Goal: Task Accomplishment & Management: Use online tool/utility

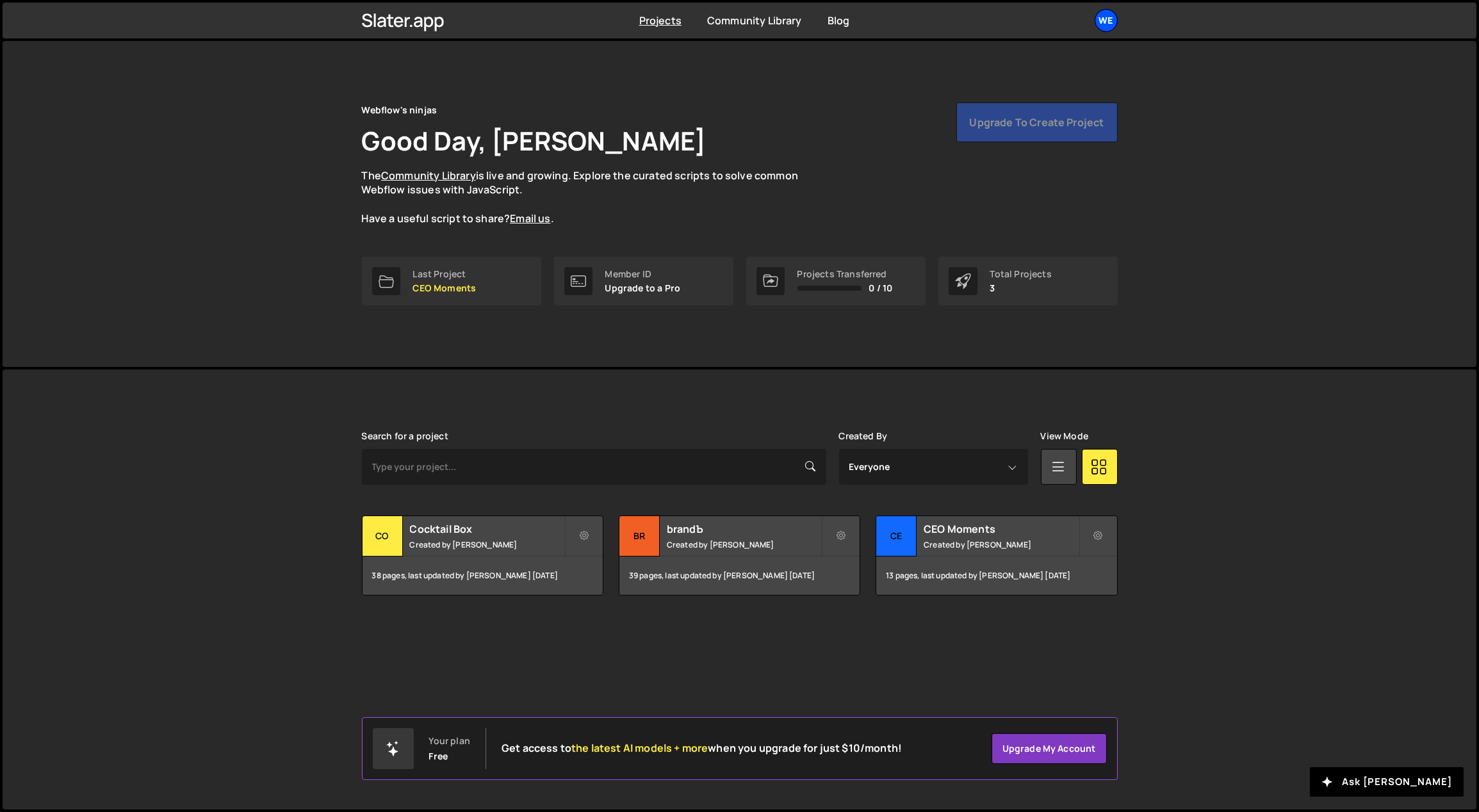
click at [1112, 16] on div "We" at bounding box center [1107, 21] width 23 height 23
click at [998, 143] on button "Logout" at bounding box center [1038, 142] width 159 height 23
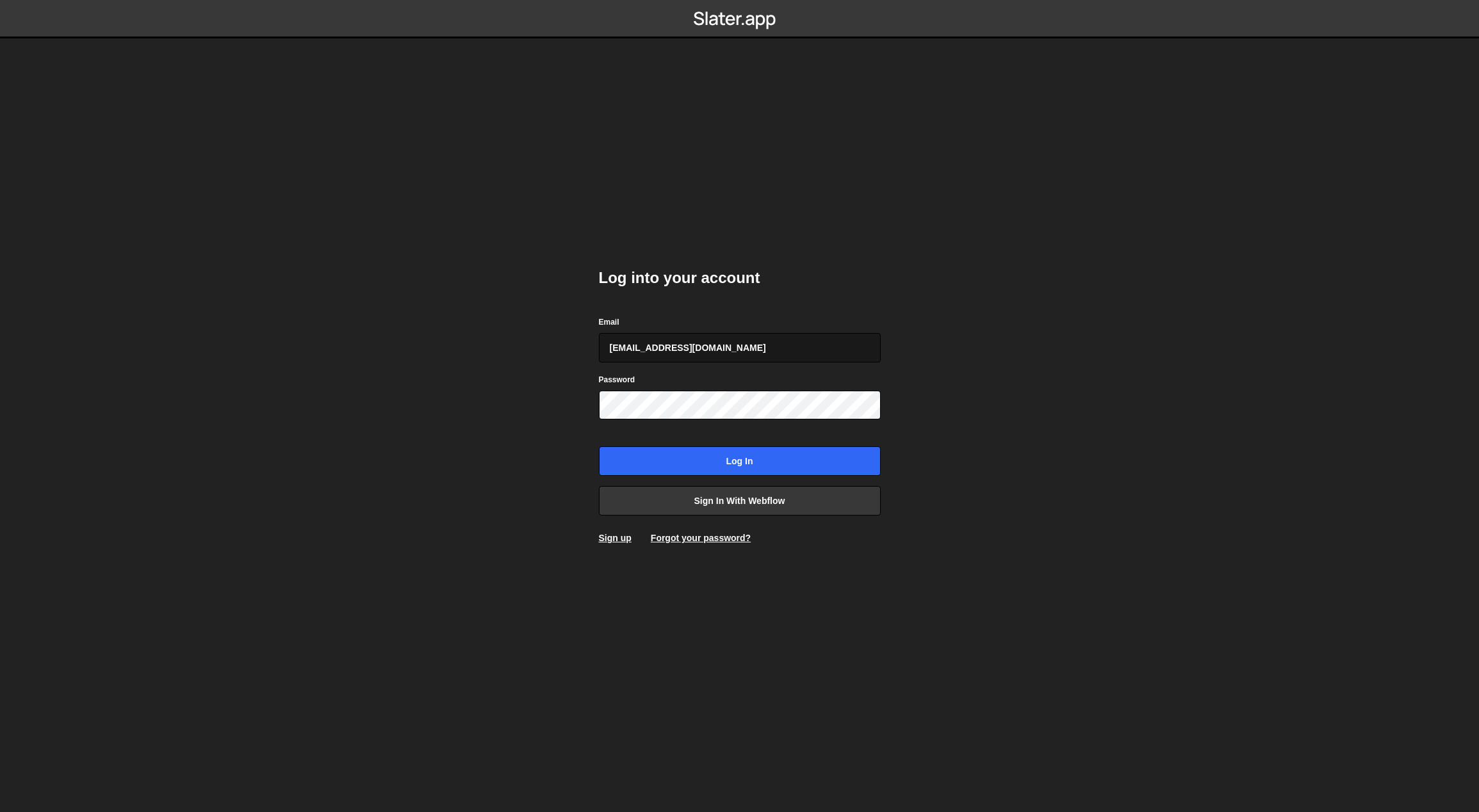
click at [720, 351] on input "gdtsonev@gmail.com" at bounding box center [740, 348] width 282 height 30
type input "georgi@branda.bg"
click at [748, 456] on input "Log in" at bounding box center [740, 461] width 282 height 30
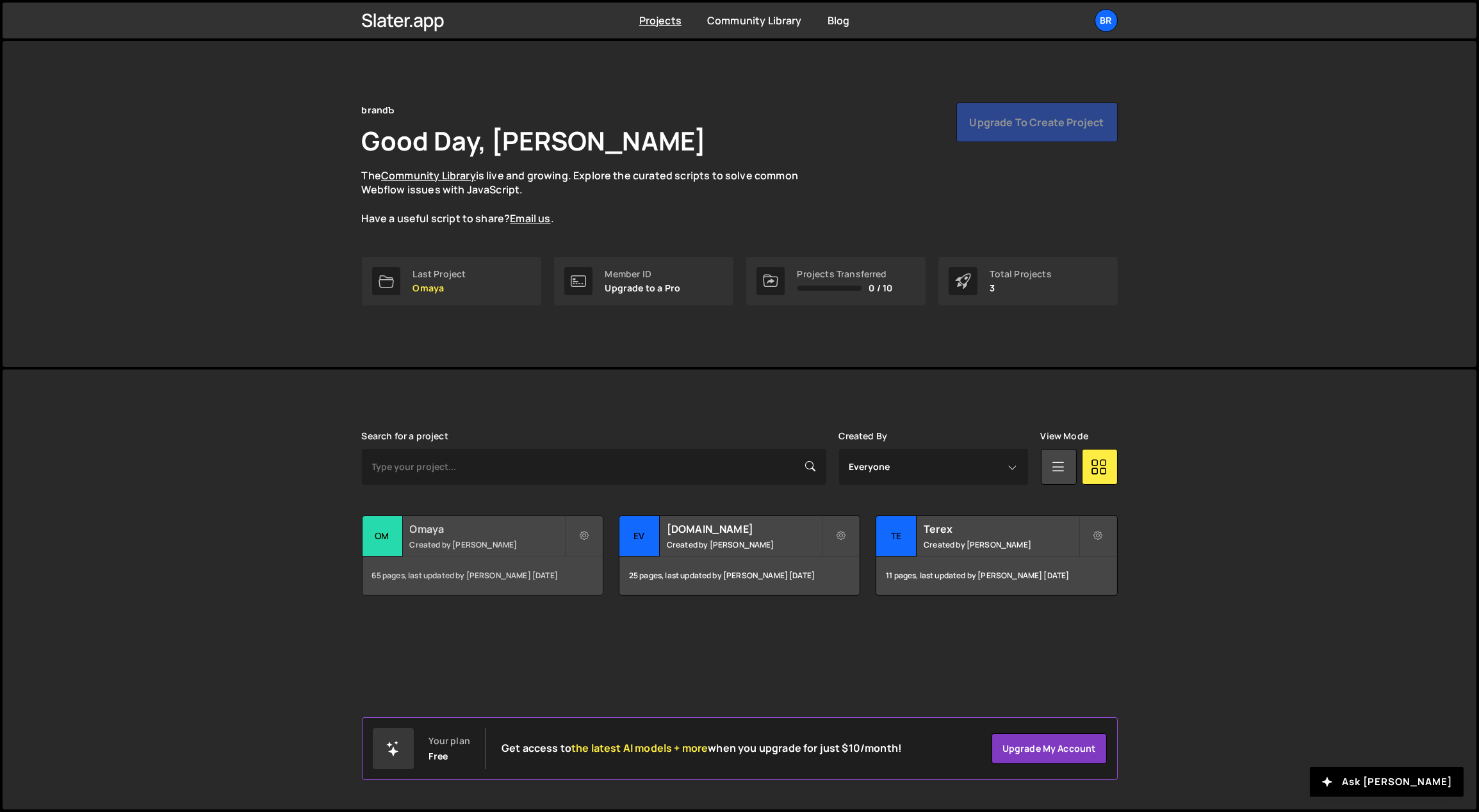
click at [460, 541] on small "Created by [PERSON_NAME]" at bounding box center [487, 545] width 154 height 11
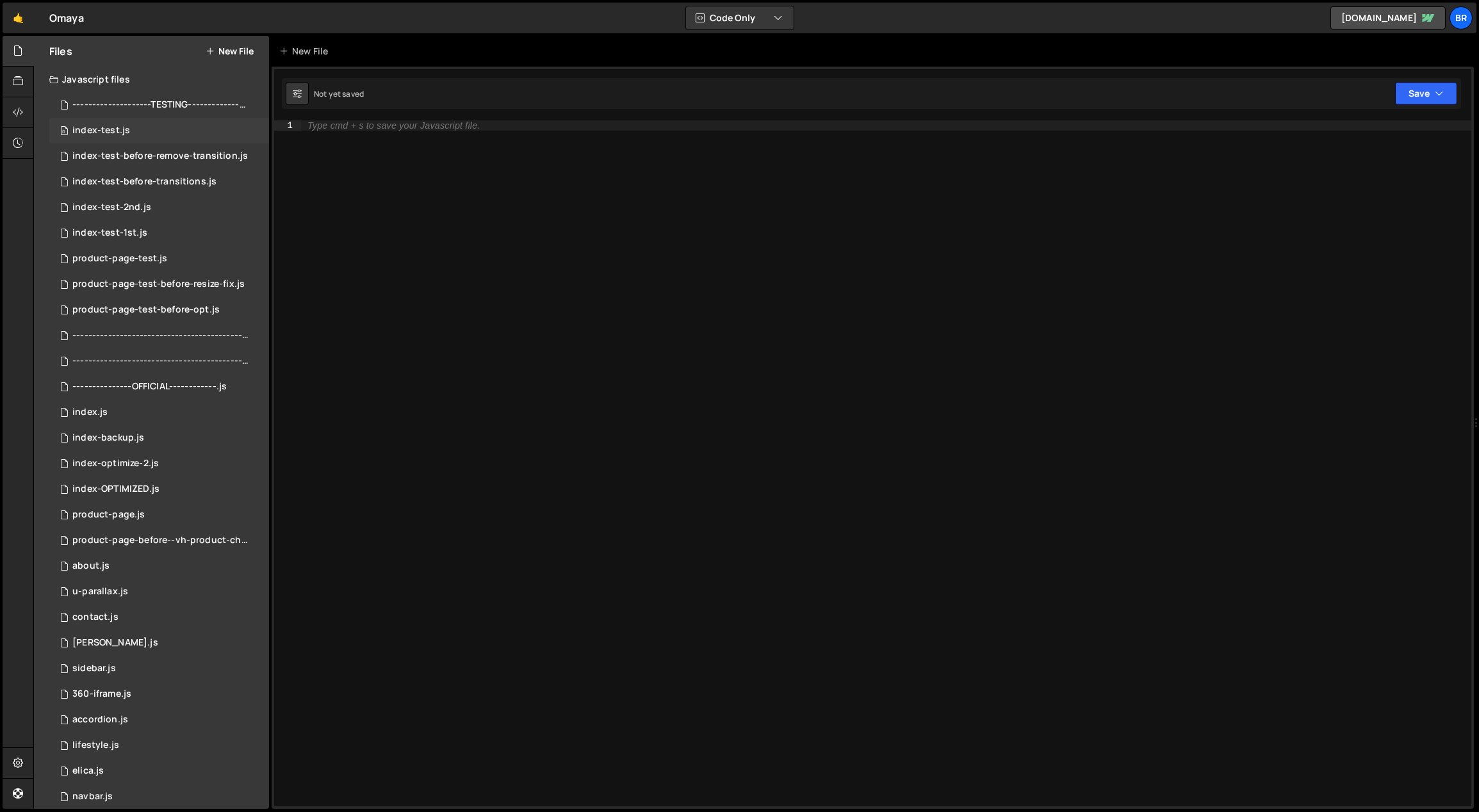
click at [150, 139] on div "0 index-test.js 0" at bounding box center [159, 130] width 220 height 26
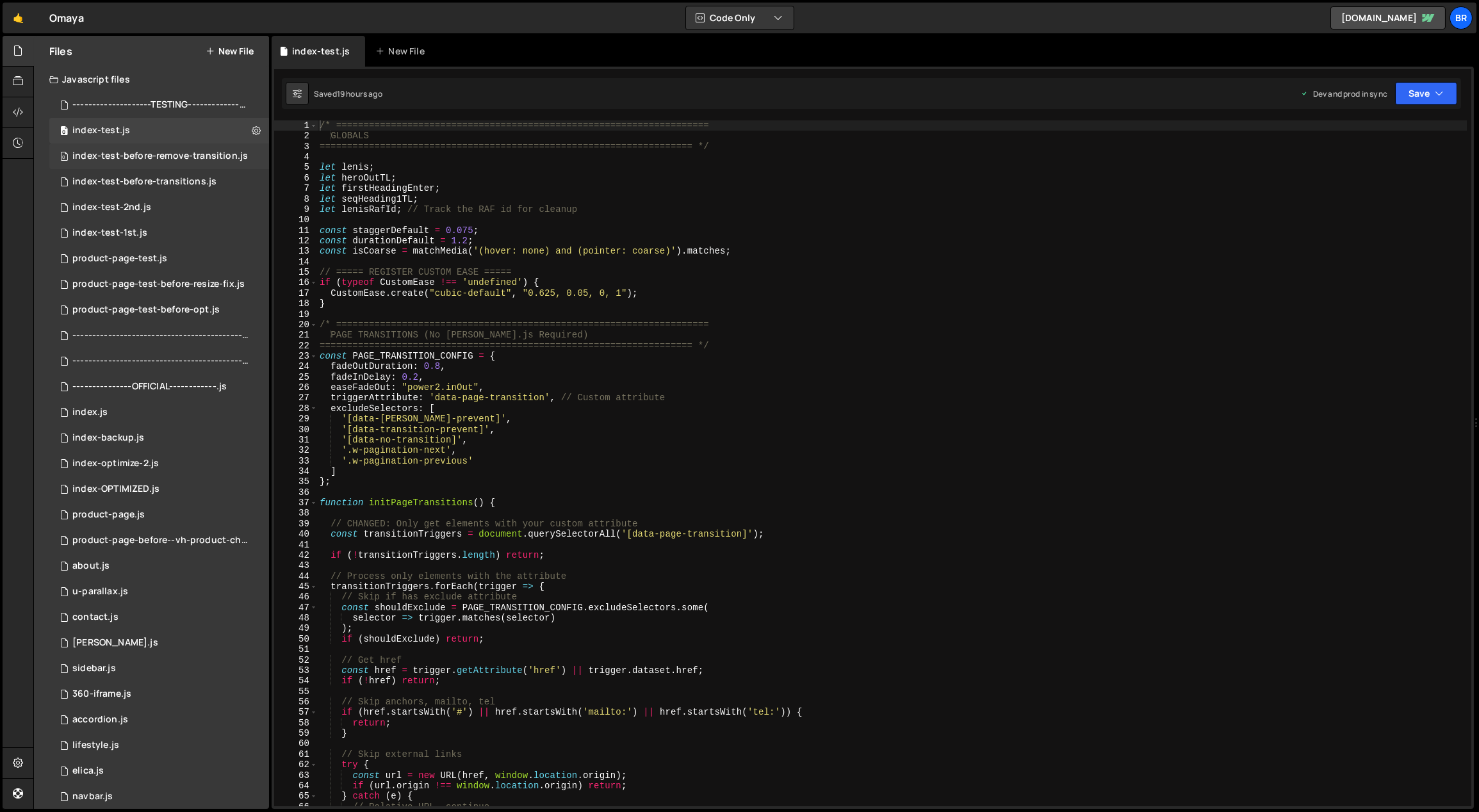
click at [161, 148] on div "0 index-test-before-remove-transition.js 0" at bounding box center [160, 156] width 223 height 26
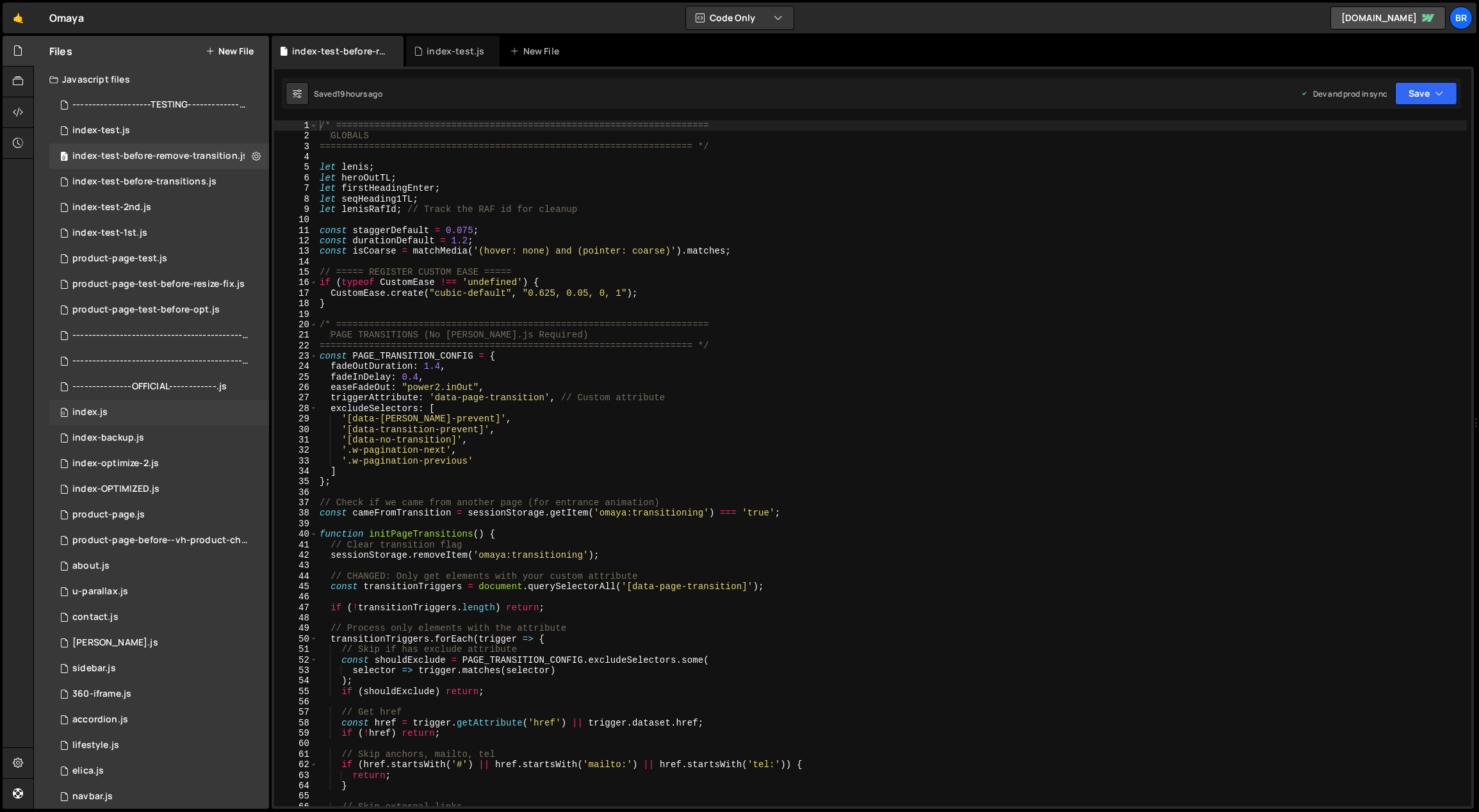
click at [176, 415] on div "0 index.js 0" at bounding box center [159, 412] width 220 height 26
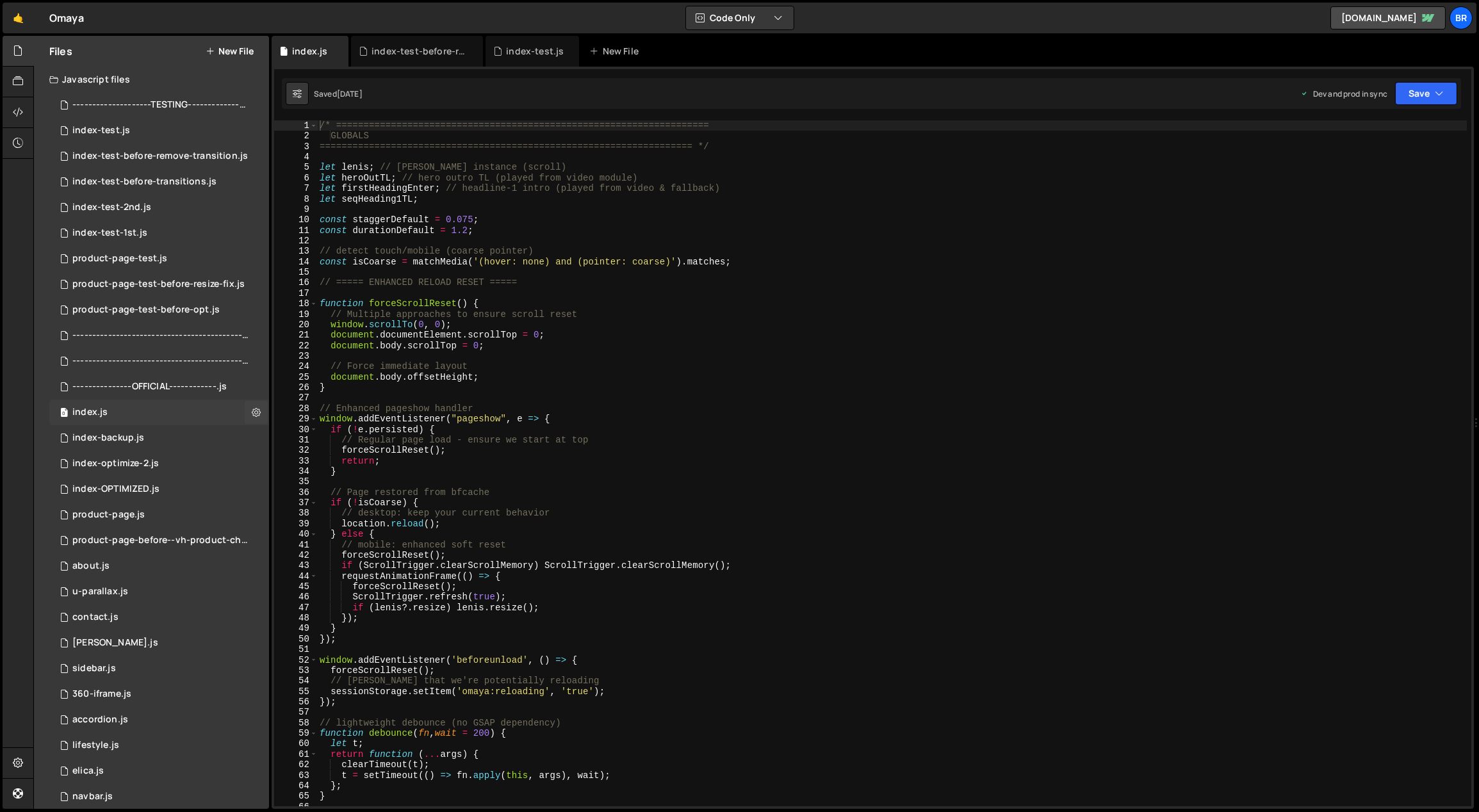
scroll to position [3163, 0]
click at [706, 406] on div "/* ==================================================================== GLOBALS…" at bounding box center [892, 474] width 1150 height 708
type textarea "});"
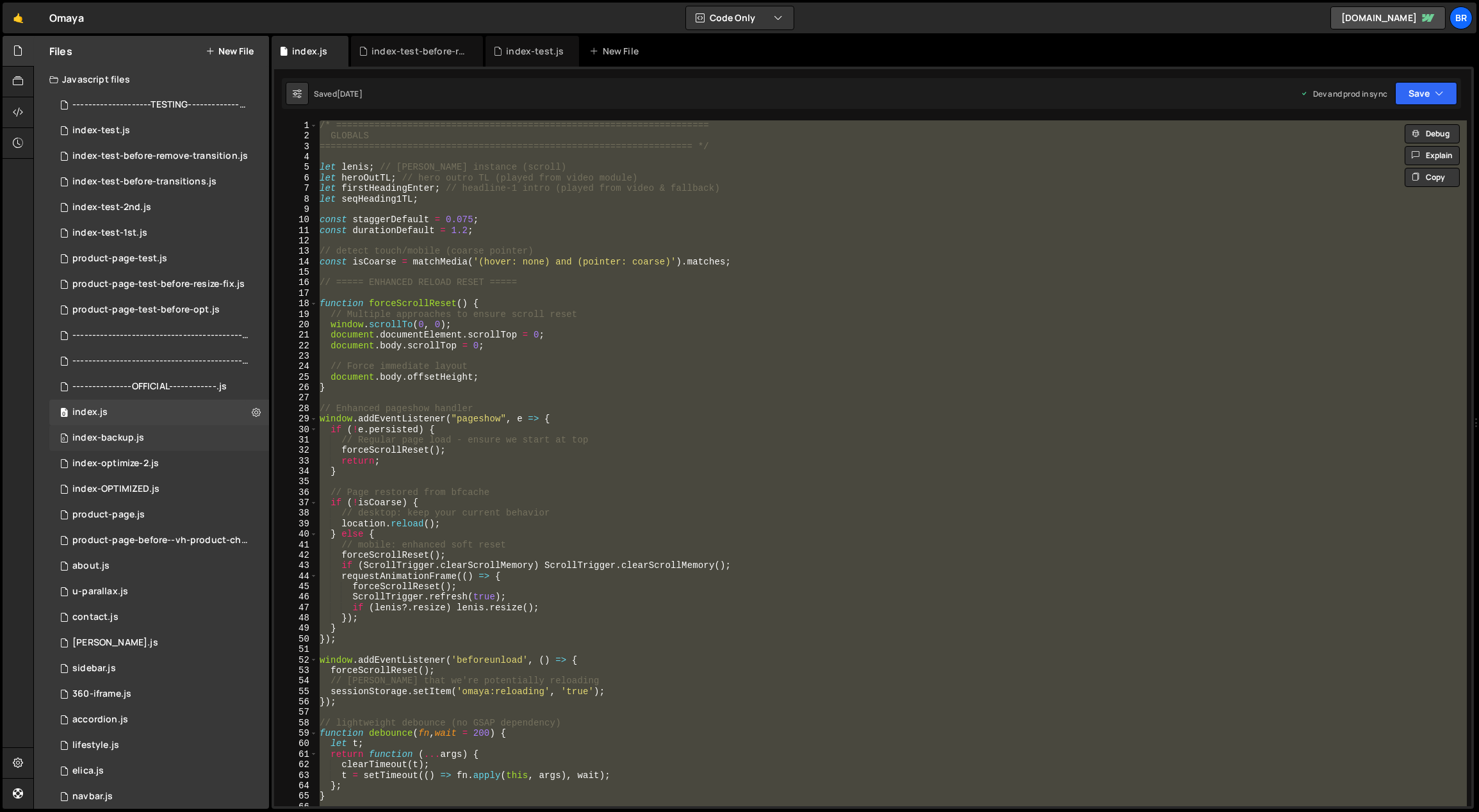
click at [143, 430] on div "0 index-backup.js 0" at bounding box center [159, 438] width 220 height 26
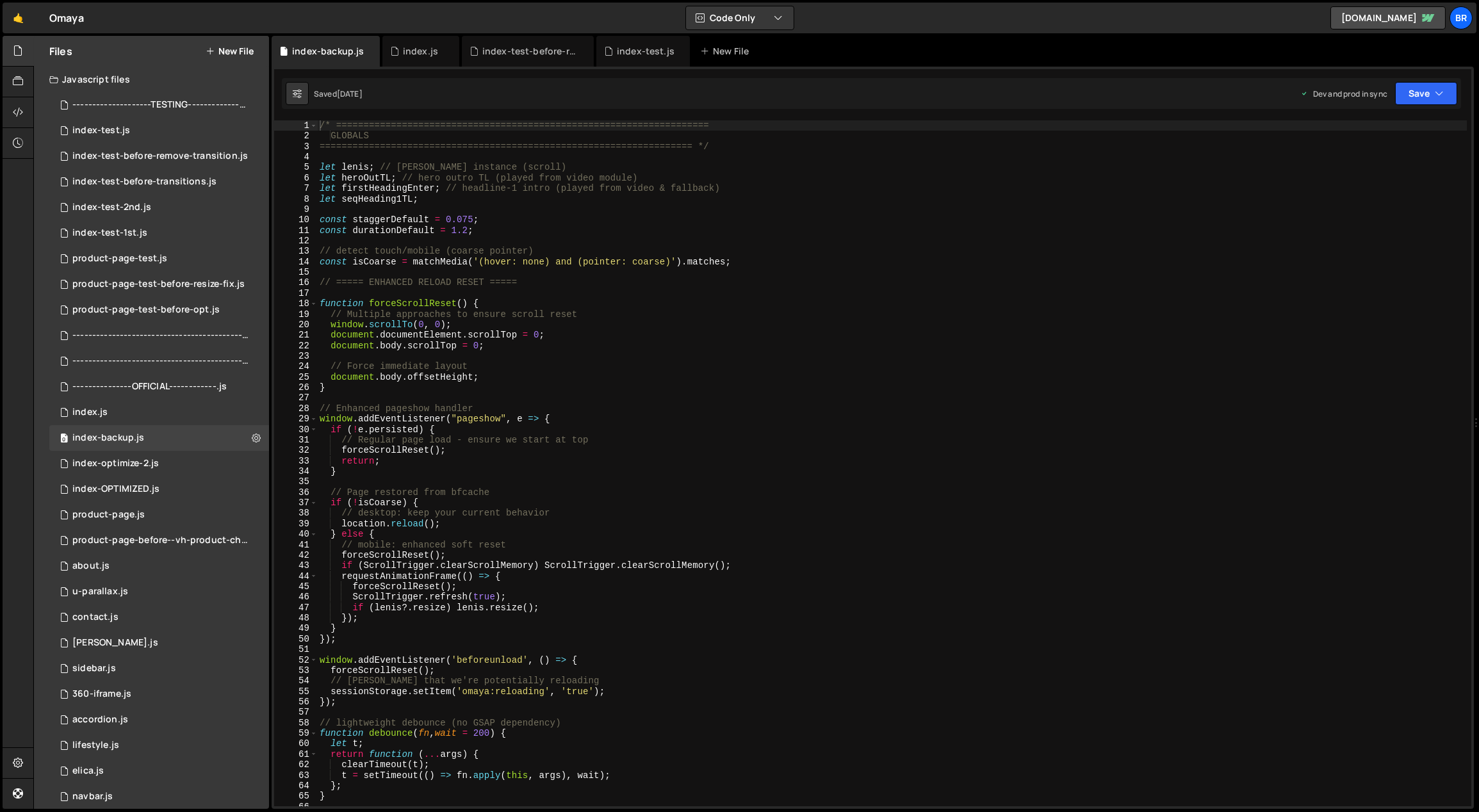
click at [712, 398] on div "/* ==================================================================== GLOBALS…" at bounding box center [892, 474] width 1150 height 708
type textarea "});"
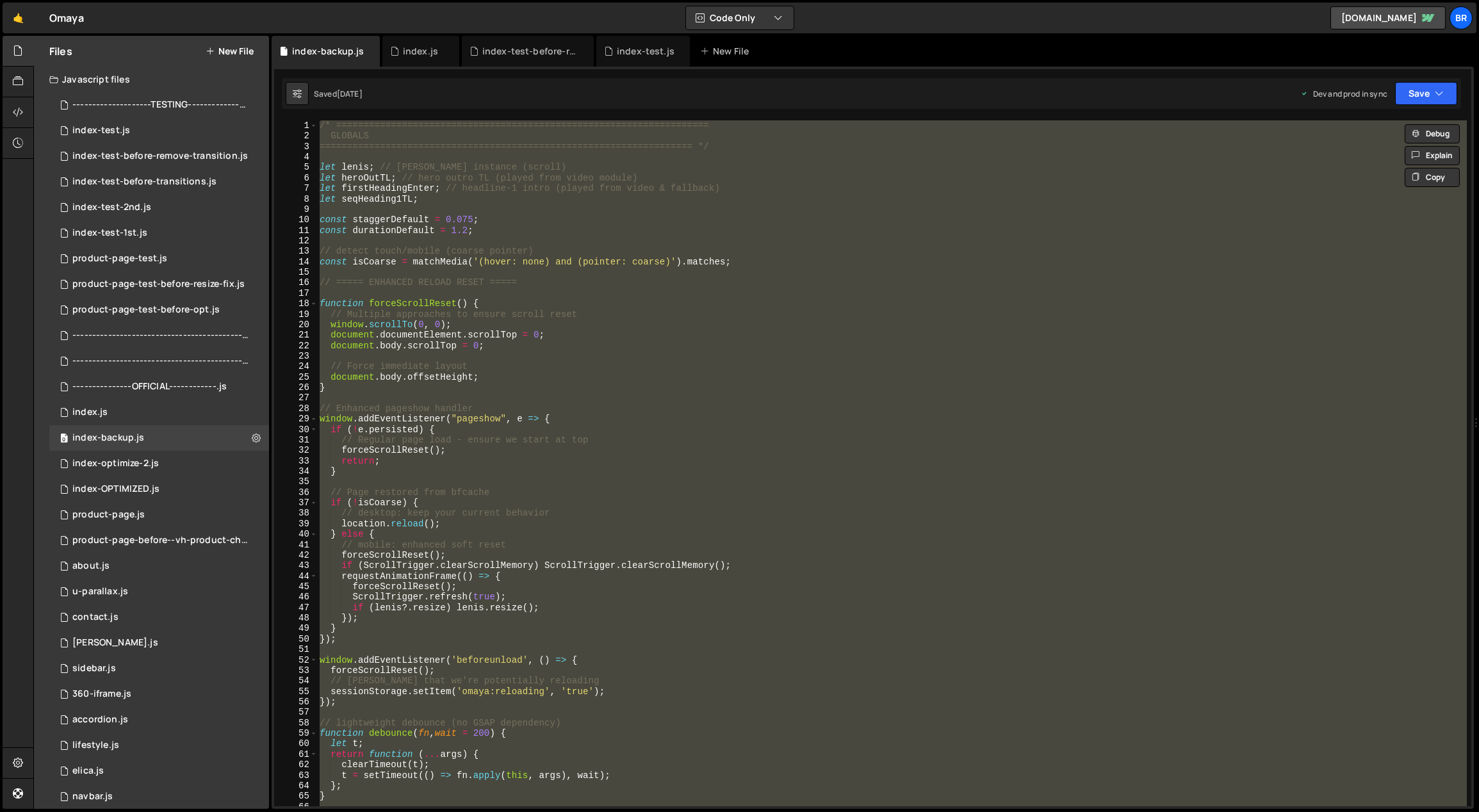
paste textarea
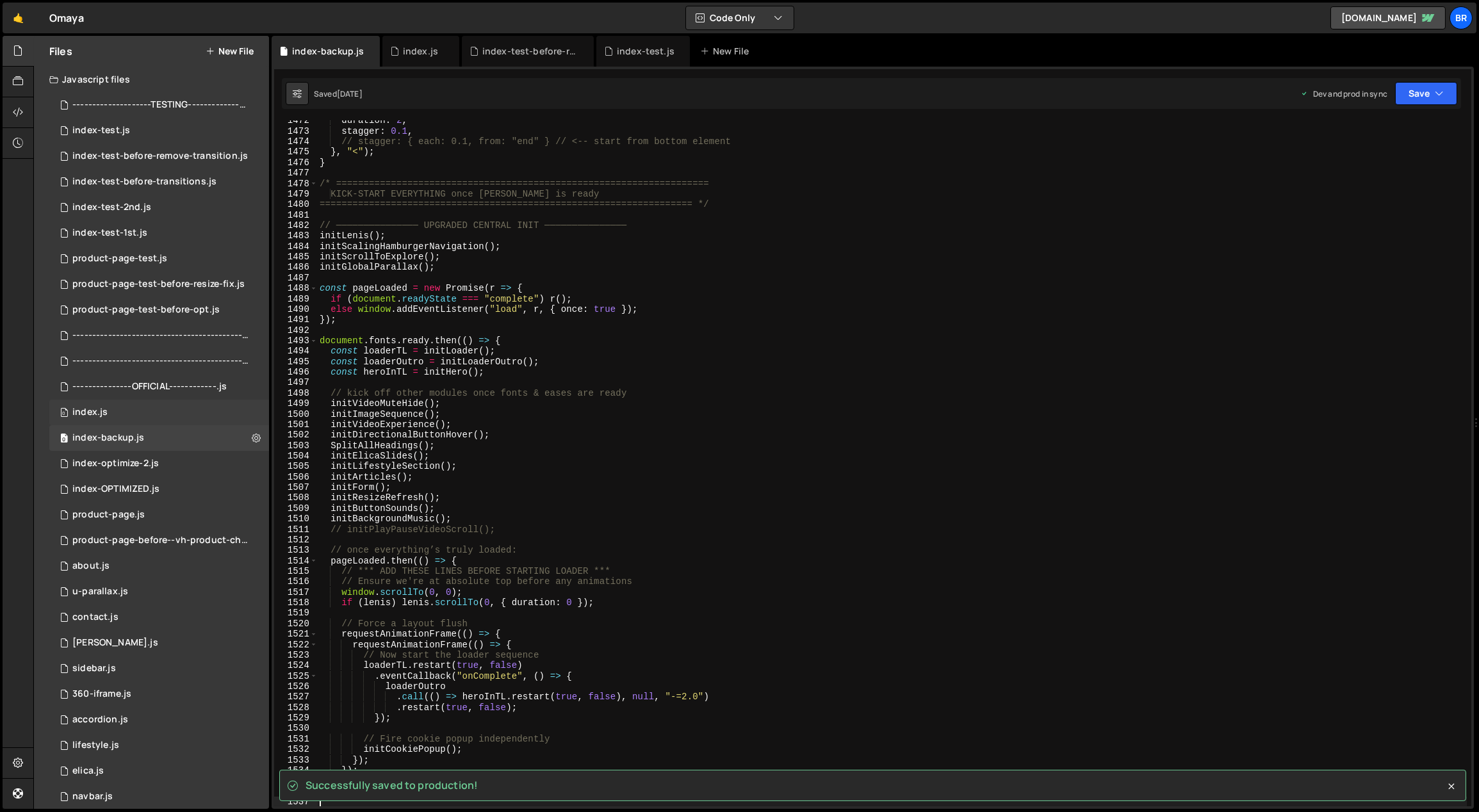
click at [186, 413] on div "0 index.js 0" at bounding box center [159, 412] width 220 height 26
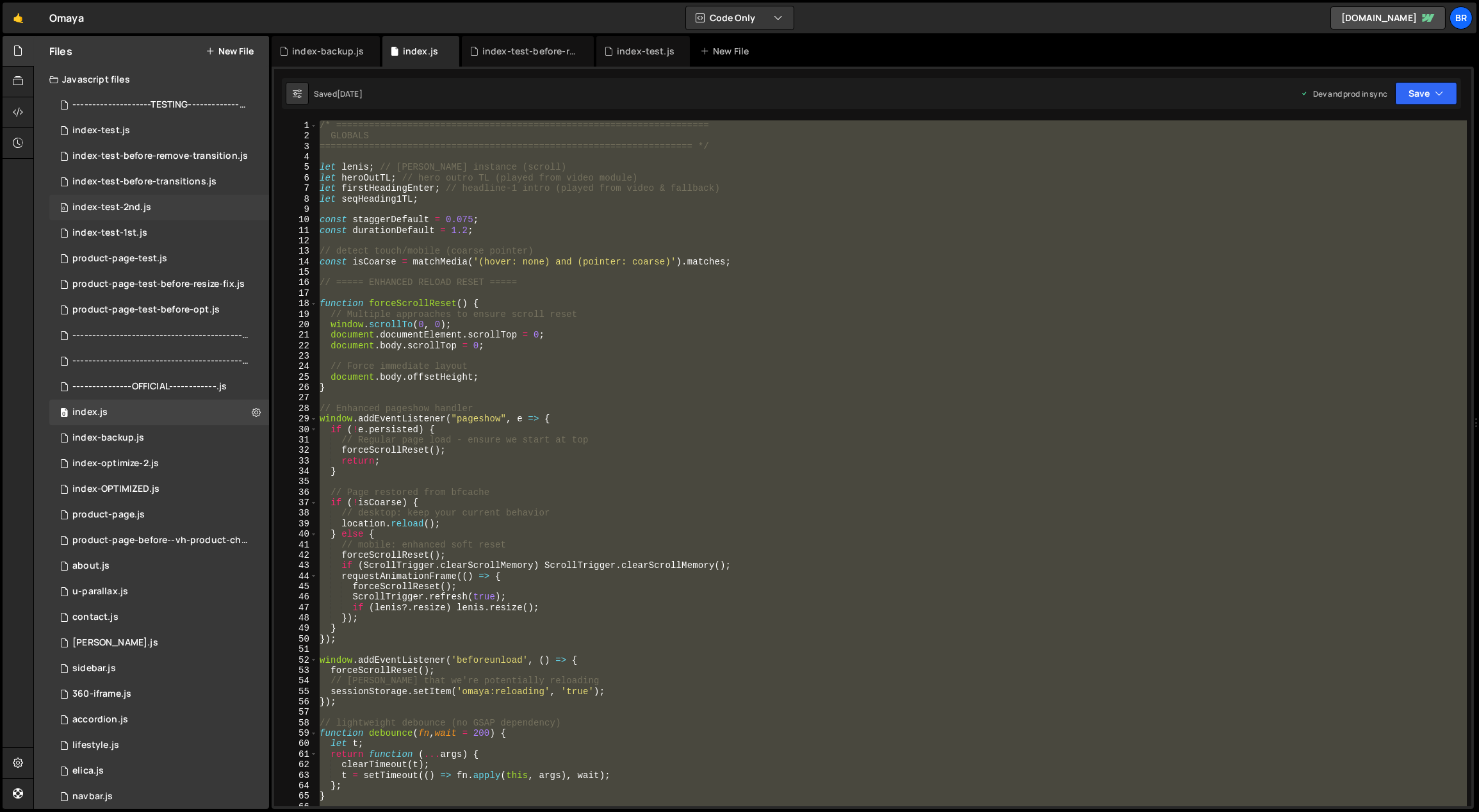
scroll to position [3163, 0]
click at [244, 698] on div "0 360-iframe.js 0" at bounding box center [159, 694] width 220 height 26
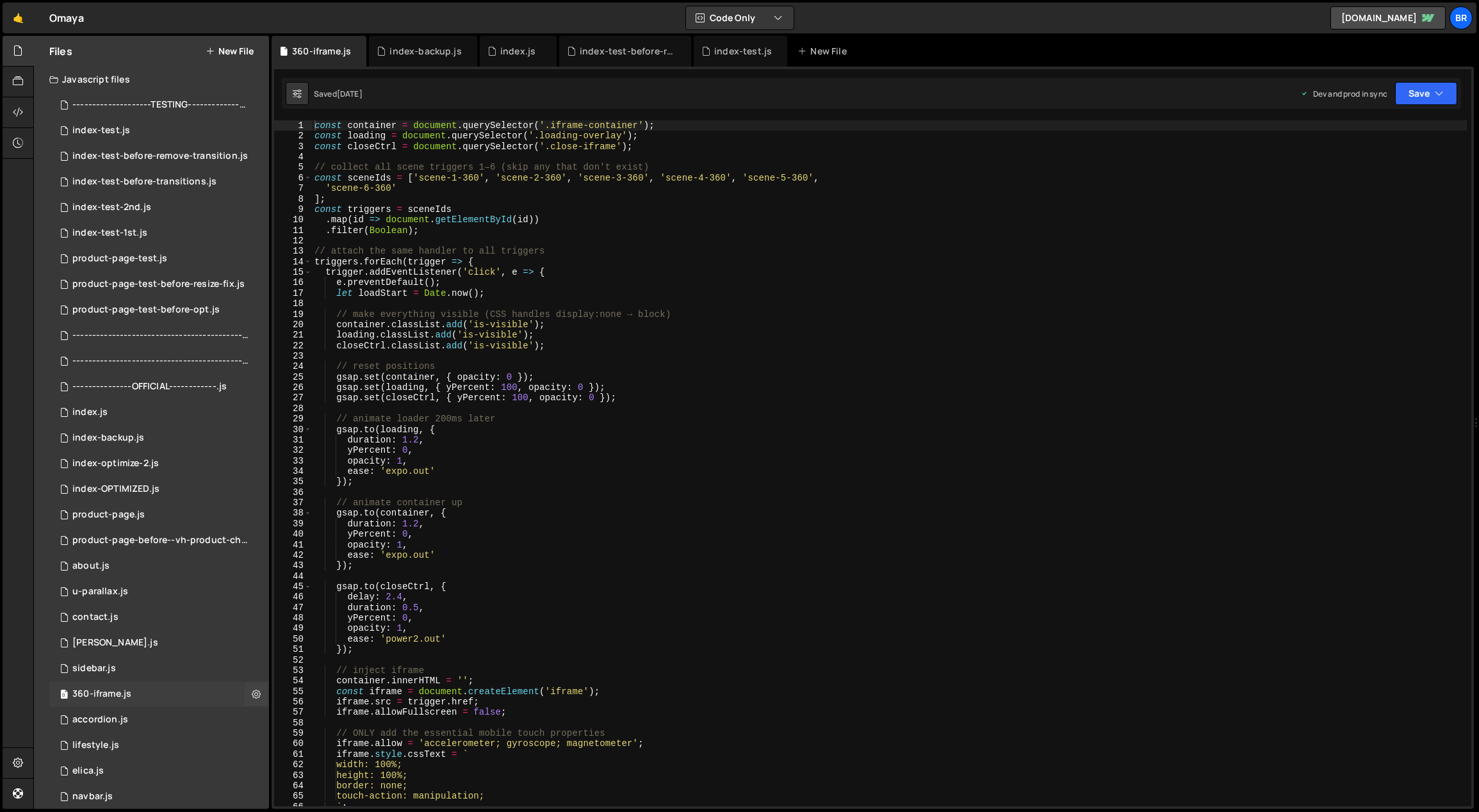
scroll to position [0, 0]
click at [150, 404] on div "0 index.js 0" at bounding box center [159, 412] width 220 height 26
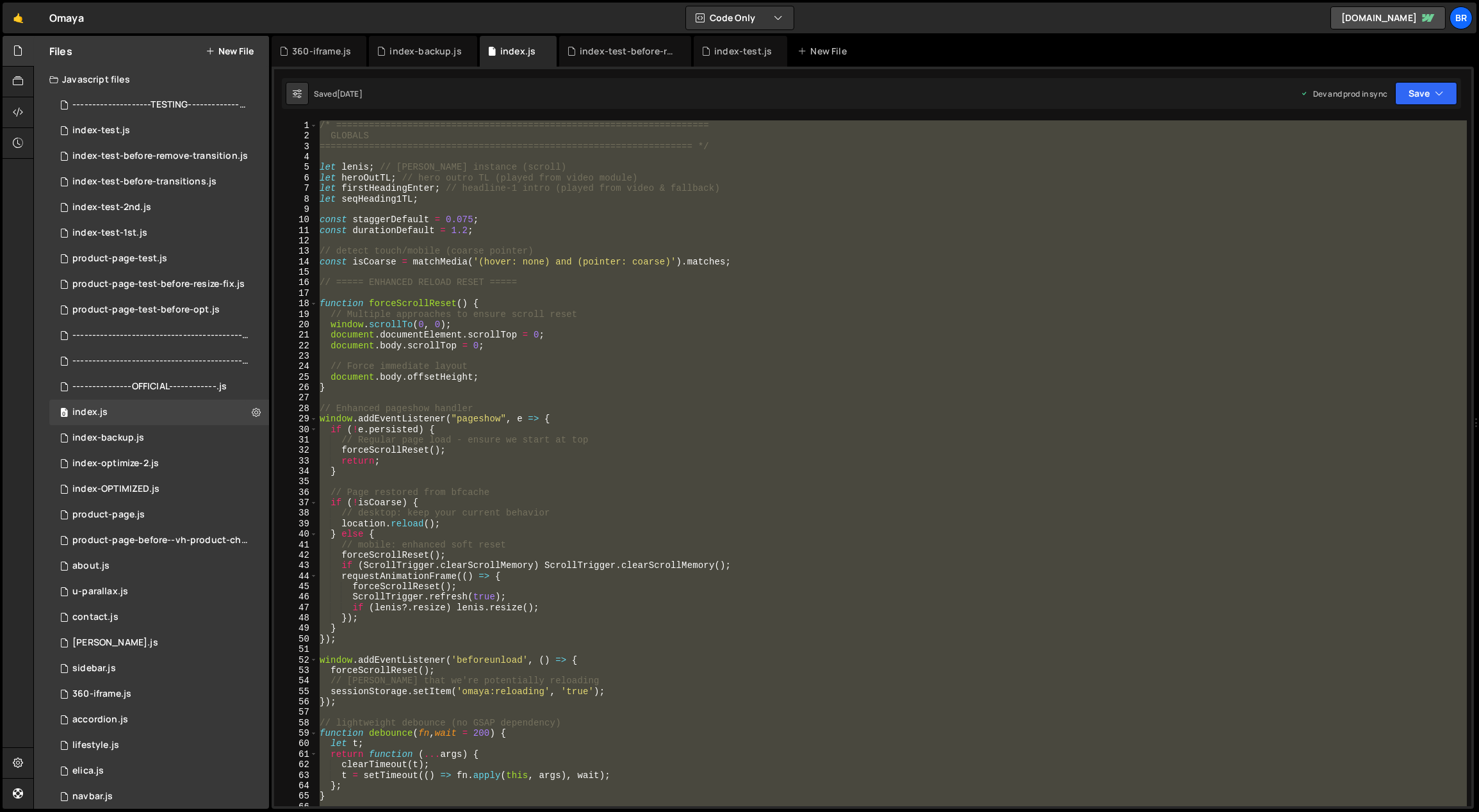
scroll to position [3163, 0]
click at [759, 454] on div "/* ==================================================================== GLOBALS…" at bounding box center [892, 463] width 1150 height 686
type textarea "forceScrollReset();"
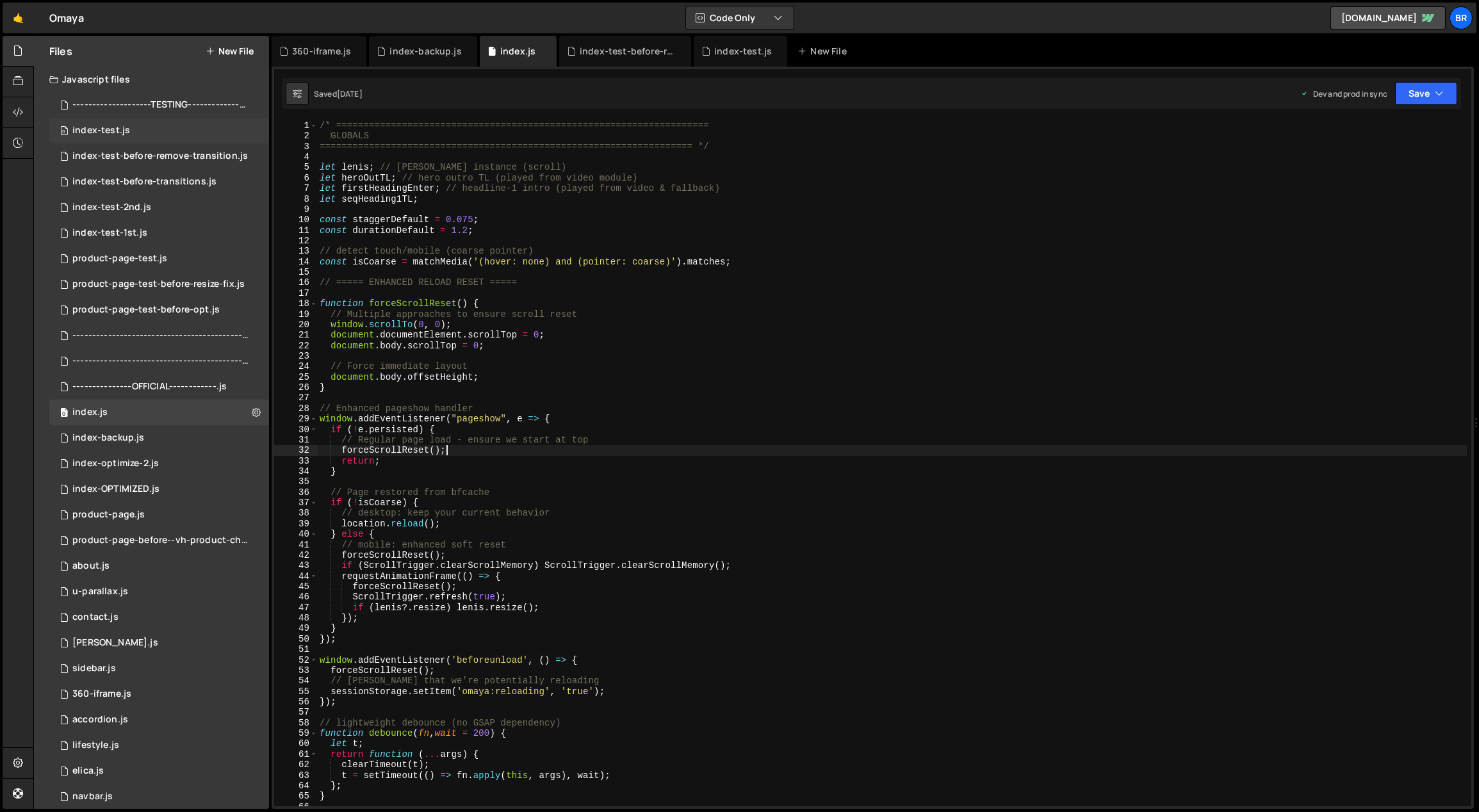
click at [122, 128] on div "index-test.js" at bounding box center [101, 130] width 58 height 12
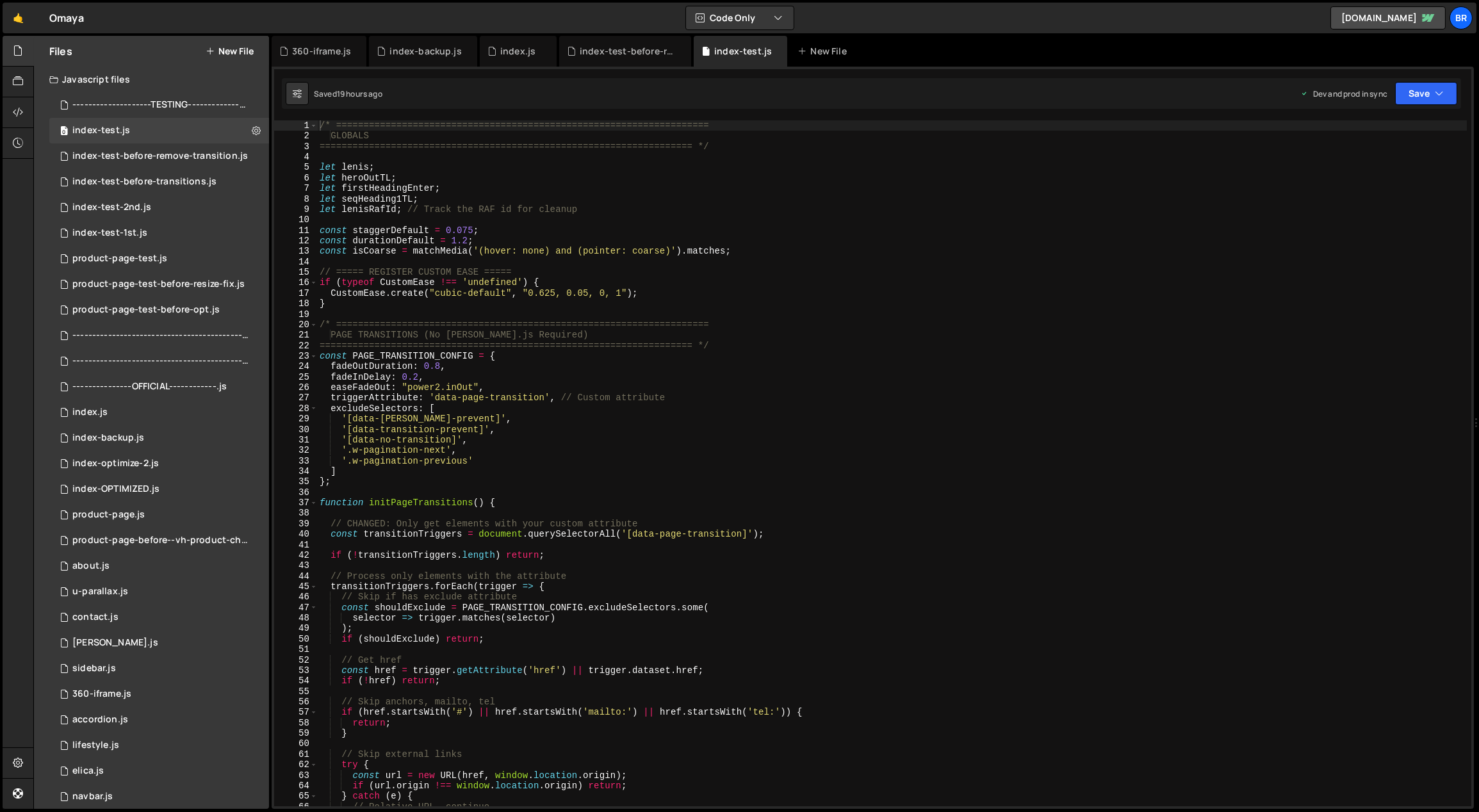
click at [778, 305] on div "/* ==================================================================== GLOBALS…" at bounding box center [892, 474] width 1150 height 708
type textarea "});"
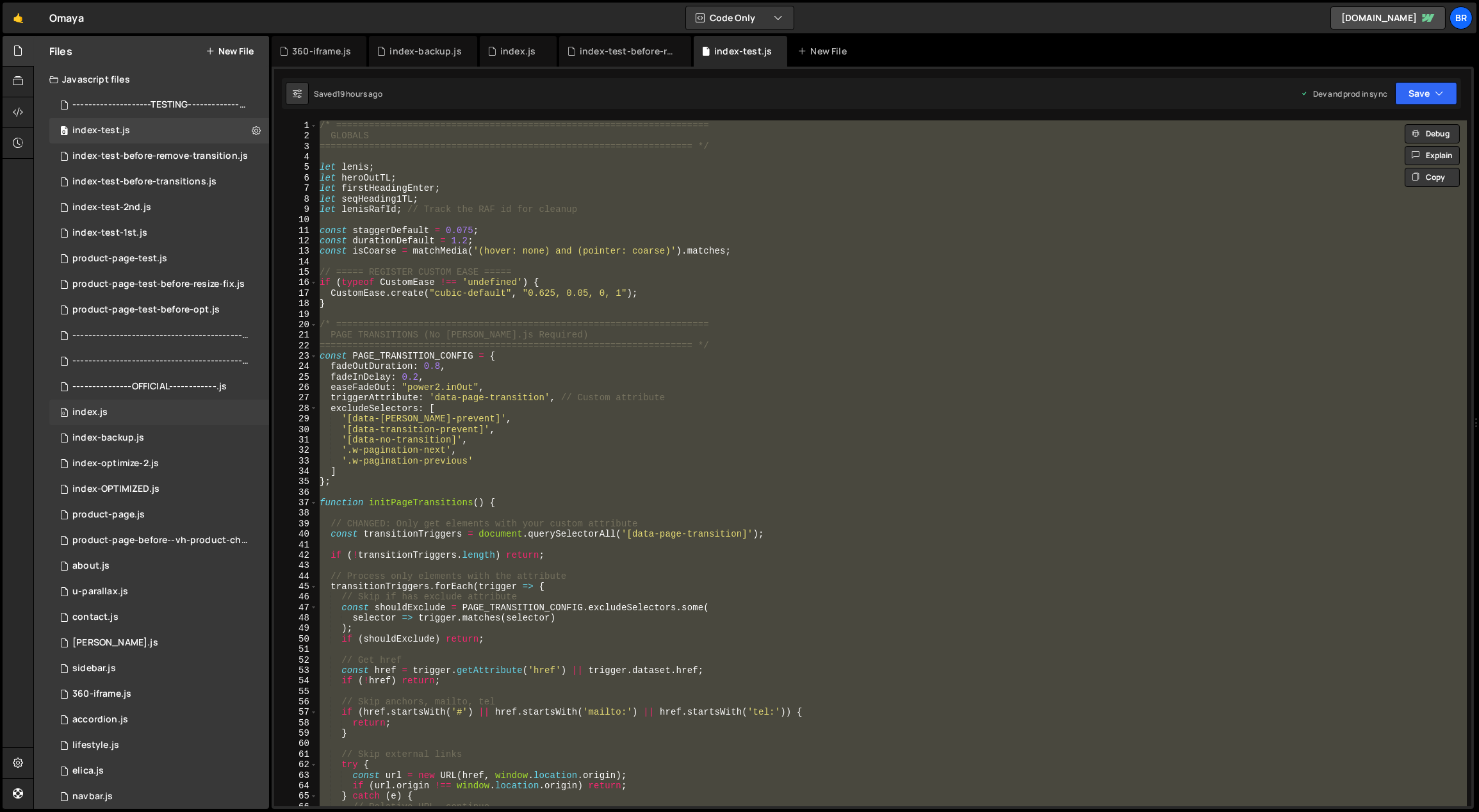
click at [94, 407] on div "index.js" at bounding box center [90, 412] width 35 height 12
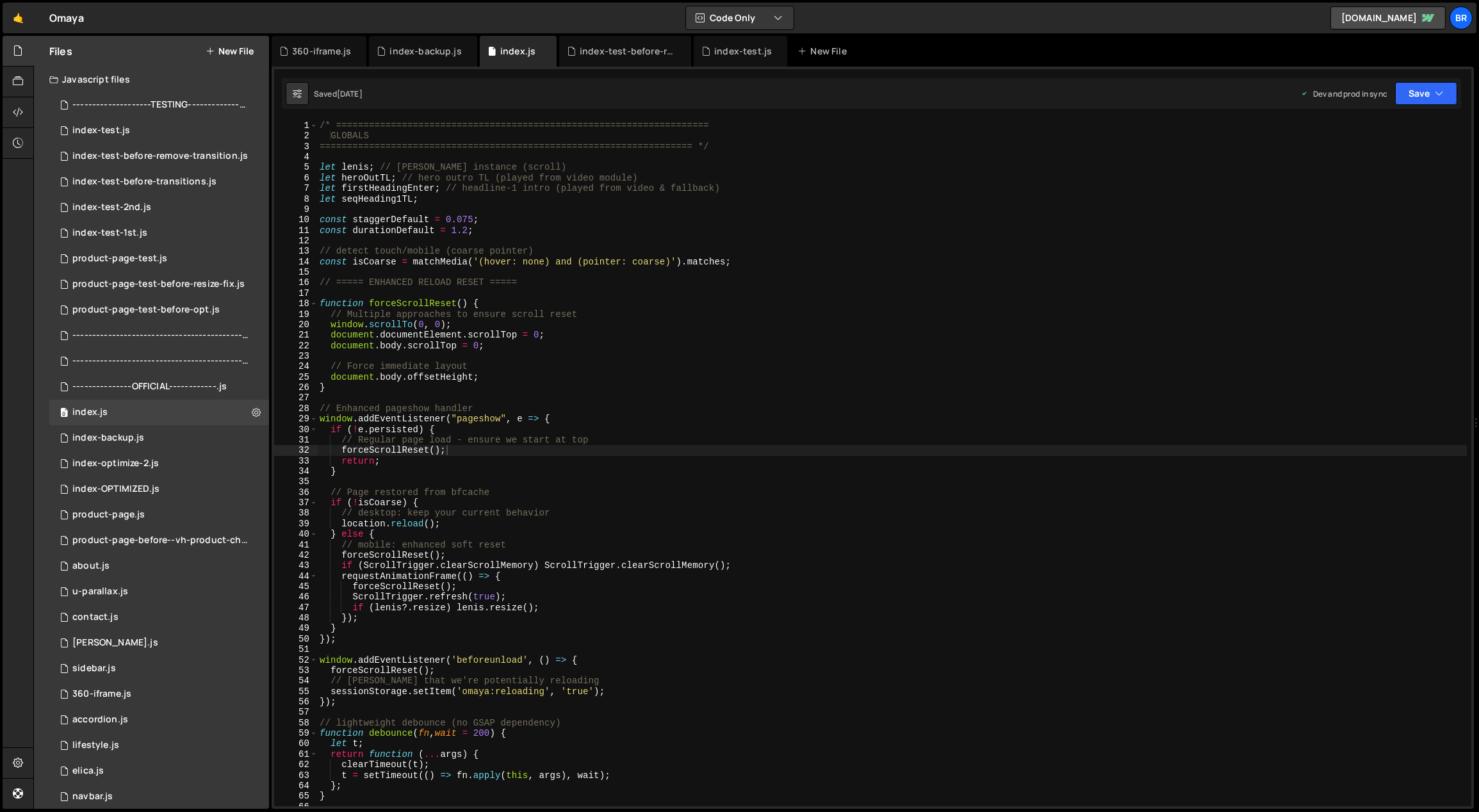
click at [819, 425] on div "/* ==================================================================== GLOBALS…" at bounding box center [892, 474] width 1150 height 708
type textarea "});"
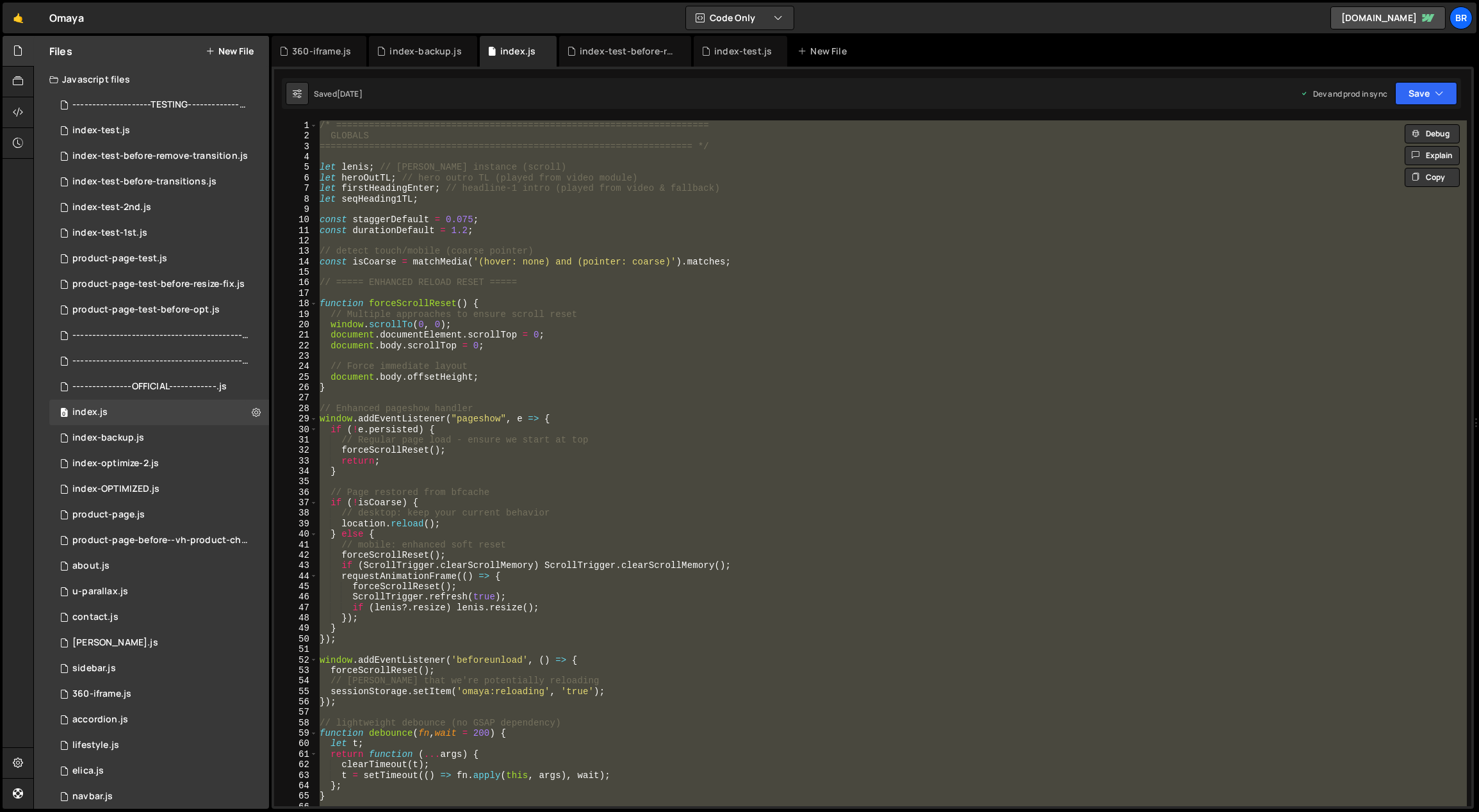
paste textarea
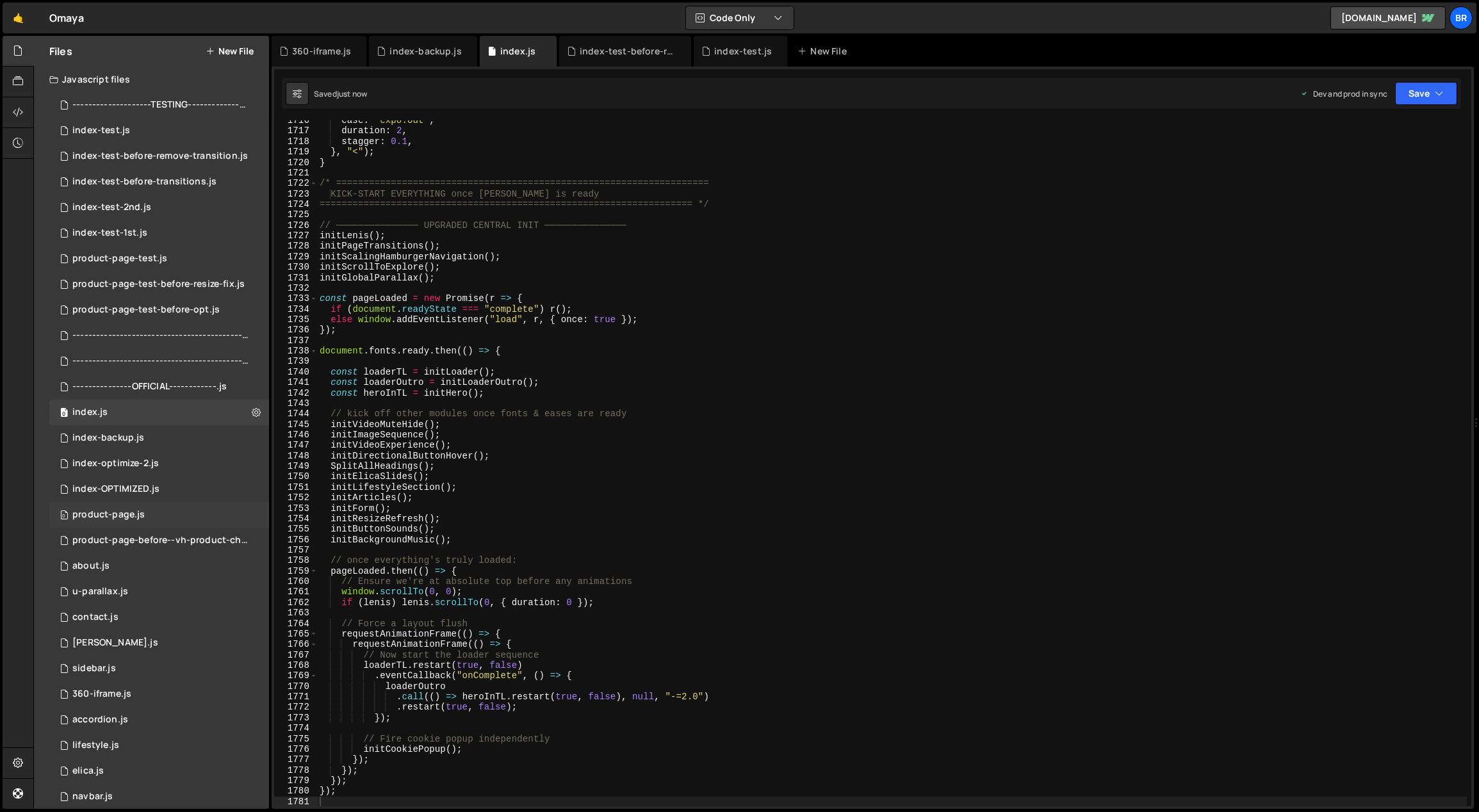
click at [157, 513] on div "0 product-page.js 0" at bounding box center [159, 515] width 220 height 26
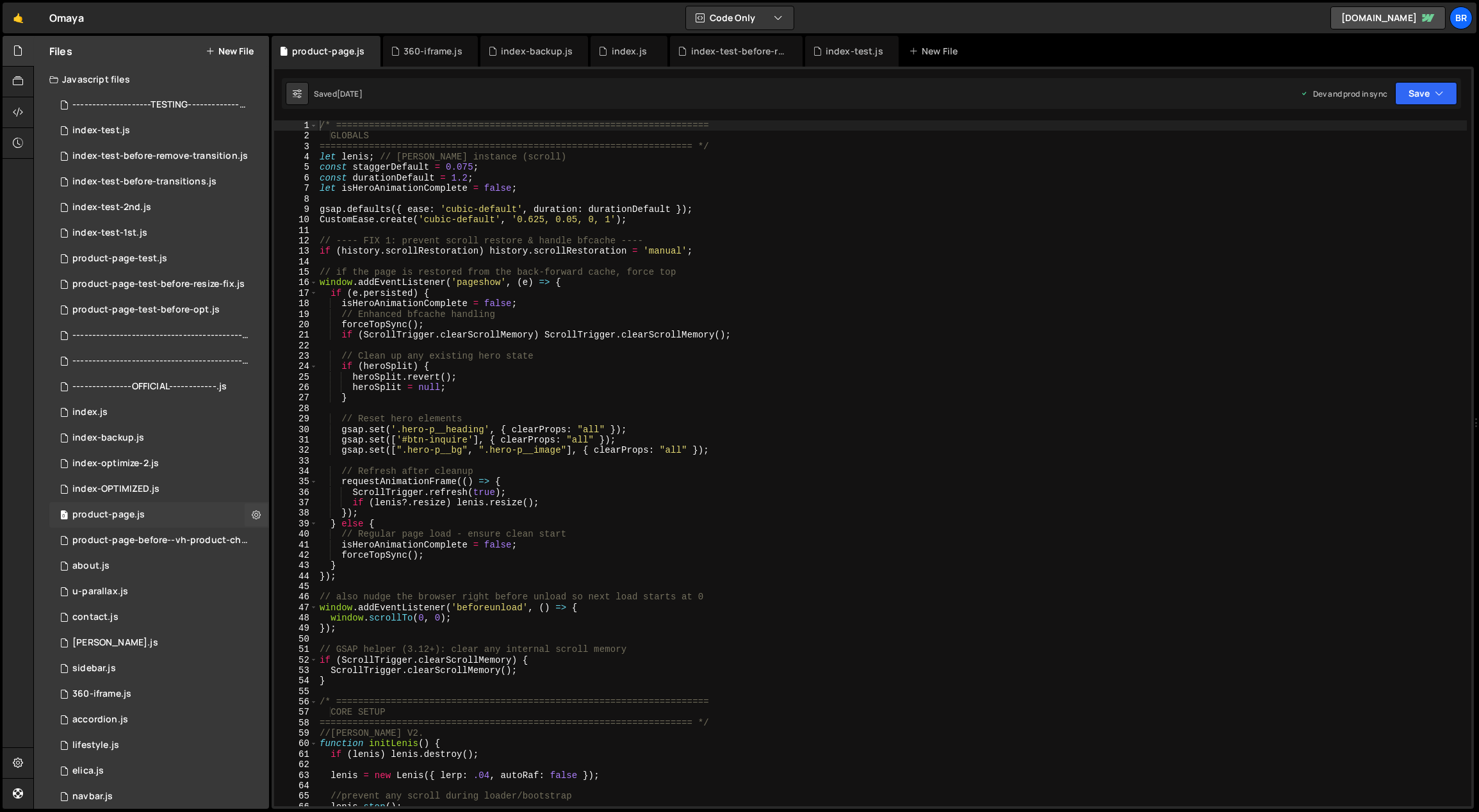
scroll to position [0, 0]
click at [553, 378] on div "/* ==================================================================== GLOBALS…" at bounding box center [892, 474] width 1150 height 708
type textarea "});"
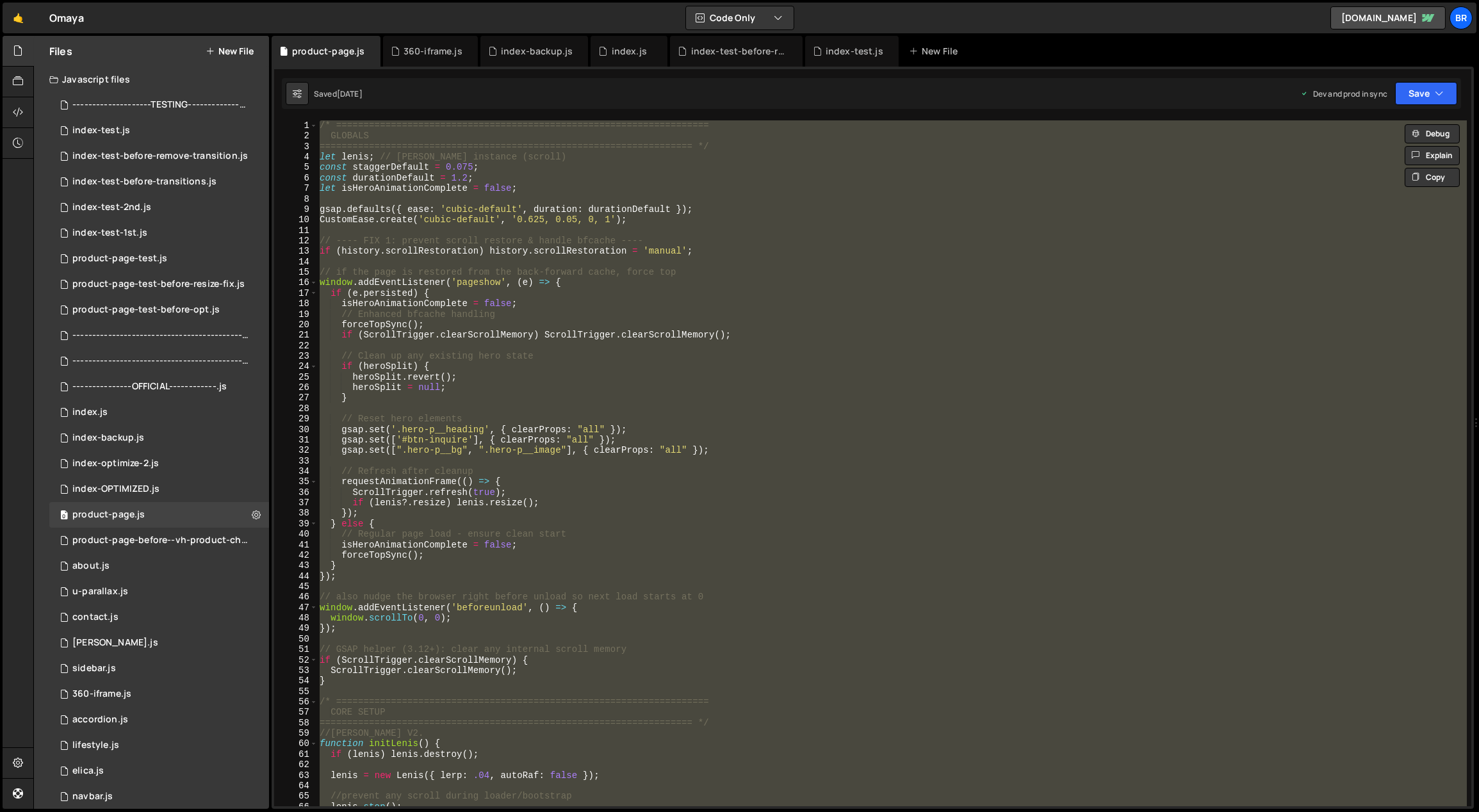
click at [234, 49] on button "New File" at bounding box center [230, 51] width 48 height 10
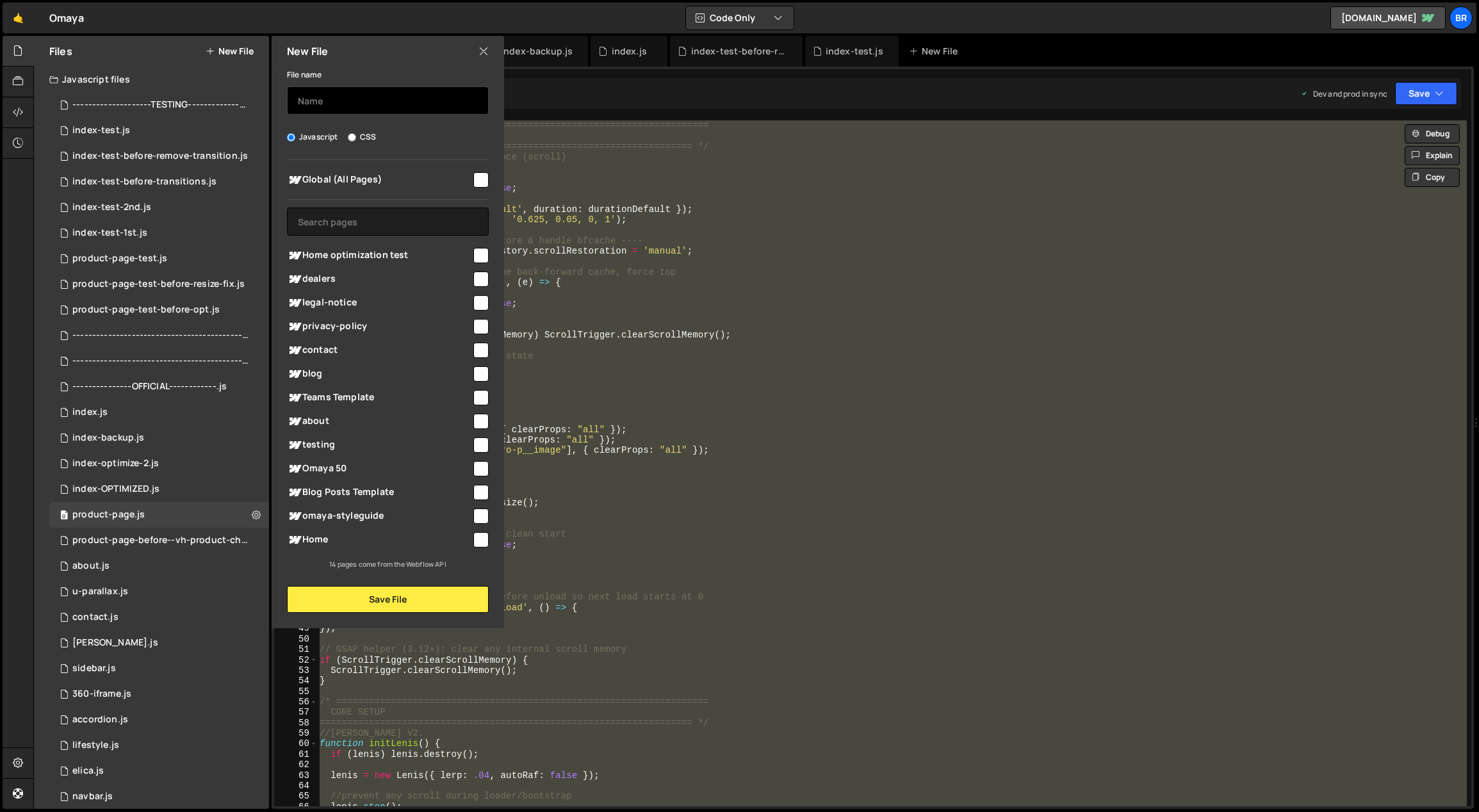
click at [337, 90] on input "text" at bounding box center [388, 100] width 202 height 28
type input "product-page-backup"
click at [378, 603] on button "Save File" at bounding box center [388, 599] width 202 height 27
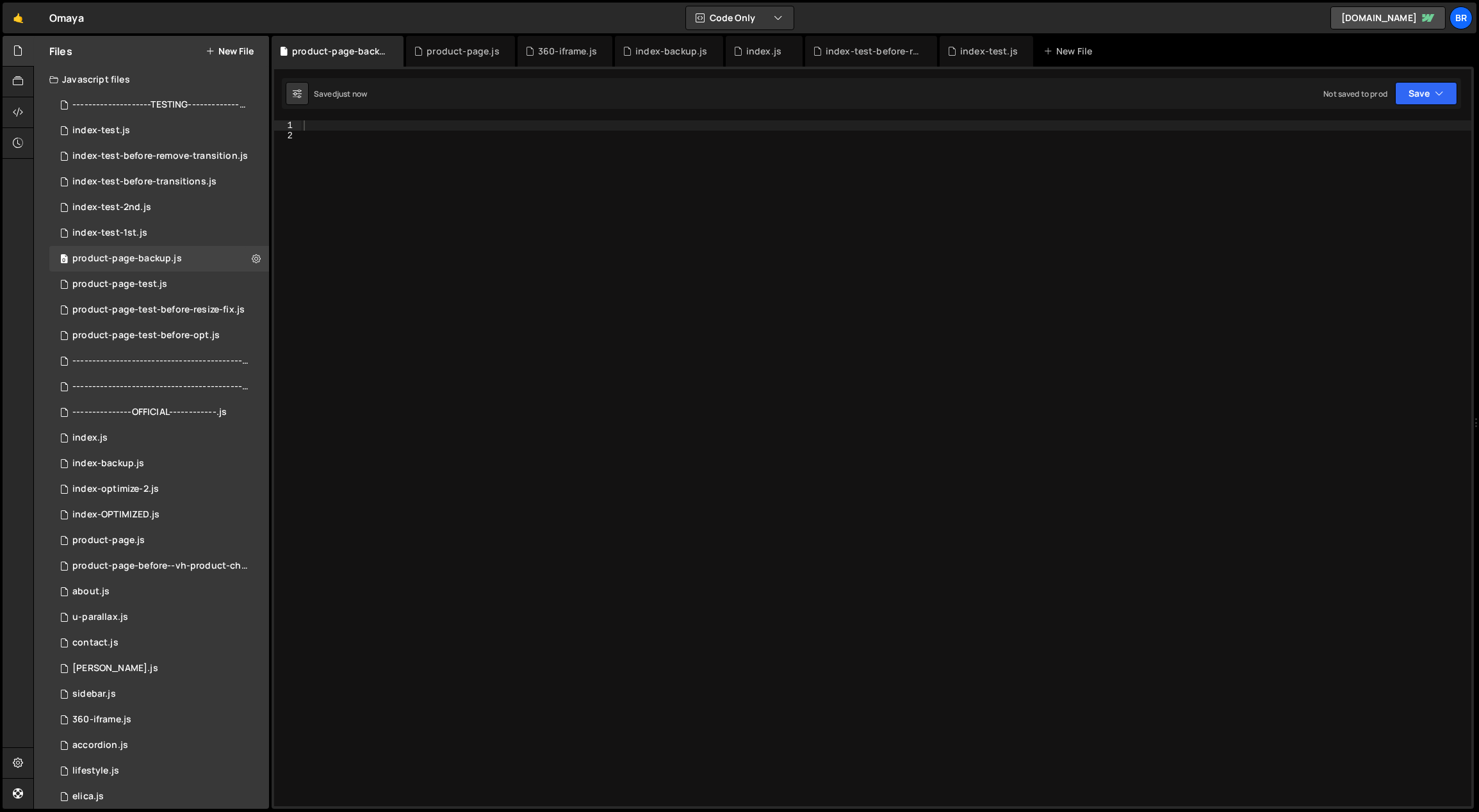
click at [579, 438] on div at bounding box center [887, 474] width 1171 height 708
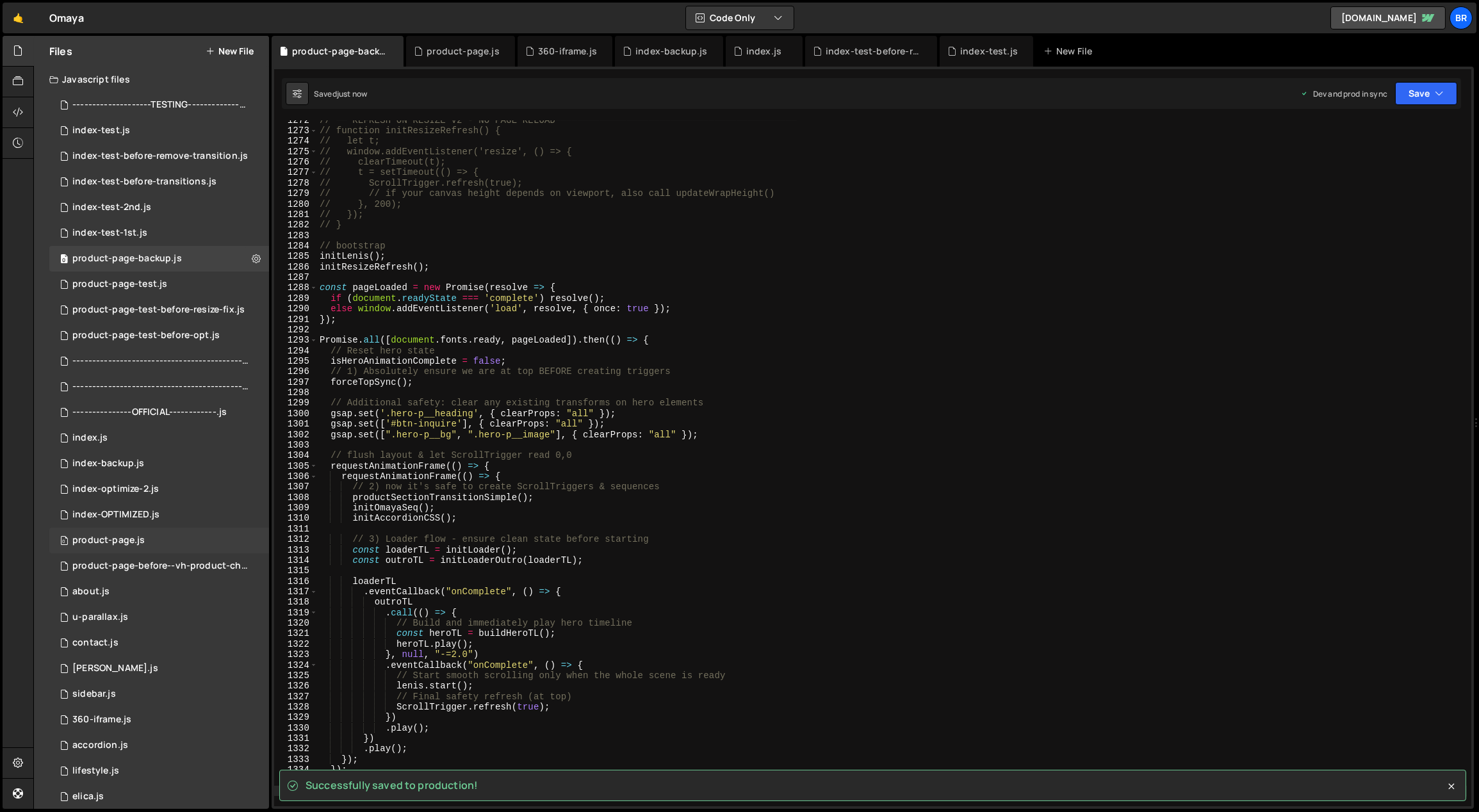
click at [189, 537] on div "0 product-page.js 0" at bounding box center [159, 540] width 220 height 26
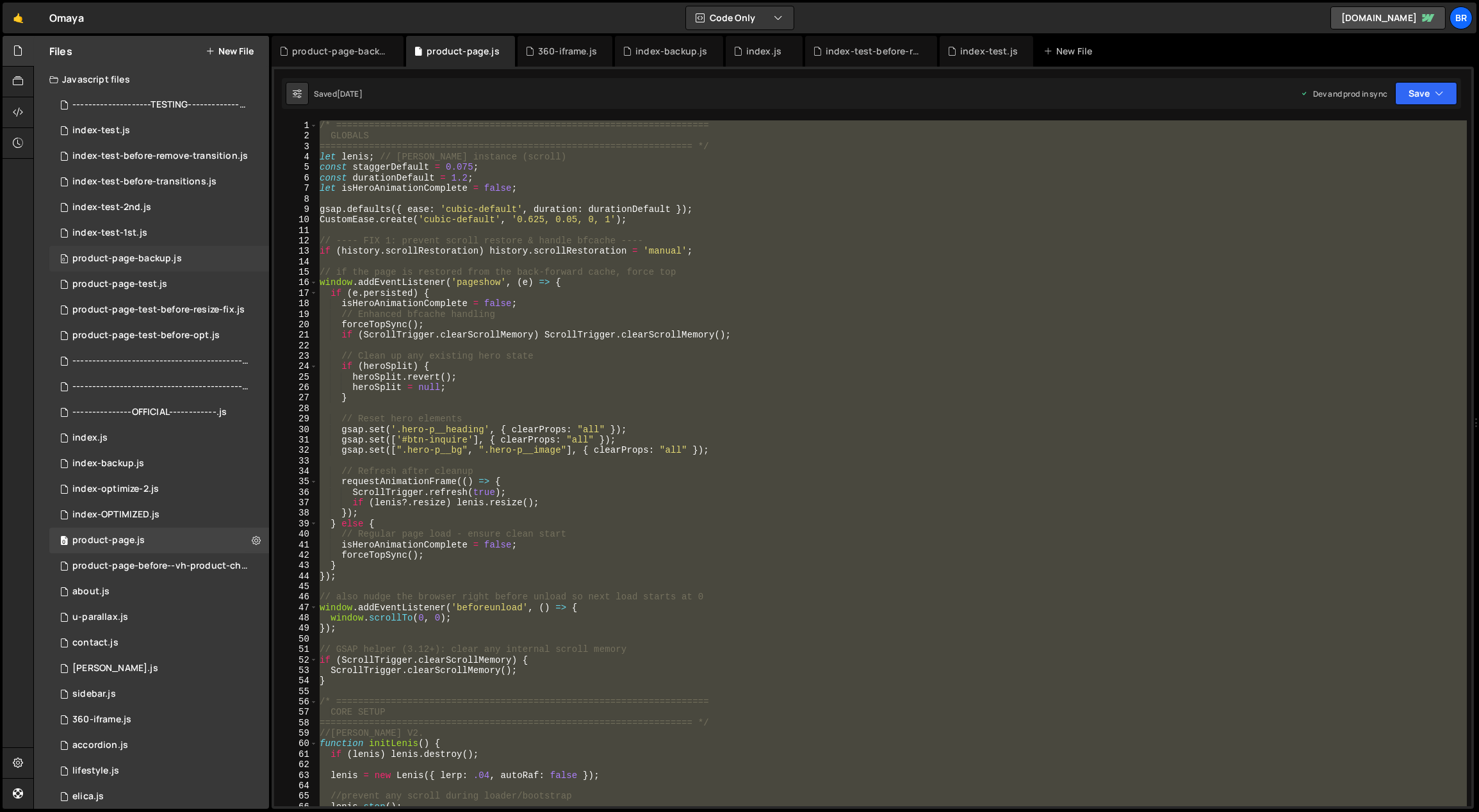
click at [160, 251] on div "0 product-page-backup.js 0" at bounding box center [159, 258] width 220 height 26
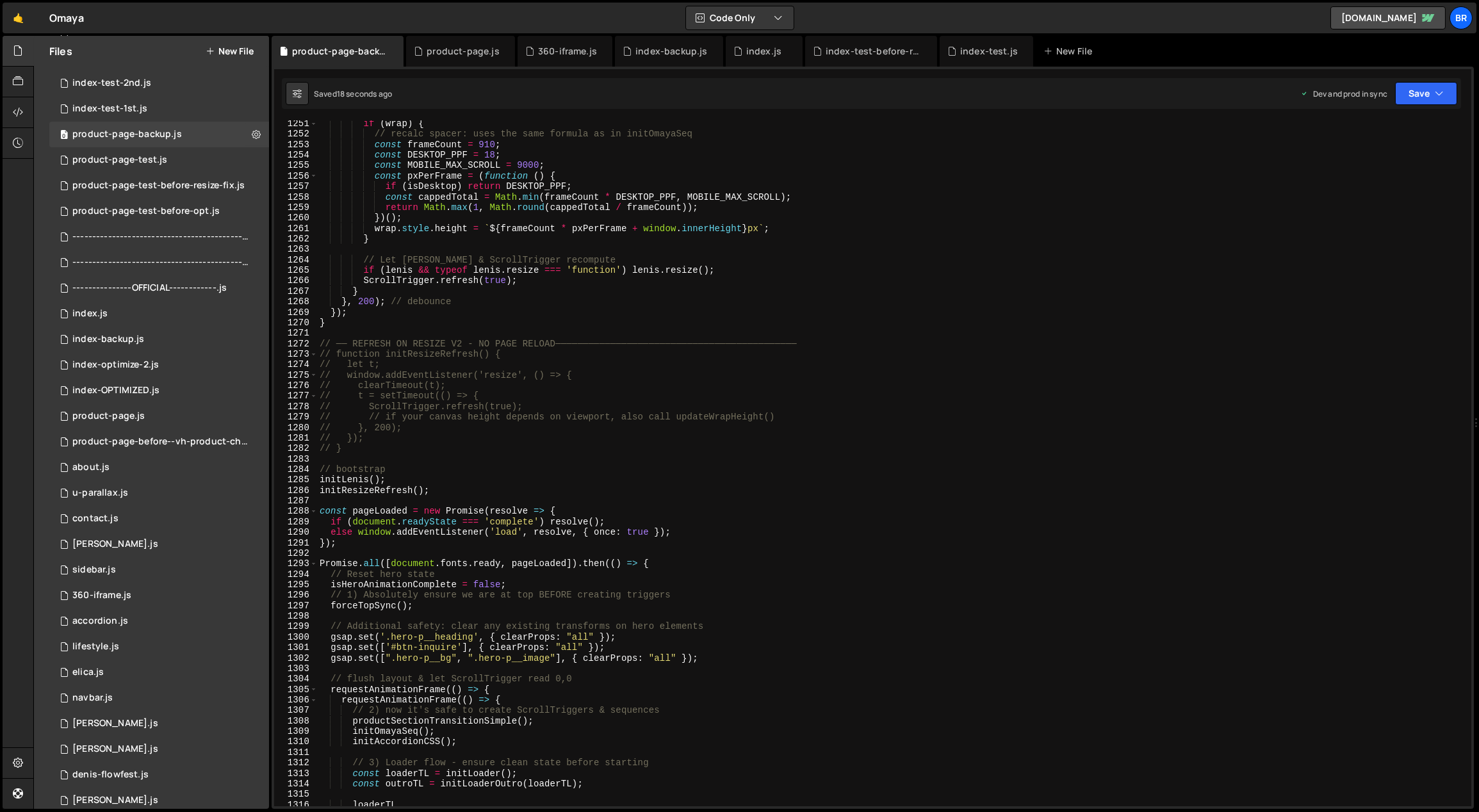
scroll to position [13113, 0]
click at [168, 416] on div "0 product-page.js 0" at bounding box center [159, 416] width 220 height 26
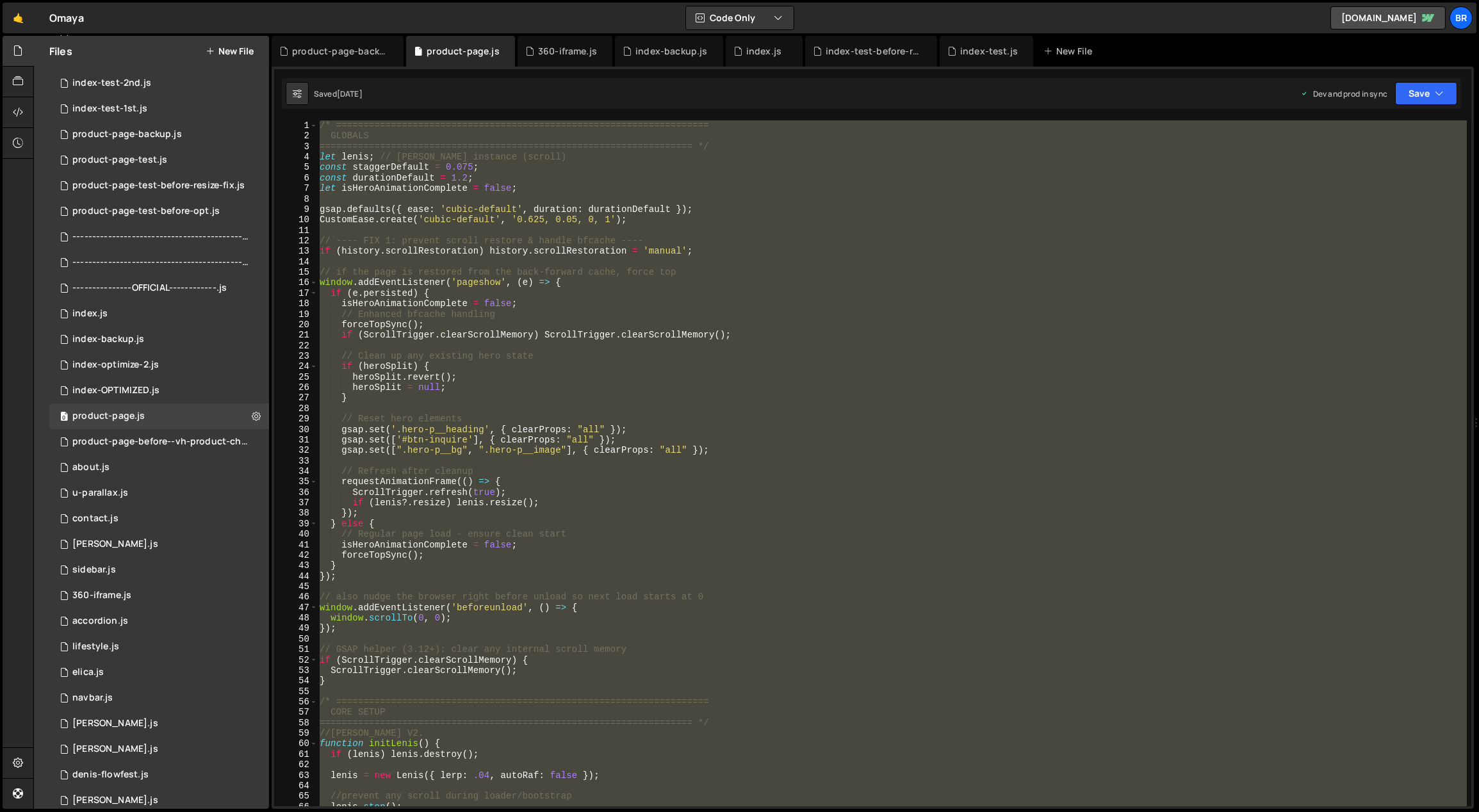
click at [236, 48] on button "New File" at bounding box center [230, 51] width 48 height 10
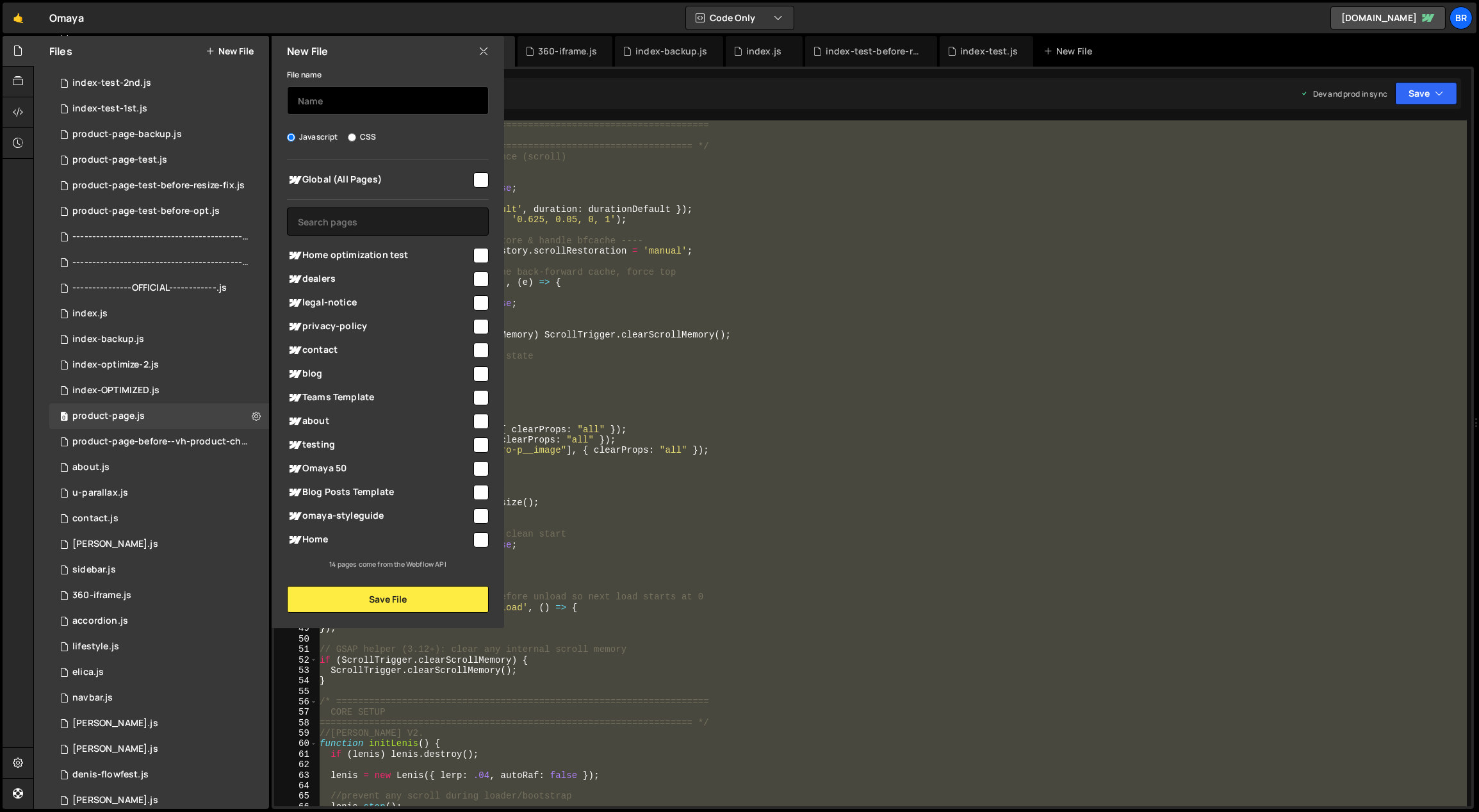
click at [337, 91] on input "text" at bounding box center [388, 100] width 202 height 28
type input "product-page-backup-before-opt"
click at [379, 606] on button "Save File" at bounding box center [388, 599] width 202 height 27
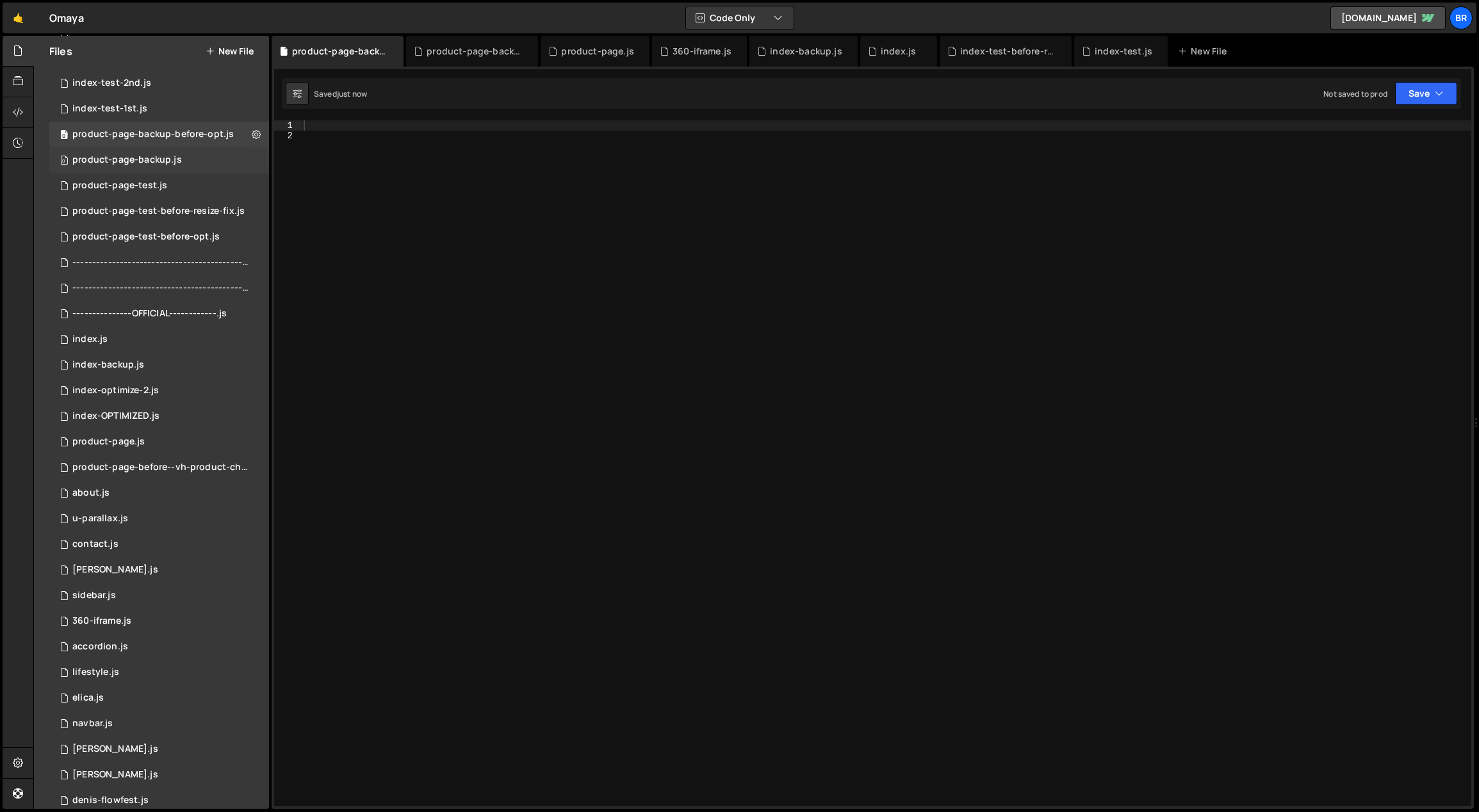
click at [164, 151] on div "0 product-page-backup.js 0" at bounding box center [159, 160] width 220 height 26
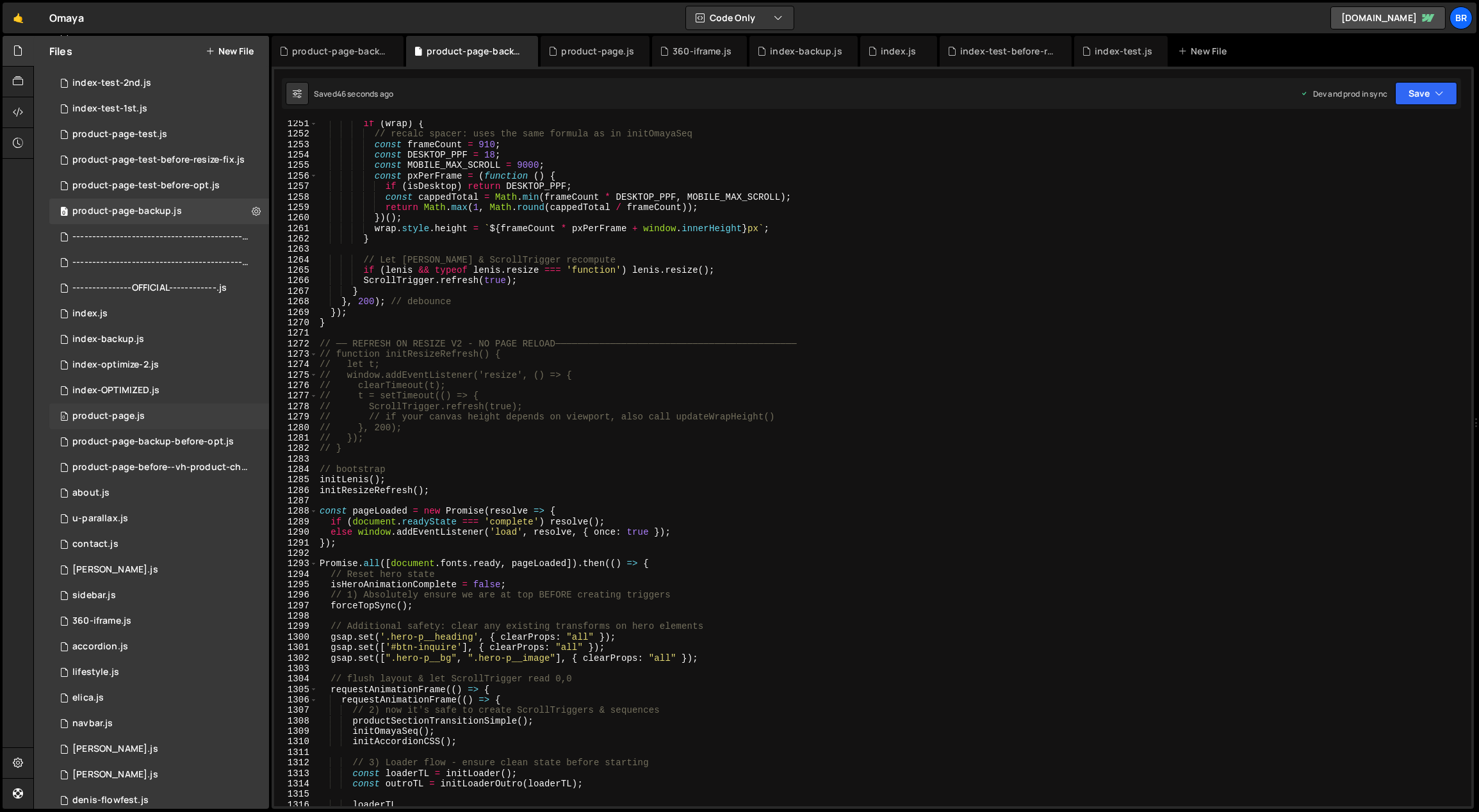
click at [145, 415] on div "0 product-page.js 0" at bounding box center [159, 416] width 220 height 26
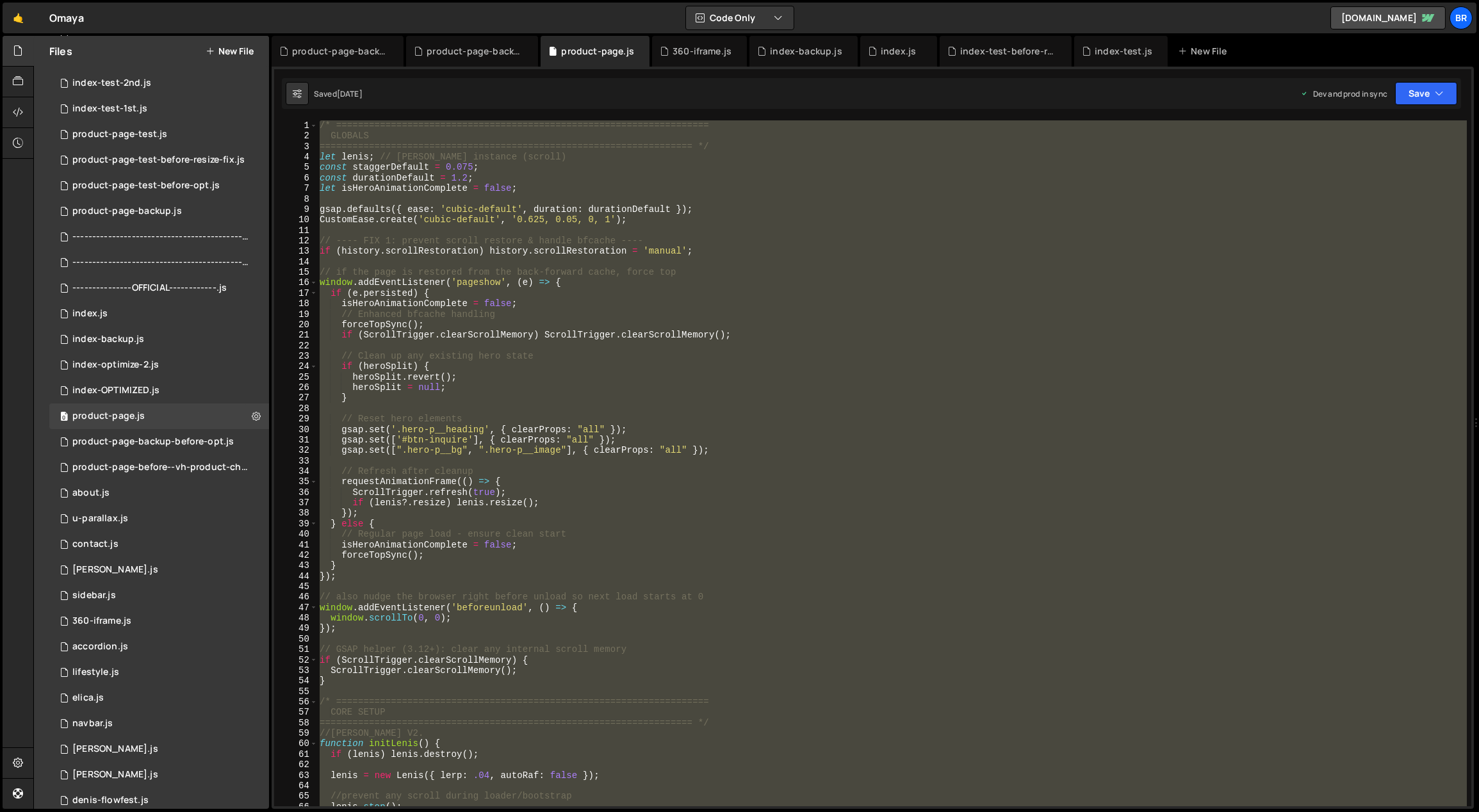
click at [784, 466] on div "/* ==================================================================== GLOBALS…" at bounding box center [892, 463] width 1150 height 686
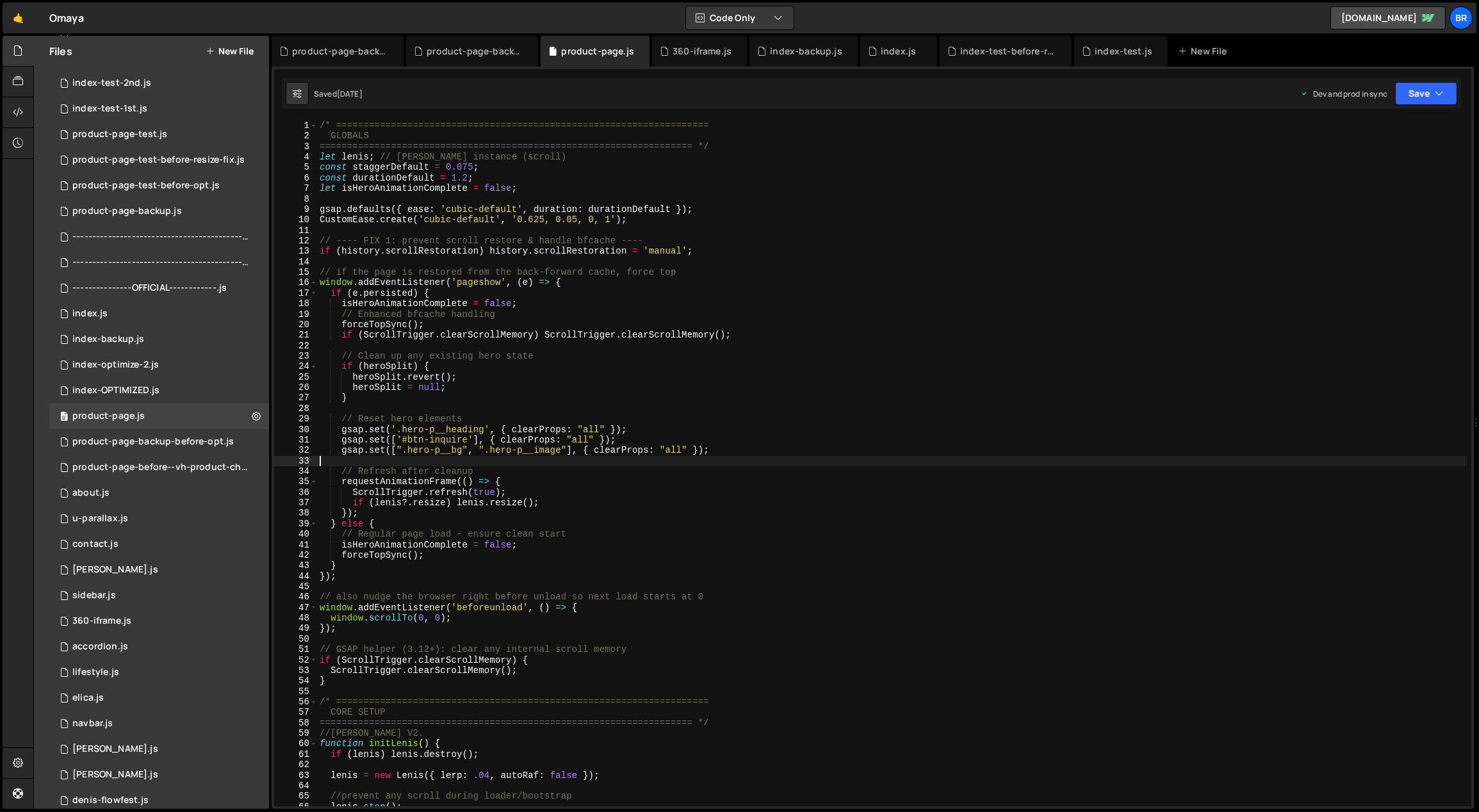
type textarea "});"
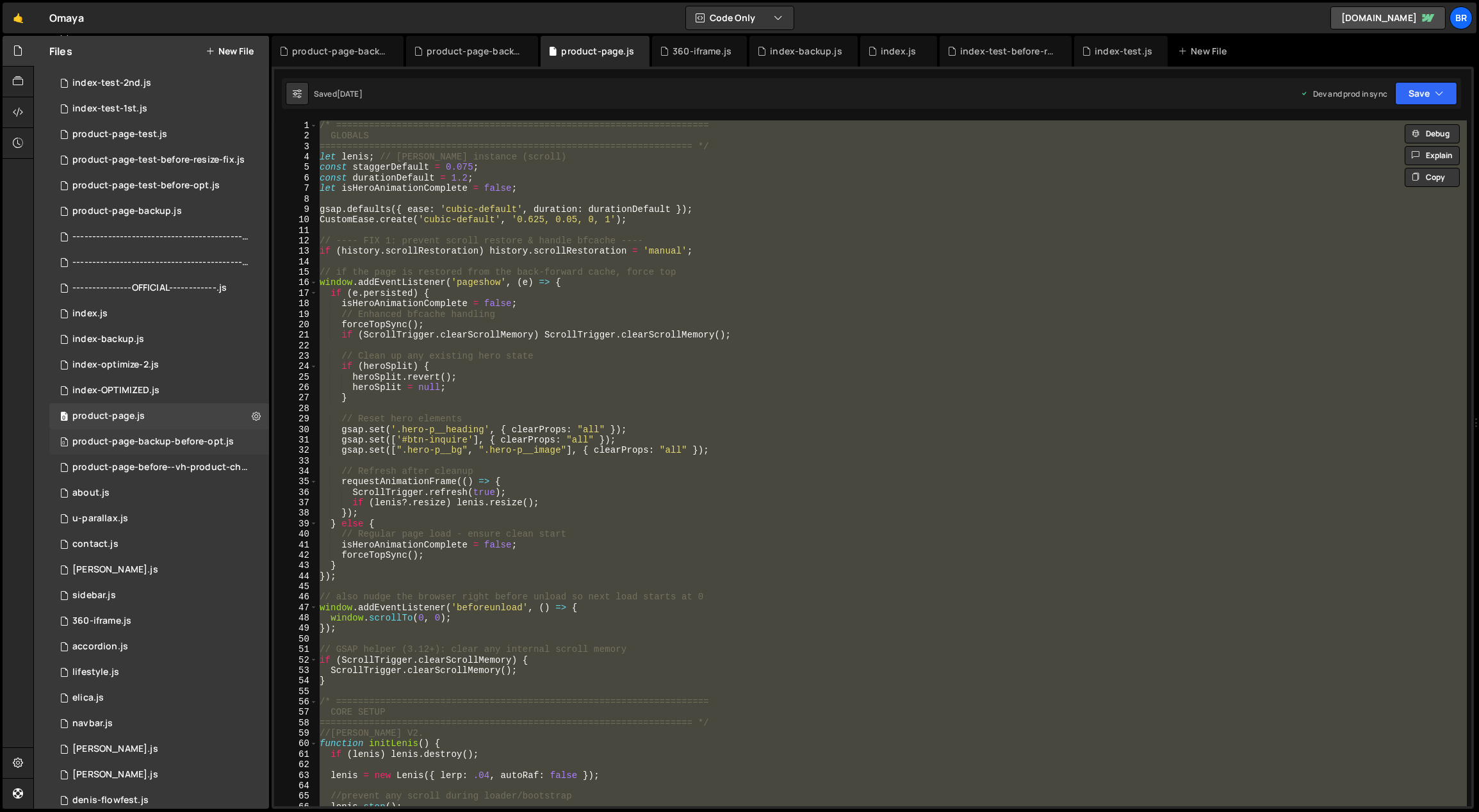
click at [157, 434] on div "0 product-page-backup-before-opt.js 0" at bounding box center [159, 441] width 220 height 26
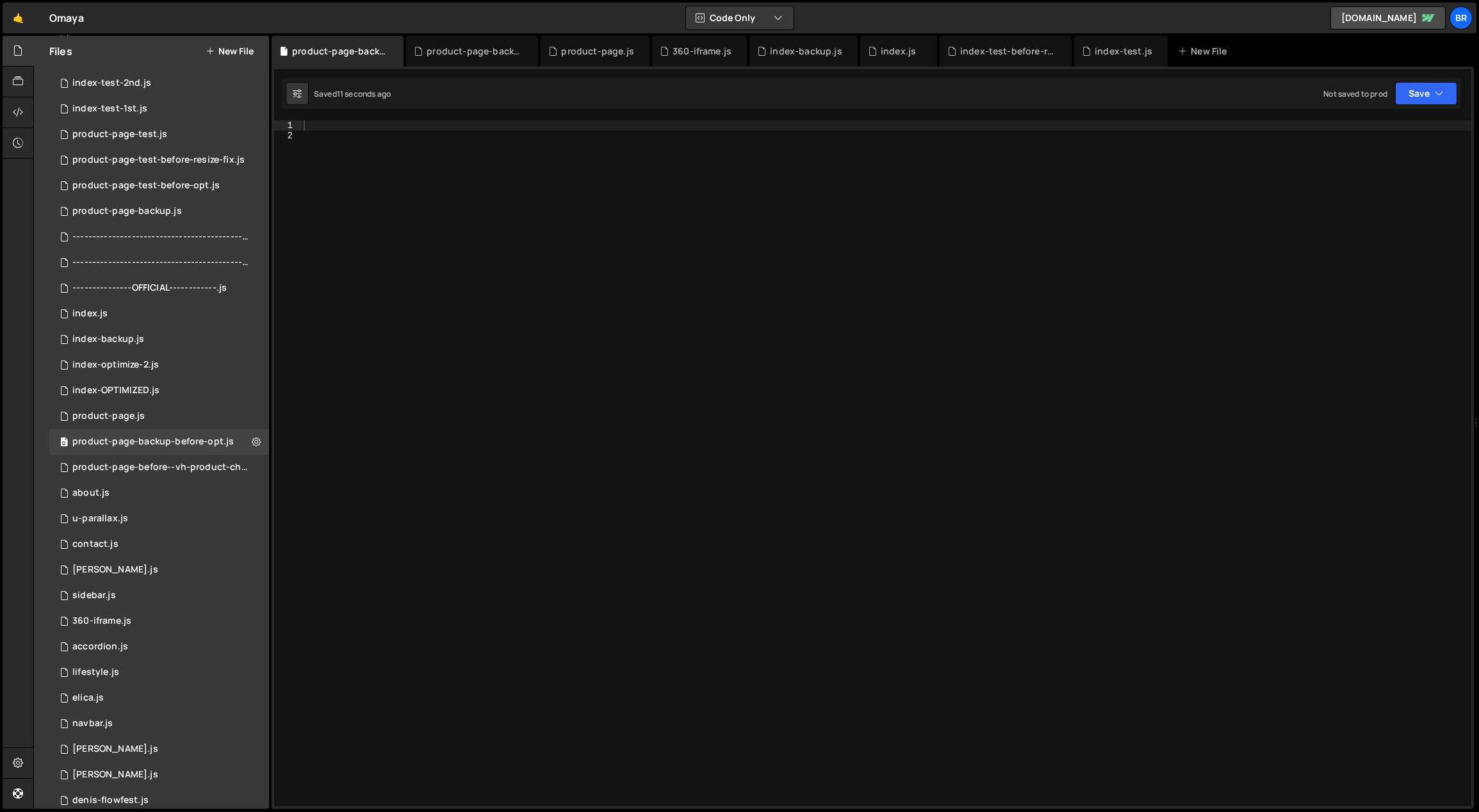
click at [646, 417] on div at bounding box center [887, 474] width 1171 height 708
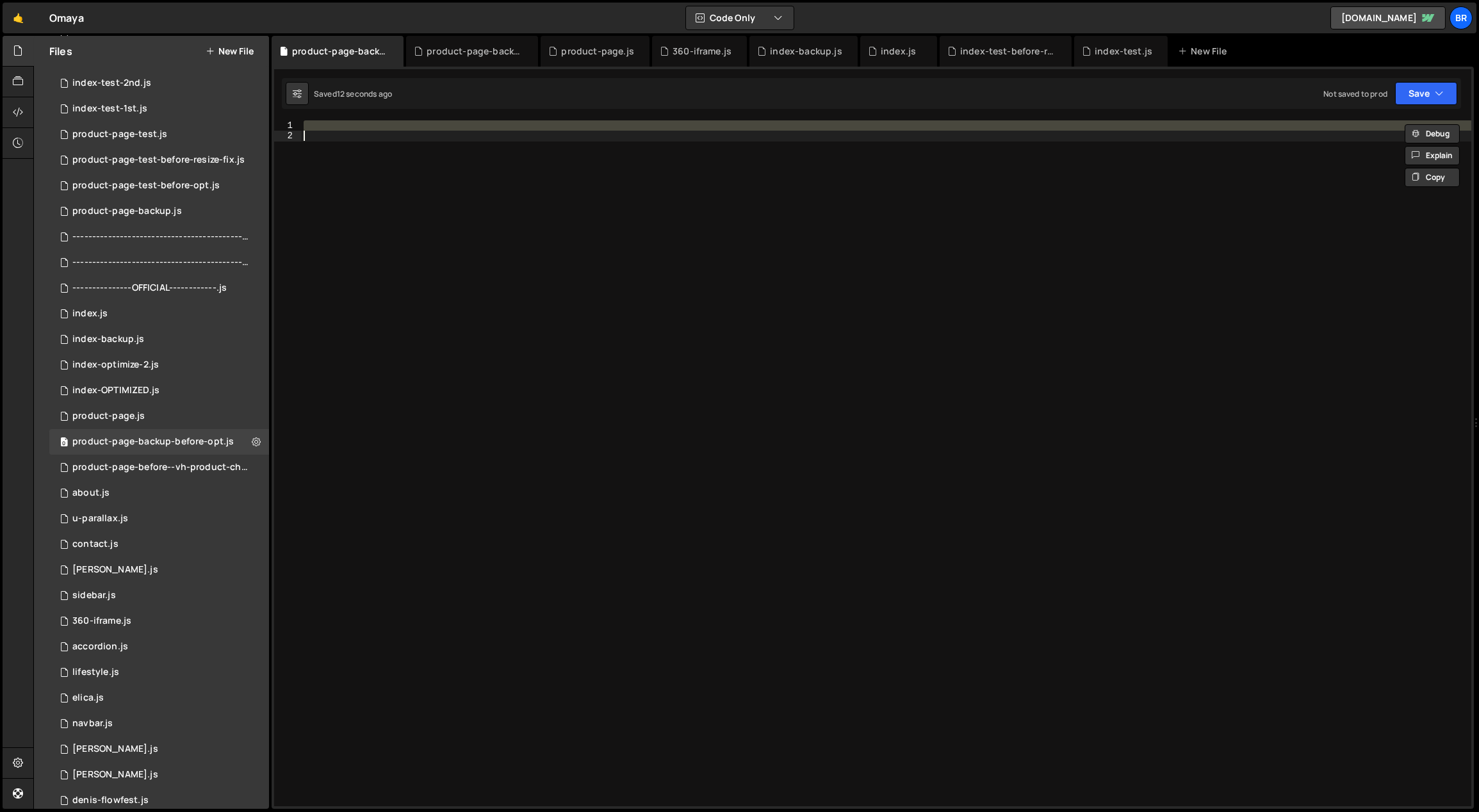
paste textarea
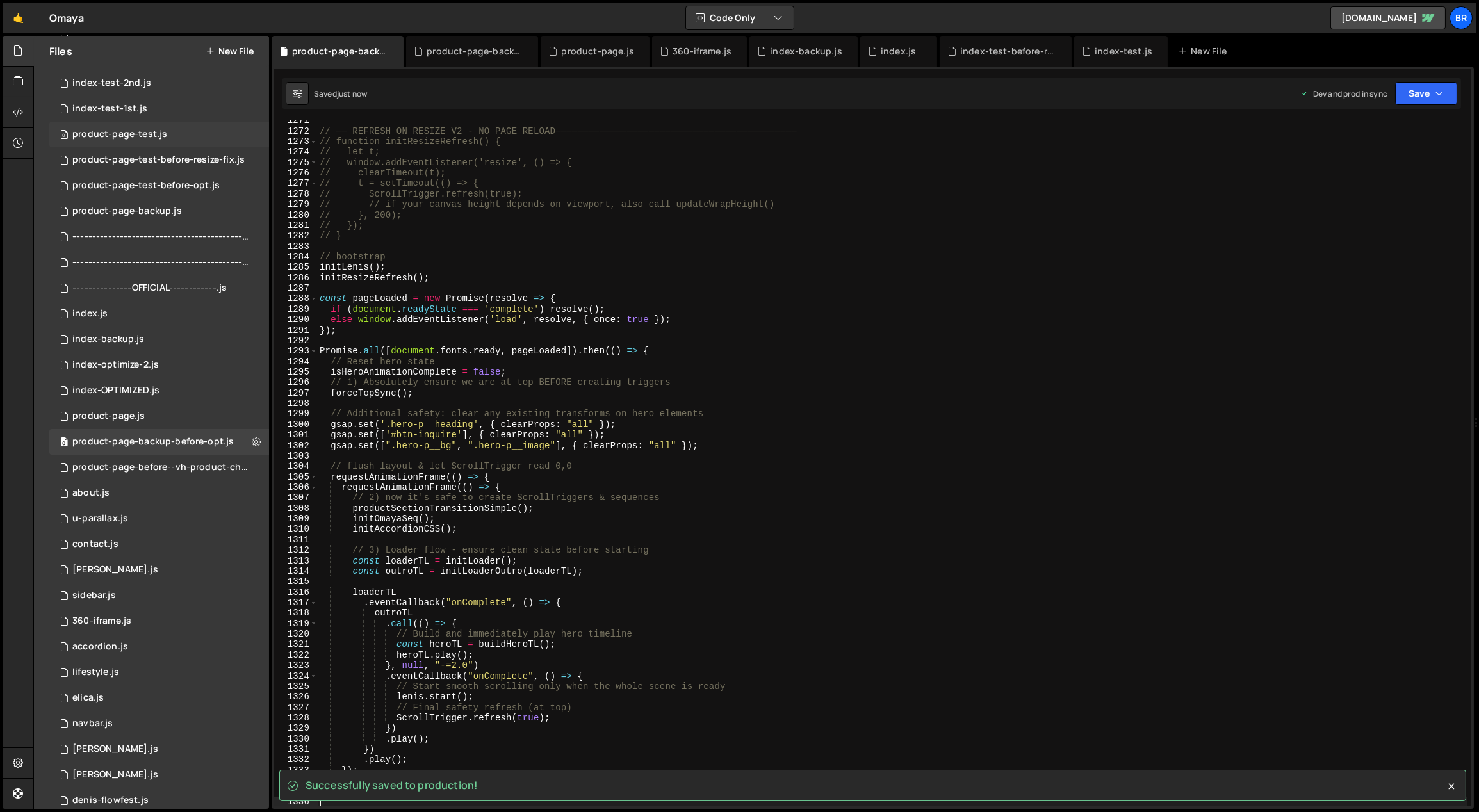
scroll to position [107, 0]
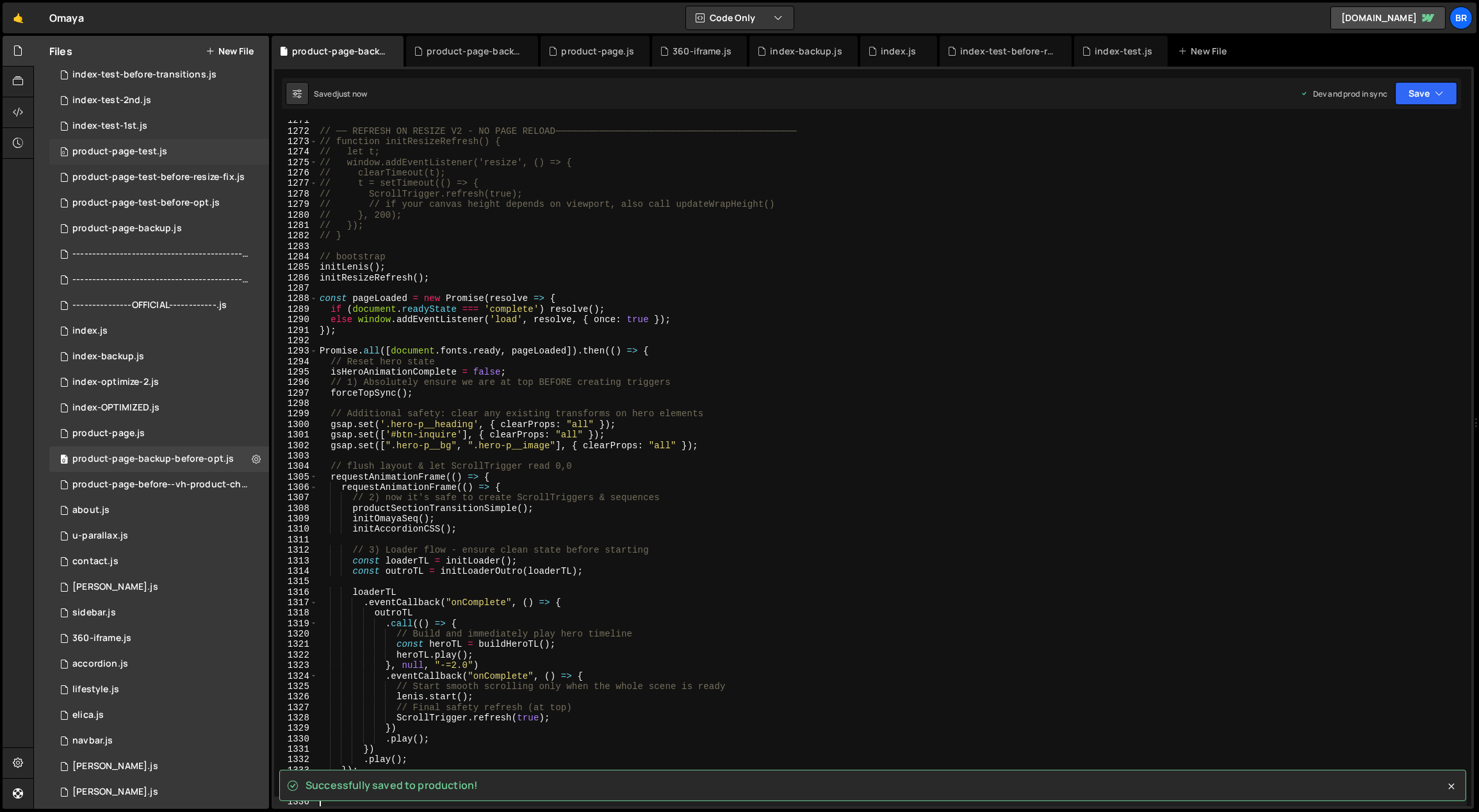
click at [164, 146] on div "product-page-test.js" at bounding box center [120, 152] width 95 height 12
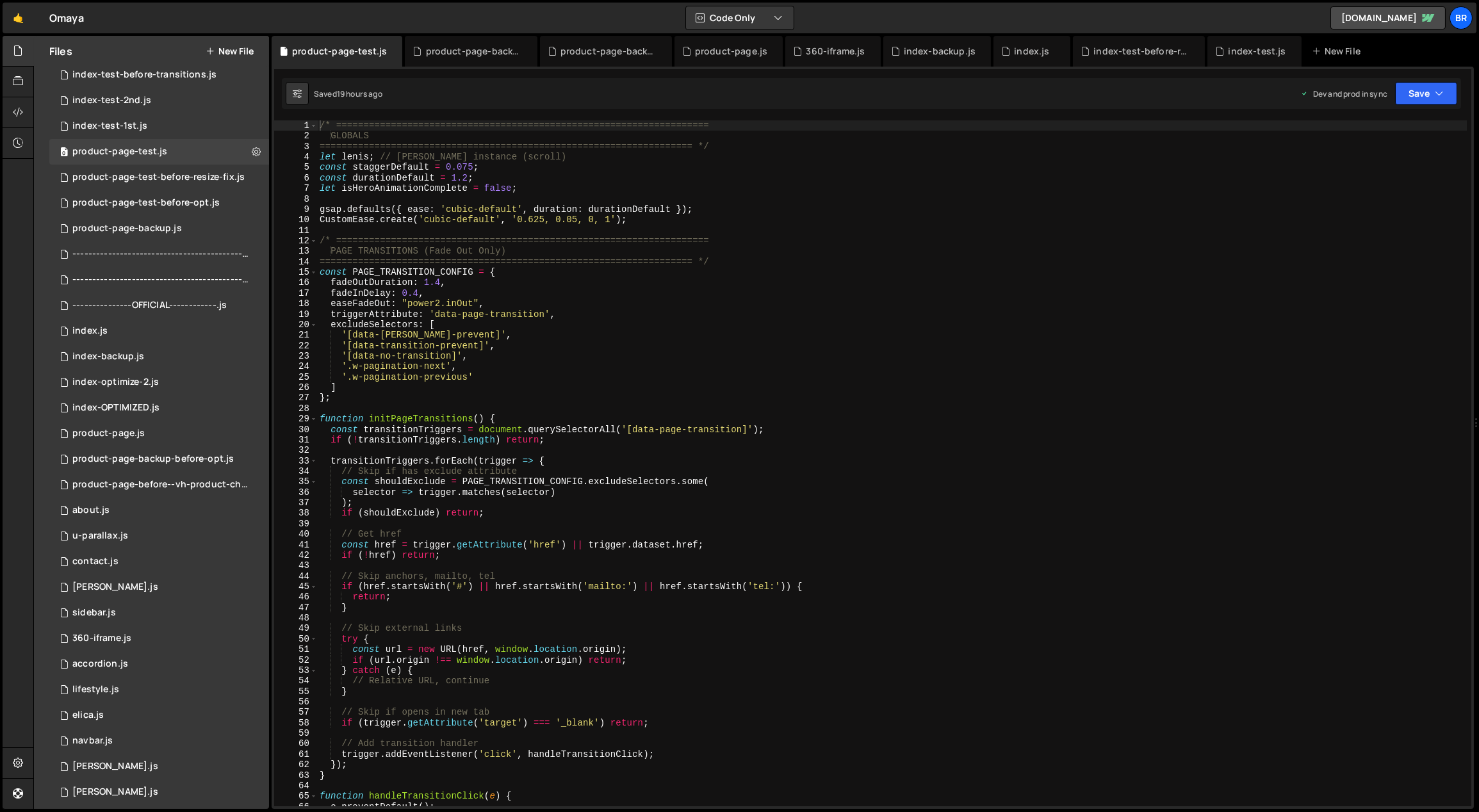
click at [738, 251] on div "/* ==================================================================== GLOBALS…" at bounding box center [892, 474] width 1150 height 708
type textarea "});"
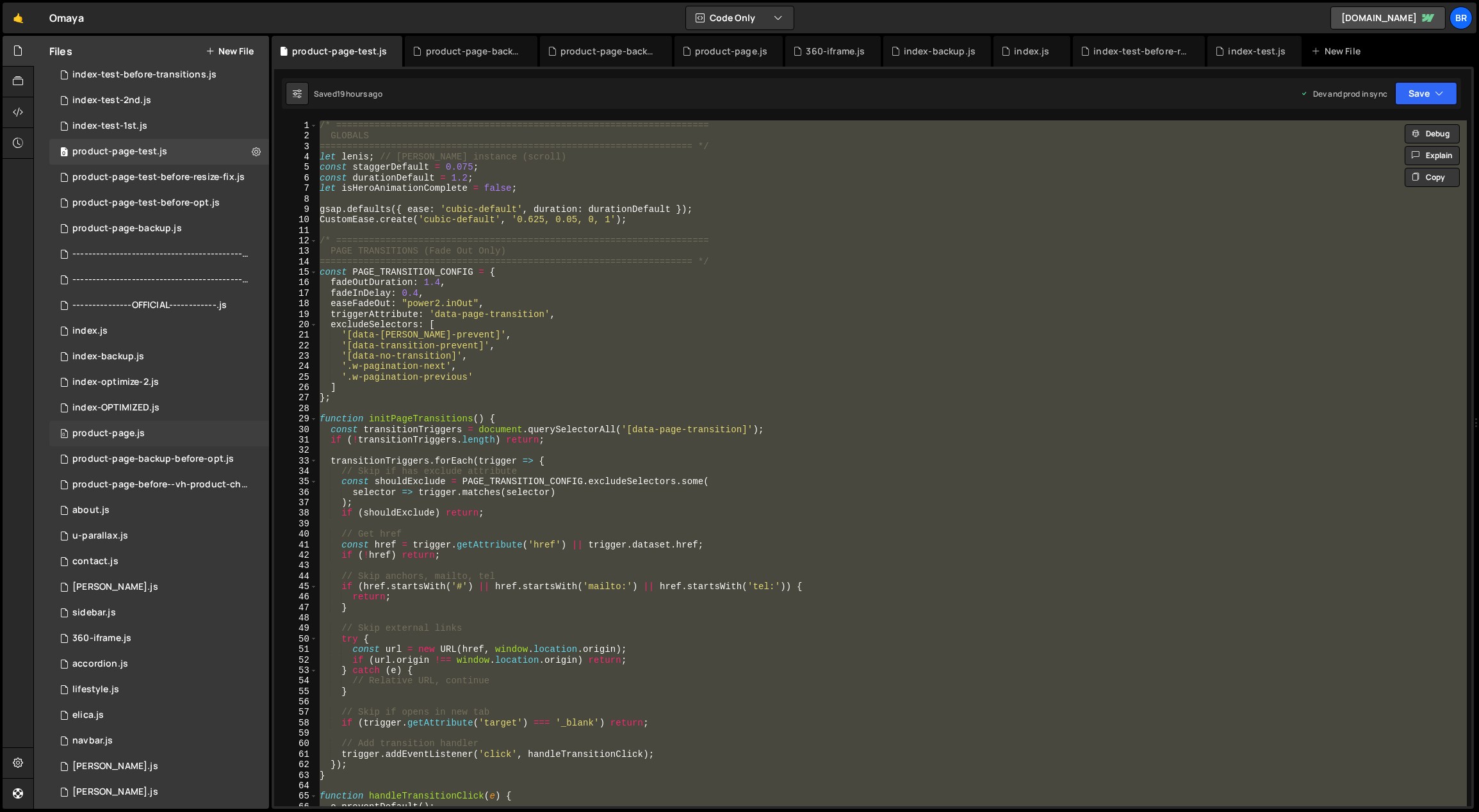
click at [136, 425] on div "0 product-page.js 0" at bounding box center [159, 433] width 220 height 26
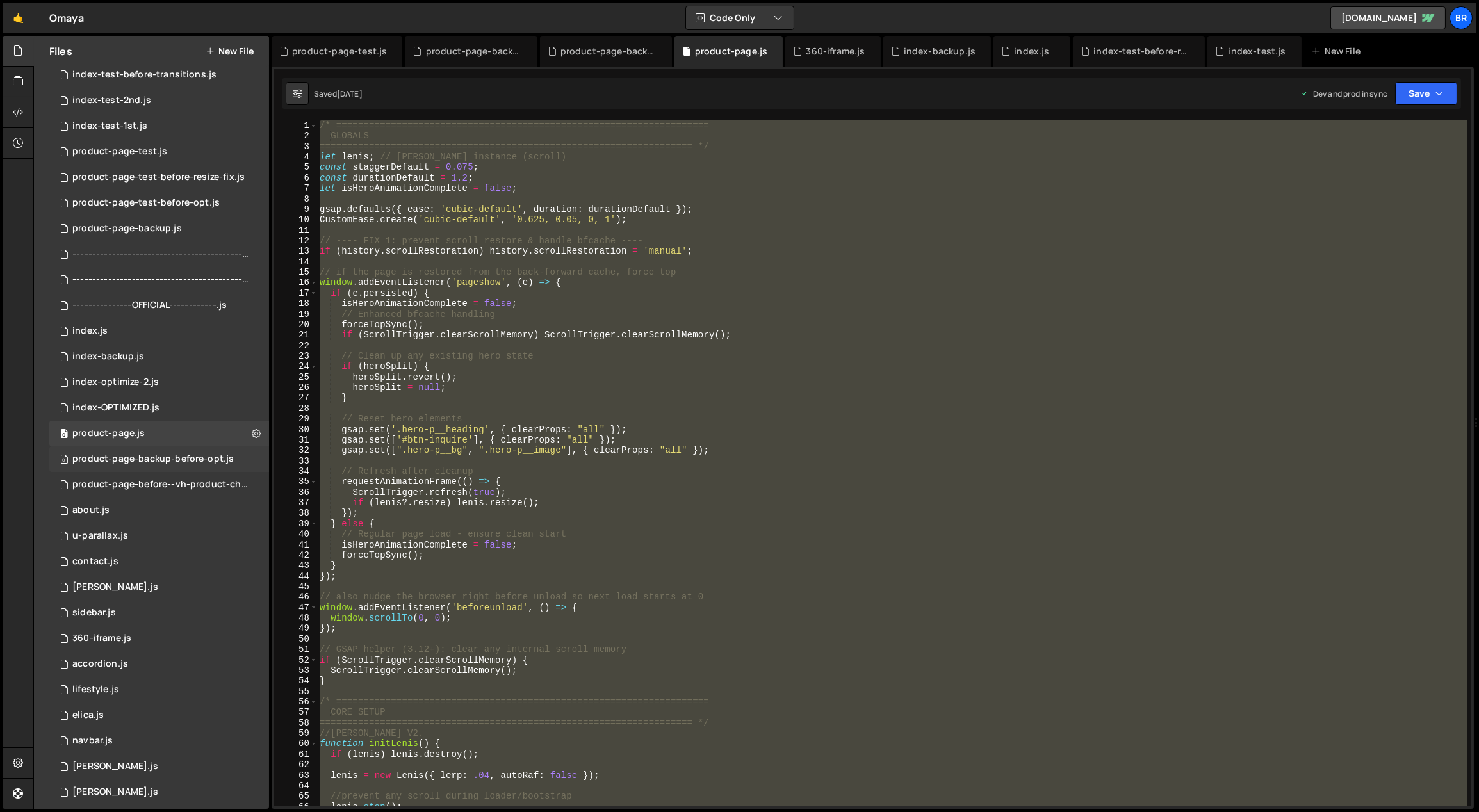
click at [145, 447] on div "0 product-page-backup-before-opt.js 0" at bounding box center [159, 459] width 220 height 26
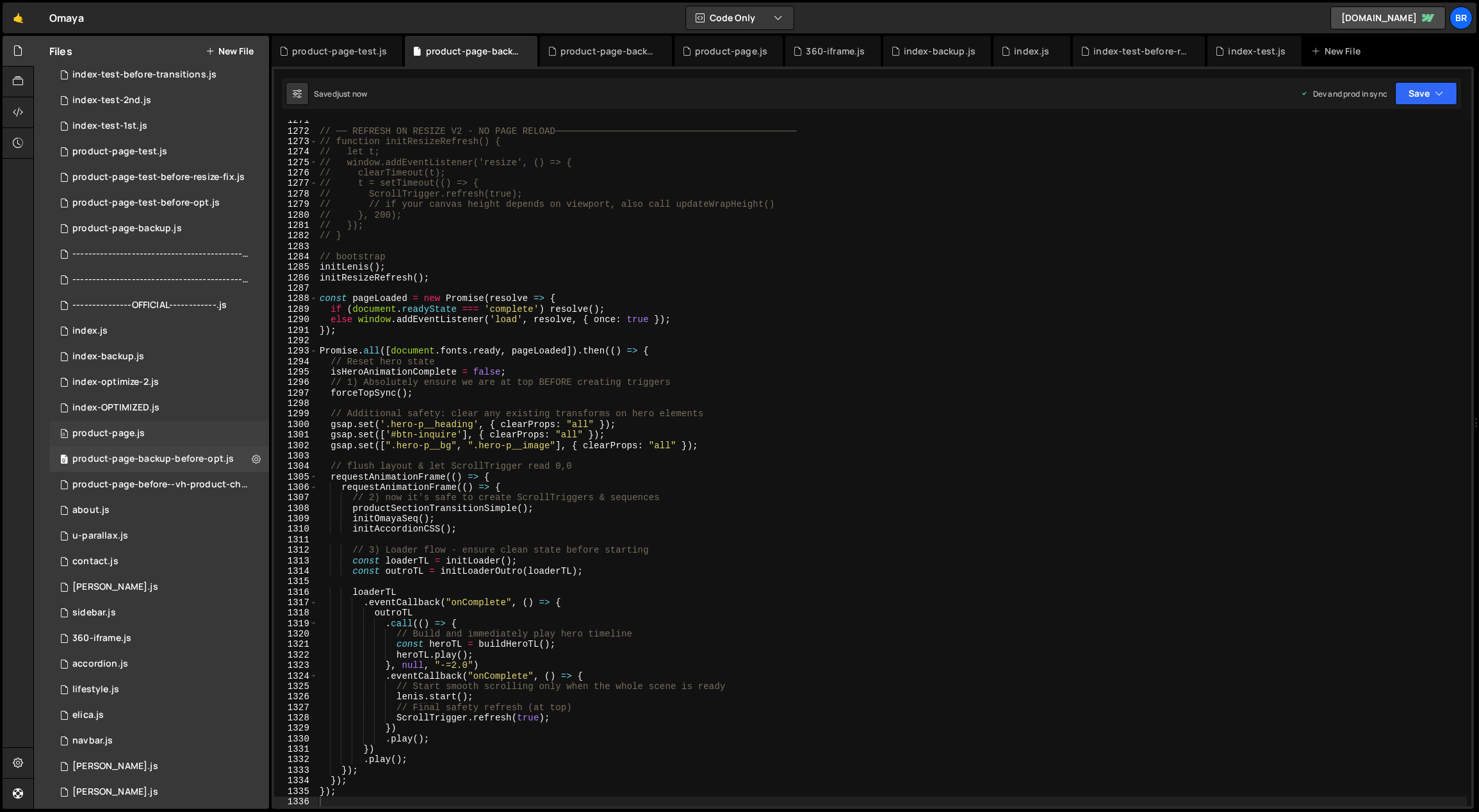
click at [146, 432] on div "0 product-page.js 0" at bounding box center [159, 433] width 220 height 26
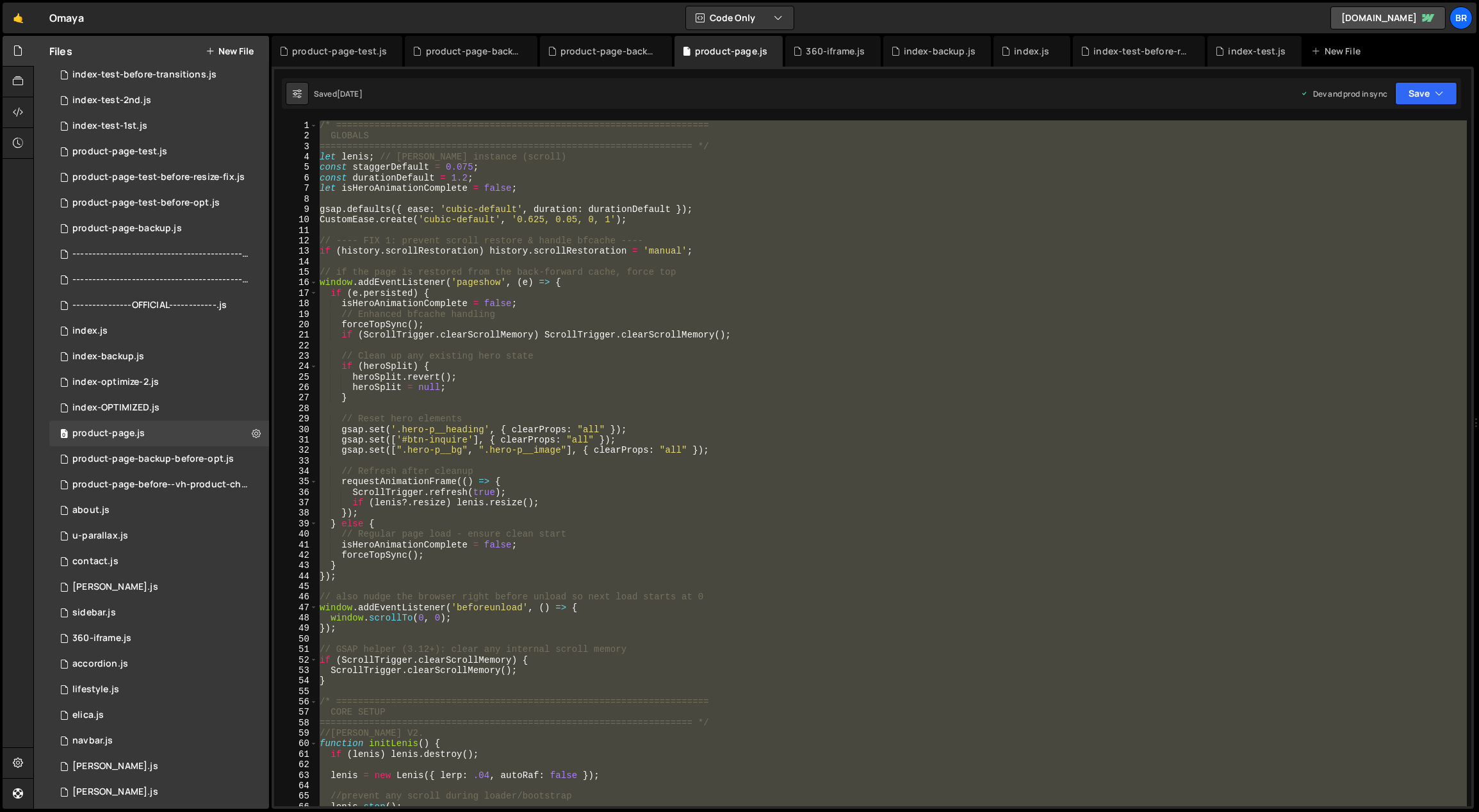
click at [942, 325] on div "/* ==================================================================== GLOBALS…" at bounding box center [892, 463] width 1150 height 686
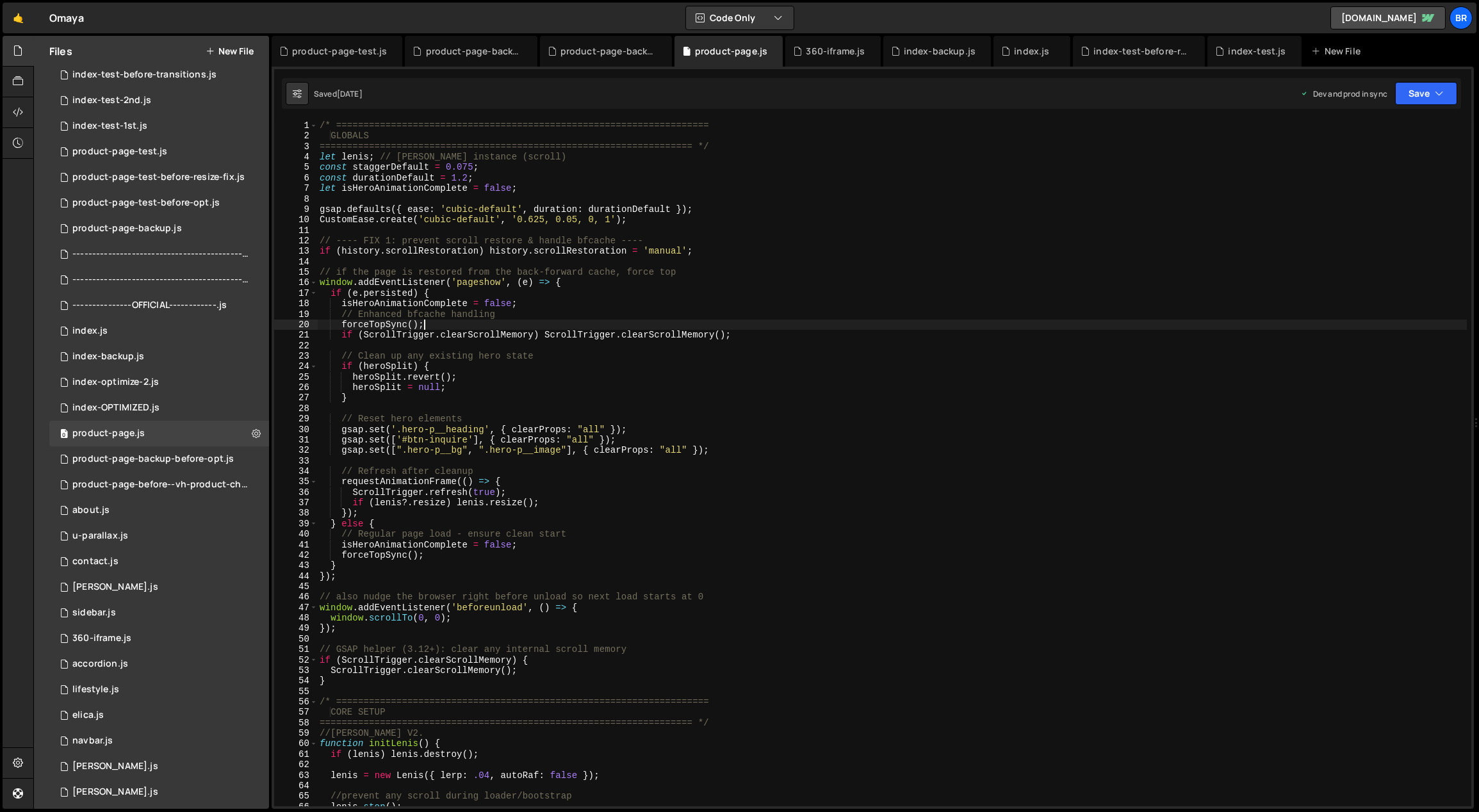
type textarea "});"
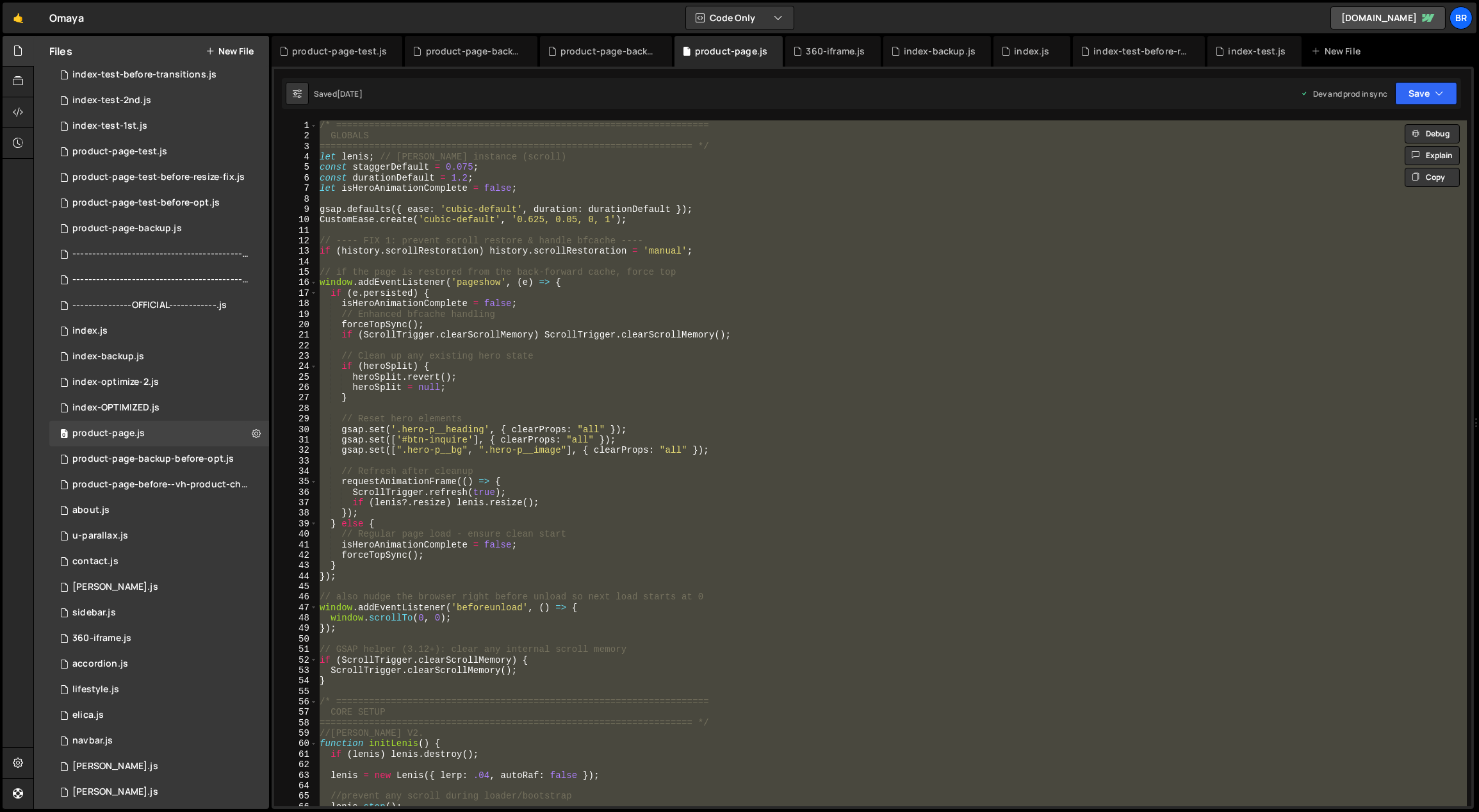
paste textarea
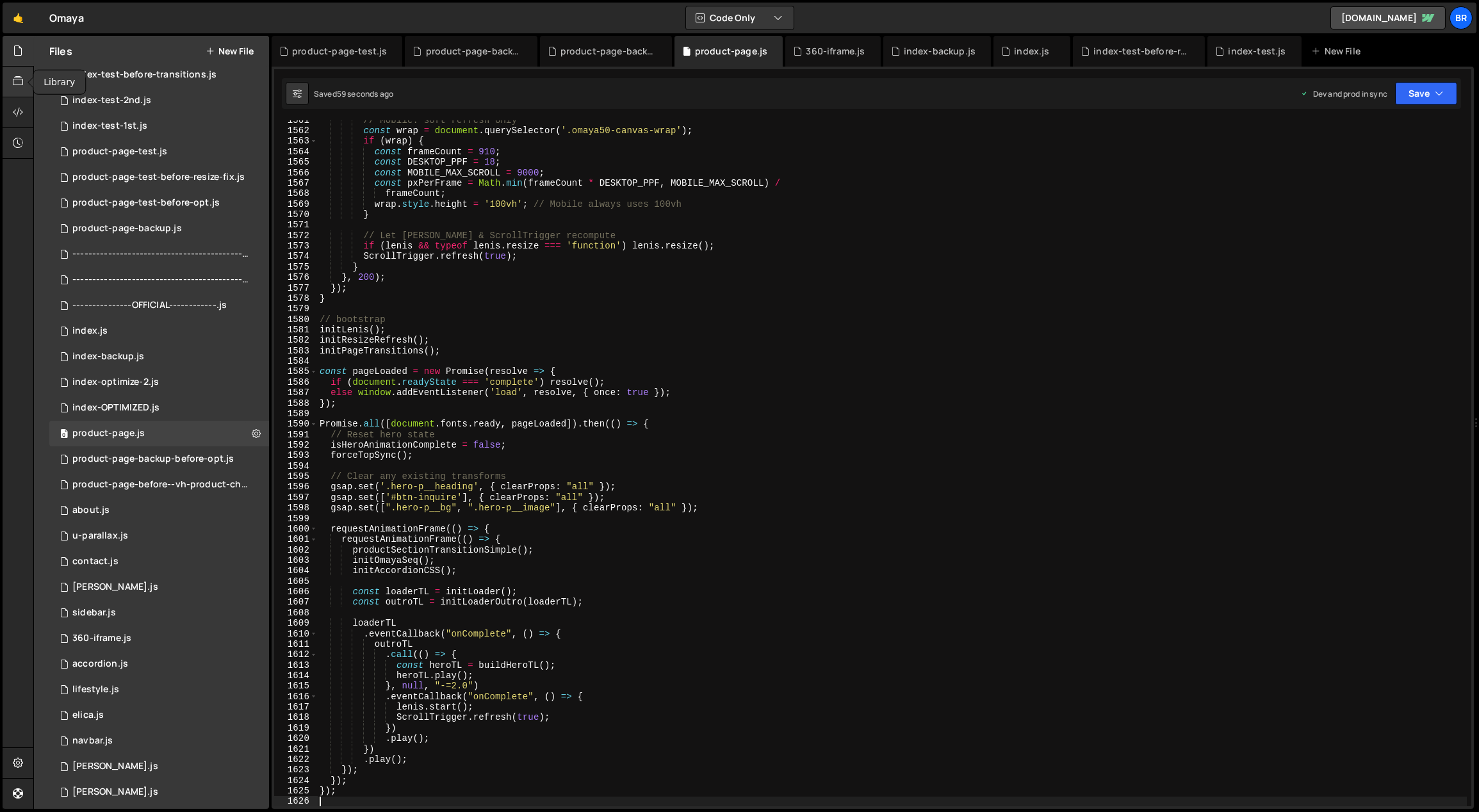
click at [776, 334] on div "// Mobile: soft refresh only const wrap = document . querySelector ( '.omaya50-…" at bounding box center [892, 469] width 1150 height 708
click at [775, 342] on div "// Mobile: soft refresh only const wrap = document . querySelector ( '.omaya50-…" at bounding box center [892, 469] width 1150 height 708
click at [670, 345] on div "// Mobile: soft refresh only const wrap = document . querySelector ( '.omaya50-…" at bounding box center [892, 469] width 1150 height 708
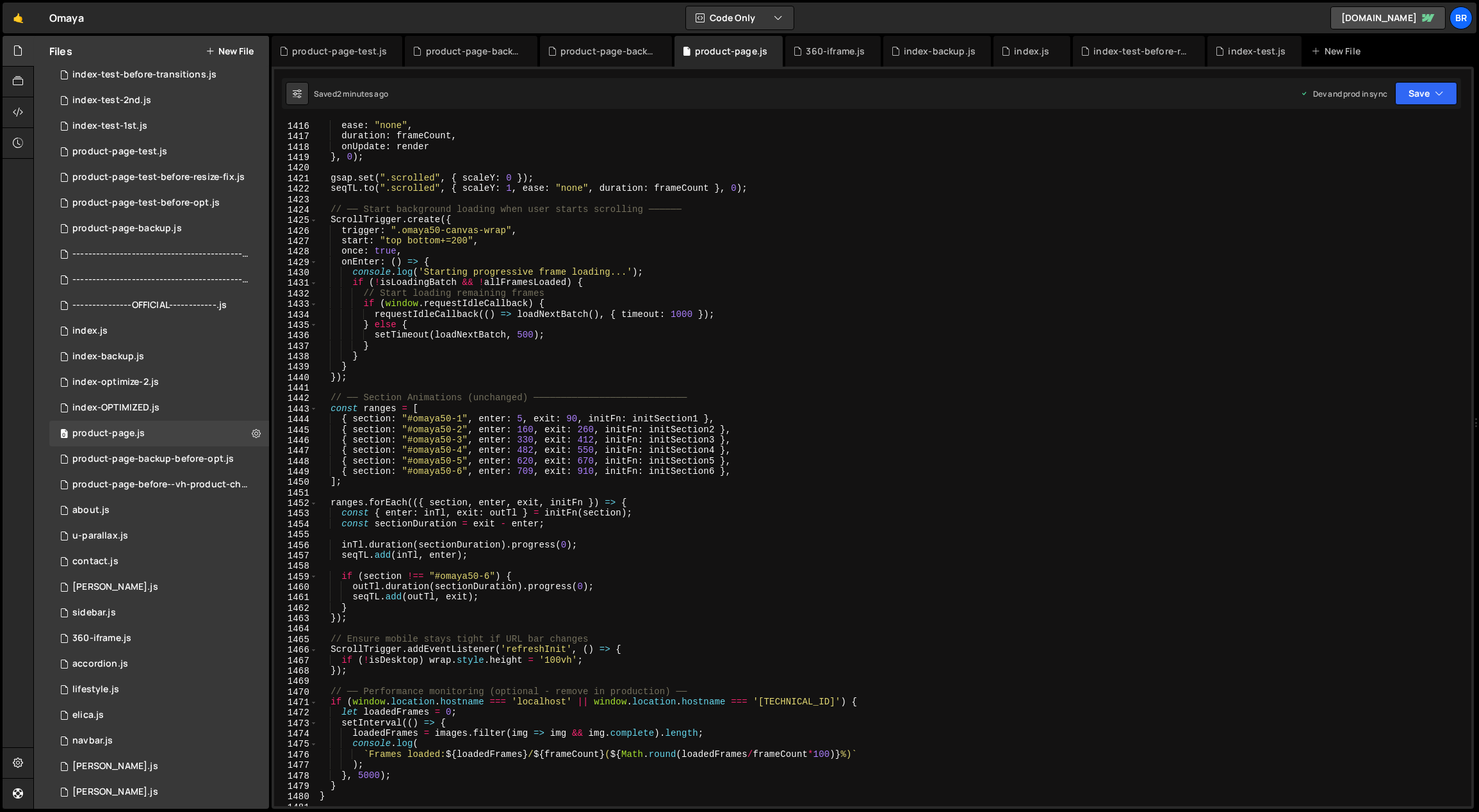
scroll to position [15182, 0]
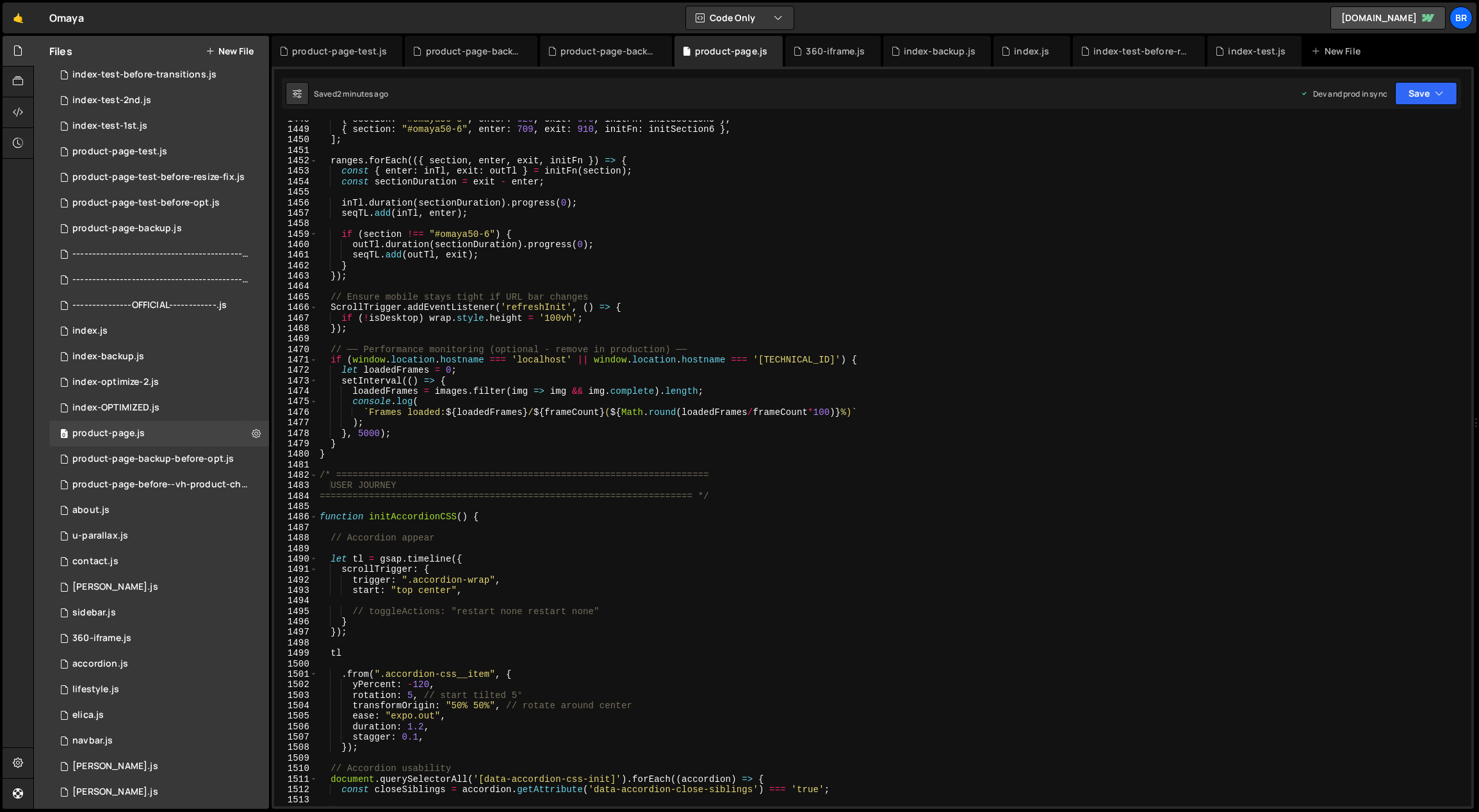
click at [709, 522] on div "{ section : "#omaya50-5" , enter : 620 , exit : 670 , initFn : initSection5 } ,…" at bounding box center [892, 467] width 1150 height 708
type textarea "function initAccordionCSS() {"
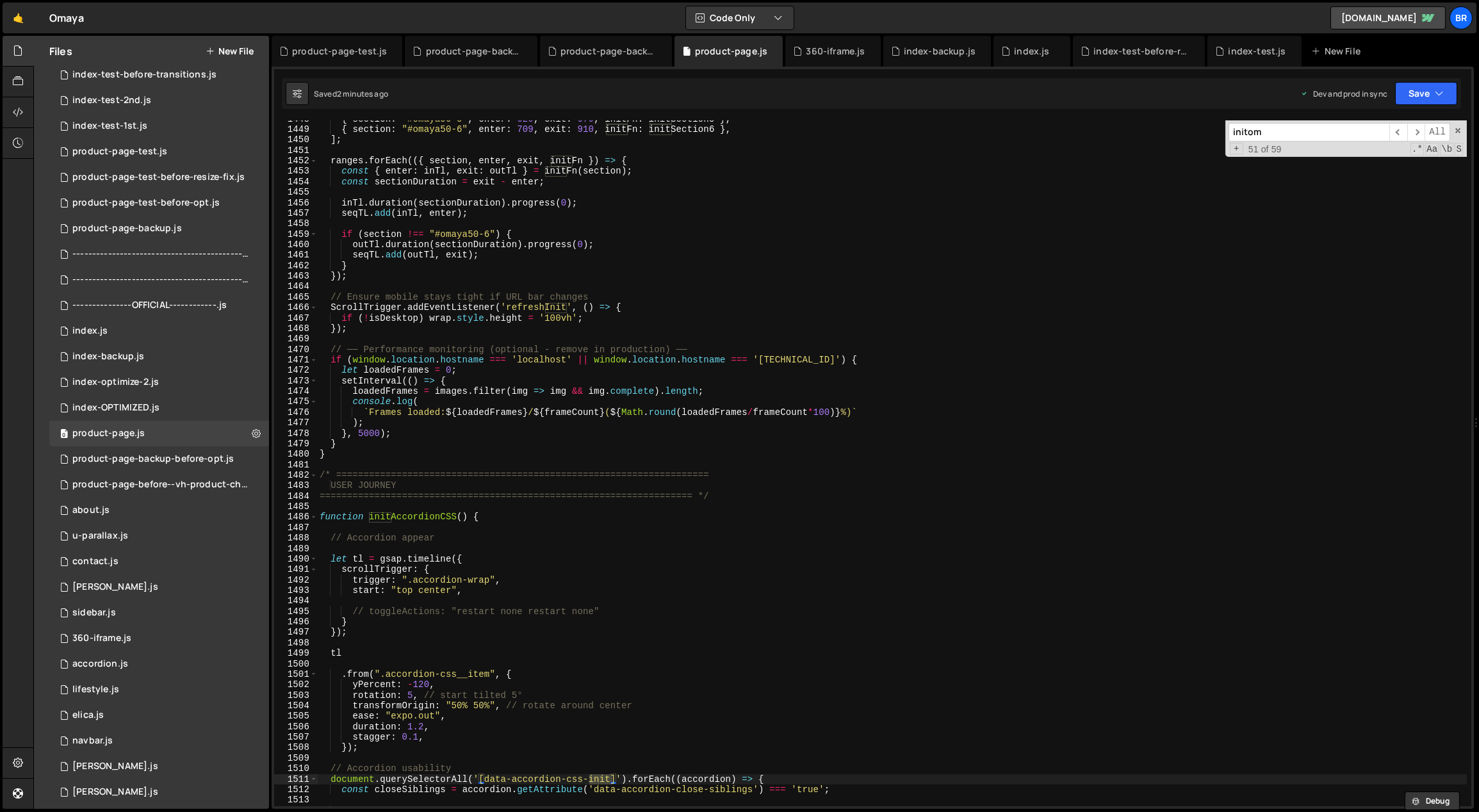
scroll to position [16466, 0]
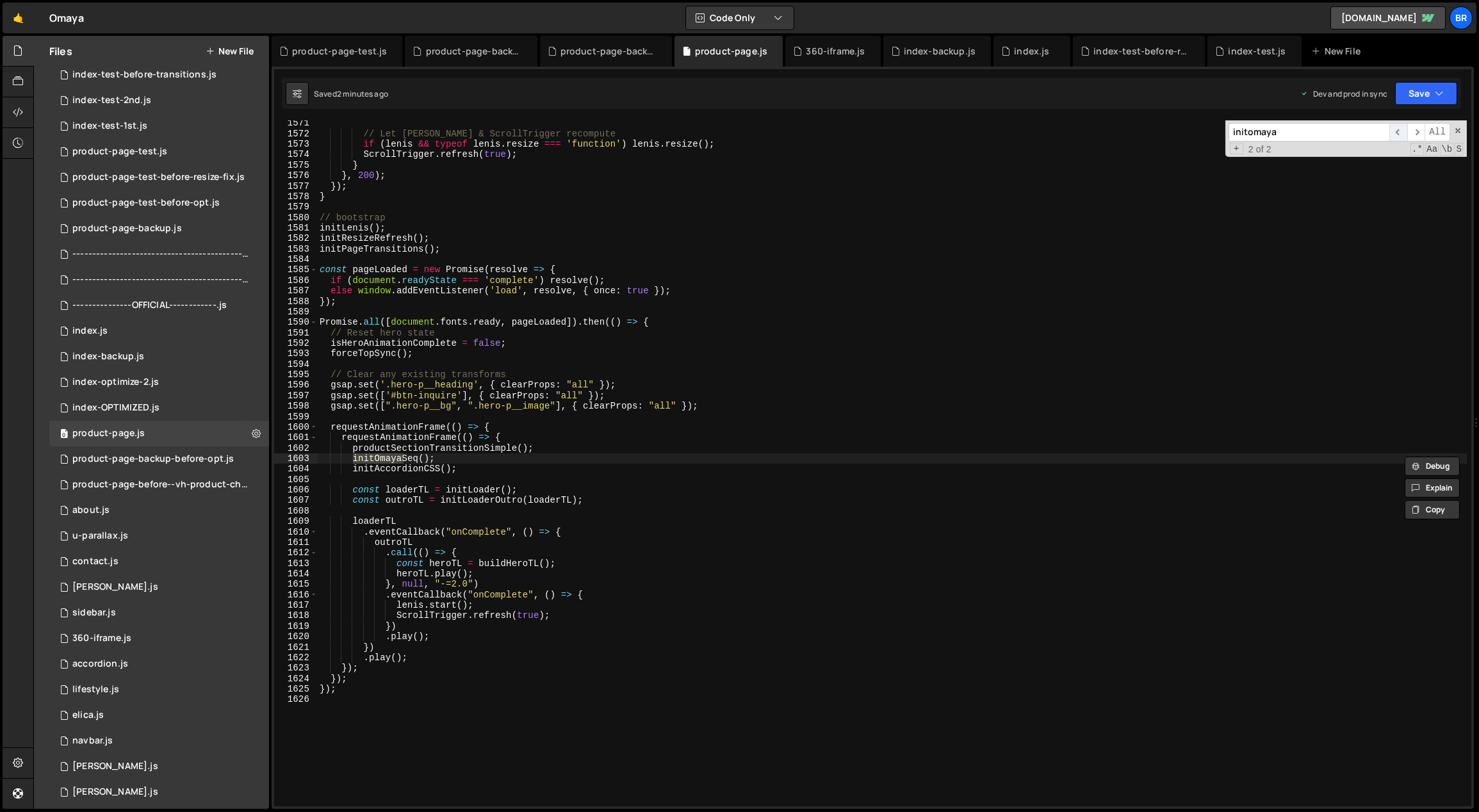
type input "initomaya"
click at [1399, 135] on span "​" at bounding box center [1398, 132] width 18 height 19
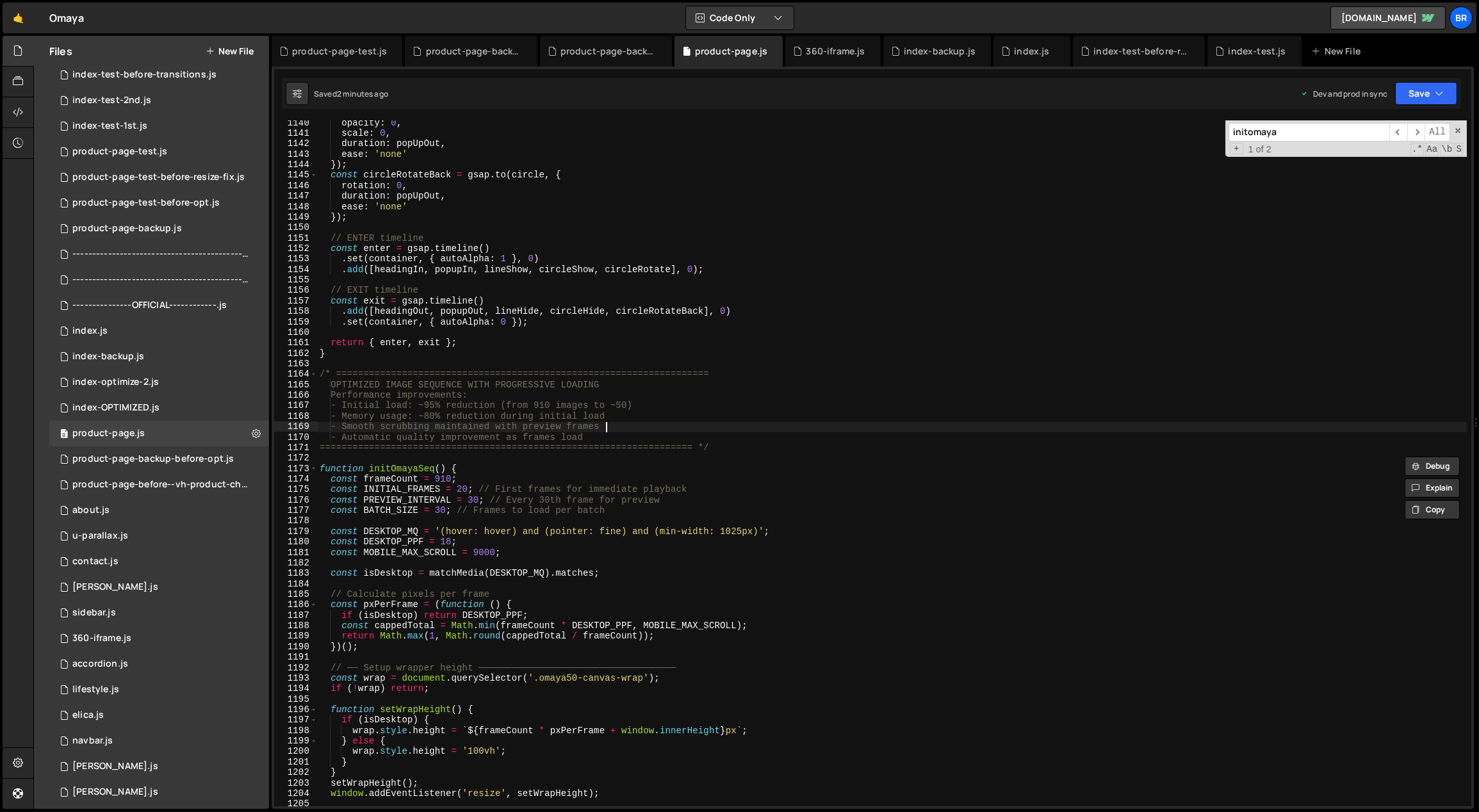
click at [788, 428] on div "opacity : 0 , scale : 0 , duration : popUpOut , ease : 'none' }) ; const circle…" at bounding box center [892, 471] width 1150 height 708
click at [174, 466] on div "0 product-page-backup-before-opt.js 0" at bounding box center [159, 459] width 220 height 26
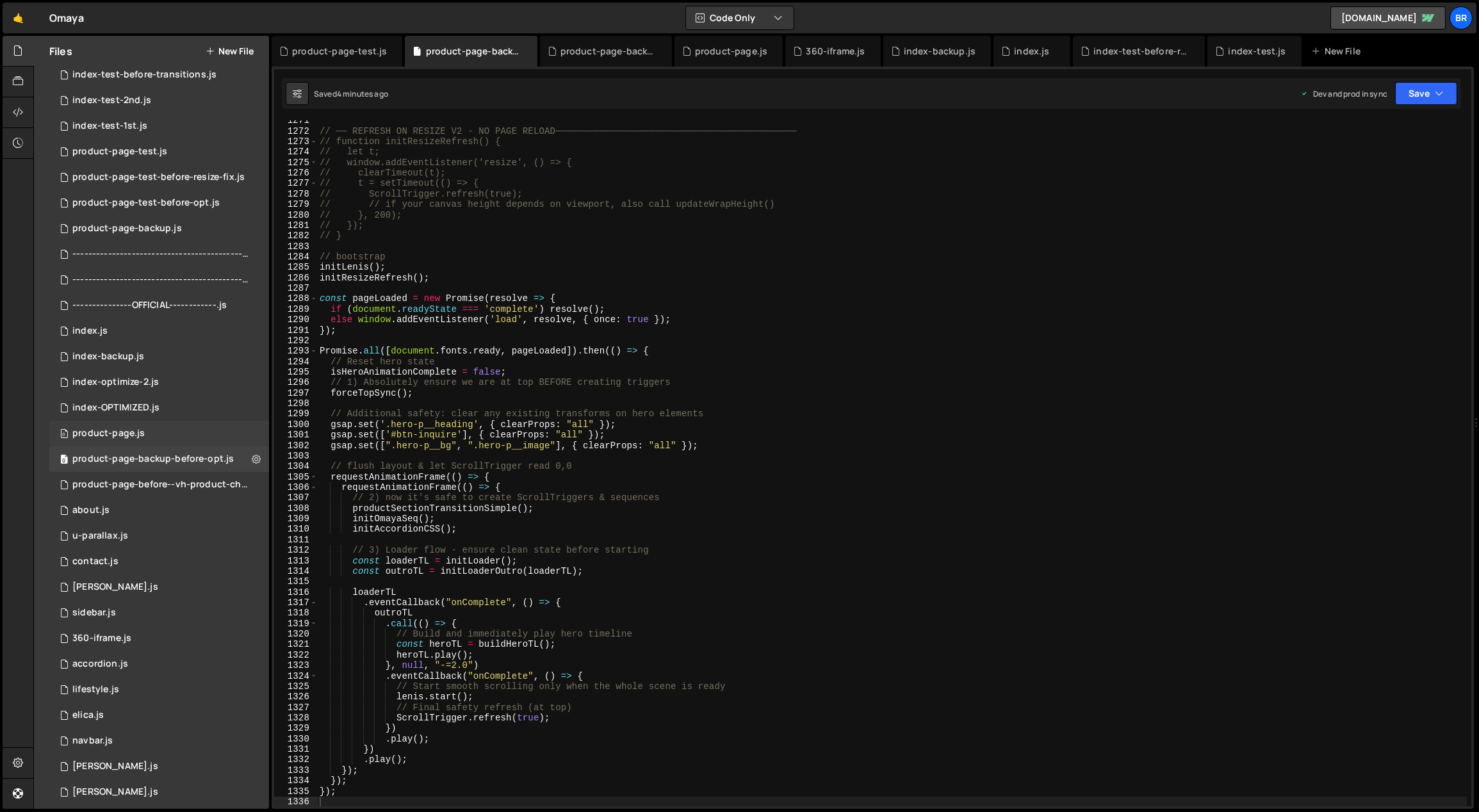
click at [163, 439] on div "0 product-page.js 0" at bounding box center [159, 433] width 220 height 26
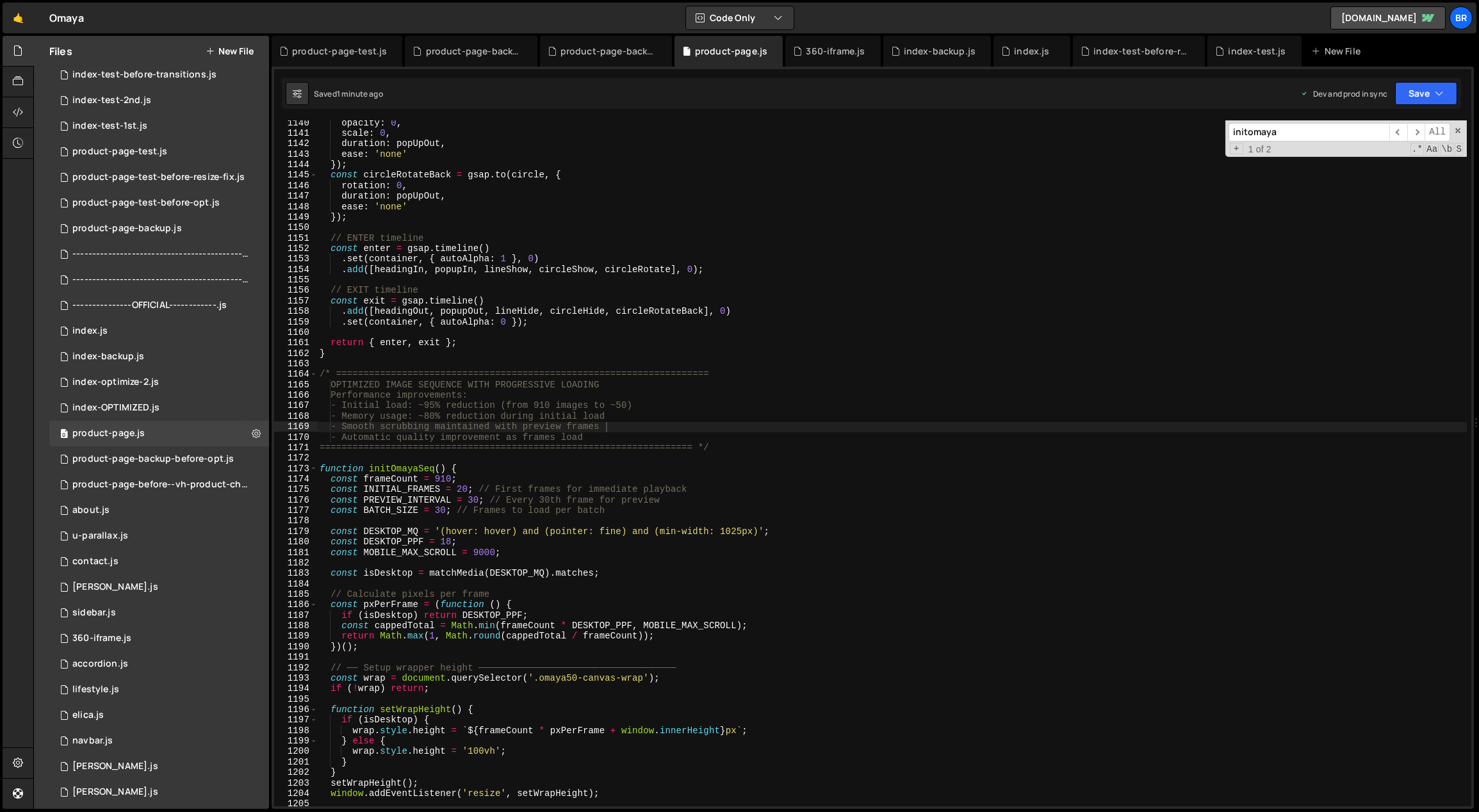
type textarea "const PREVIEW_INTERVAL = 30; // Every 30th frame for preview"
click at [923, 504] on div "opacity : 0 , scale : 0 , duration : popUpOut , ease : 'none' }) ; const circle…" at bounding box center [892, 471] width 1150 height 708
click at [132, 333] on div "0 index.js 0" at bounding box center [159, 331] width 220 height 26
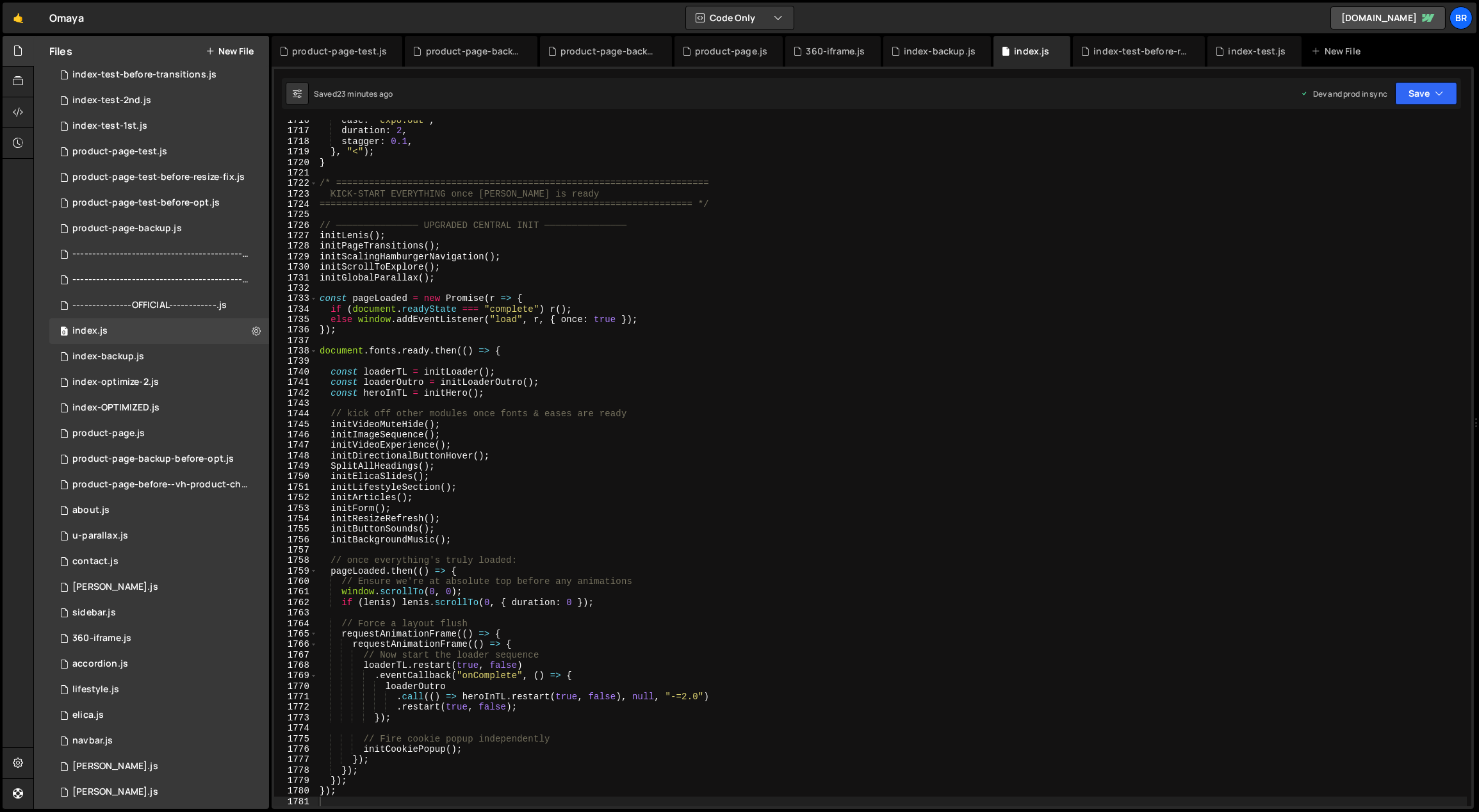
scroll to position [3163, 0]
click at [763, 329] on div "ease : "expo.out" , duration : 2 , stagger : 0.1 , } , "<" ) ; } /* ===========…" at bounding box center [892, 469] width 1150 height 708
type textarea "});"
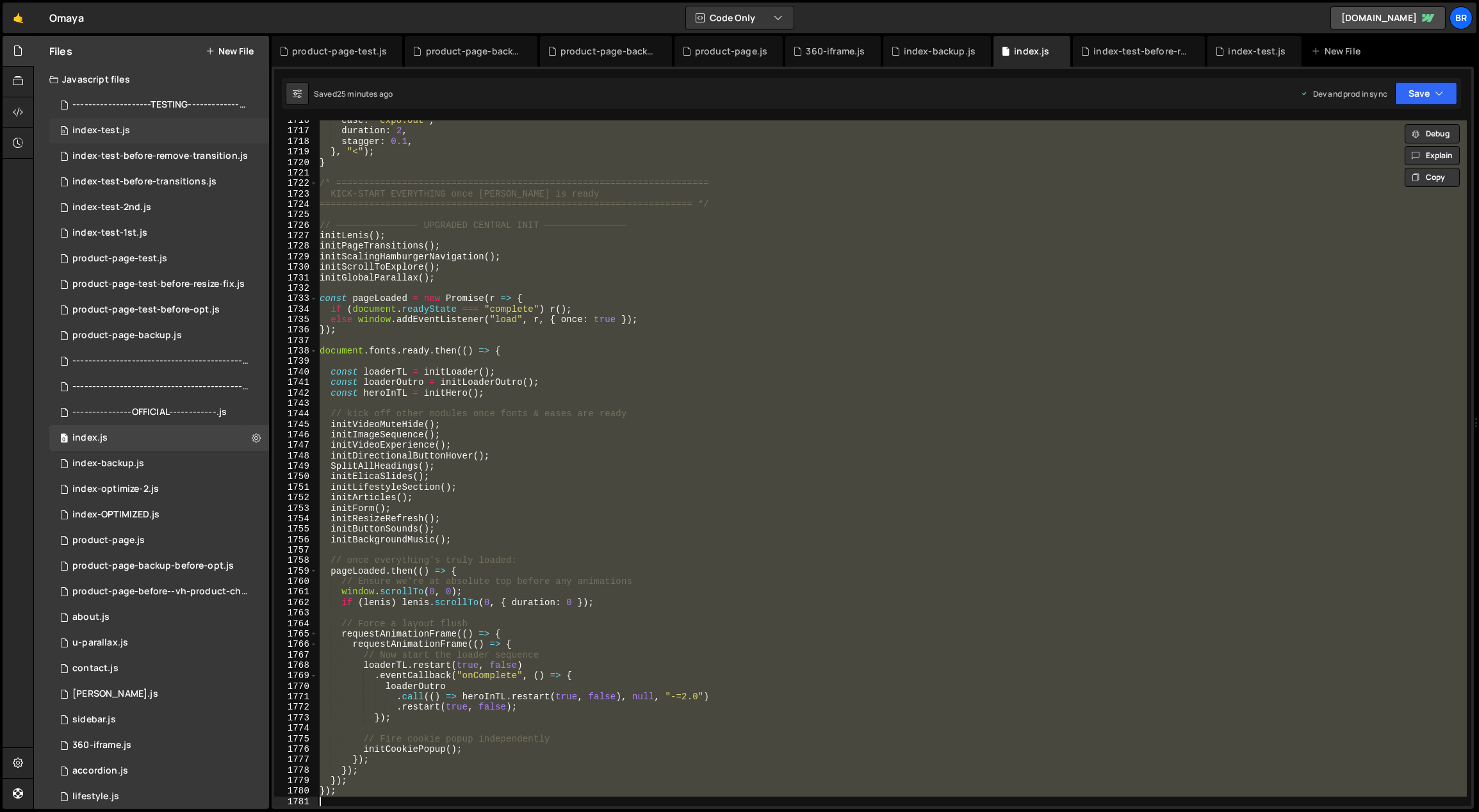
scroll to position [0, 0]
click at [233, 52] on button "New File" at bounding box center [230, 51] width 48 height 10
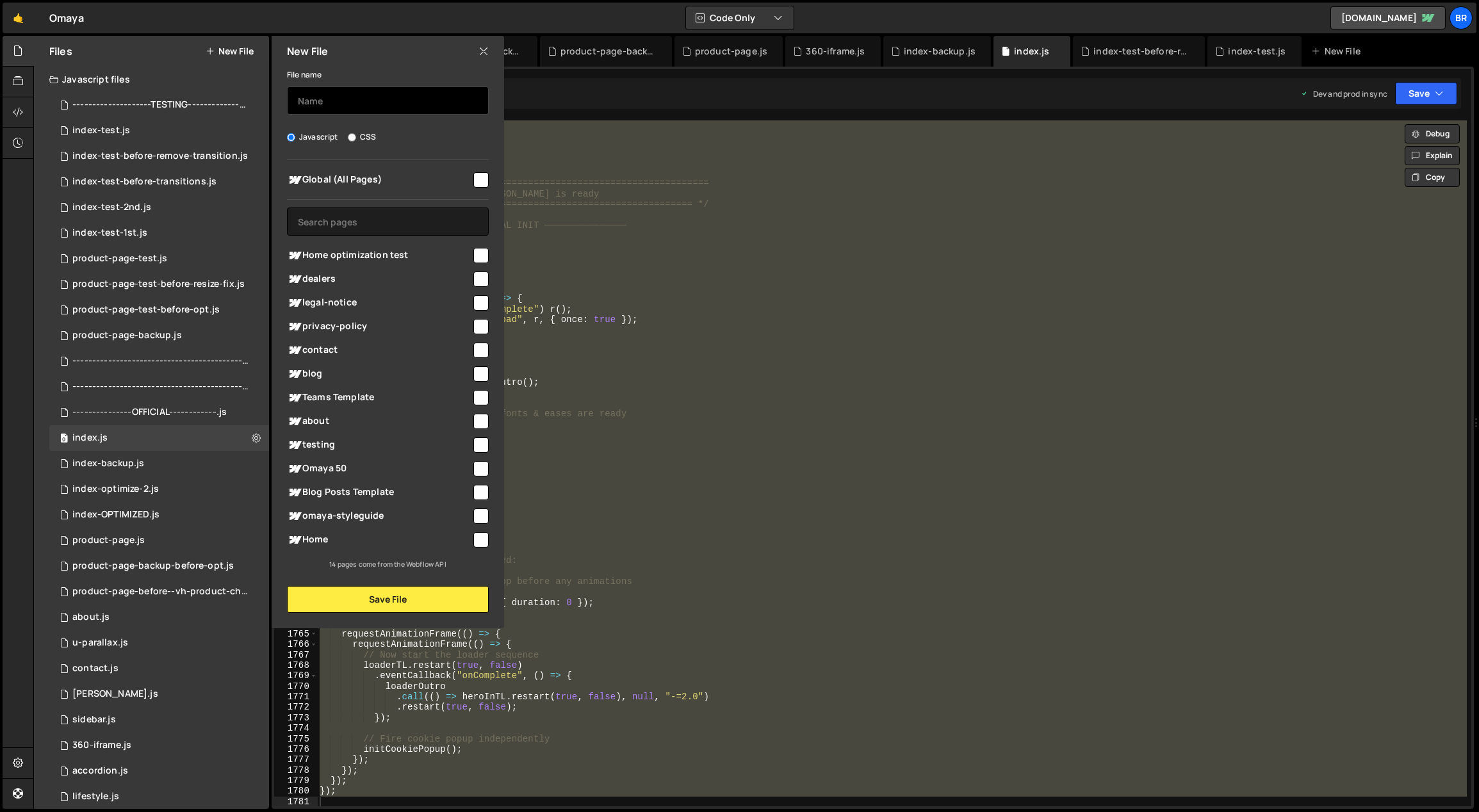
click at [355, 107] on input "text" at bounding box center [388, 100] width 202 height 28
type input "index-test-before-audio"
click at [410, 599] on button "Save File" at bounding box center [388, 599] width 202 height 27
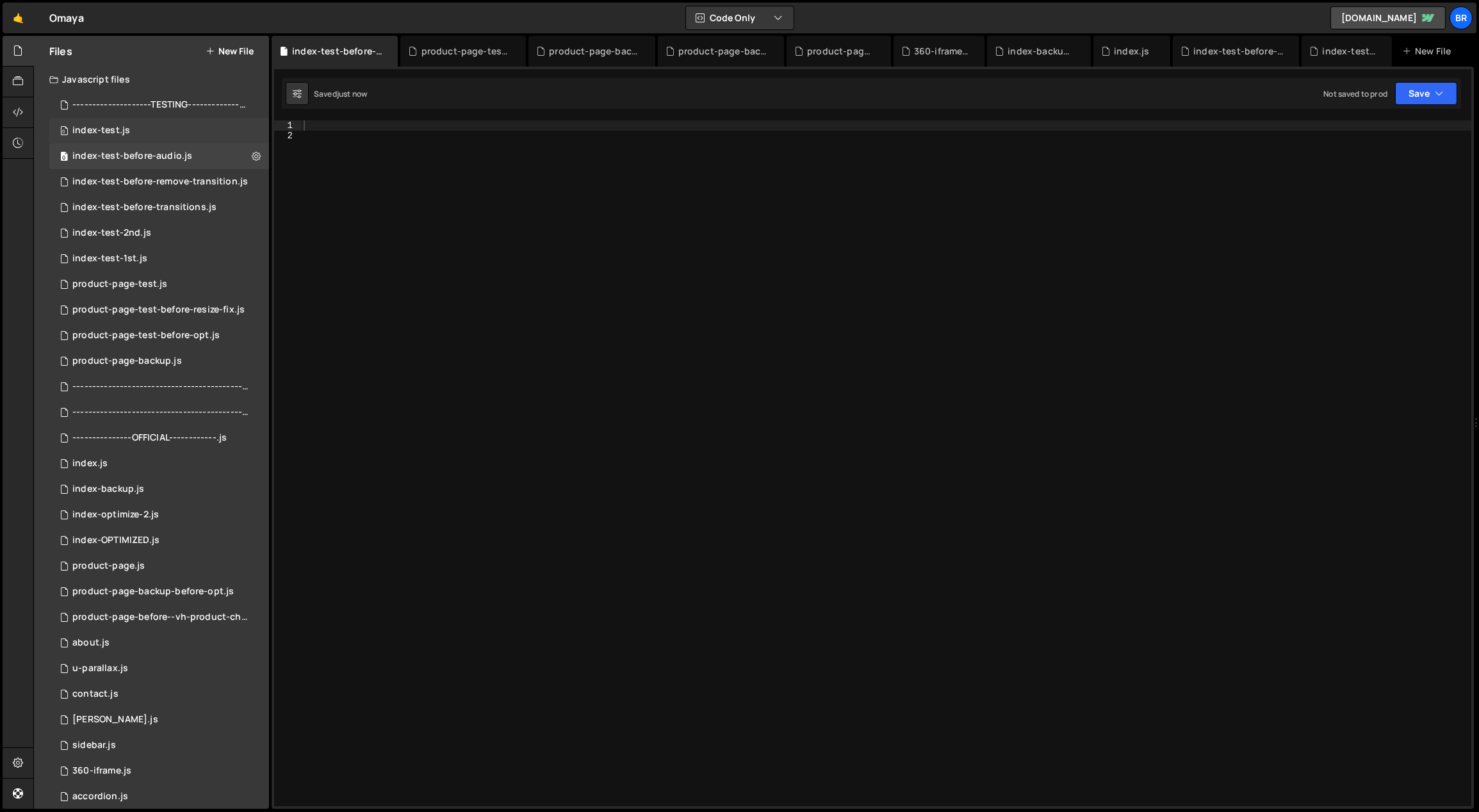
click at [150, 132] on div "0 index-test.js 0" at bounding box center [159, 130] width 220 height 26
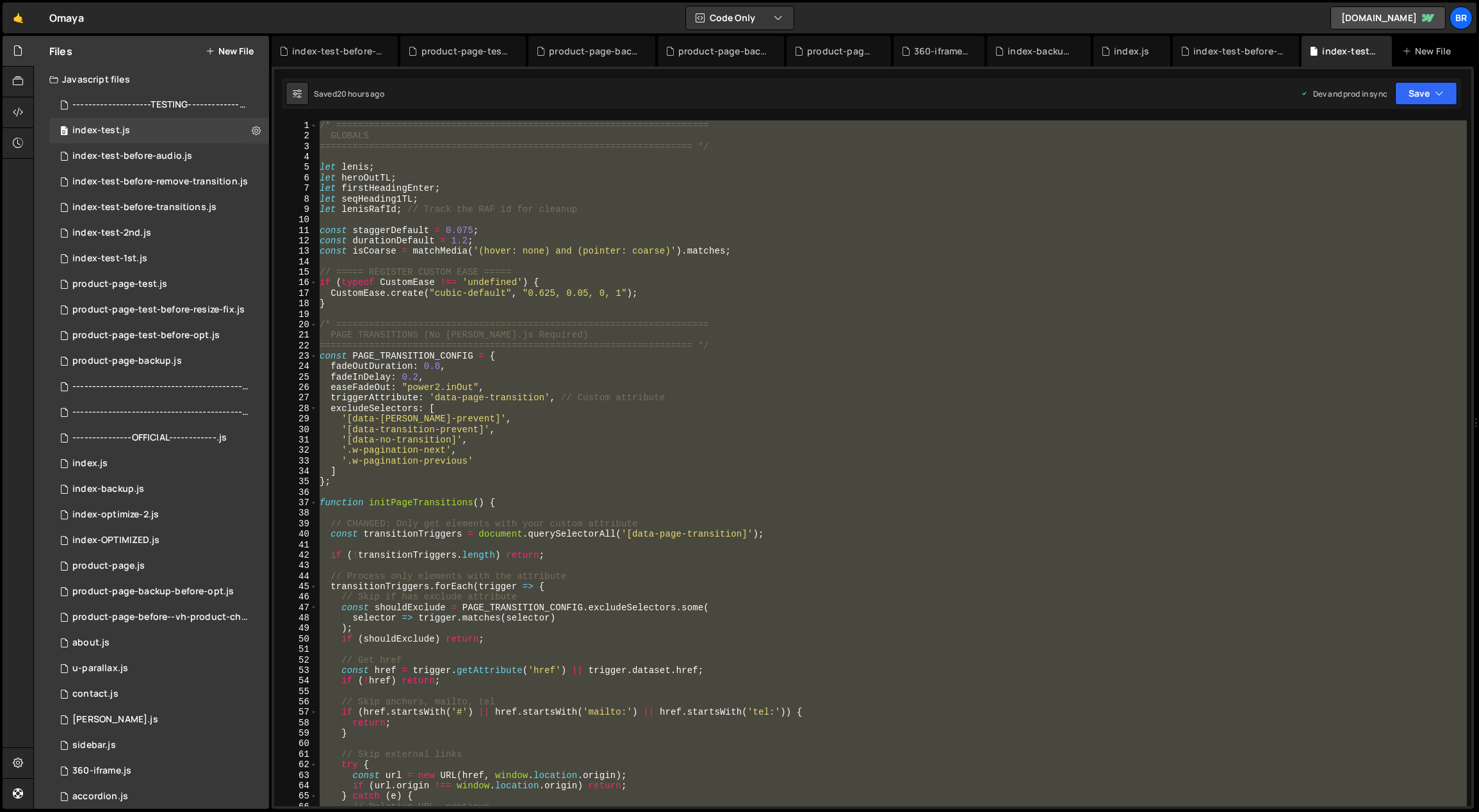
click at [484, 175] on div "/* ==================================================================== GLOBALS…" at bounding box center [892, 463] width 1150 height 686
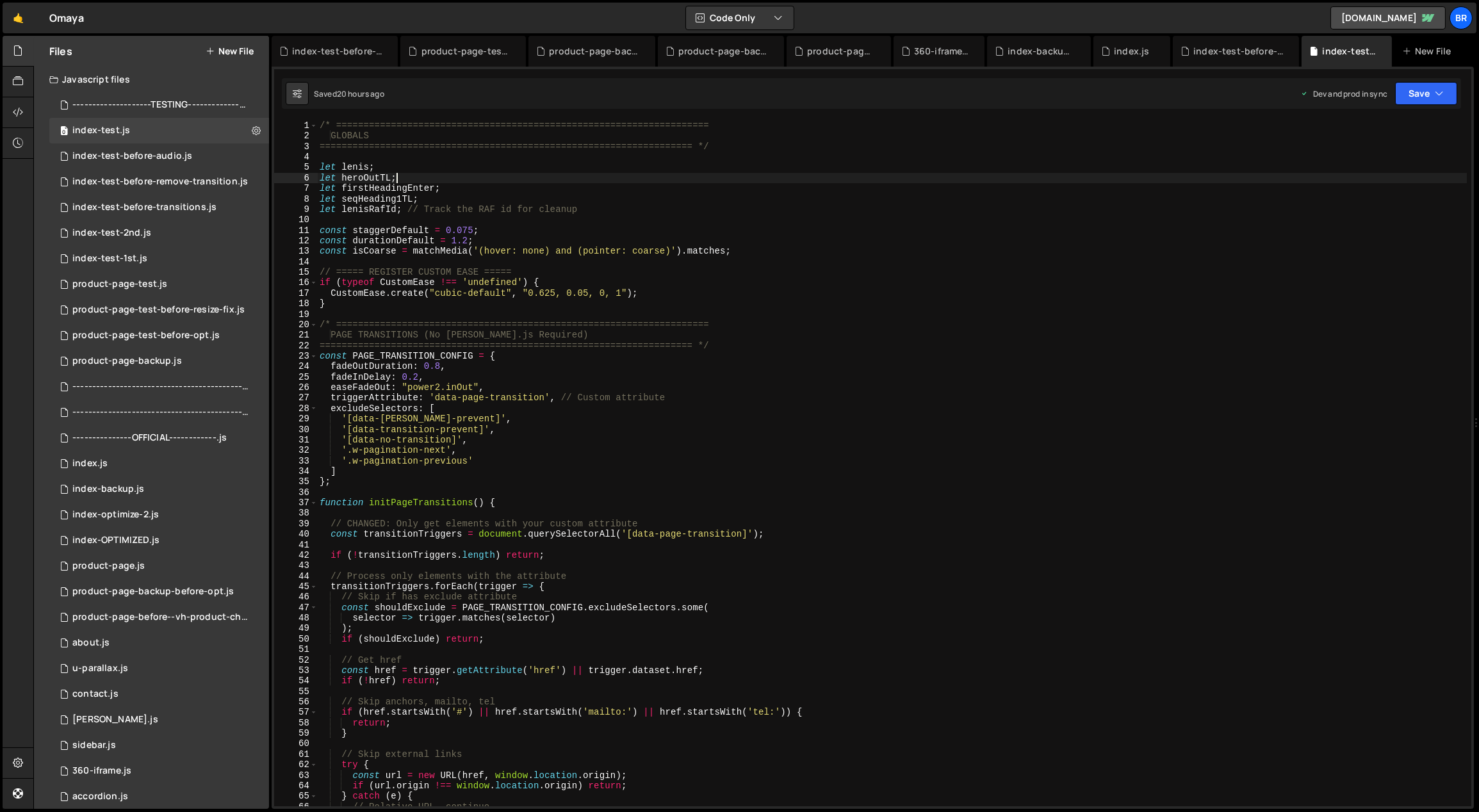
type textarea "});"
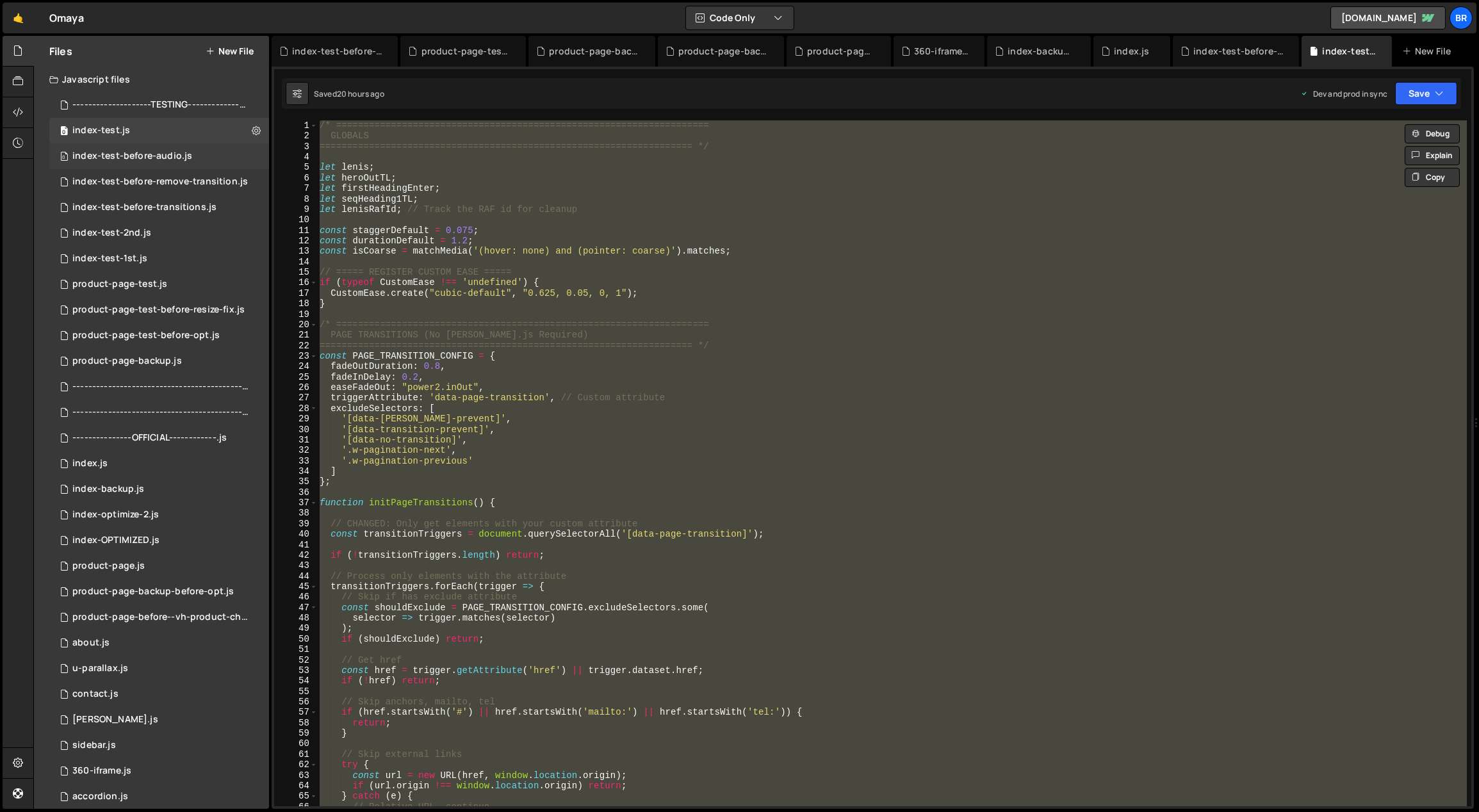
click at [186, 152] on div "index-test-before-audio.js" at bounding box center [132, 156] width 120 height 12
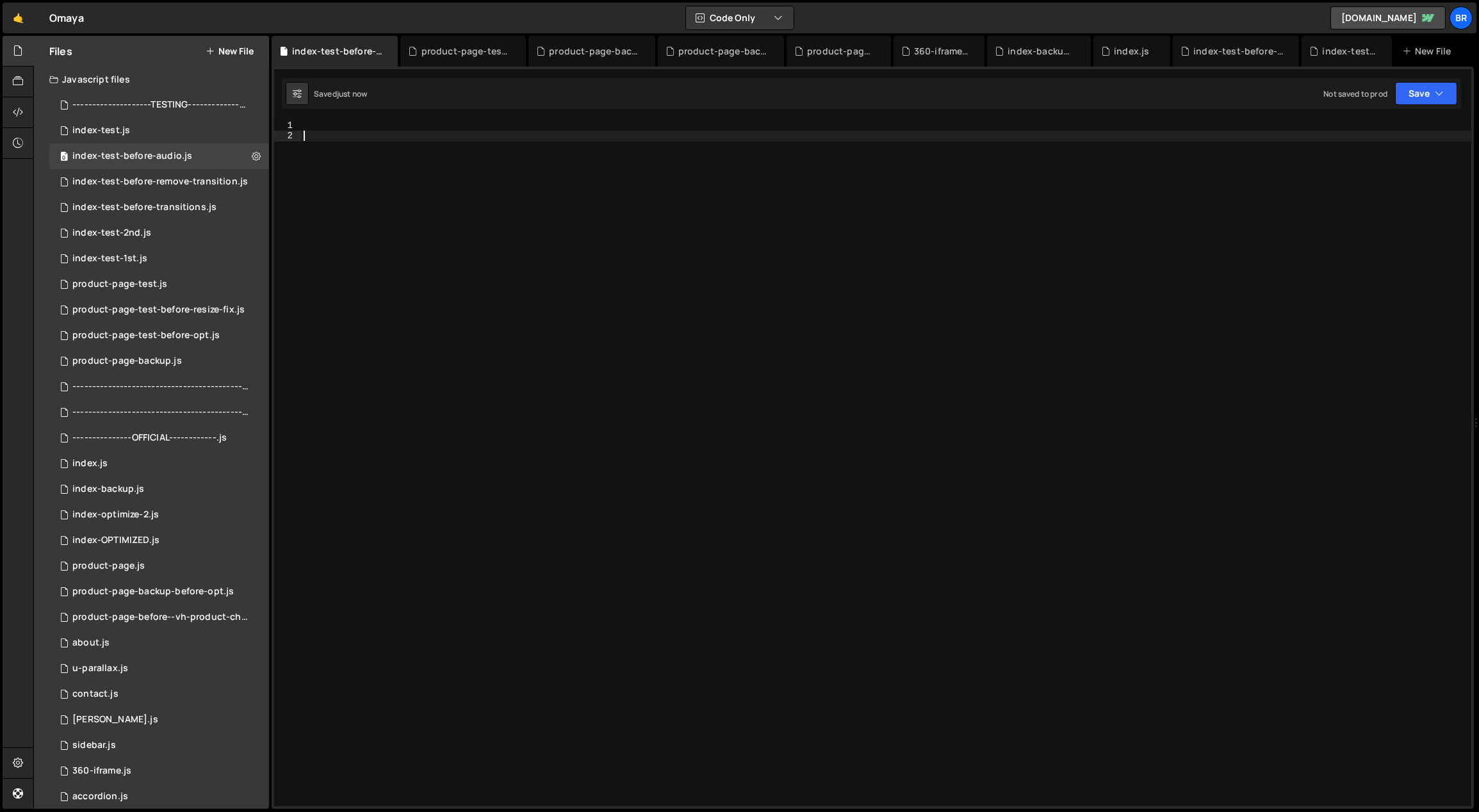
click at [604, 194] on div at bounding box center [887, 474] width 1171 height 708
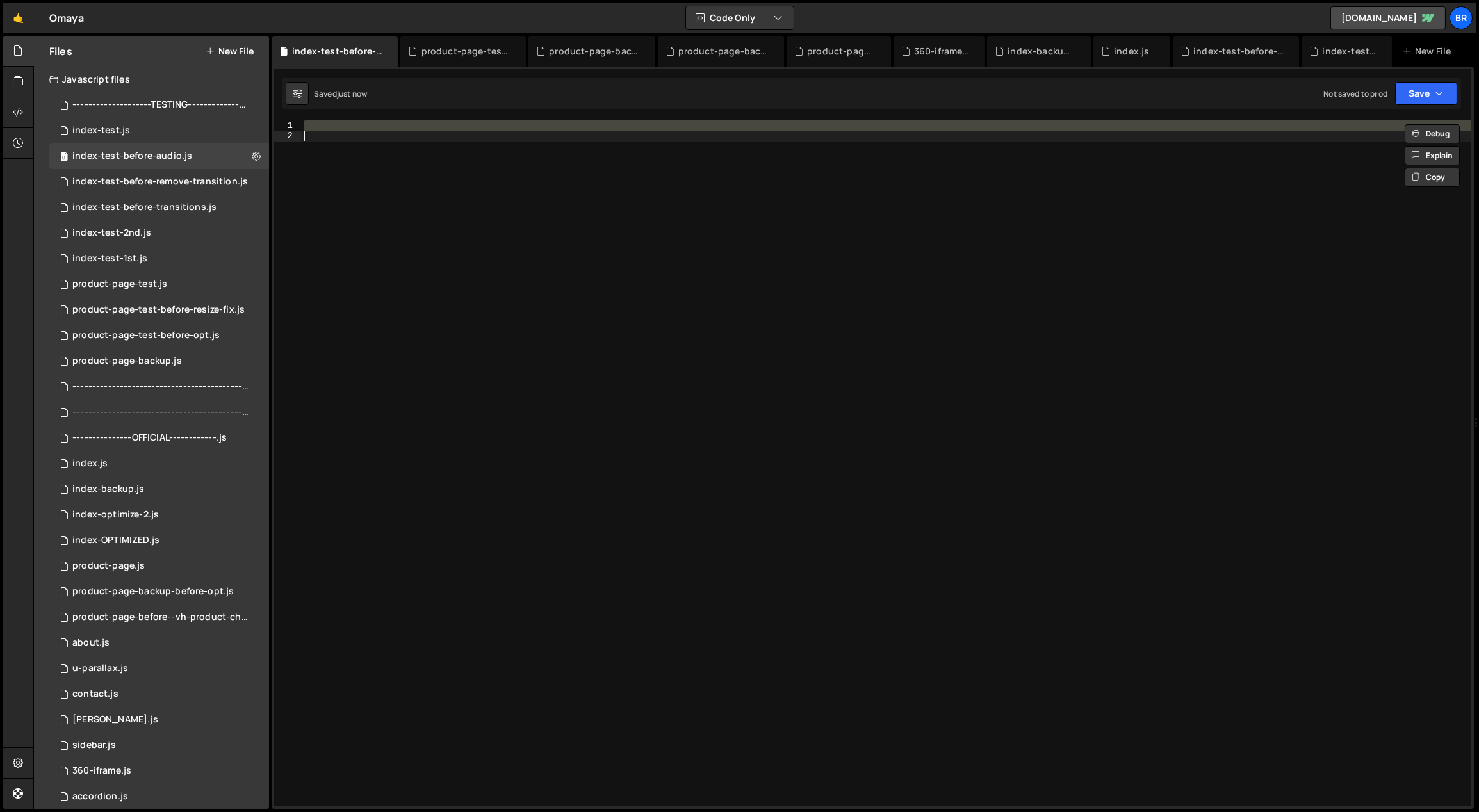
paste textarea
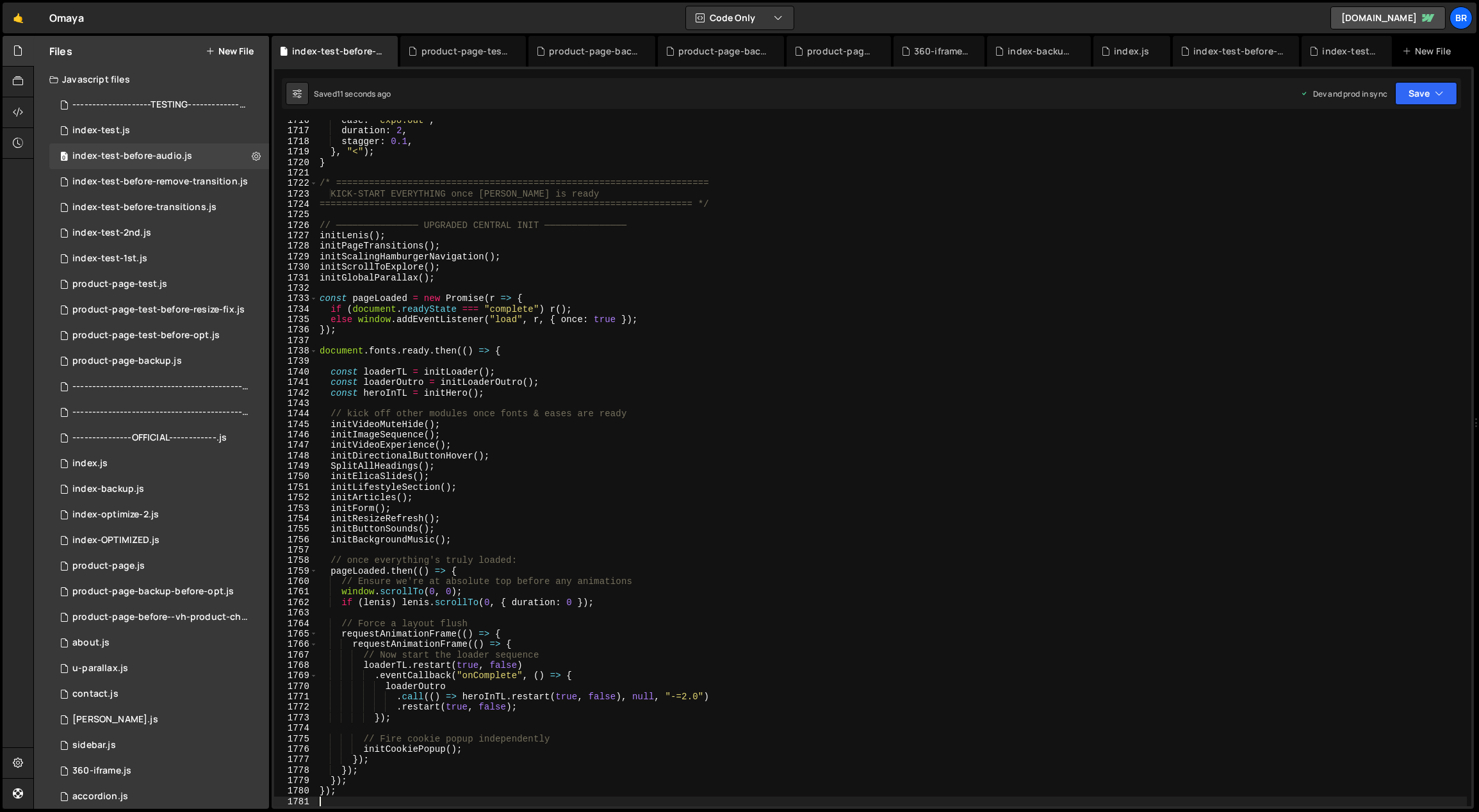
click at [875, 140] on div "ease : "expo.out" , duration : 2 , stagger : 0.1 , } , "<" ) ; } /* ===========…" at bounding box center [892, 469] width 1150 height 708
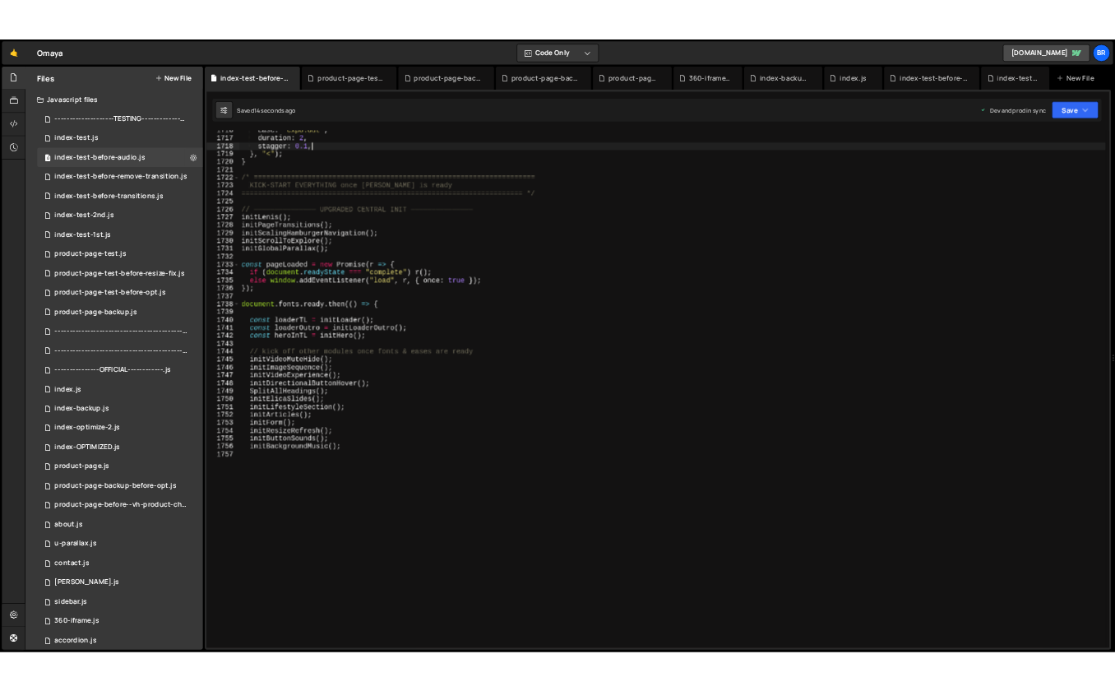
scroll to position [23174, 0]
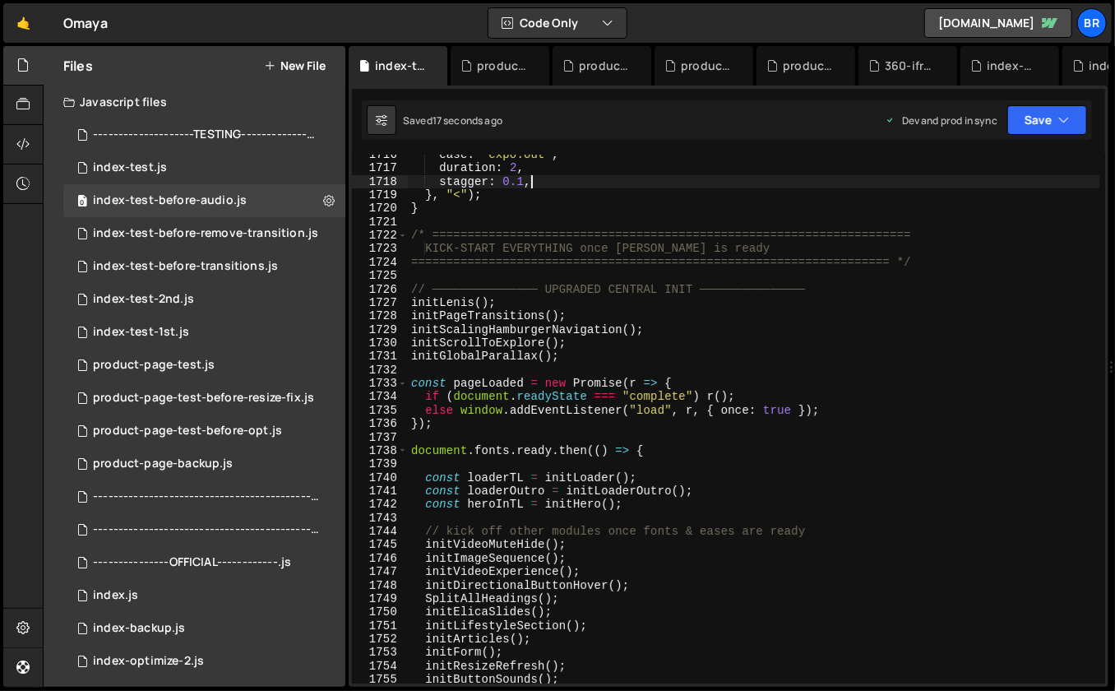
click at [352, 263] on div "1724" at bounding box center [380, 262] width 56 height 13
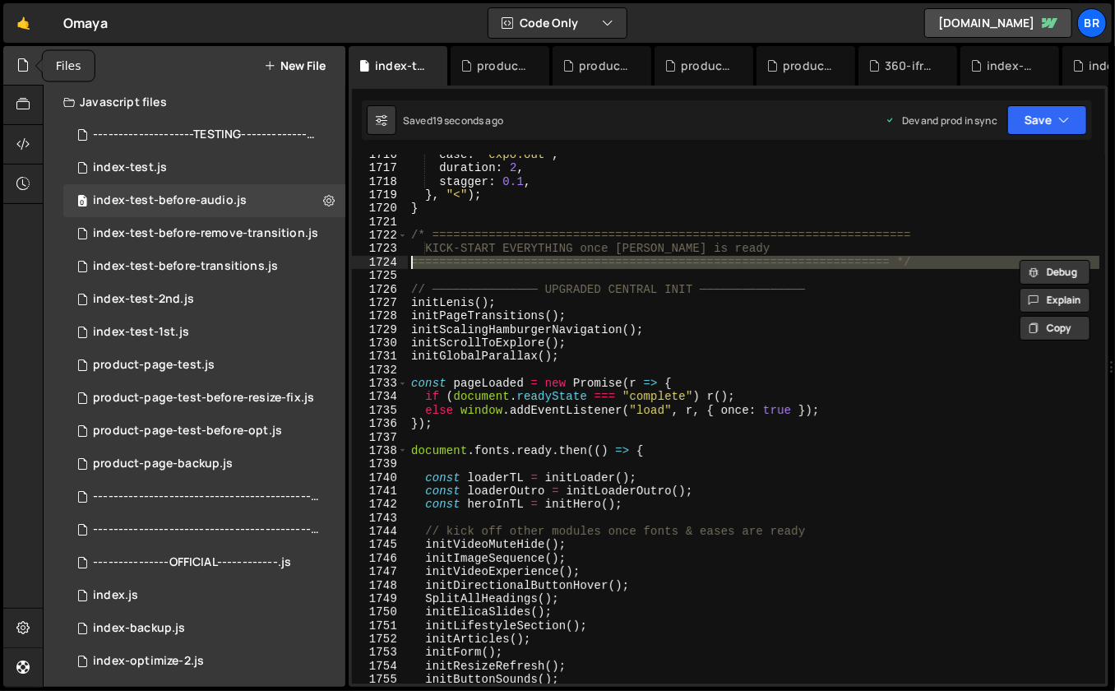
click at [29, 75] on div at bounding box center [23, 65] width 40 height 39
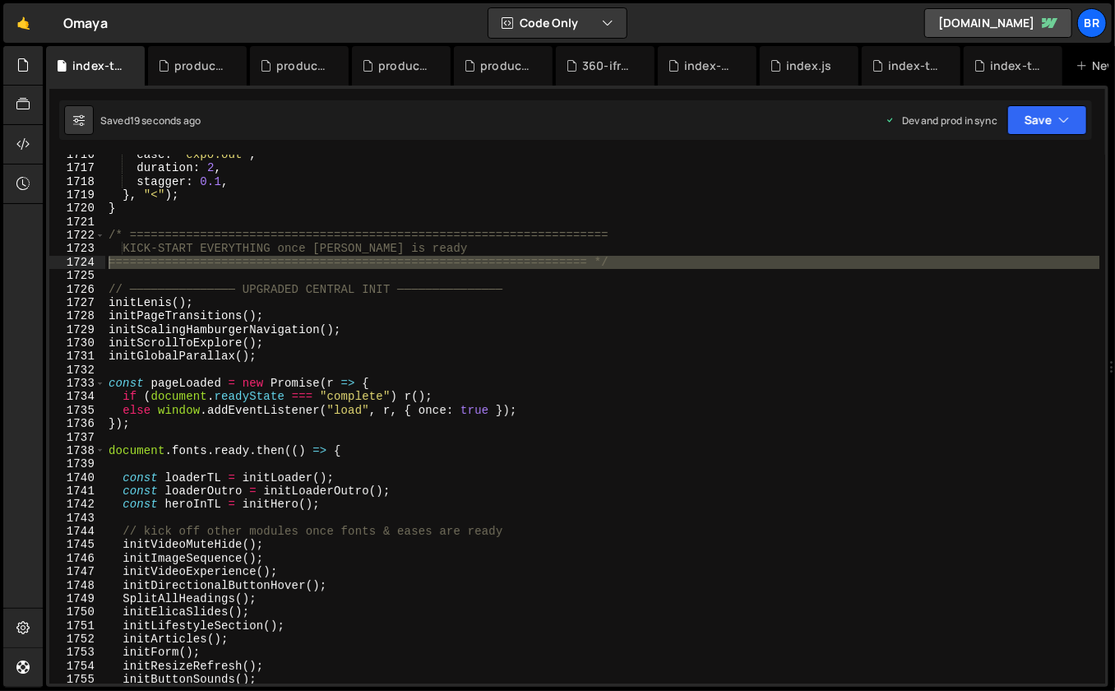
click at [574, 193] on div "ease : "expo.out" , duration : 2 , stagger : 0.1 , } , "<" ) ; } /* ===========…" at bounding box center [602, 426] width 995 height 557
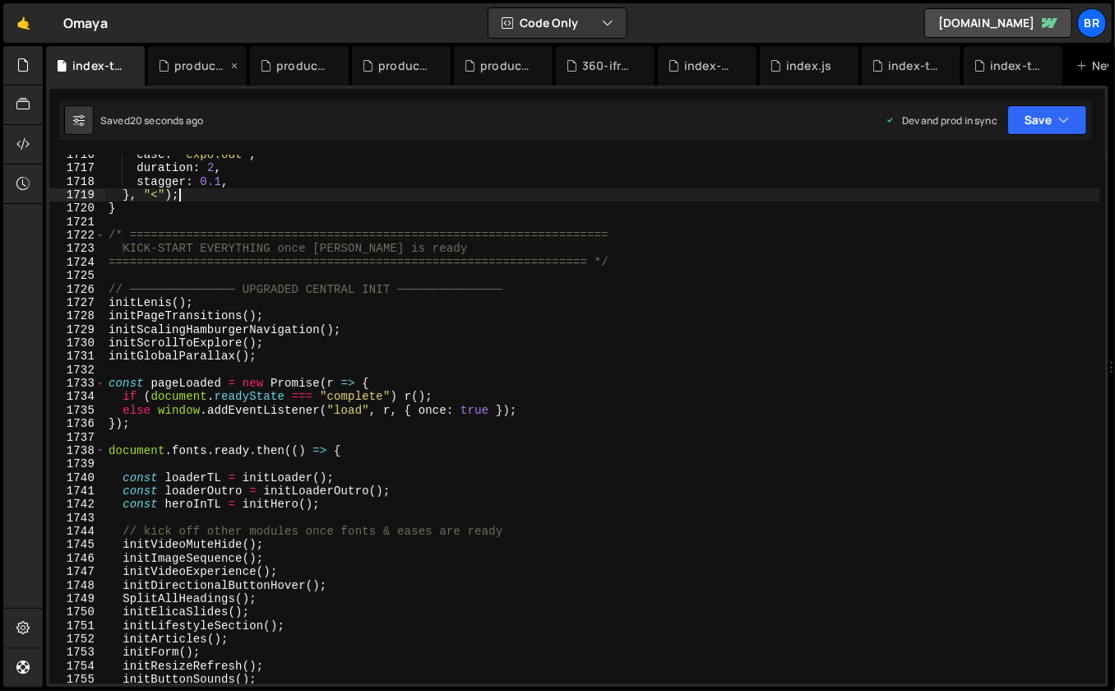
click at [235, 63] on icon at bounding box center [235, 66] width 12 height 16
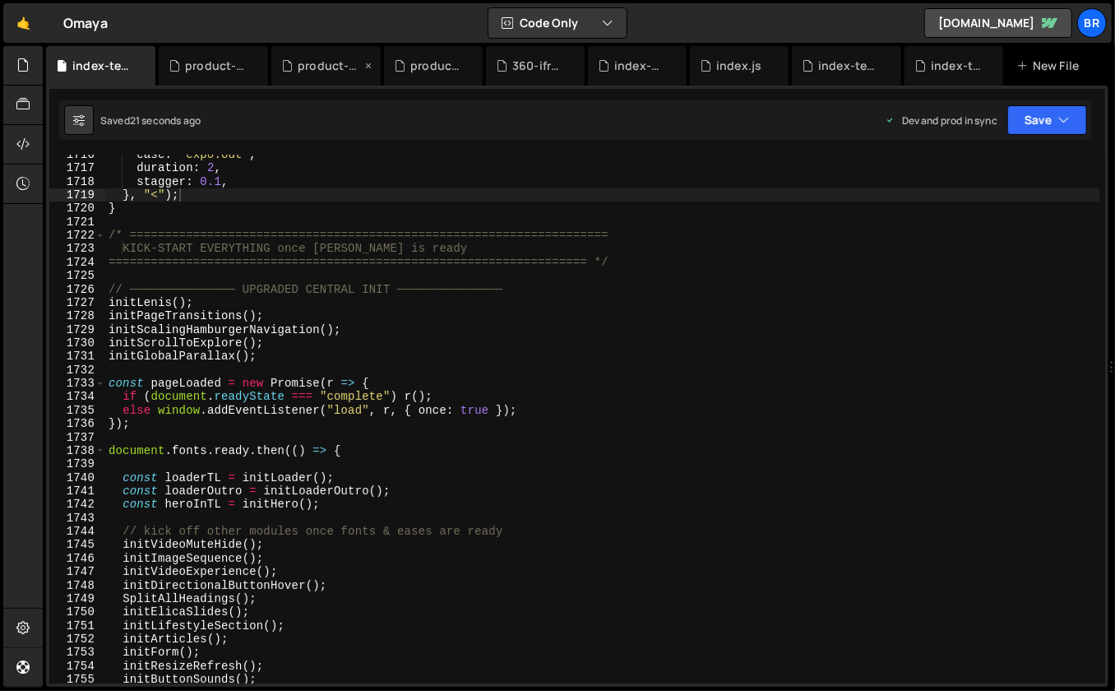
click at [0, 0] on icon at bounding box center [0, 0] width 0 height 0
click at [308, 63] on icon at bounding box center [310, 66] width 12 height 16
click at [343, 67] on icon at bounding box center [338, 66] width 12 height 16
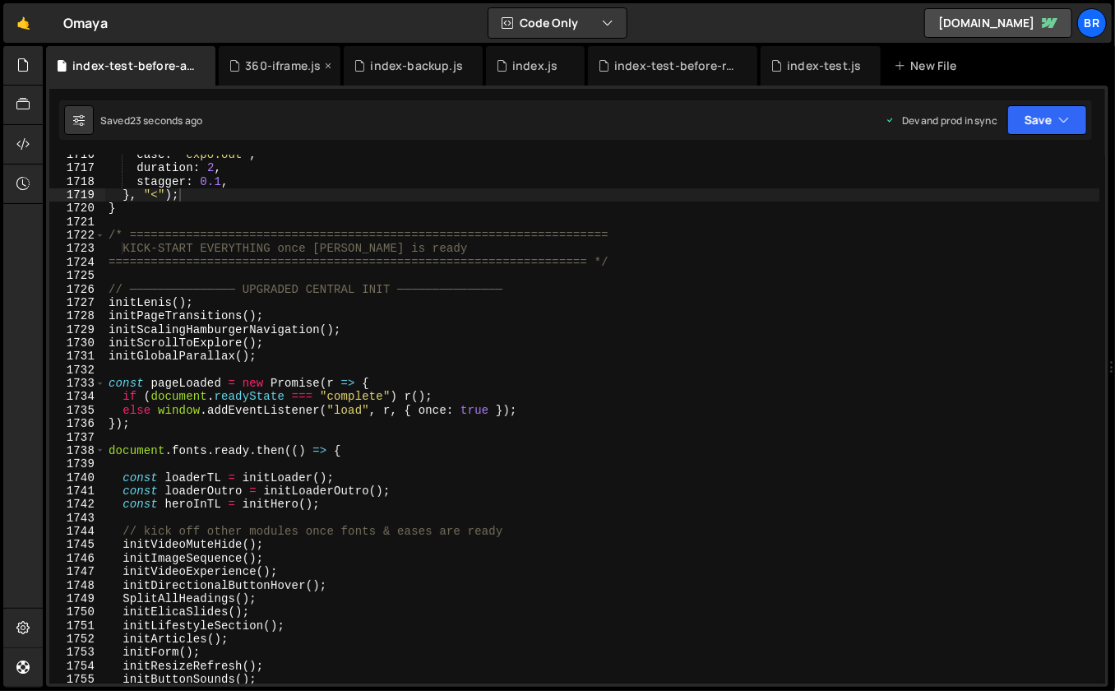
click at [329, 64] on icon at bounding box center [328, 66] width 12 height 16
click at [0, 0] on icon at bounding box center [0, 0] width 0 height 0
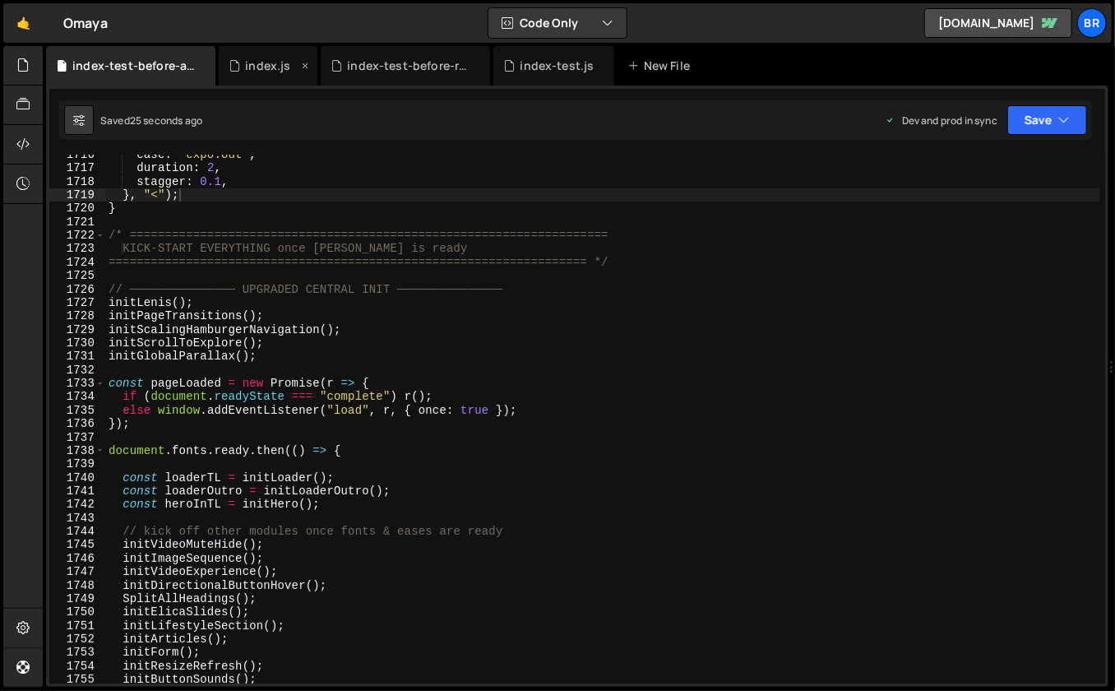
click at [308, 66] on icon at bounding box center [305, 66] width 12 height 16
click at [373, 62] on icon at bounding box center [376, 66] width 12 height 16
click at [323, 63] on icon at bounding box center [327, 66] width 12 height 16
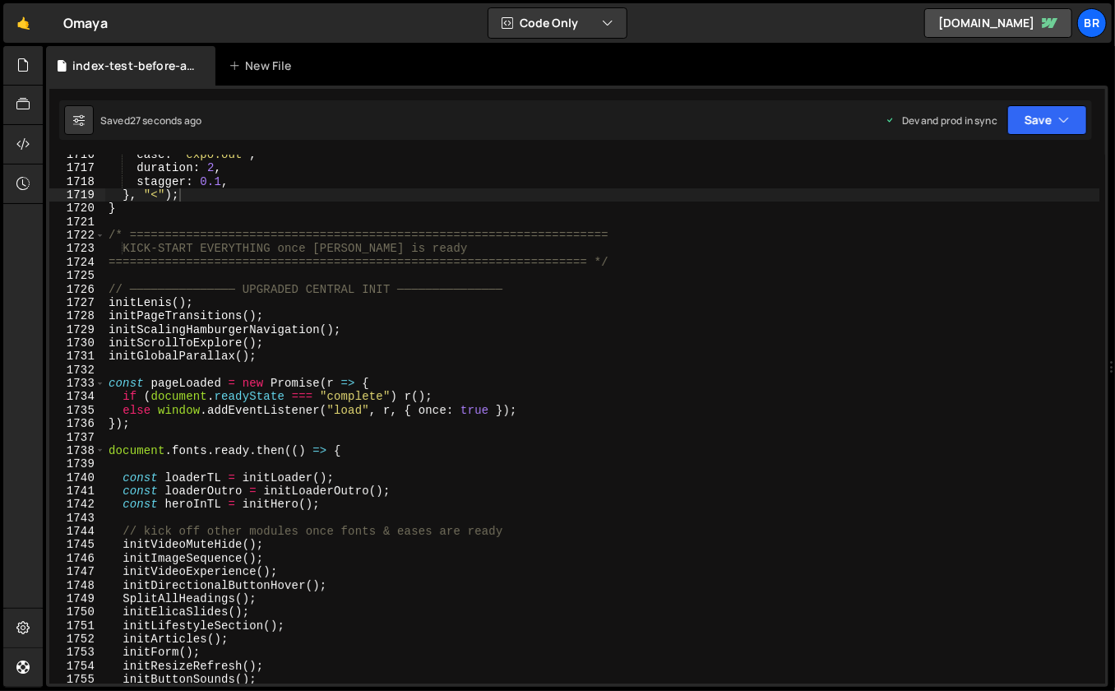
type textarea "// ─────────────── UPGRADED CENTRAL INIT ───────────────"
click at [819, 291] on div "ease : "expo.out" , duration : 2 , stagger : 0.1 , } , "<" ) ; } /* ===========…" at bounding box center [602, 426] width 995 height 557
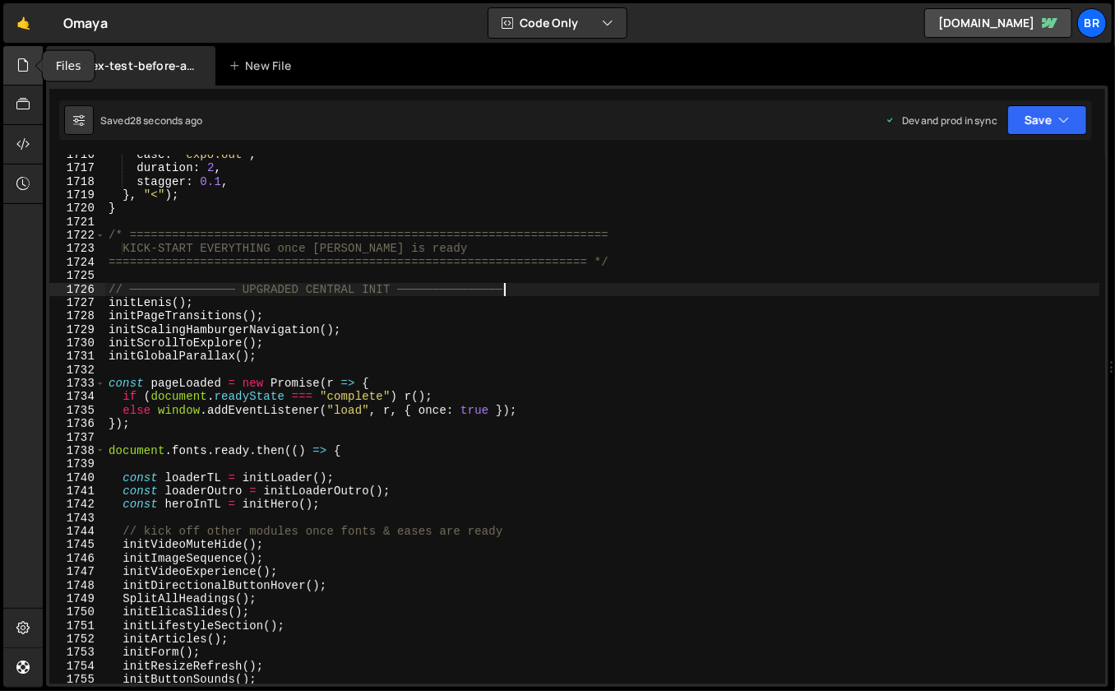
click at [32, 72] on div at bounding box center [23, 65] width 40 height 39
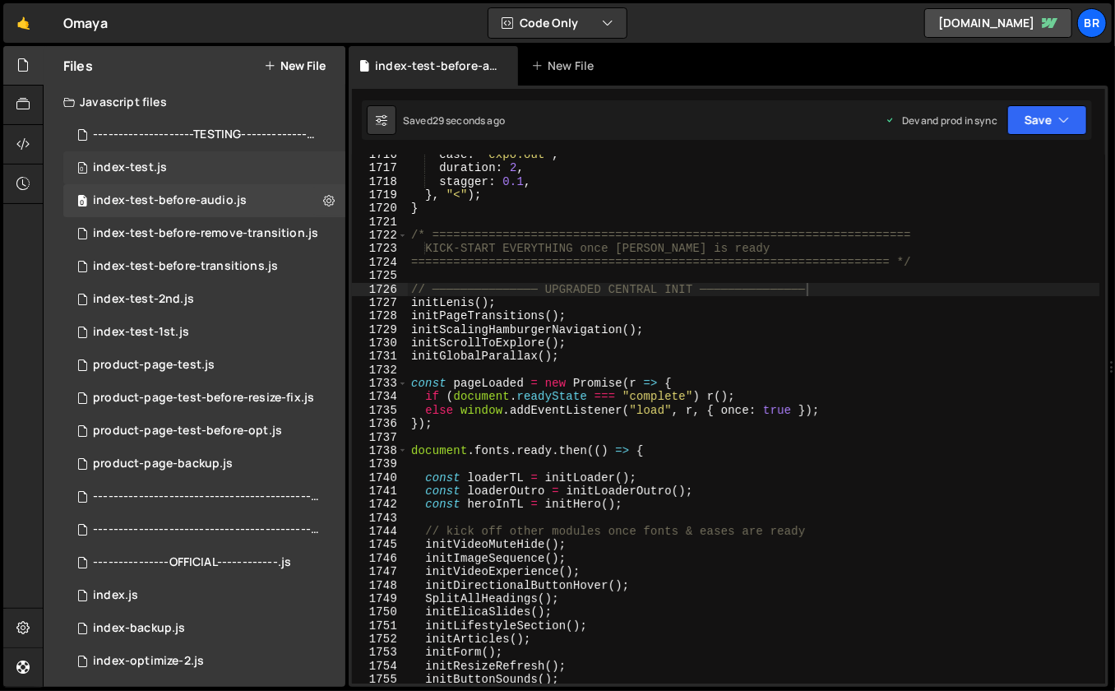
click at [169, 169] on div "0 index-test.js 0" at bounding box center [204, 167] width 282 height 33
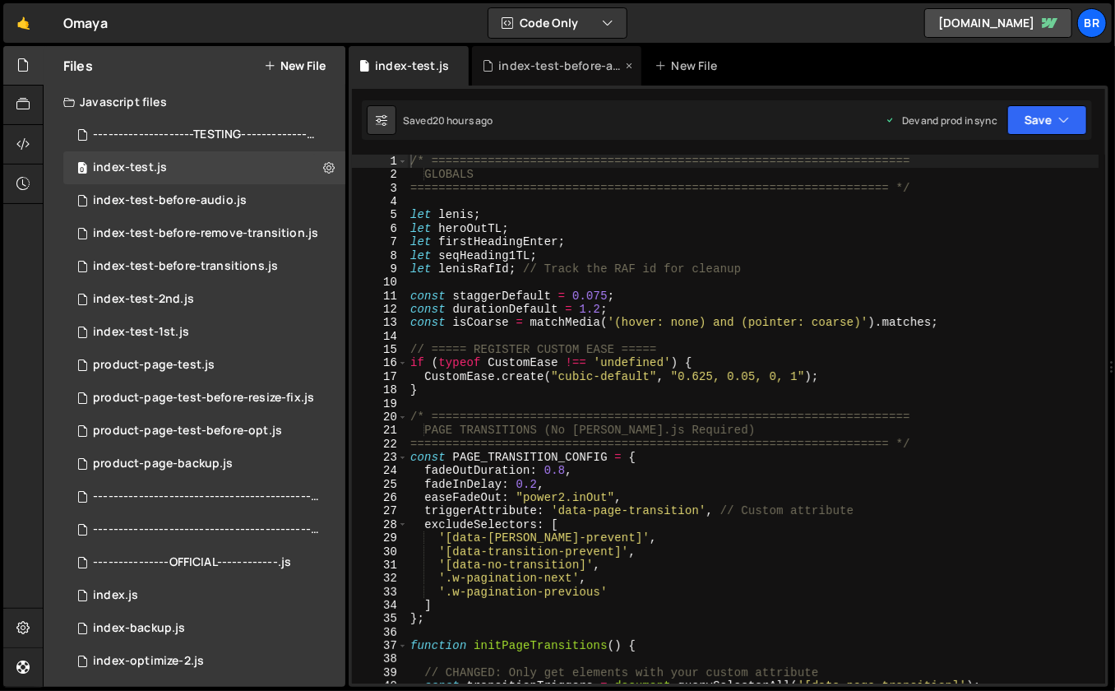
click at [624, 65] on icon at bounding box center [630, 66] width 12 height 16
click at [27, 72] on icon at bounding box center [22, 65] width 13 height 18
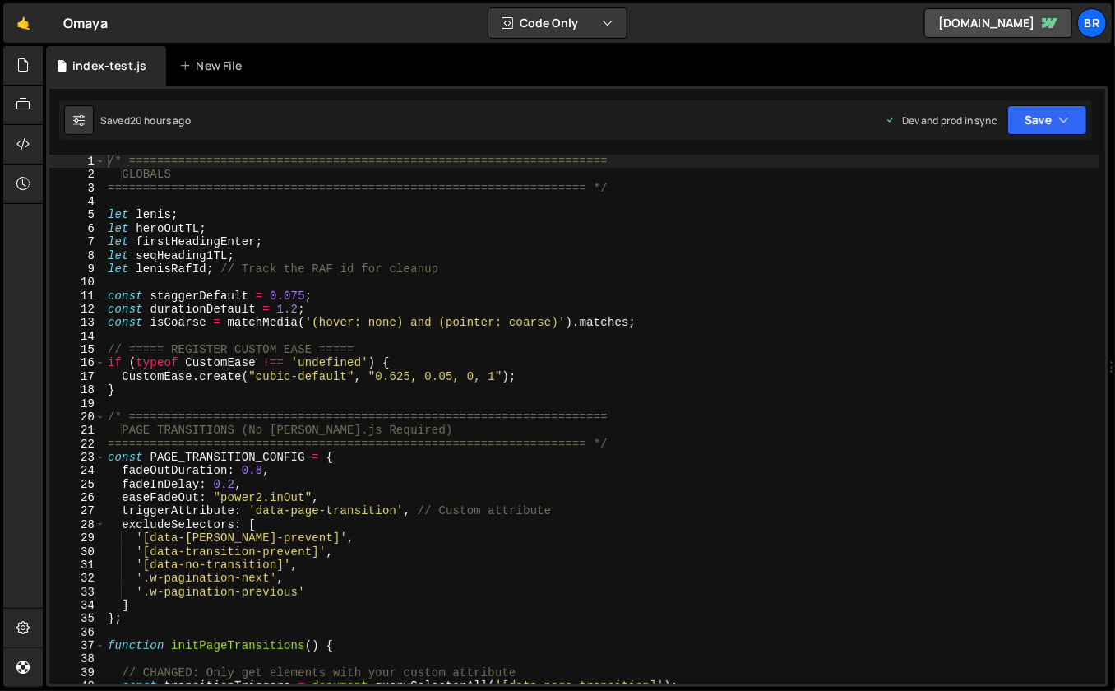
type textarea "let heroOutTL;"
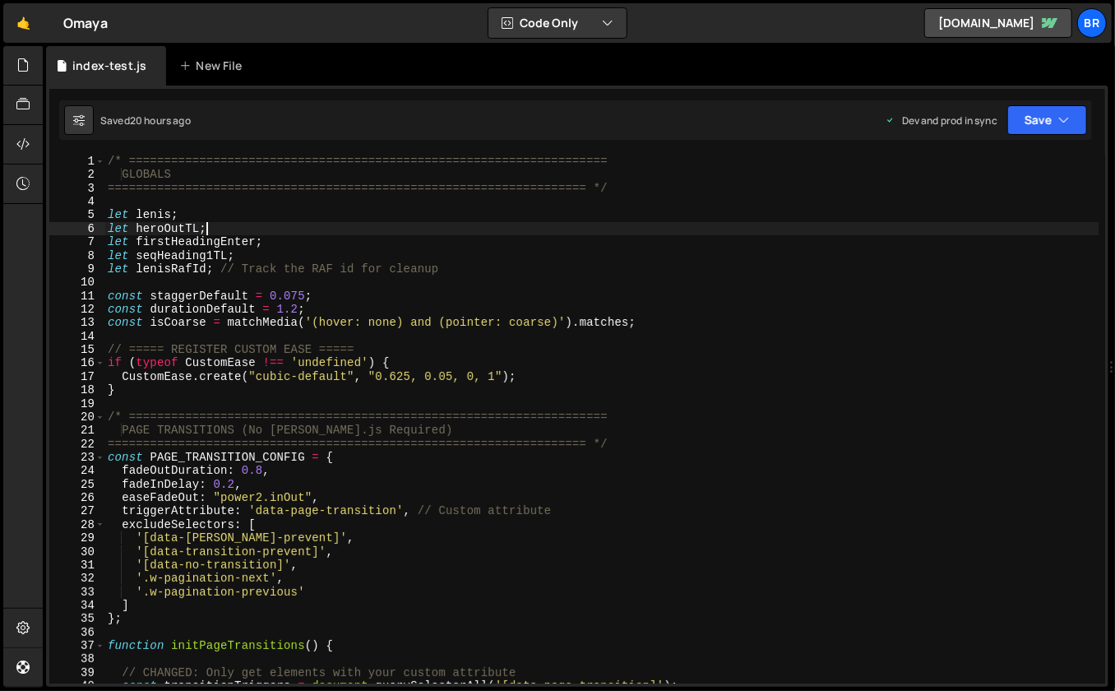
click at [615, 223] on div "/* ==================================================================== GLOBALS…" at bounding box center [601, 433] width 995 height 557
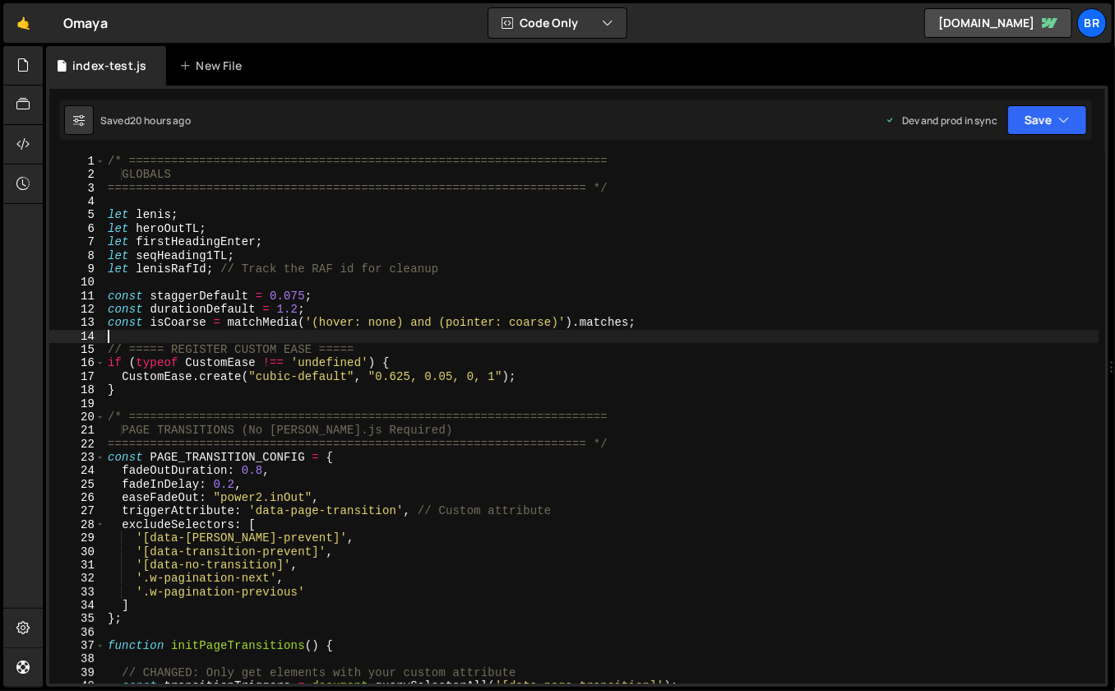
click at [750, 340] on div "/* ==================================================================== GLOBALS…" at bounding box center [601, 433] width 995 height 557
click at [316, 403] on div "/* ==================================================================== GLOBALS…" at bounding box center [601, 431] width 995 height 557
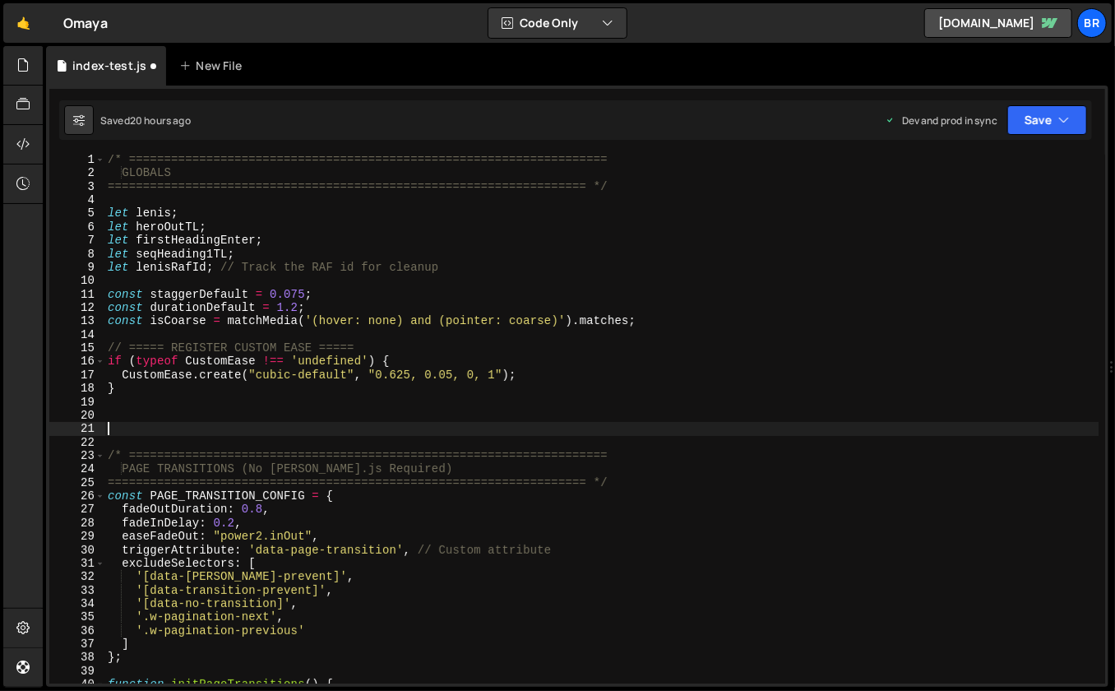
paste textarea "}"
type textarea "}"
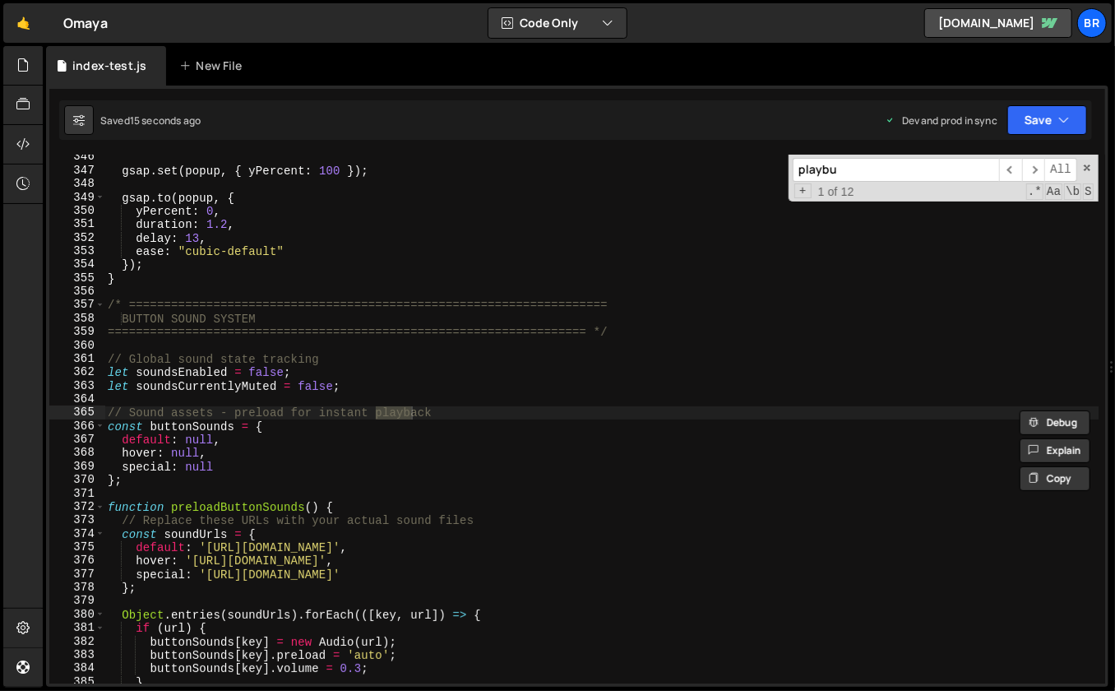
scroll to position [4971, 0]
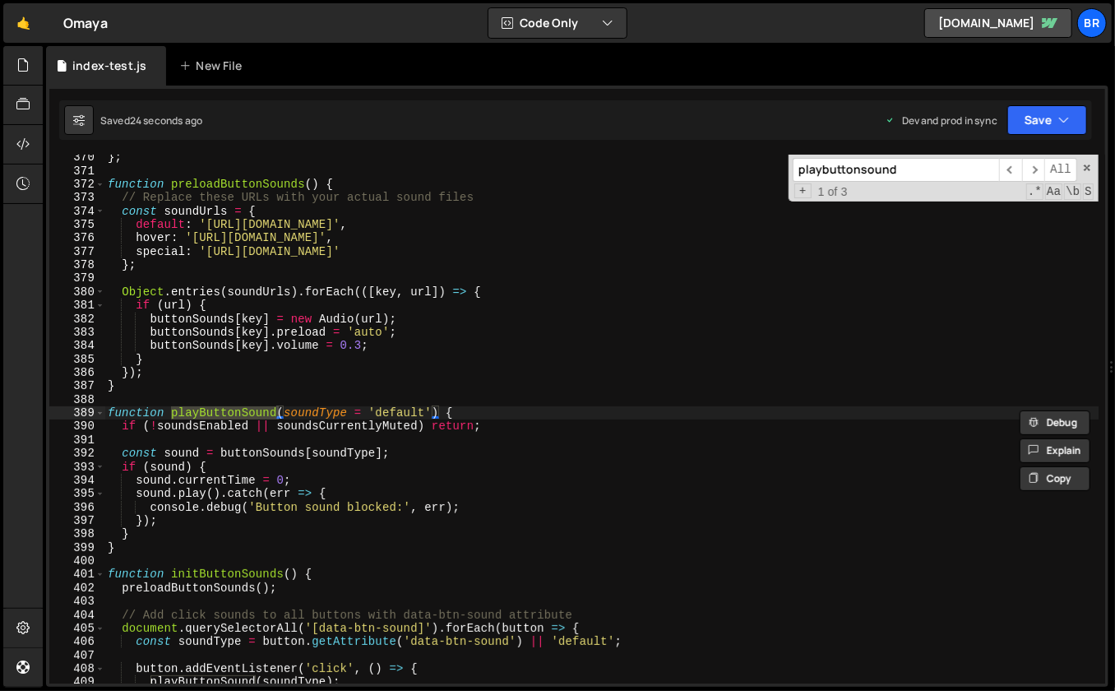
type input "playbuttonsound"
click at [591, 386] on div "} ; function preloadButtonSounds ( ) { // Replace these URLs with your actual s…" at bounding box center [601, 429] width 995 height 557
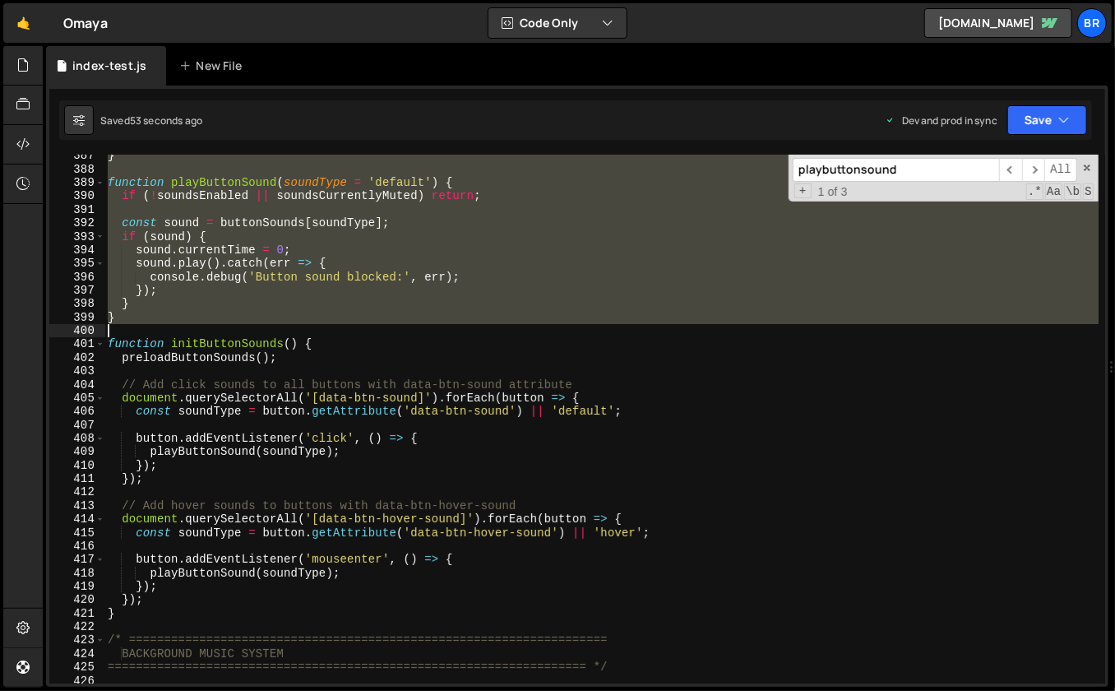
scroll to position [5248, 0]
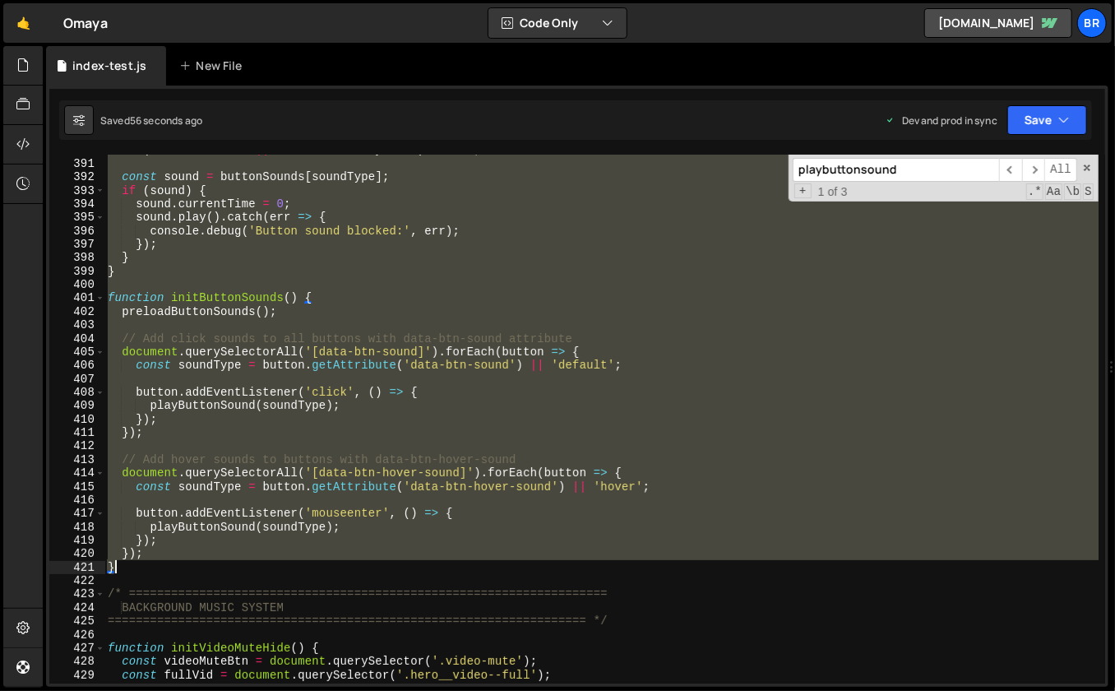
drag, startPoint x: 242, startPoint y: 283, endPoint x: 158, endPoint y: 562, distance: 291.2
click at [157, 562] on div "if ( ! soundsEnabled || soundsCurrentlyMuted ) return ; const sound = buttonSou…" at bounding box center [601, 421] width 995 height 557
click at [190, 526] on div "if ( ! soundsEnabled || soundsCurrentlyMuted ) return ; const sound = buttonSou…" at bounding box center [601, 419] width 995 height 529
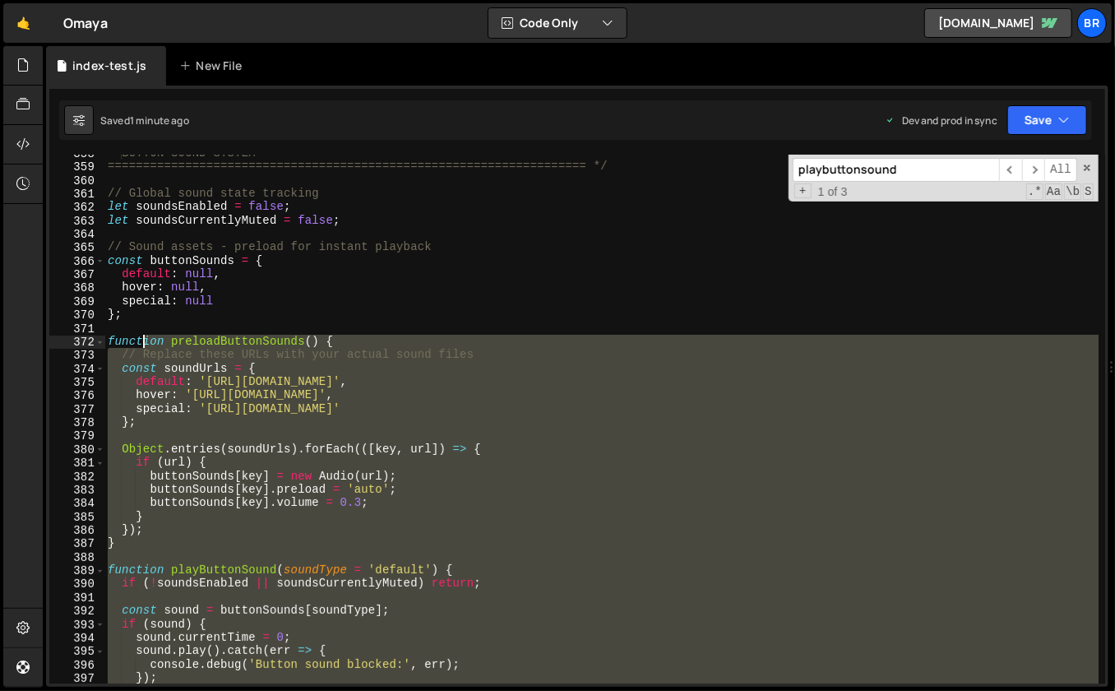
scroll to position [4732, 0]
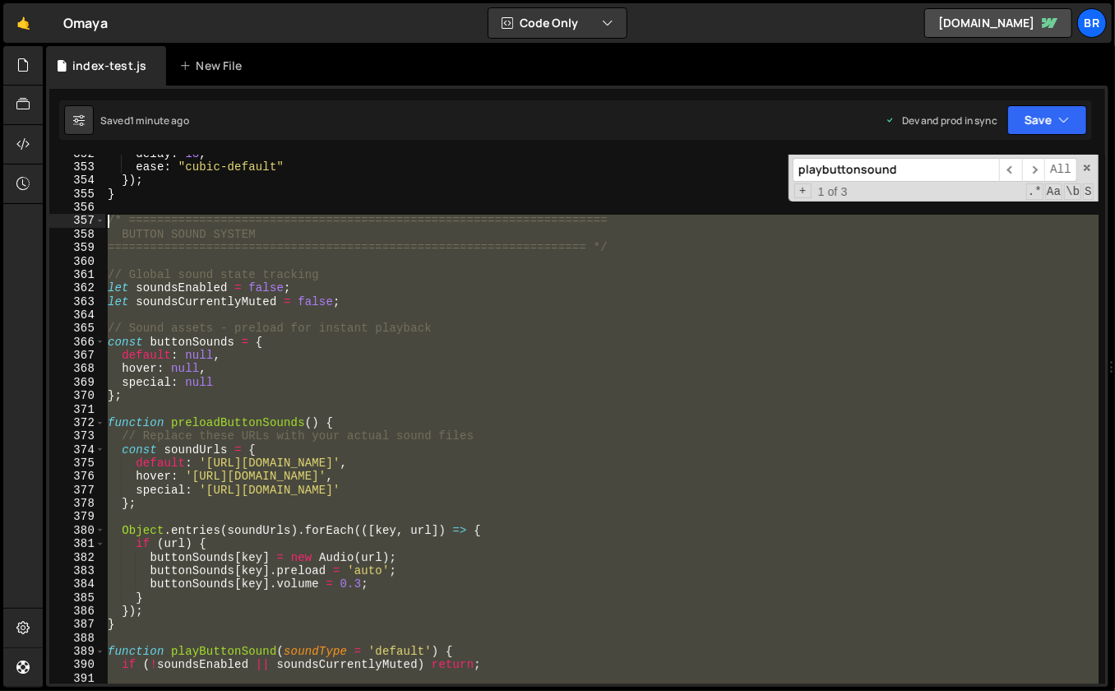
drag, startPoint x: 128, startPoint y: 363, endPoint x: 104, endPoint y: 220, distance: 144.2
click at [104, 221] on div "playButtonSound(soundType); 352 353 354 355 356 357 358 359 360 361 362 363 364…" at bounding box center [577, 419] width 1056 height 529
paste textarea "}"
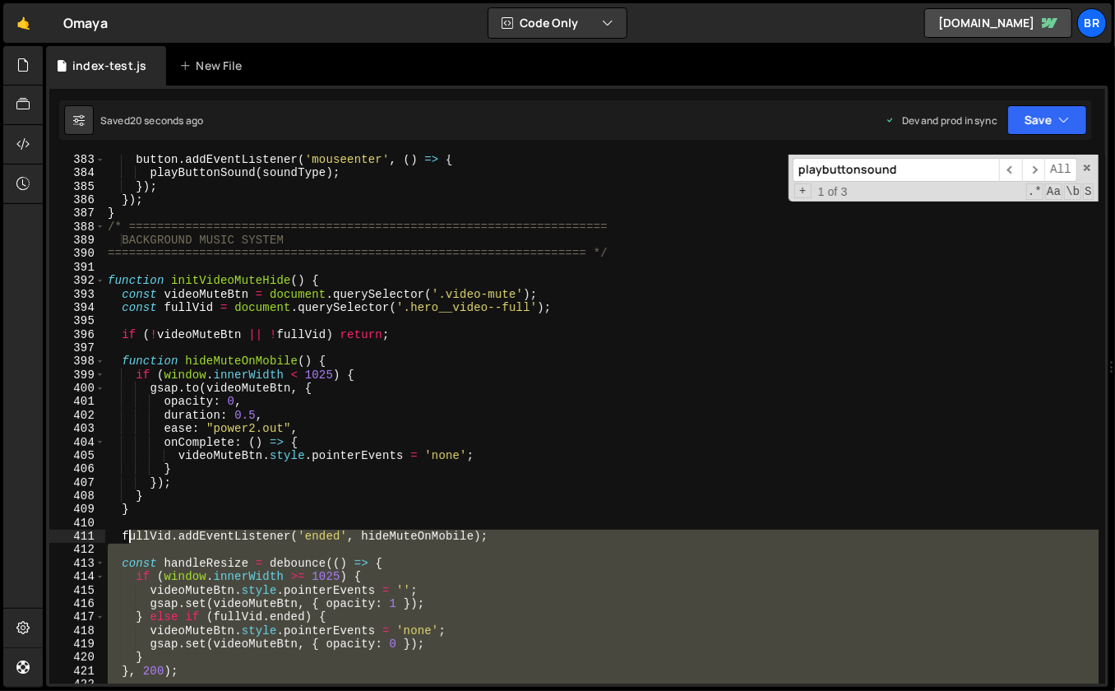
scroll to position [5068, 0]
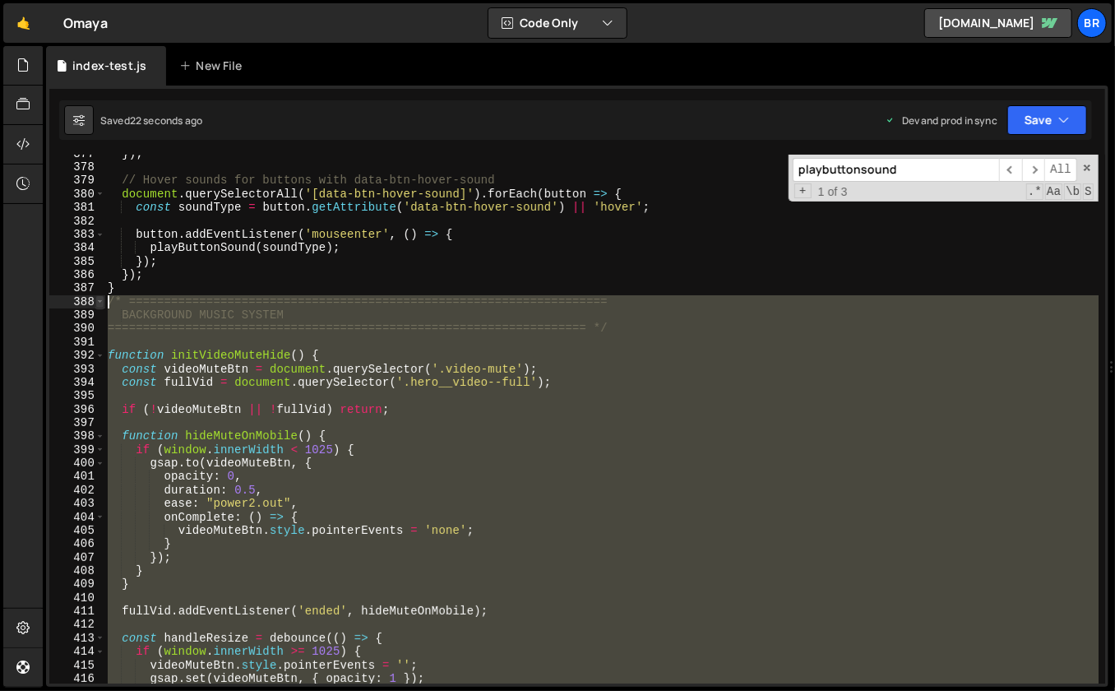
drag, startPoint x: 130, startPoint y: 646, endPoint x: 98, endPoint y: 304, distance: 343.7
click at [98, 304] on div "} 377 378 379 380 381 382 383 384 385 386 387 388 389 390 391 392 393 394 395 3…" at bounding box center [577, 419] width 1056 height 529
type textarea "/* ==================================================================== BACKGRO…"
paste textarea
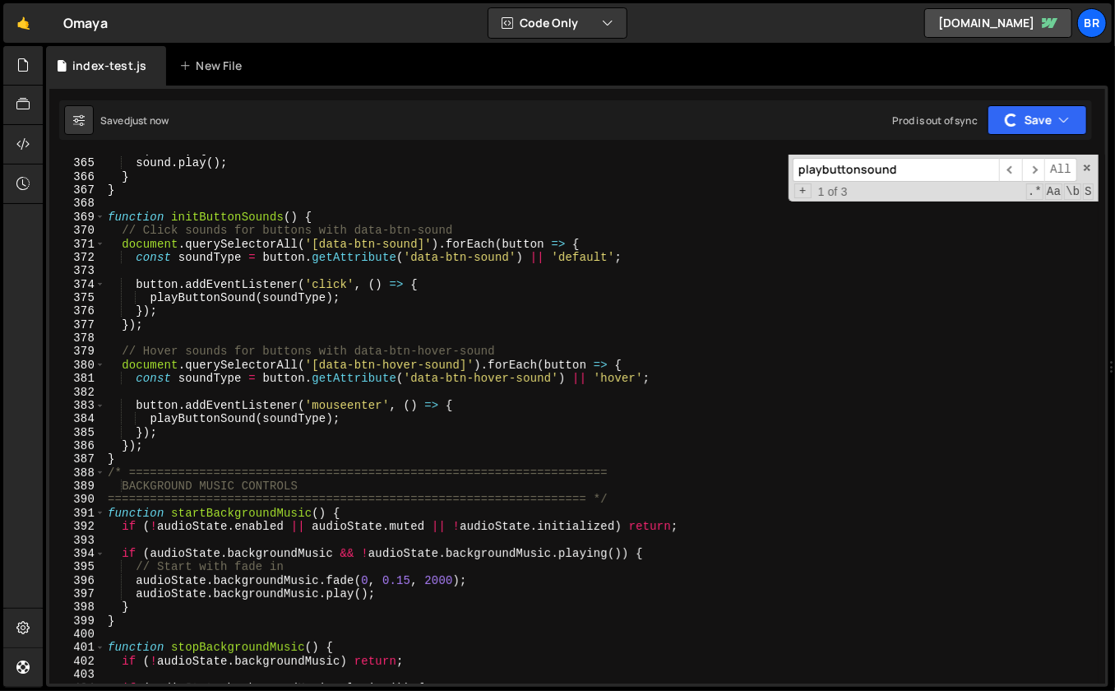
scroll to position [5081, 0]
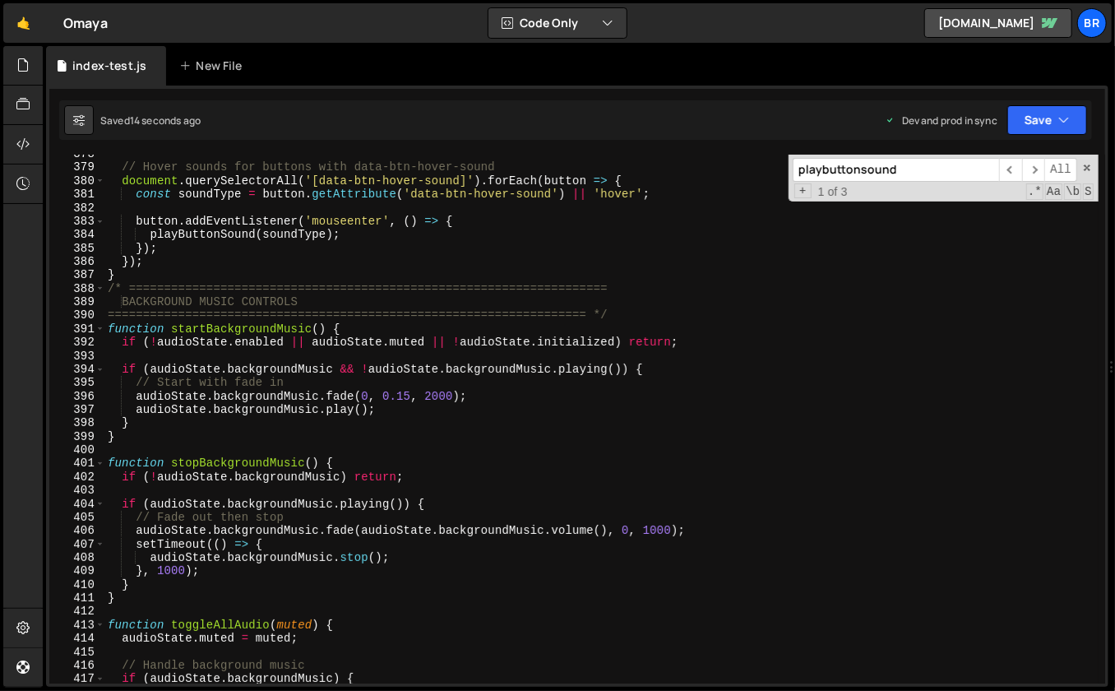
click at [924, 165] on input "playbuttonsound" at bounding box center [896, 170] width 206 height 24
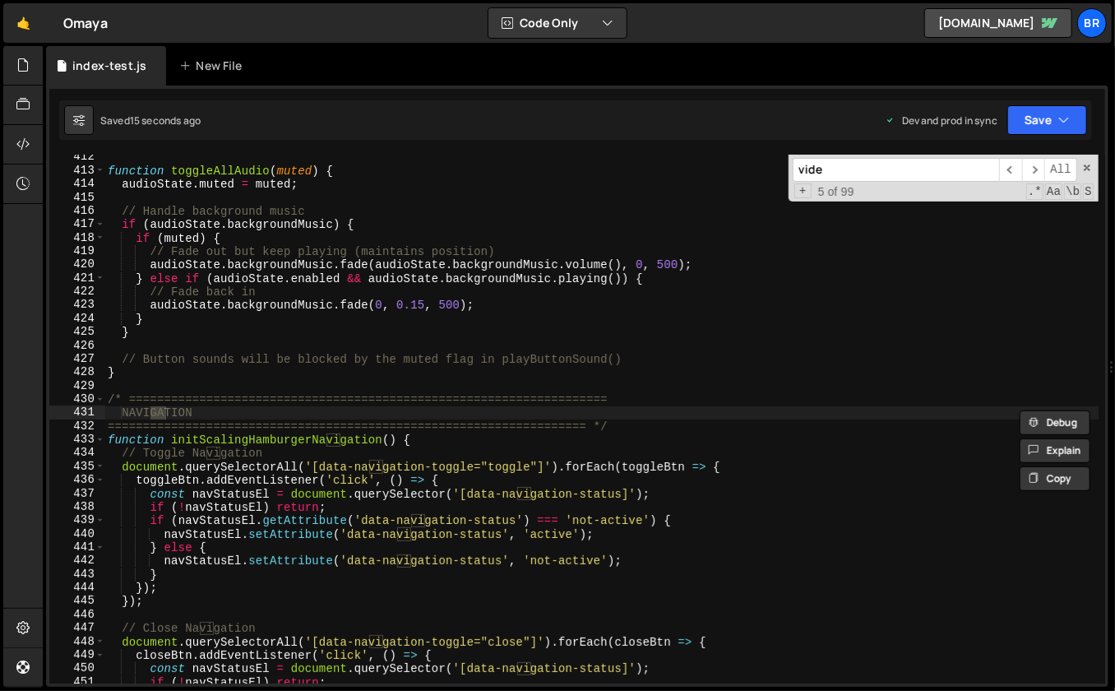
scroll to position [12806, 0]
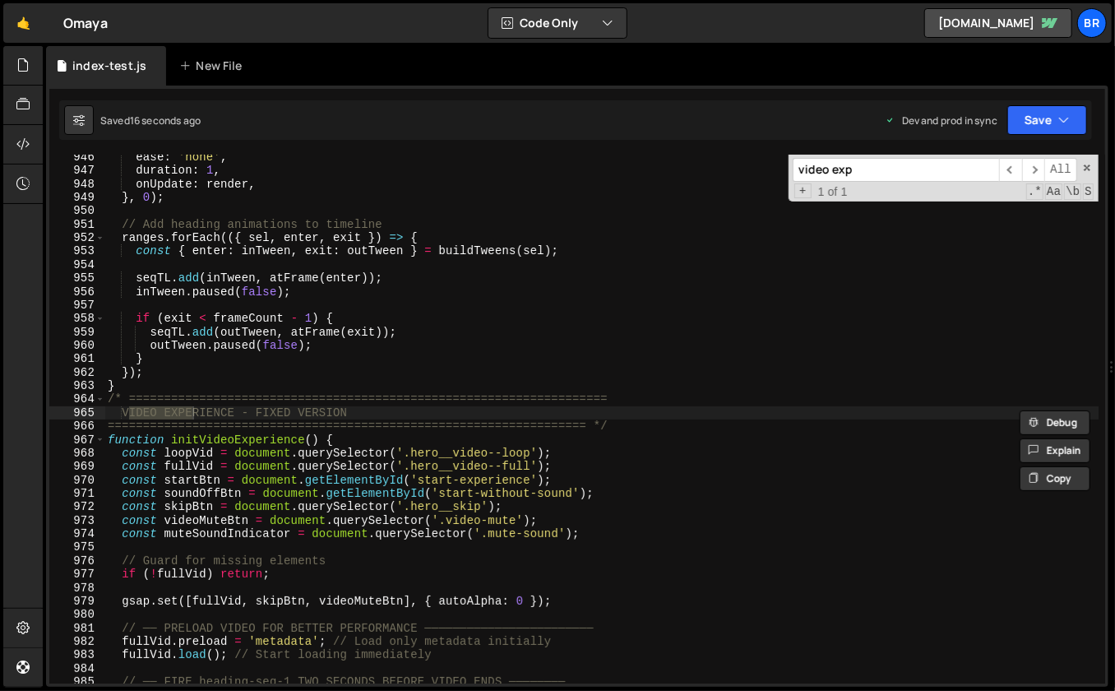
type input "video exp"
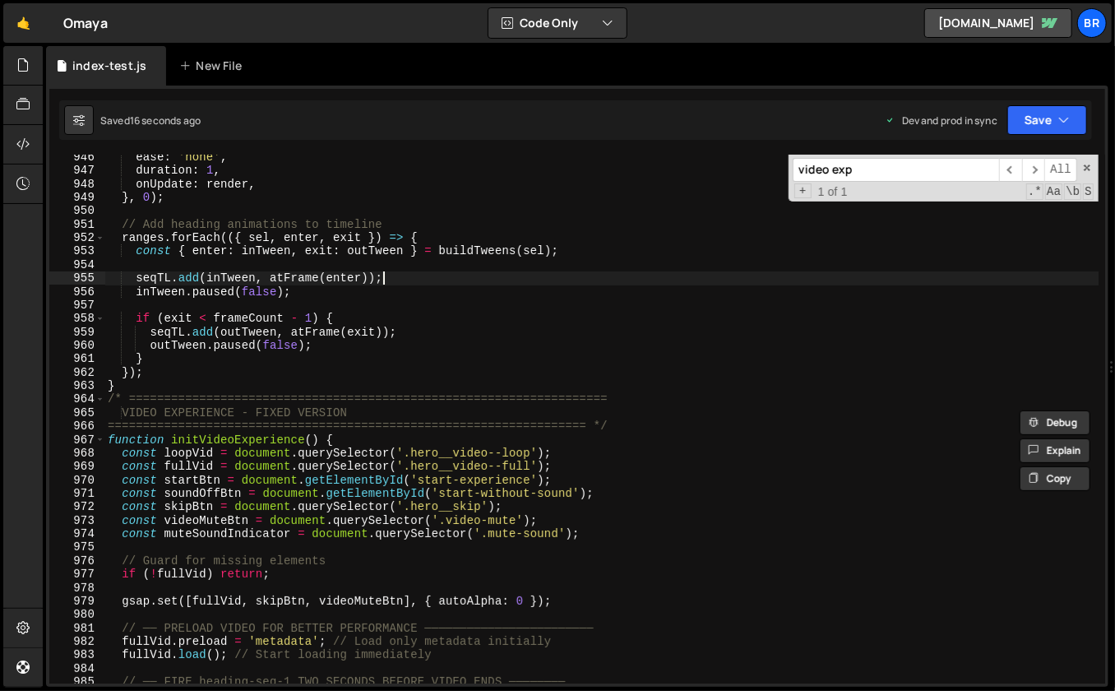
click at [689, 283] on div "ease : 'none' , duration : 1 , onUpdate : render , } , 0 ) ; // Add heading ani…" at bounding box center [601, 429] width 995 height 557
click at [631, 354] on div "ease : 'none' , duration : 1 , onUpdate : render , } , 0 ) ; // Add heading ani…" at bounding box center [601, 429] width 995 height 557
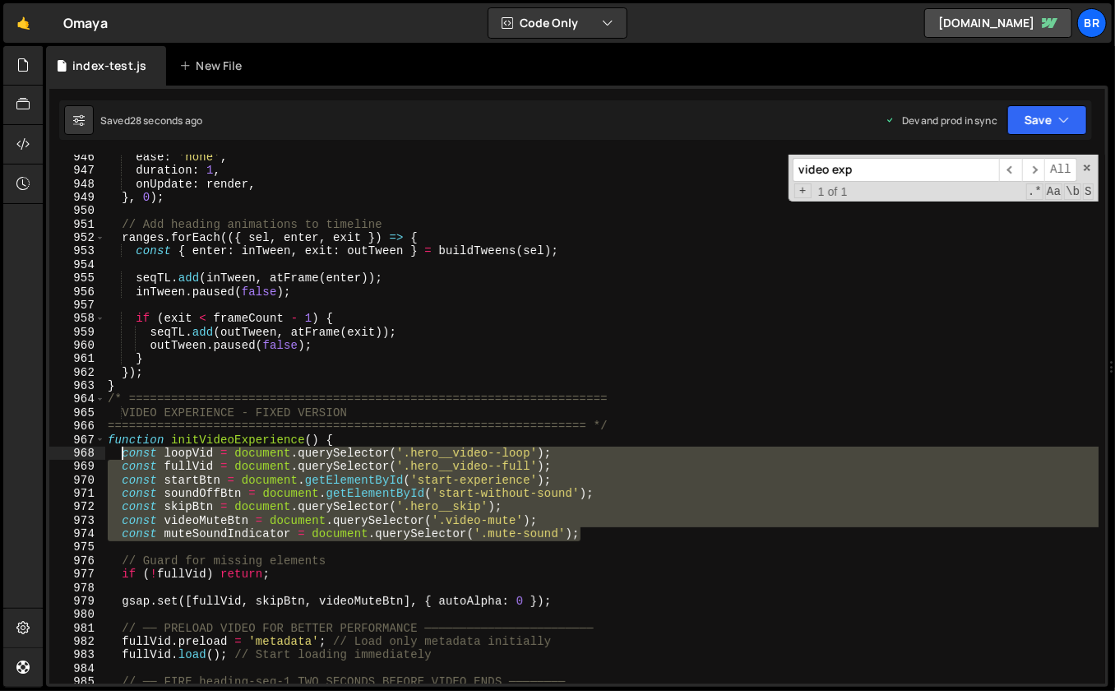
drag, startPoint x: 578, startPoint y: 534, endPoint x: 155, endPoint y: 462, distance: 429.7
click at [120, 451] on div "ease : 'none' , duration : 1 , onUpdate : render , } , 0 ) ; // Add heading ani…" at bounding box center [601, 429] width 995 height 557
paste textarea "muteSoundIndicator = document.querySelector('.mute-sound"
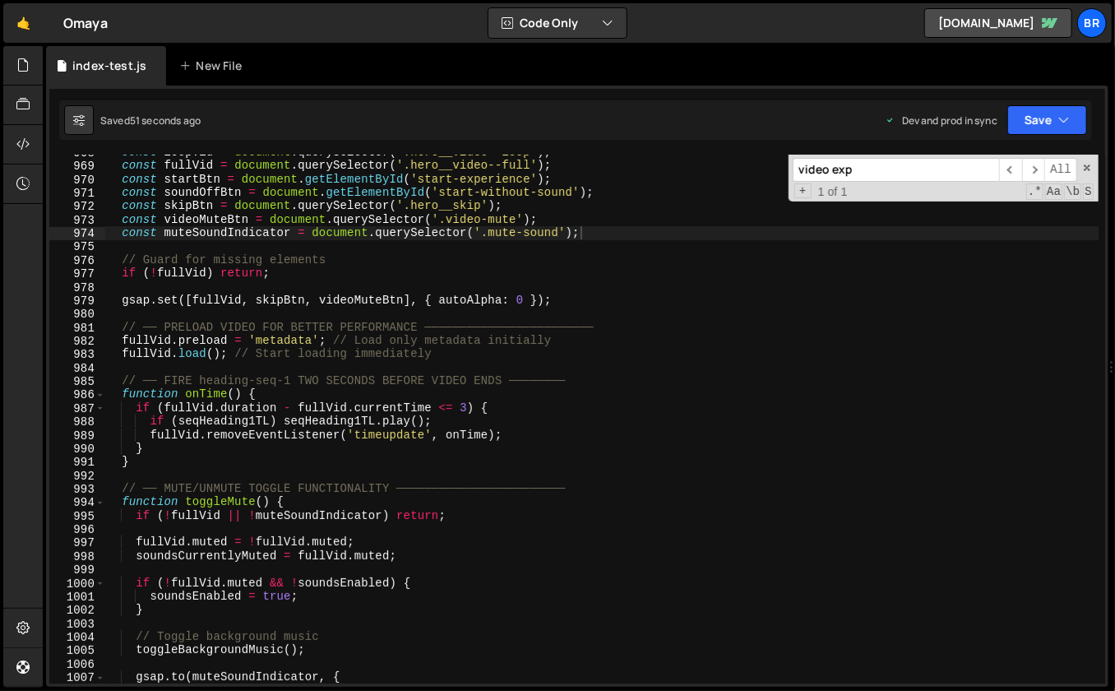
scroll to position [13193, 0]
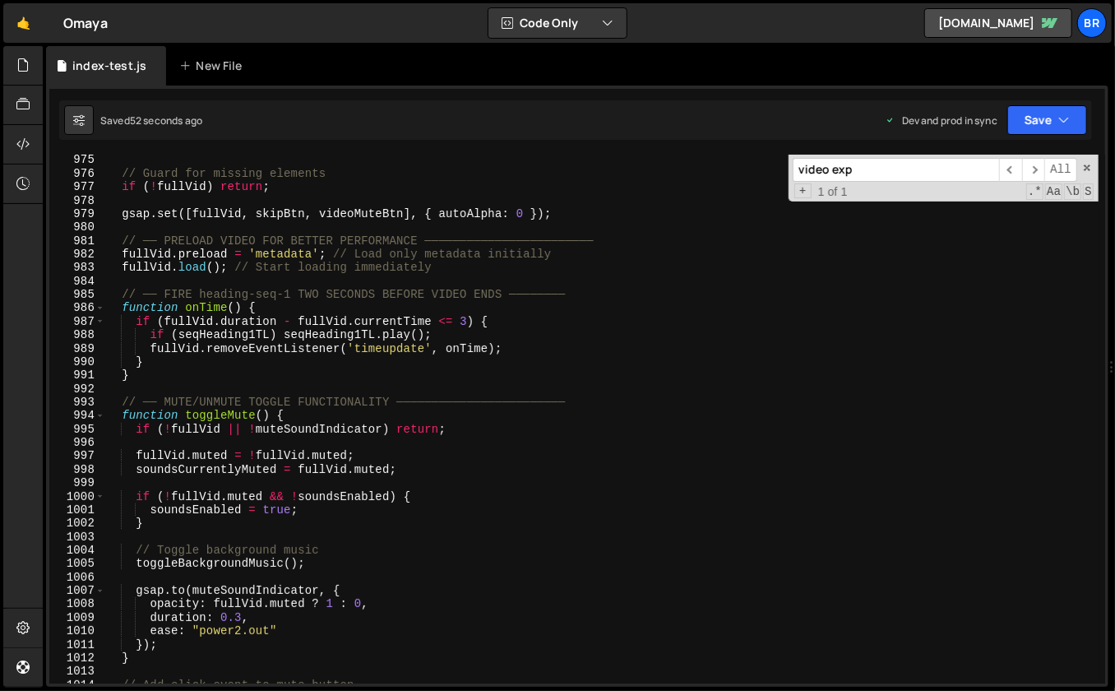
click at [299, 414] on div "// Guard for missing elements if ( ! fullVid ) return ; gsap . set ([ fullVid ,…" at bounding box center [601, 431] width 995 height 557
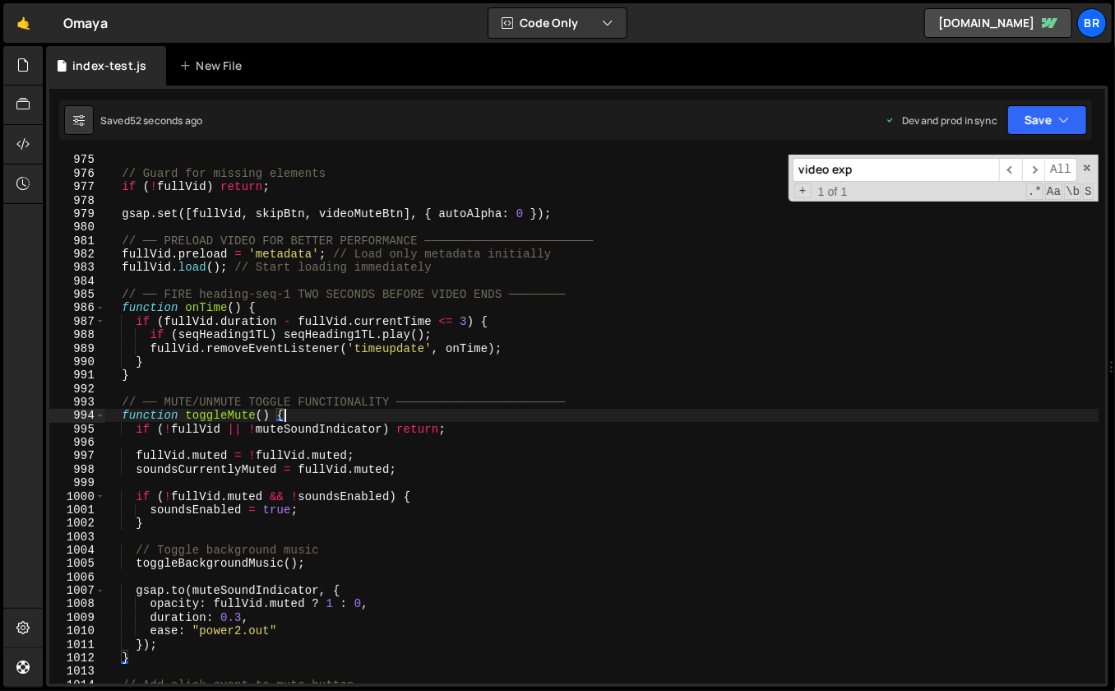
scroll to position [13210, 0]
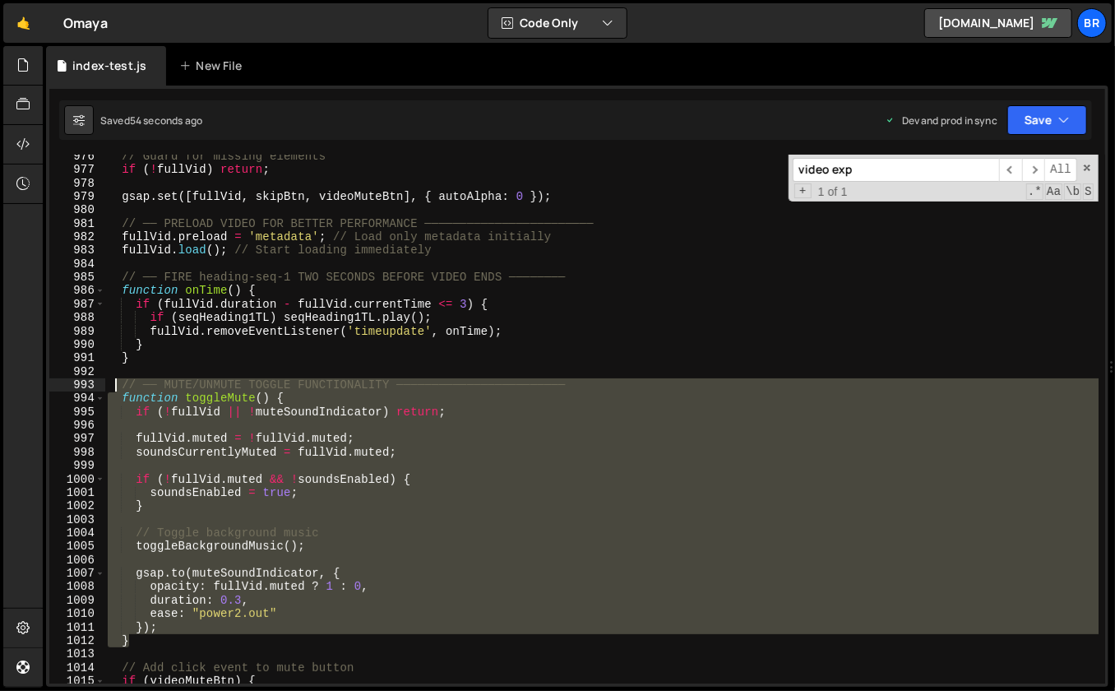
drag, startPoint x: 146, startPoint y: 560, endPoint x: 112, endPoint y: 386, distance: 177.6
click at [112, 386] on div "// Guard for missing elements if ( ! fullVid ) return ; gsap . set ([ fullVid ,…" at bounding box center [601, 428] width 995 height 557
paste textarea "}"
type textarea "}"
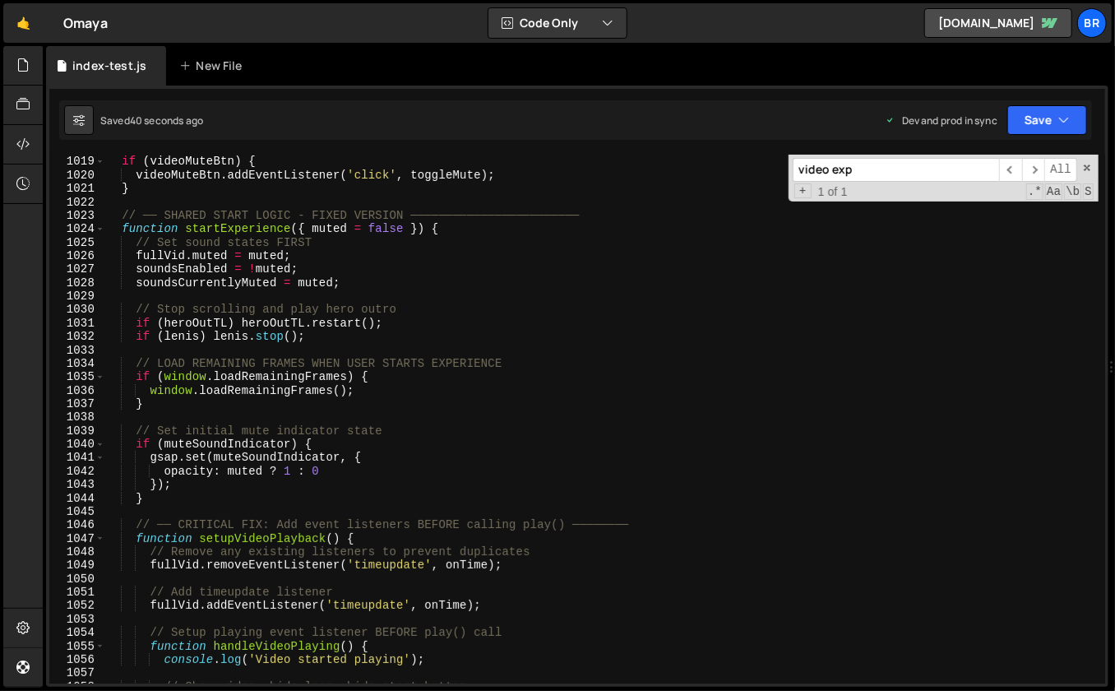
scroll to position [13858, 0]
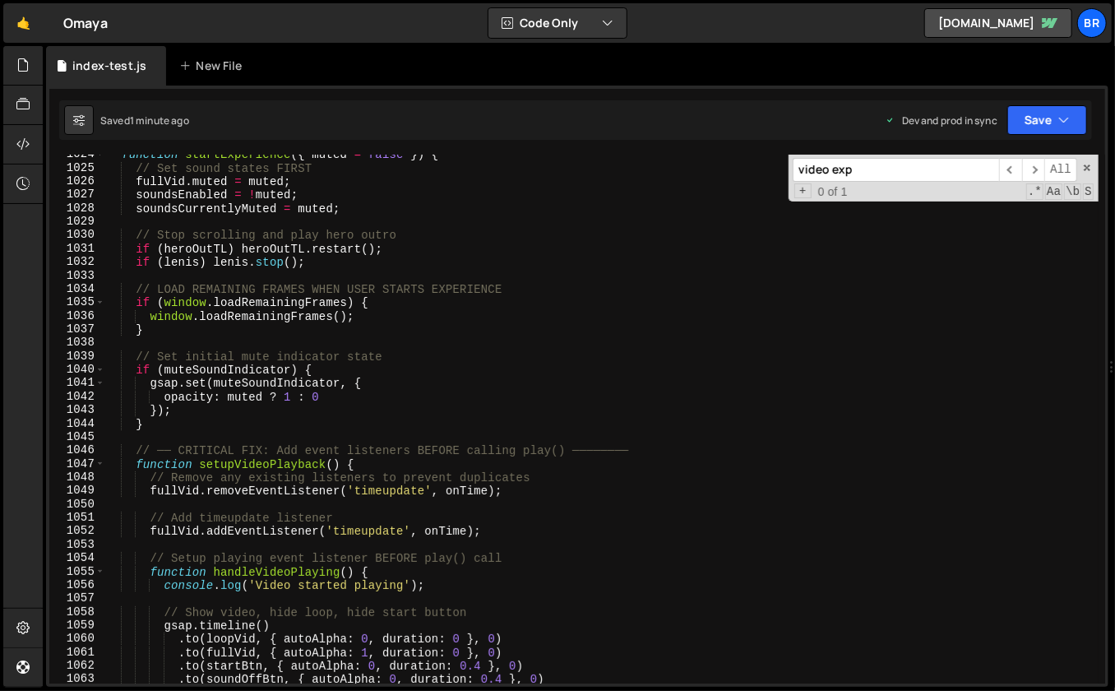
paste input "sap.to('.scroll-to-explor"
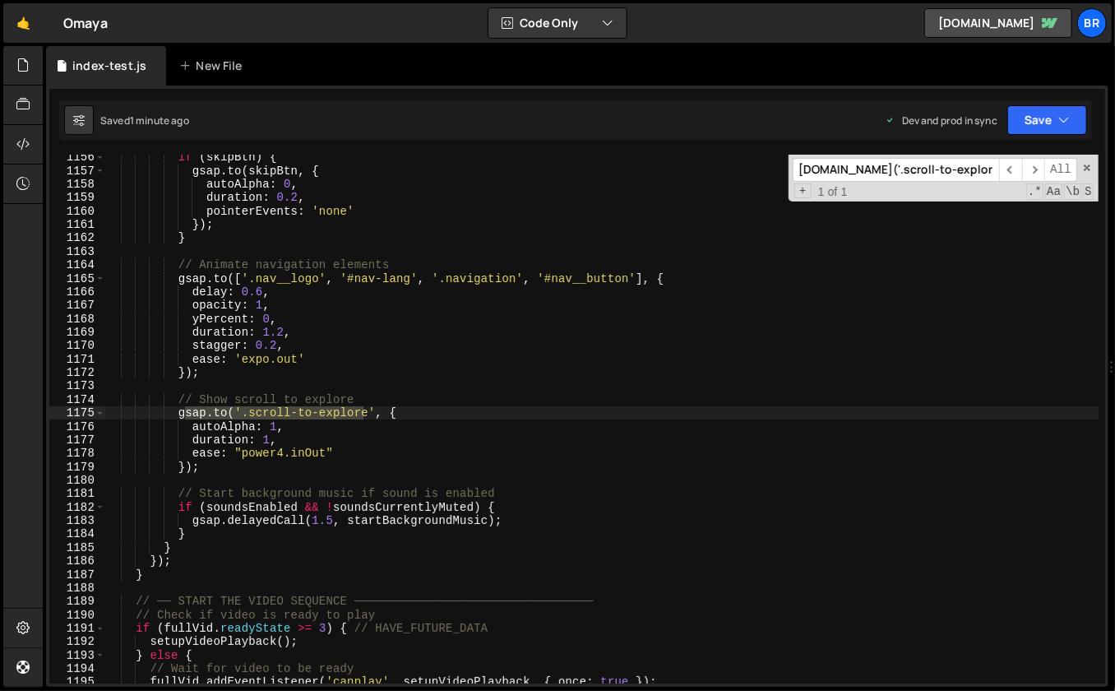
scroll to position [15632, 0]
type input "sap.to('.scroll-to-explor"
click at [677, 489] on div "if ( skipBtn ) { gsap . to ( skipBtn , { autoAlpha : 0 , duration : 0.2 , point…" at bounding box center [601, 429] width 995 height 557
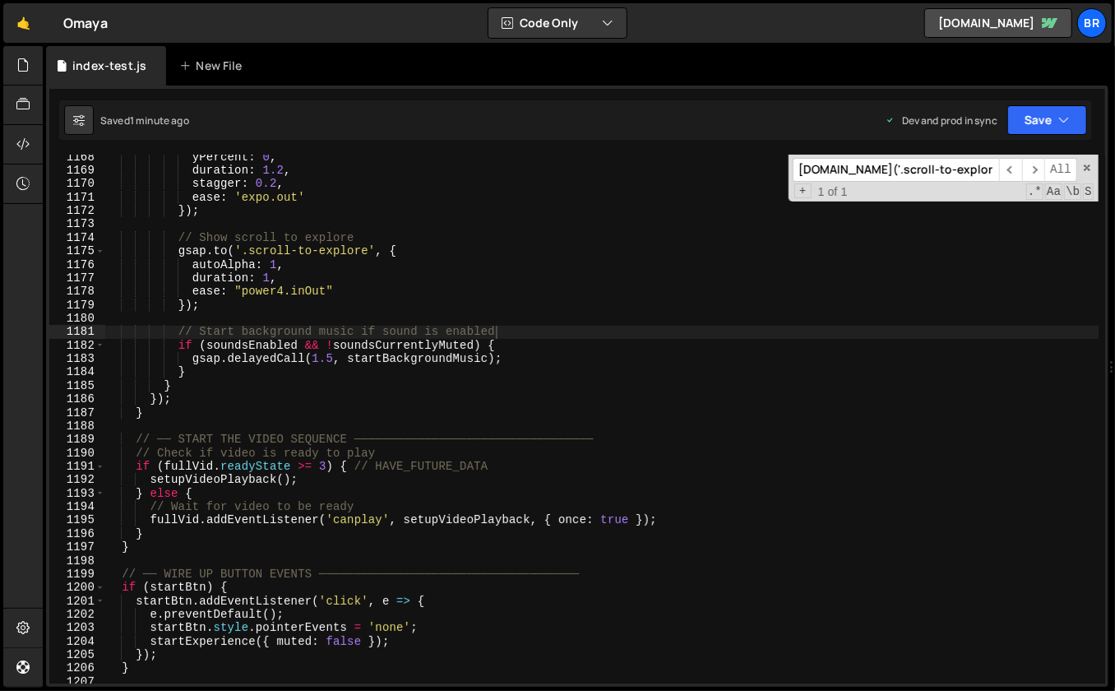
scroll to position [15795, 0]
click at [218, 356] on div "yPercent : 0 , duration : 1.2 , stagger : 0.2 , ease : 'expo.out' }) ; // Show …" at bounding box center [601, 429] width 995 height 557
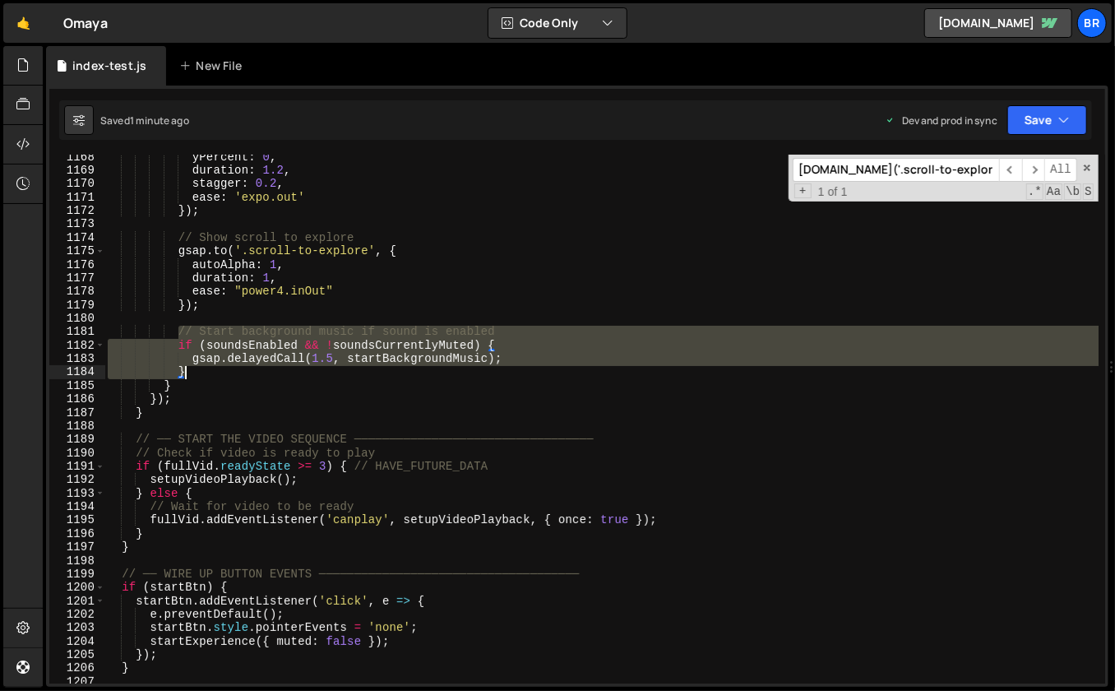
drag, startPoint x: 178, startPoint y: 328, endPoint x: 204, endPoint y: 371, distance: 50.2
click at [204, 371] on div "yPercent : 0 , duration : 1.2 , stagger : 0.2 , ease : 'expo.out' }) ; // Show …" at bounding box center [601, 429] width 995 height 557
paste textarea
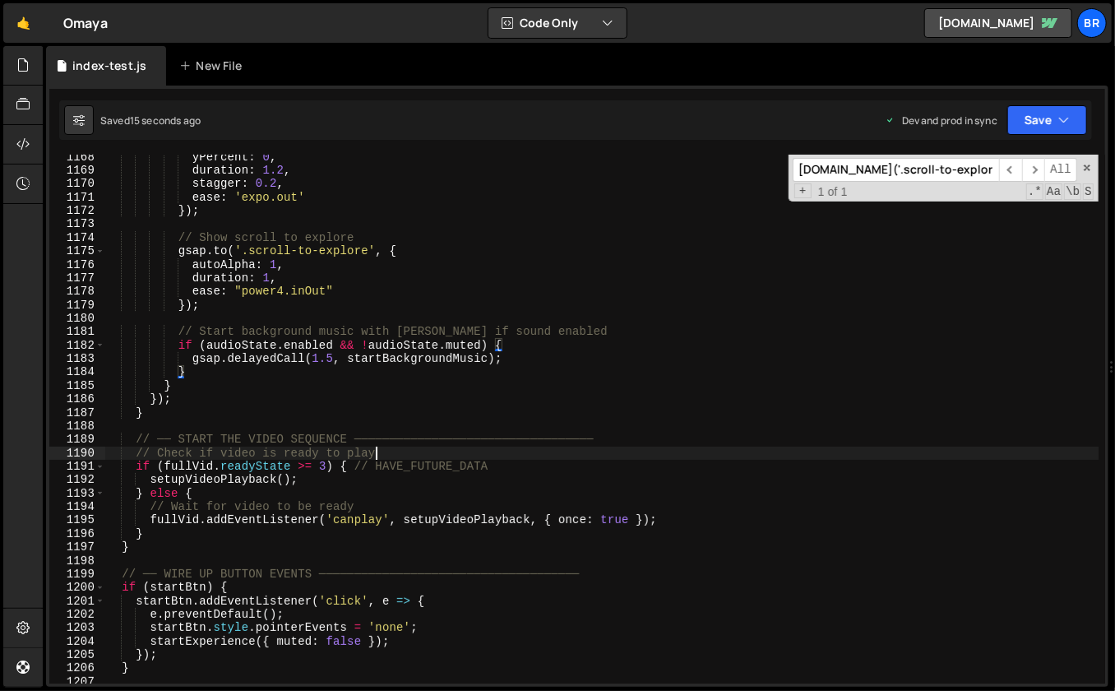
click at [728, 447] on div "yPercent : 0 , duration : 1.2 , stagger : 0.2 , ease : 'expo.out' }) ; // Show …" at bounding box center [601, 429] width 995 height 557
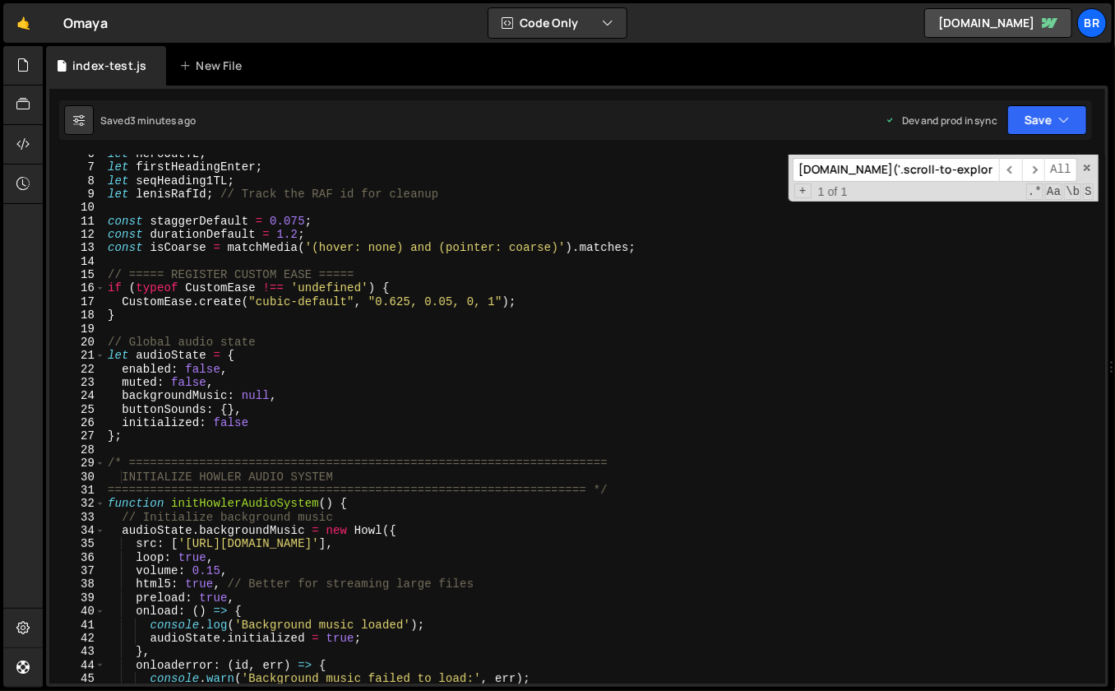
scroll to position [0, 0]
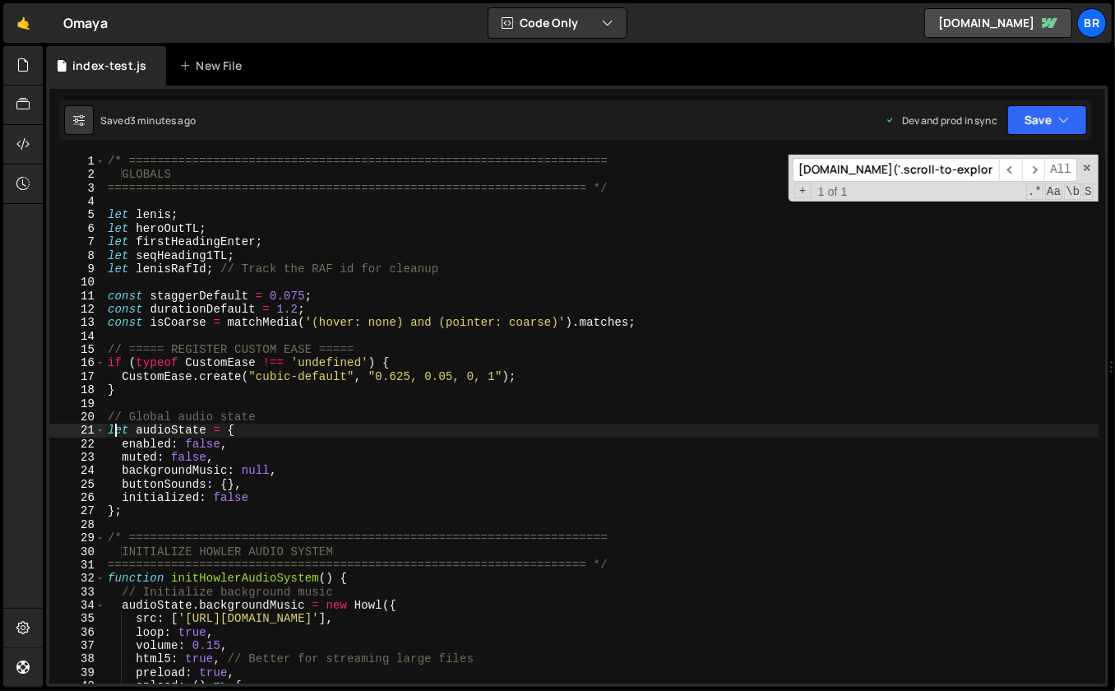
click at [114, 428] on div "/* ==================================================================== GLOBALS…" at bounding box center [601, 433] width 995 height 557
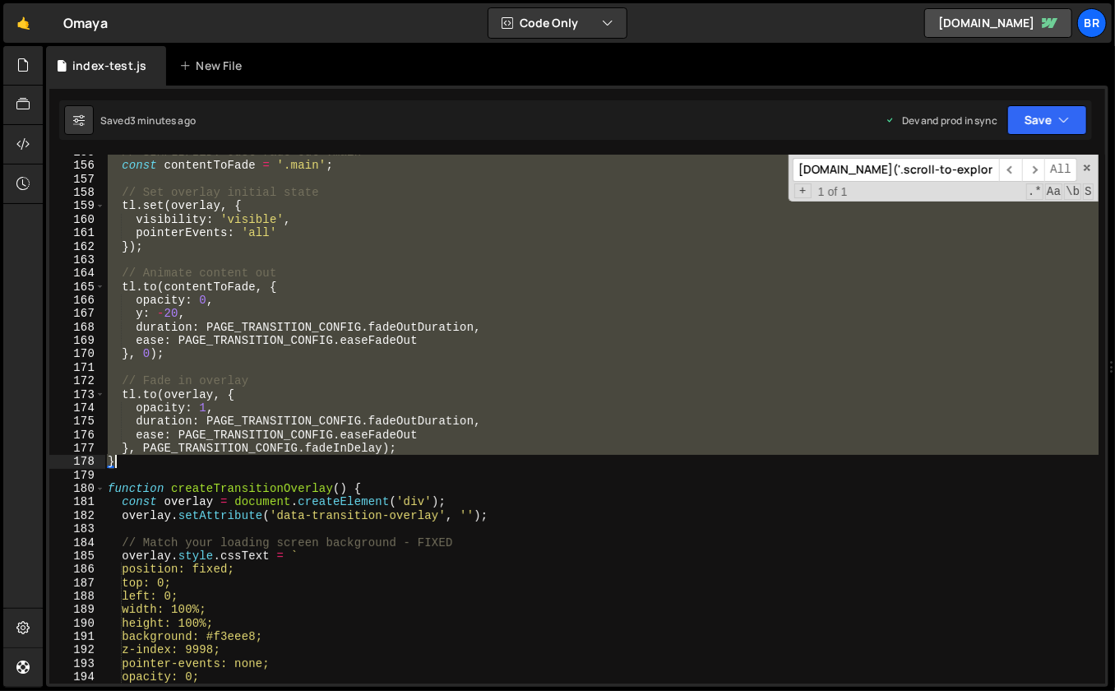
scroll to position [2243, 0]
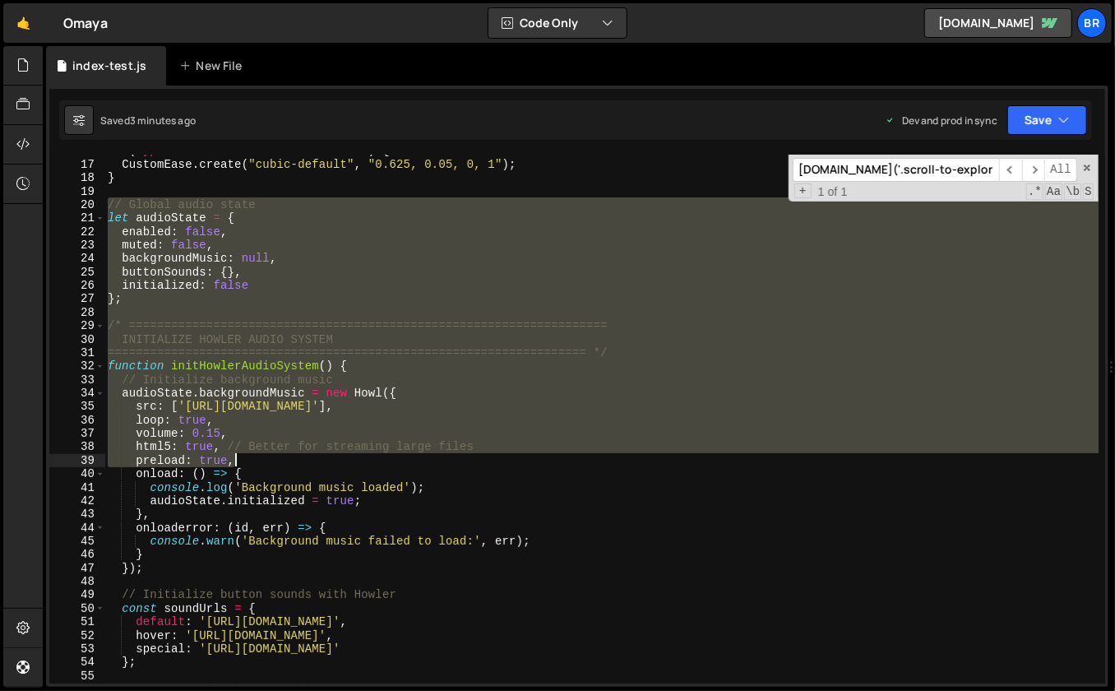
drag, startPoint x: 109, startPoint y: 416, endPoint x: 281, endPoint y: 458, distance: 177.8
click at [281, 458] on div "if ( typeof CustomEase !== 'undefined' ) { CustomEase . create ( "cubic-default…" at bounding box center [601, 422] width 995 height 557
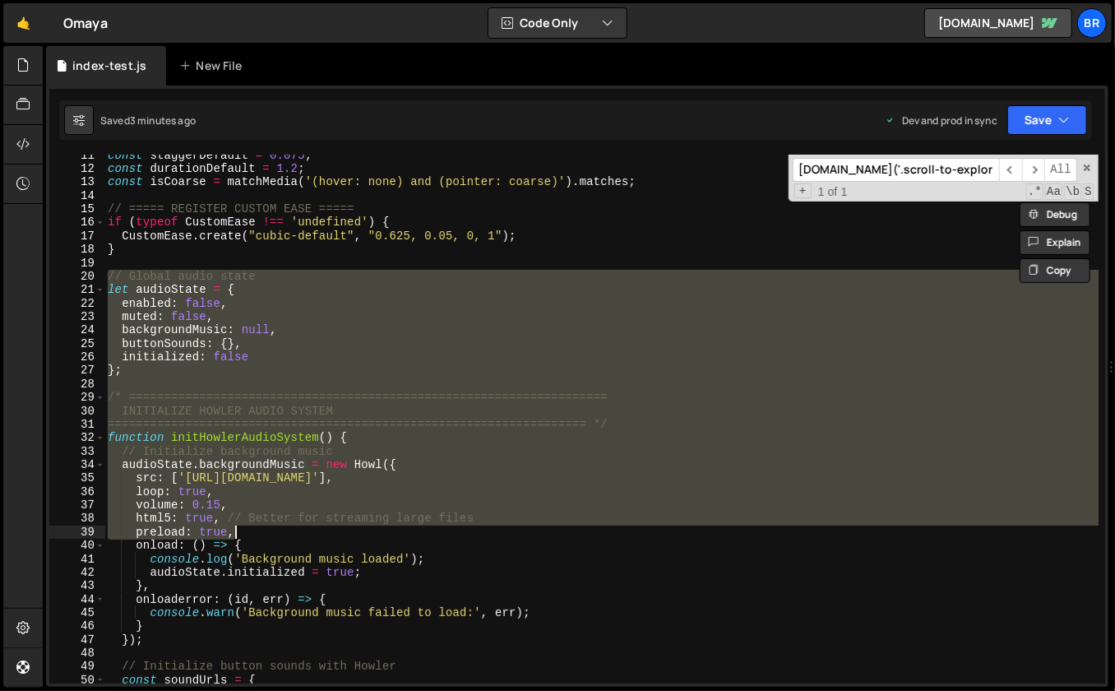
click at [424, 305] on div "const staggerDefault = 0.075 ; const durationDefault = 1.2 ; const isCoarse = m…" at bounding box center [601, 419] width 995 height 529
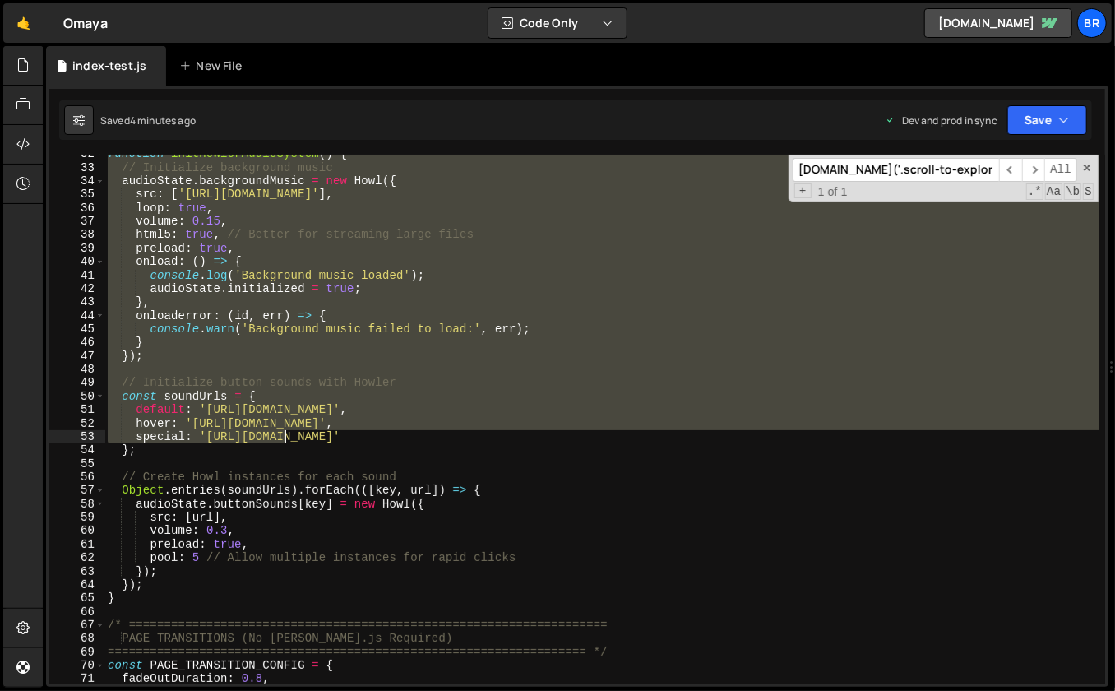
scroll to position [440, 0]
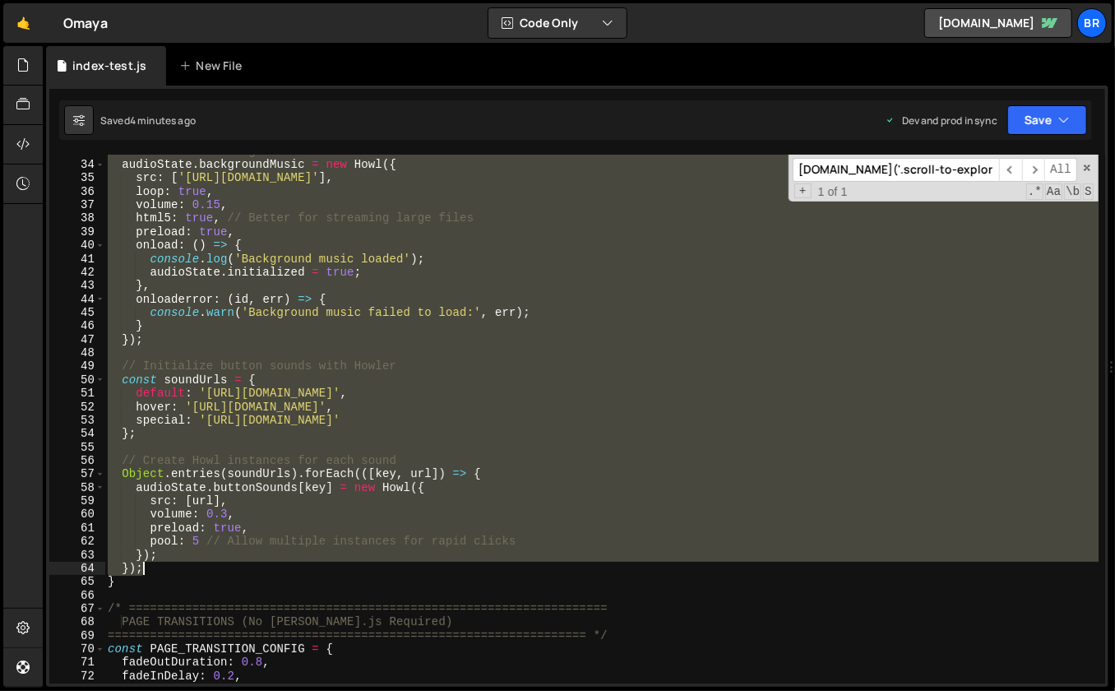
drag, startPoint x: 109, startPoint y: 415, endPoint x: 142, endPoint y: 584, distance: 172.0
click at [144, 584] on div "// Initialize background music audioState . backgroundMusic = new Howl ({ src :…" at bounding box center [601, 423] width 995 height 557
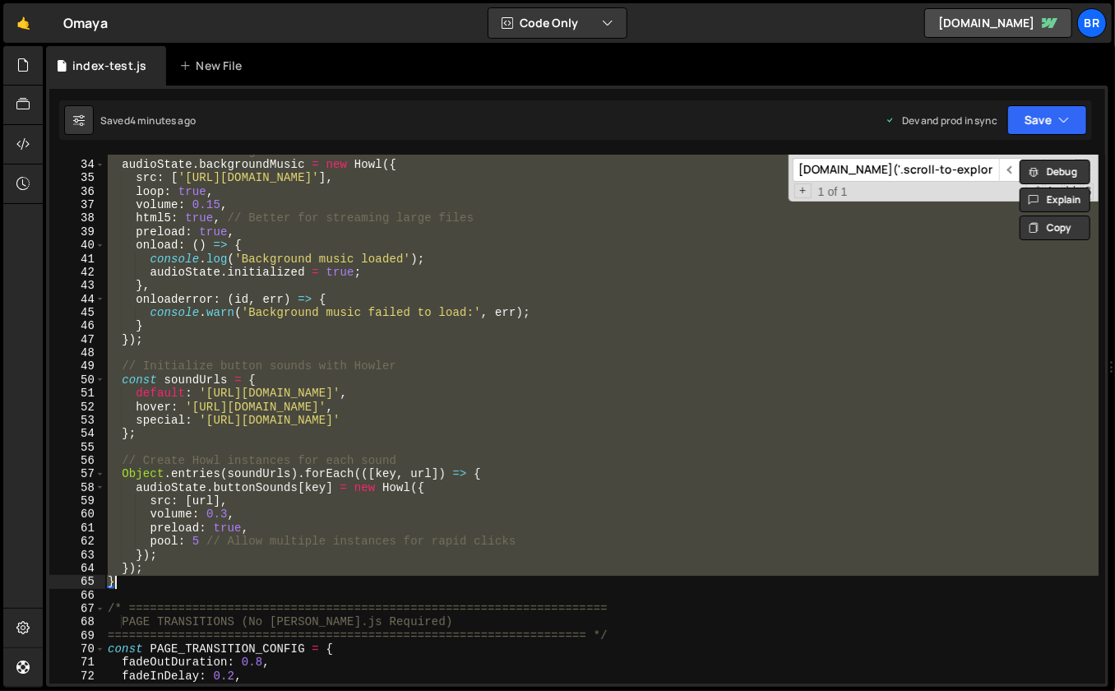
paste textarea
type textarea "}"
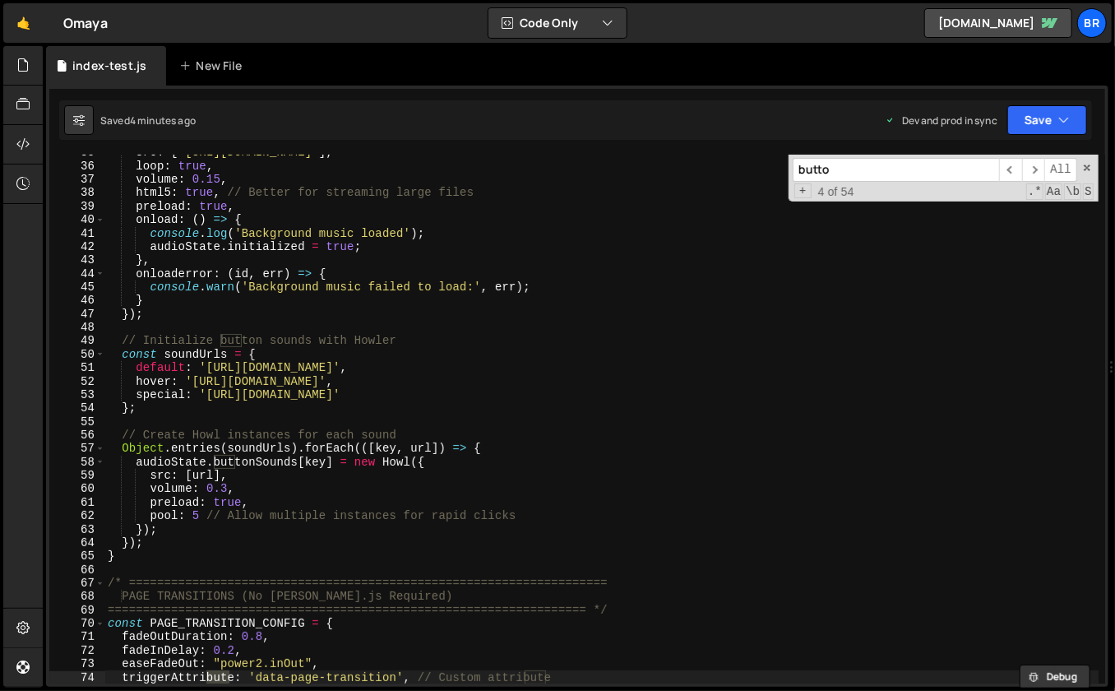
scroll to position [4554, 0]
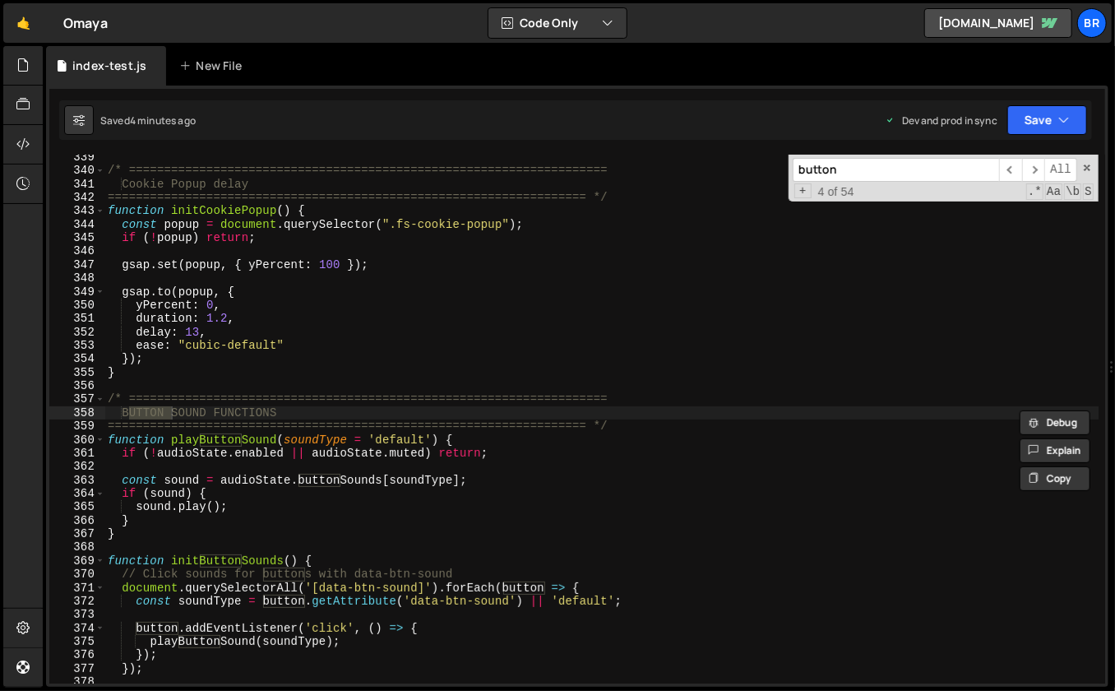
type input "button"
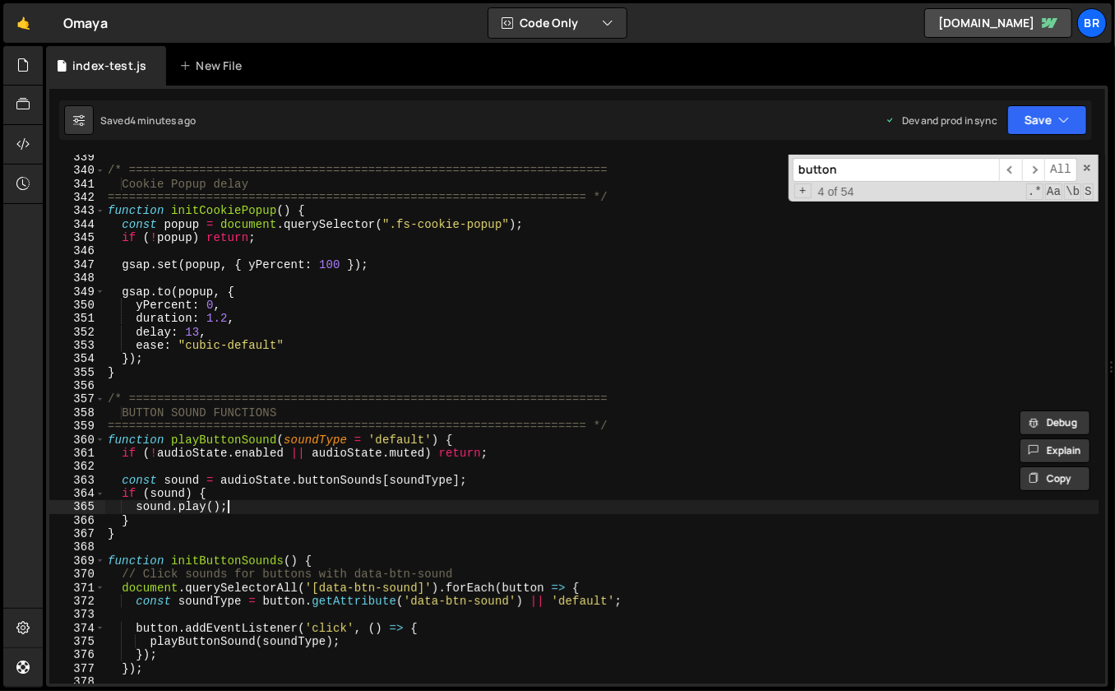
click at [463, 511] on div "/* ==================================================================== Cookie …" at bounding box center [601, 429] width 995 height 557
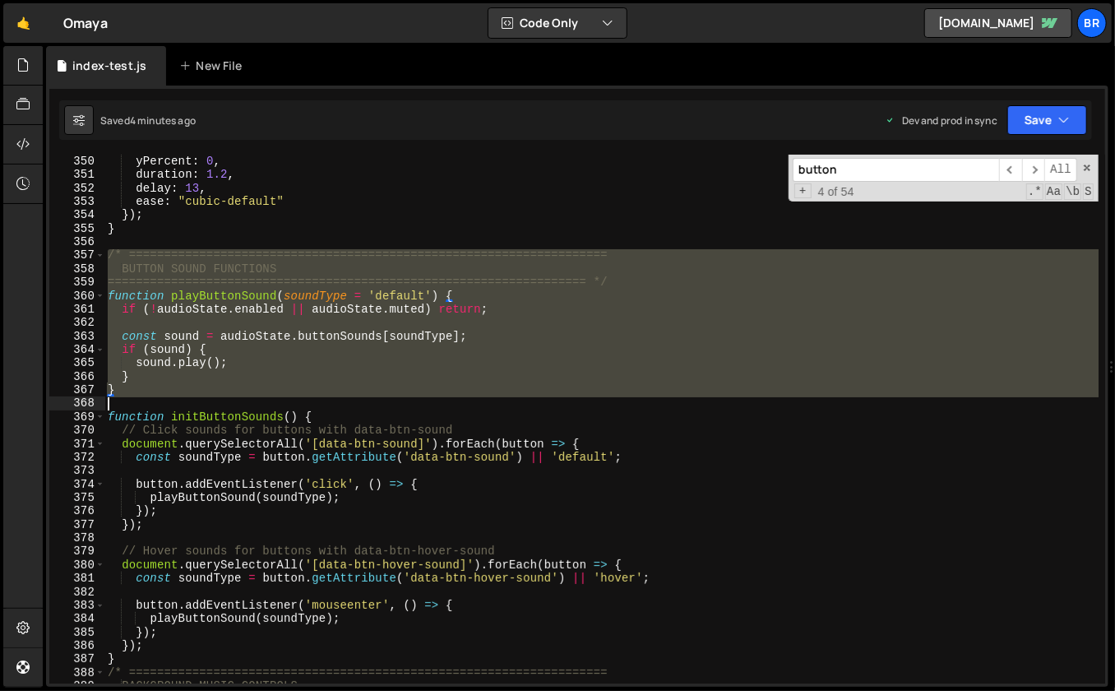
scroll to position [4729, 0]
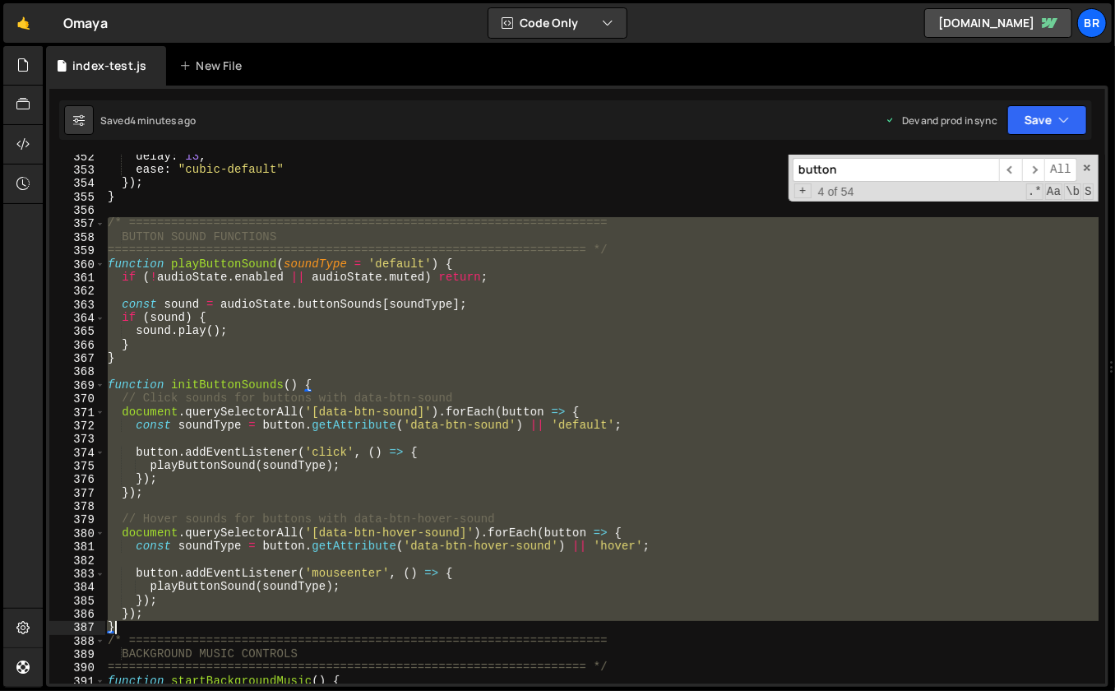
drag, startPoint x: 106, startPoint y: 397, endPoint x: 138, endPoint y: 624, distance: 230.1
click at [138, 624] on div "delay : 13 , ease : "cubic-default" }) ; } /* =================================…" at bounding box center [601, 428] width 995 height 557
paste textarea
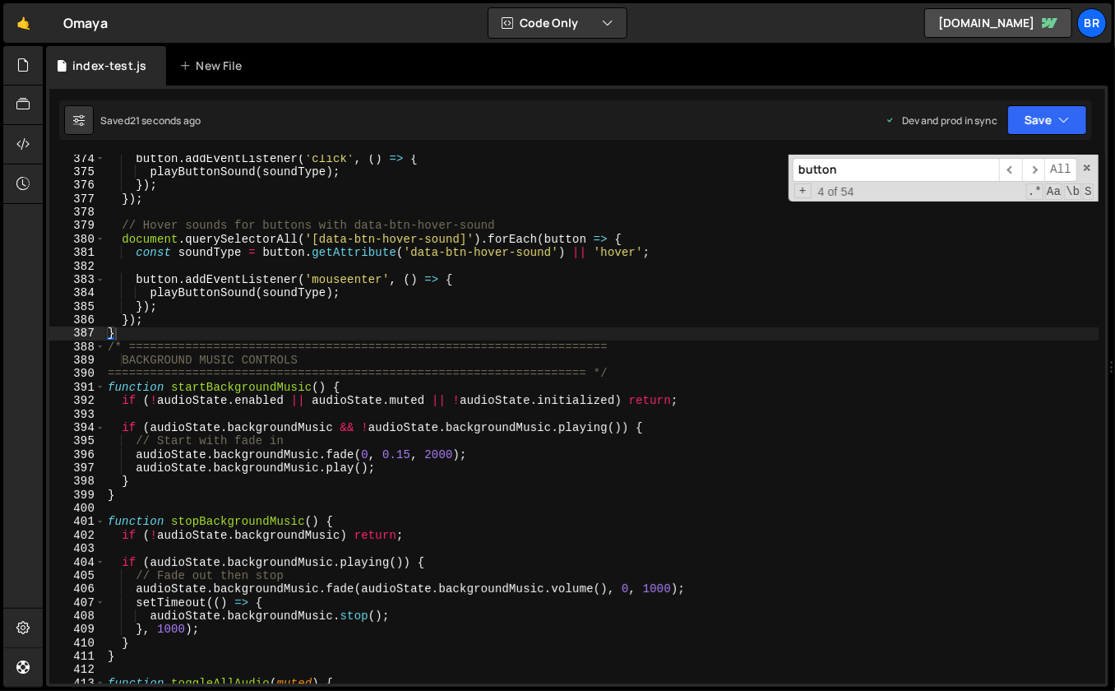
scroll to position [5023, 0]
click at [111, 343] on div "button . addEventListener ( 'click' , ( ) => { playButtonSound ( soundType ) ; …" at bounding box center [601, 430] width 995 height 557
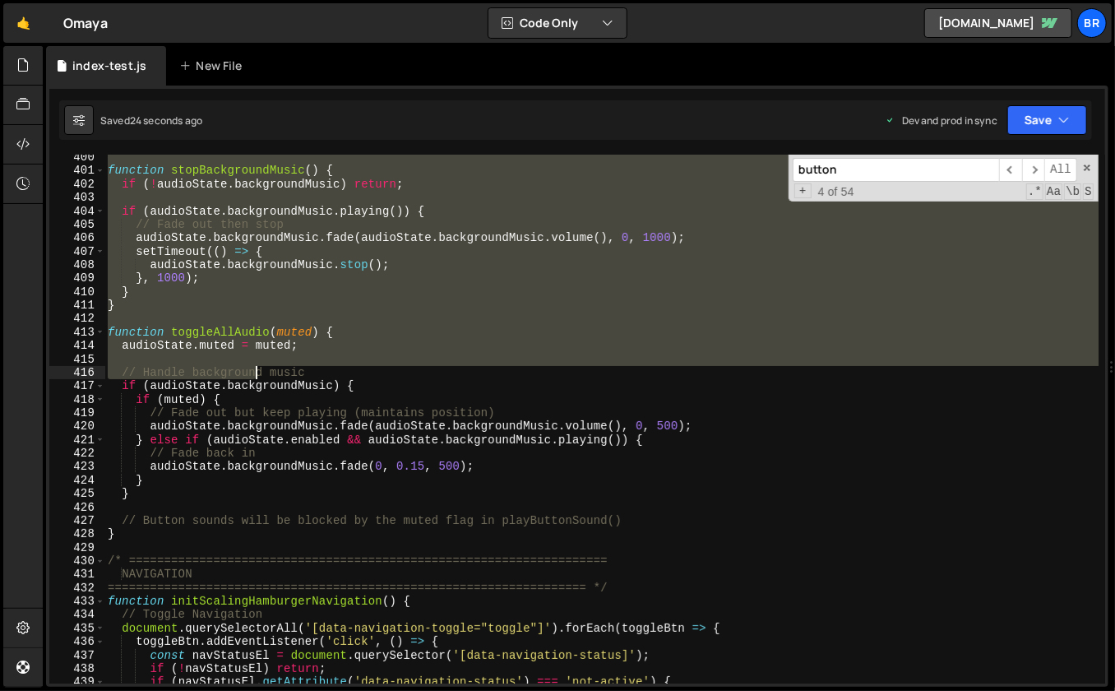
scroll to position [5376, 0]
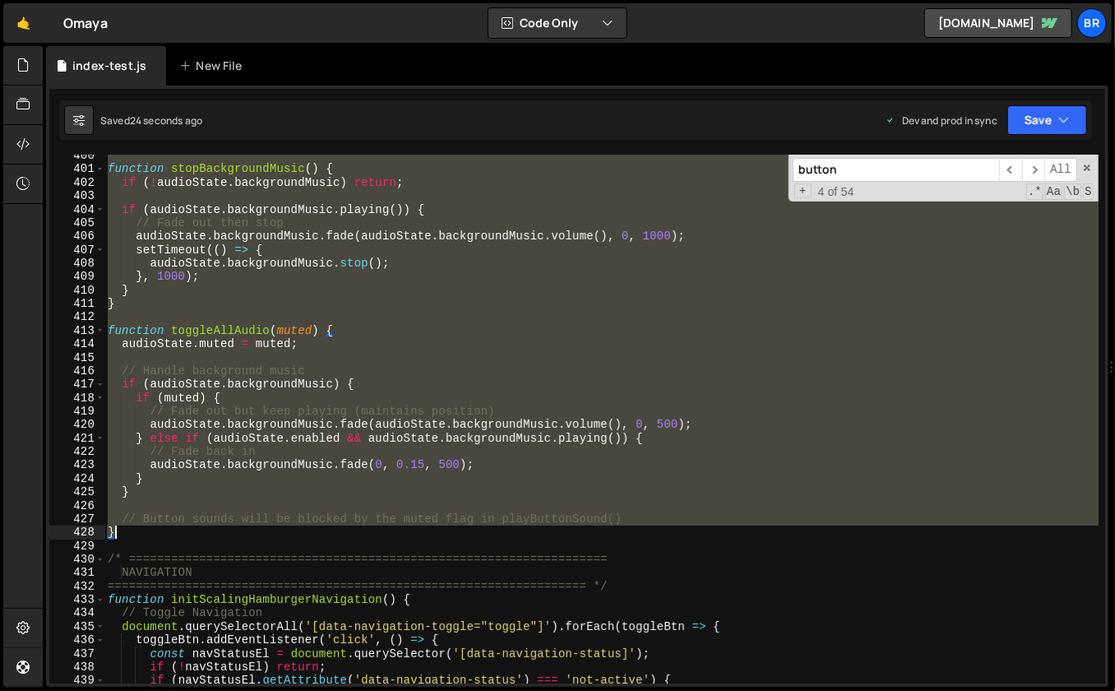
drag, startPoint x: 146, startPoint y: 353, endPoint x: 163, endPoint y: 530, distance: 177.7
click at [165, 529] on div "function stopBackgroundMusic ( ) { if ( ! audioState . backgroundMusic ) return…" at bounding box center [601, 427] width 995 height 557
paste textarea
type textarea "}"
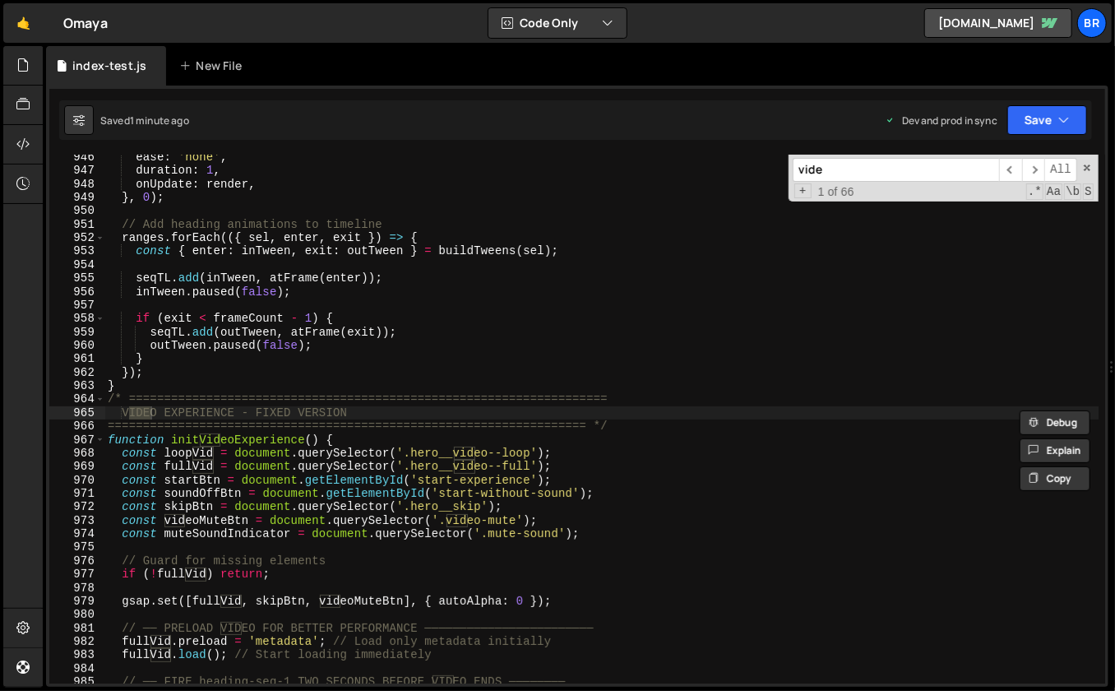
scroll to position [12806, 0]
type input "video ex"
click at [524, 368] on div "ease : 'none' , duration : 1 , onUpdate : render , } , 0 ) ; // Add heading ani…" at bounding box center [601, 429] width 995 height 557
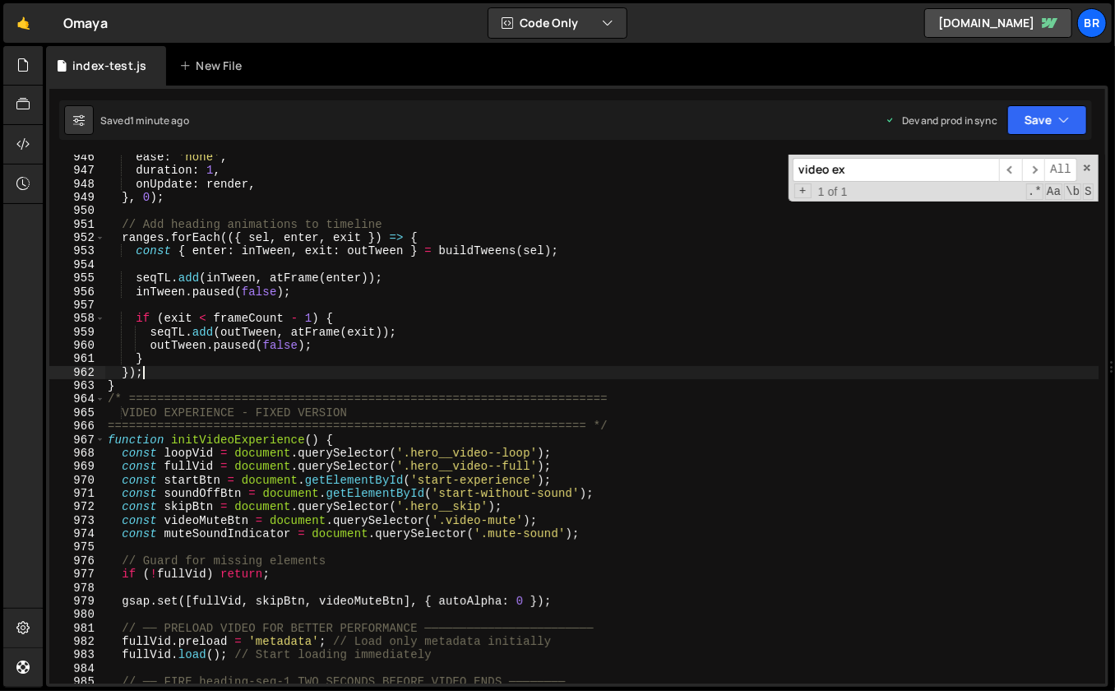
scroll to position [12995, 0]
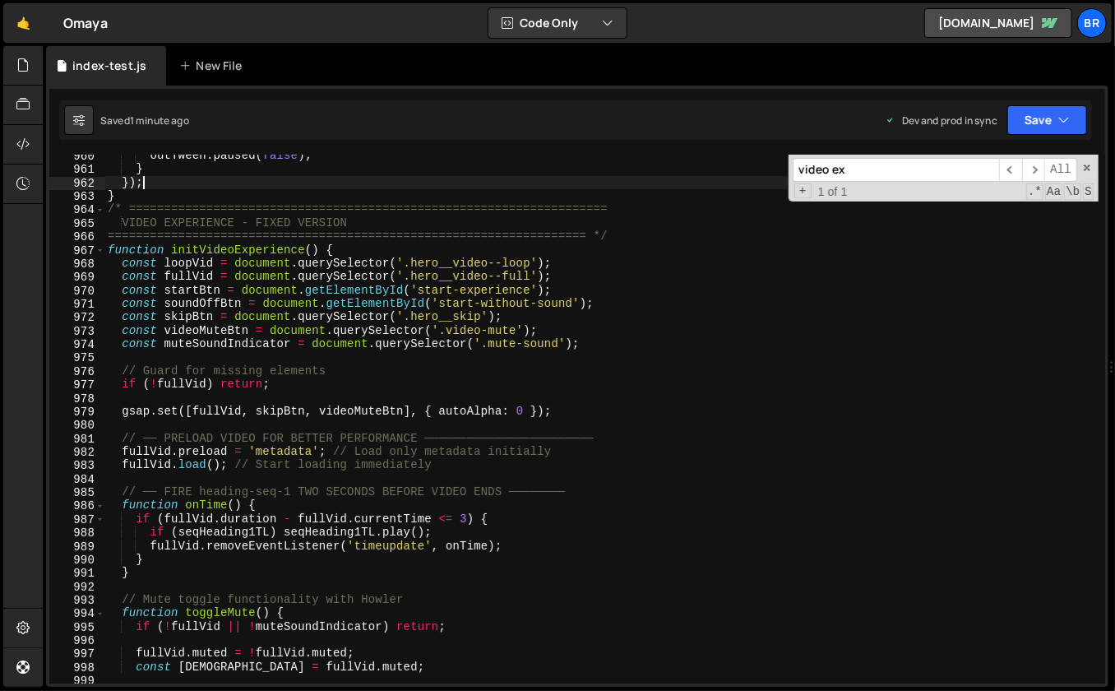
drag, startPoint x: 104, startPoint y: 399, endPoint x: 200, endPoint y: 257, distance: 170.7
click at [234, 291] on div "}); 960 961 962 963 964 965 966 967 968 969 970 971 972 973 974 975 976 977 978…" at bounding box center [577, 419] width 1056 height 529
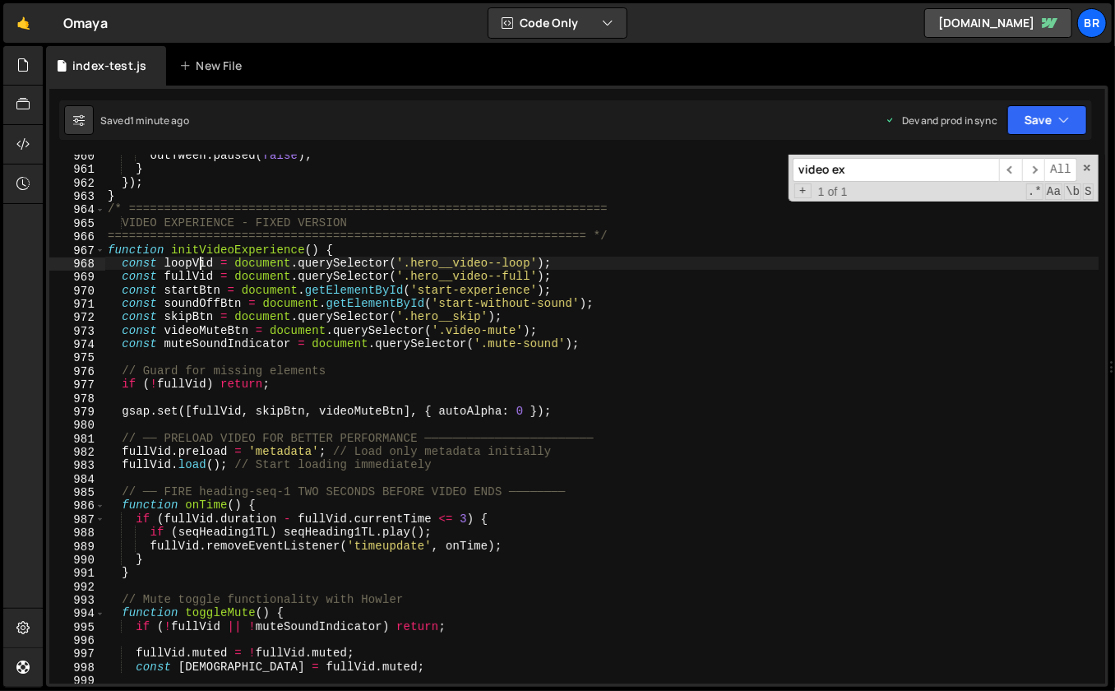
click at [202, 257] on div "outTween . paused ( false ) ; } }) ; } /* =====================================…" at bounding box center [601, 427] width 995 height 557
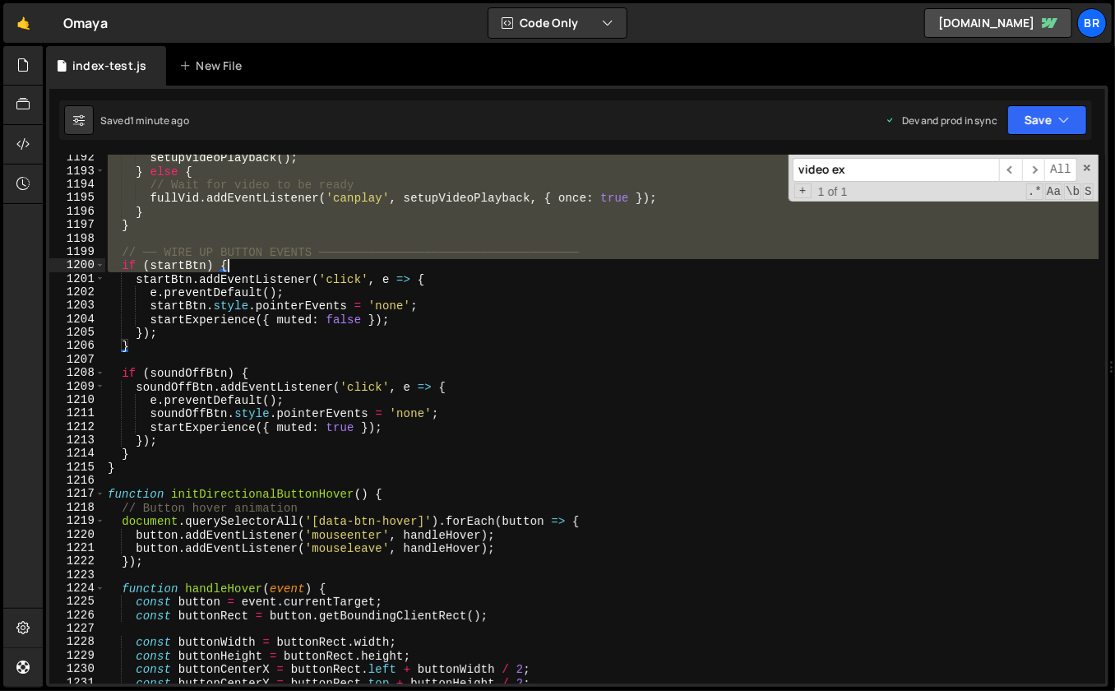
scroll to position [16118, 0]
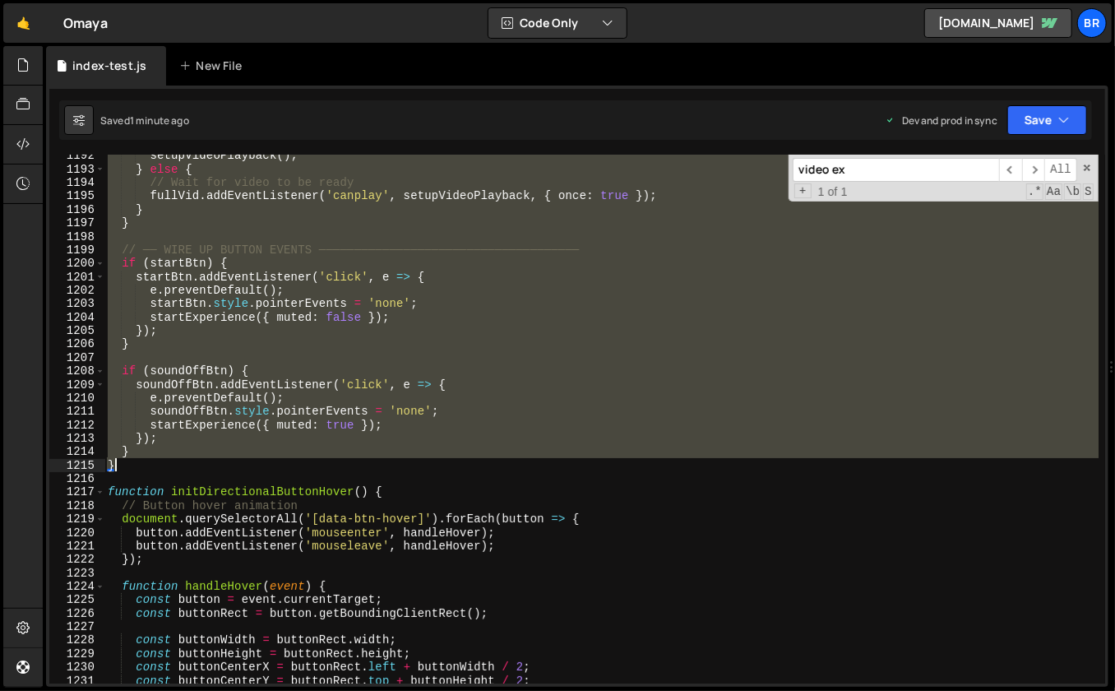
drag, startPoint x: 106, startPoint y: 206, endPoint x: 210, endPoint y: 461, distance: 275.3
click at [210, 461] on div "setupVideoPlayback ( ) ; } else { // Wait for video to be ready fullVid . addEv…" at bounding box center [601, 427] width 995 height 557
click at [221, 457] on div "setupVideoPlayback ( ) ; } else { // Wait for video to be ready fullVid . addEv…" at bounding box center [601, 419] width 995 height 529
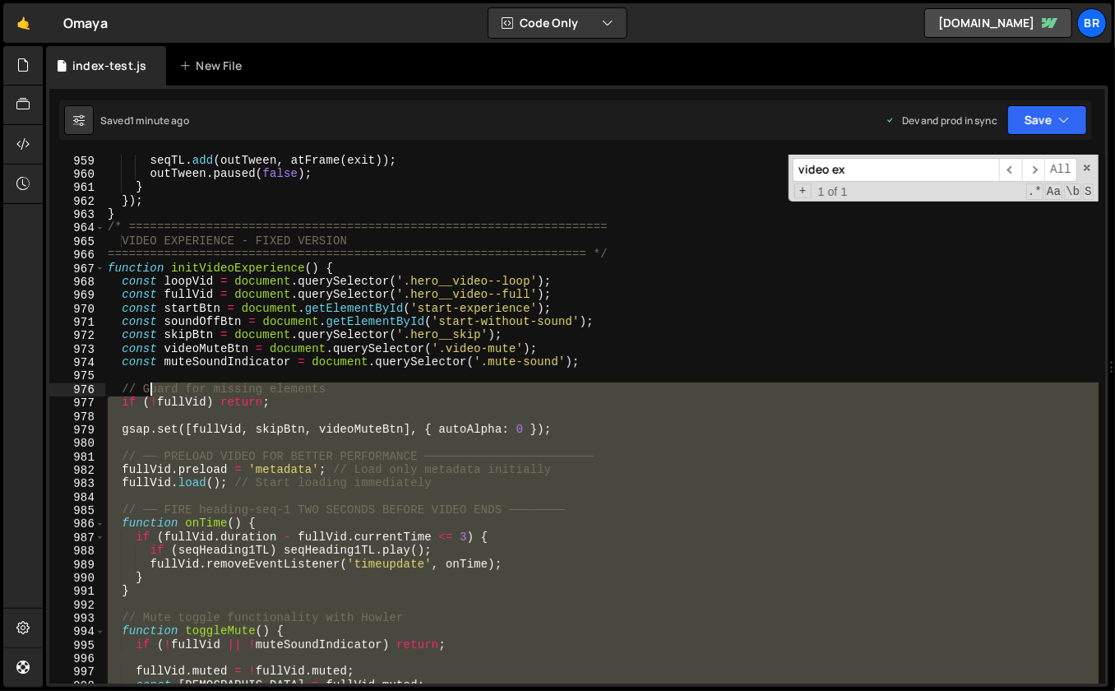
scroll to position [12910, 0]
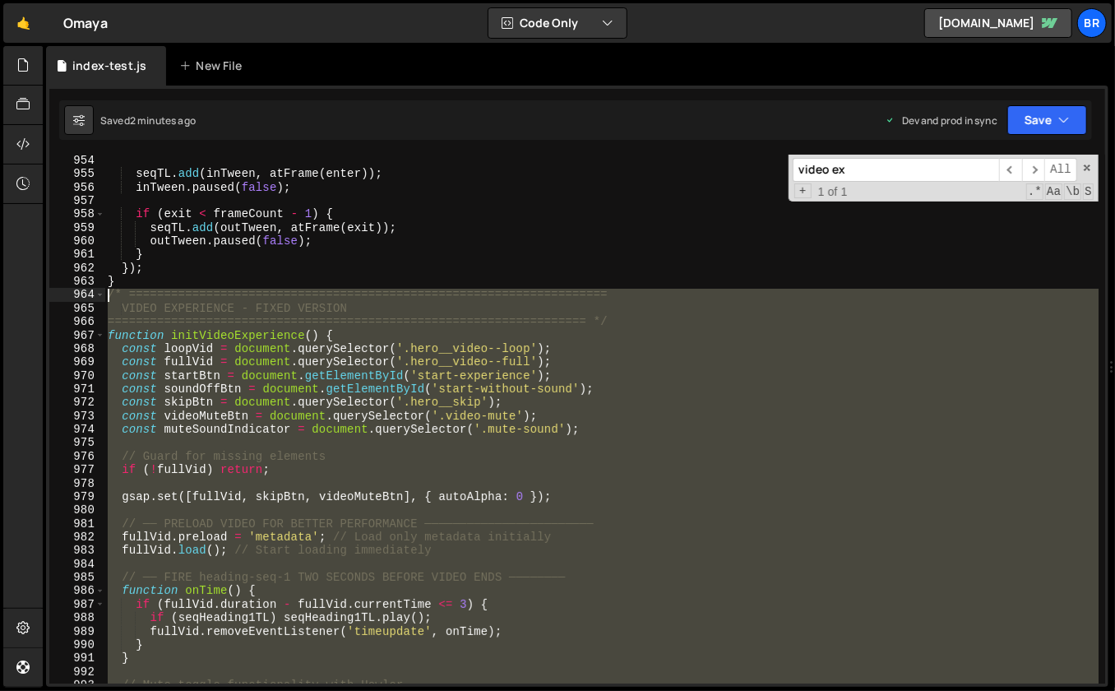
drag, startPoint x: 152, startPoint y: 471, endPoint x: 104, endPoint y: 296, distance: 180.8
click at [104, 296] on div "seqTL . add ( inTween , atFrame ( enter )) ; inTween . paused ( false ) ; if ( …" at bounding box center [601, 432] width 995 height 557
paste textarea "}"
type textarea "}"
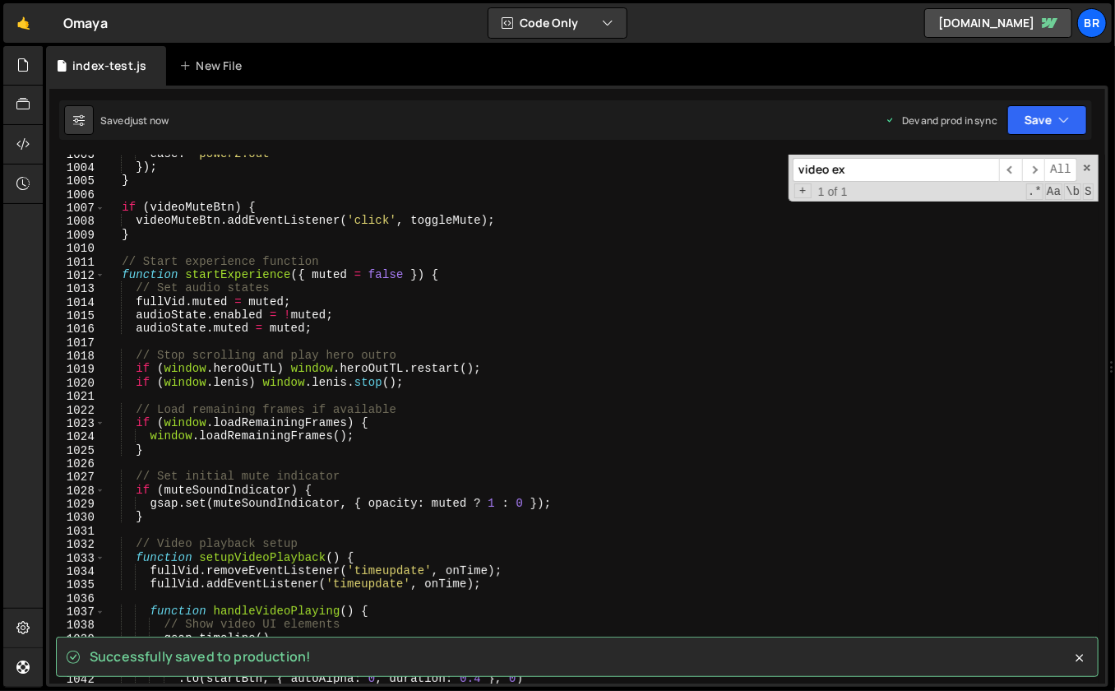
scroll to position [14137, 0]
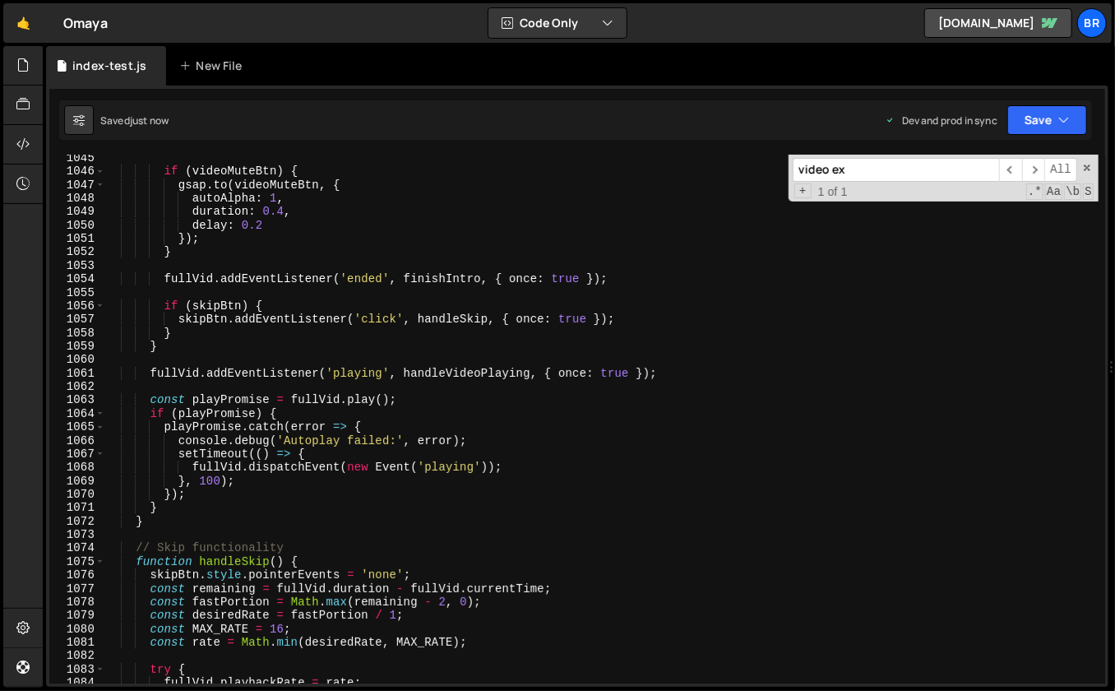
click at [878, 172] on input "video ex" at bounding box center [896, 170] width 206 height 24
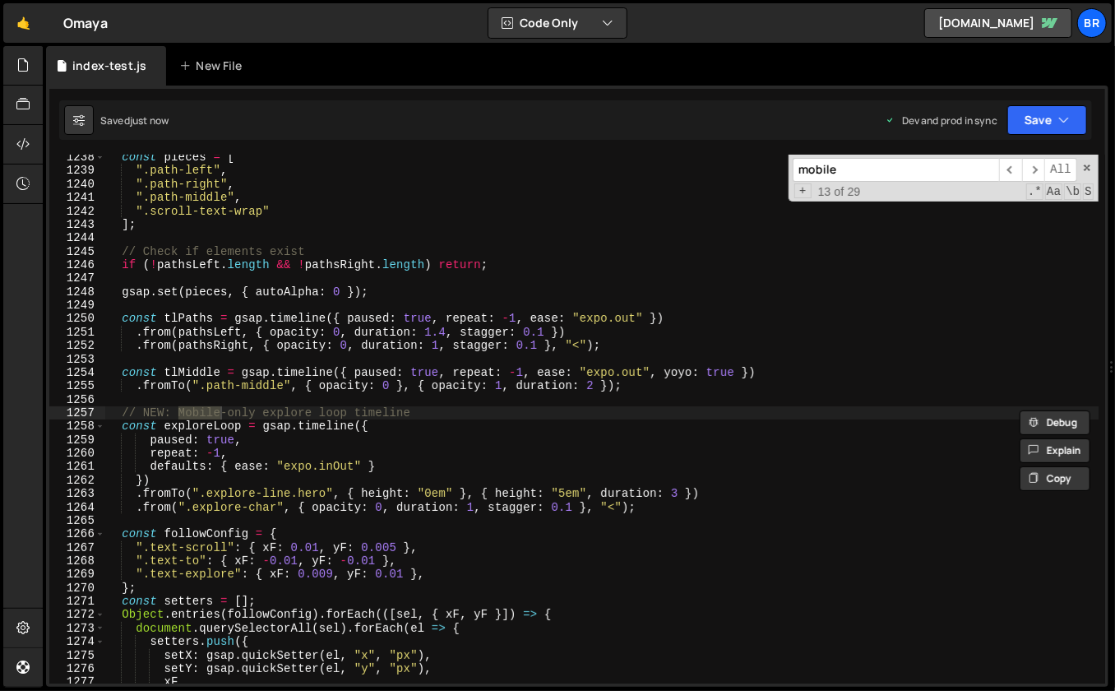
scroll to position [17208, 0]
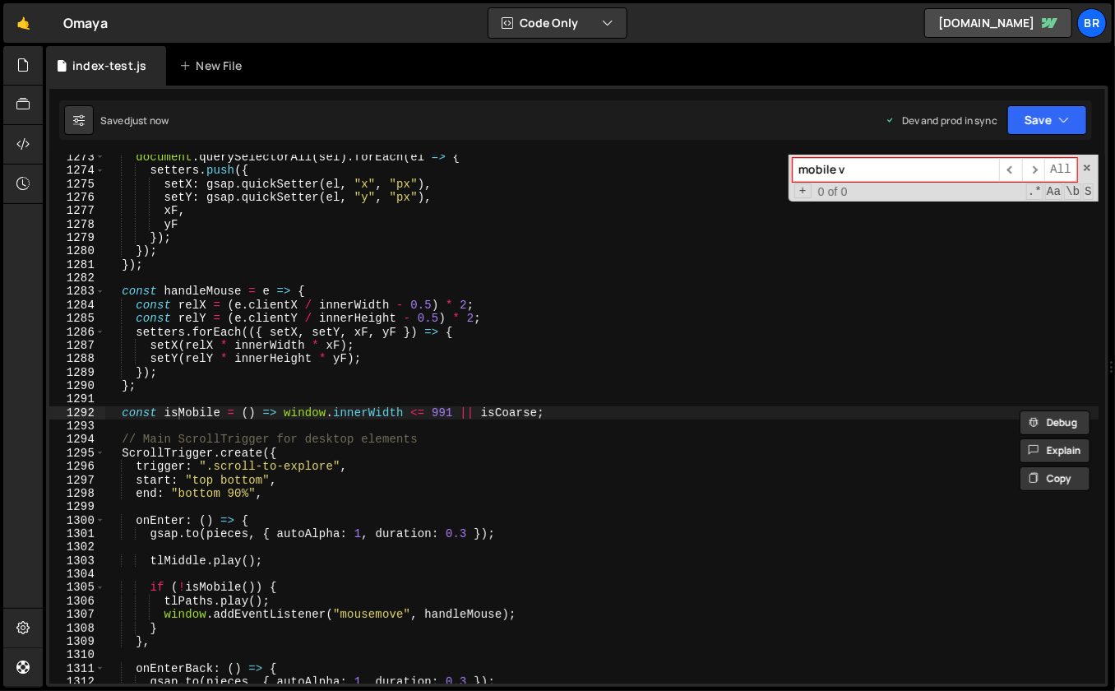
type input "mobile v"
type textarea "const isMobile = () => window.innerWidth <= 991 || isCoarse;"
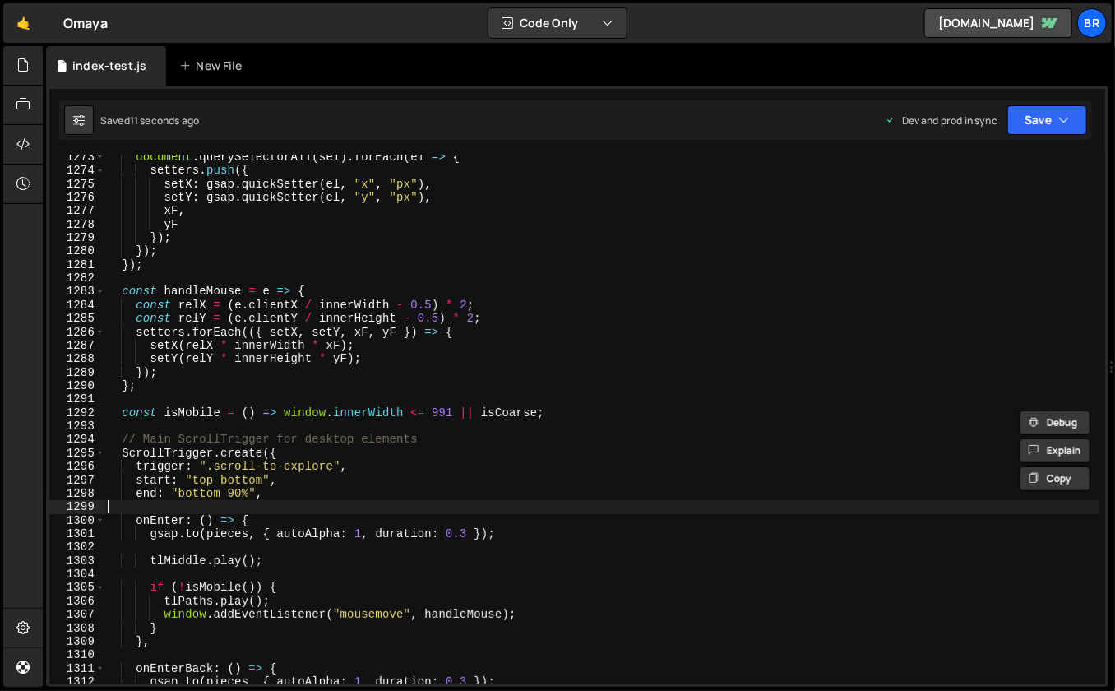
click at [771, 500] on div "document . querySelectorAll ( sel ) . forEach ( el => { setters . push ({ setX …" at bounding box center [601, 429] width 995 height 557
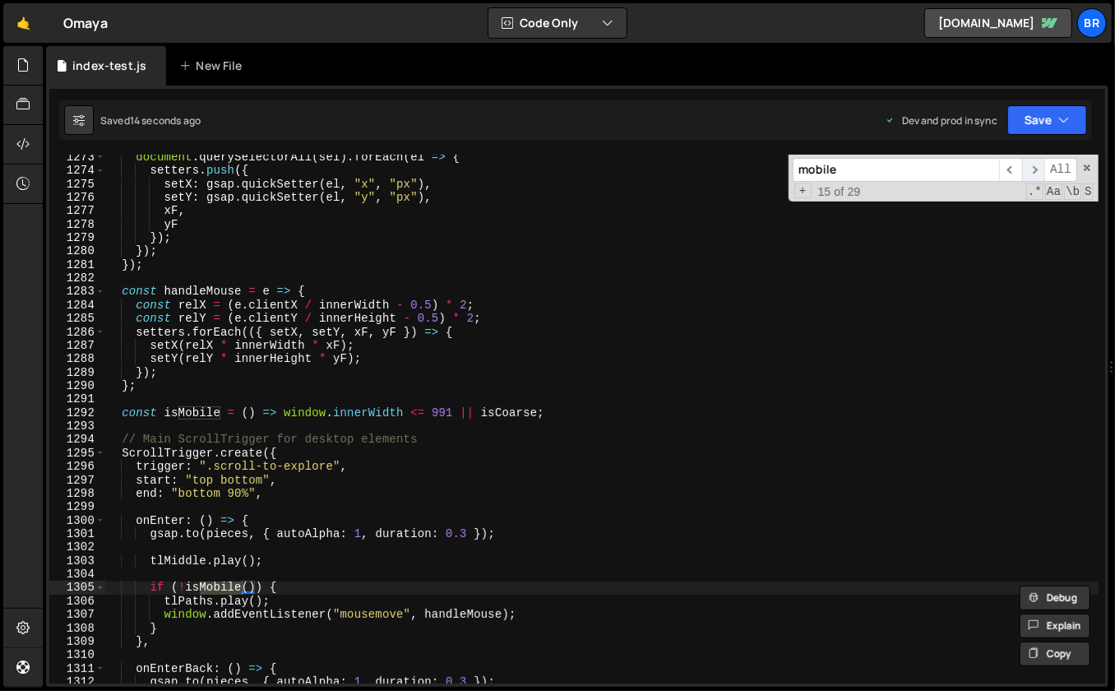
click at [1038, 164] on span "​" at bounding box center [1034, 170] width 23 height 24
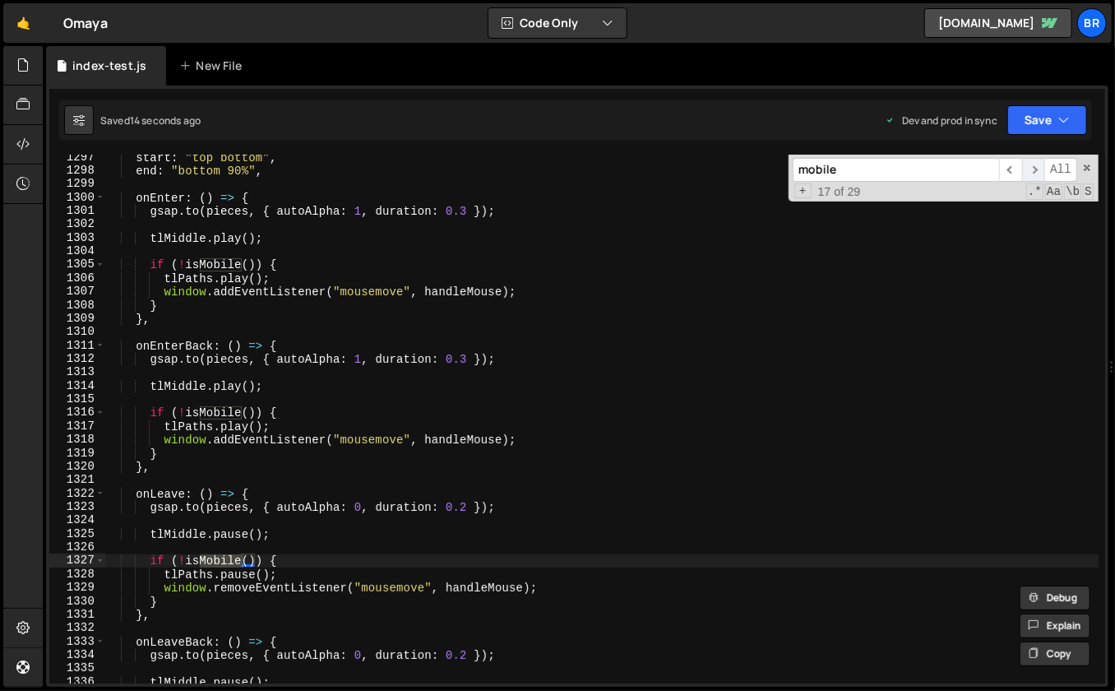
click at [1038, 164] on span "​" at bounding box center [1034, 170] width 23 height 24
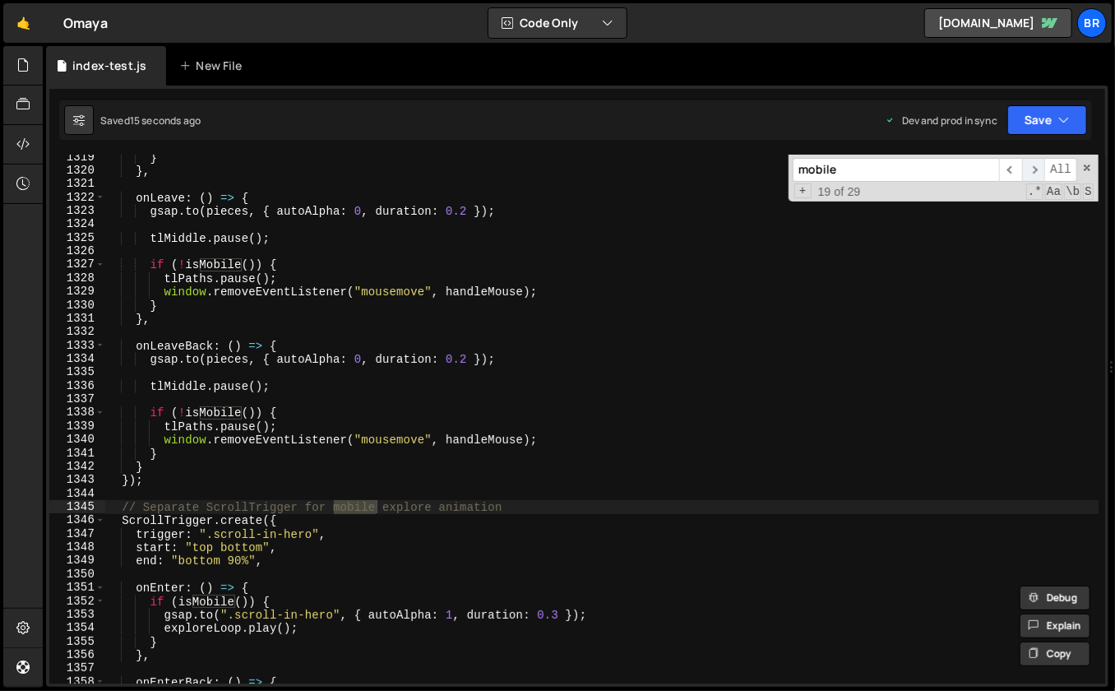
click at [1038, 164] on span "​" at bounding box center [1034, 170] width 23 height 24
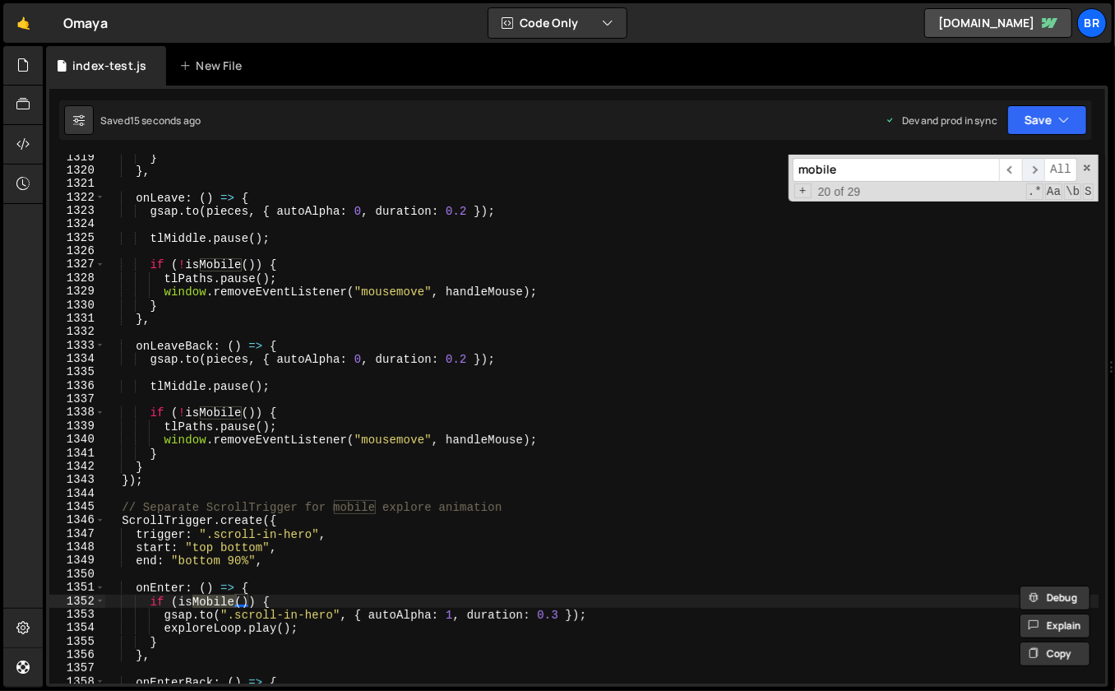
click at [1038, 164] on span "​" at bounding box center [1034, 170] width 23 height 24
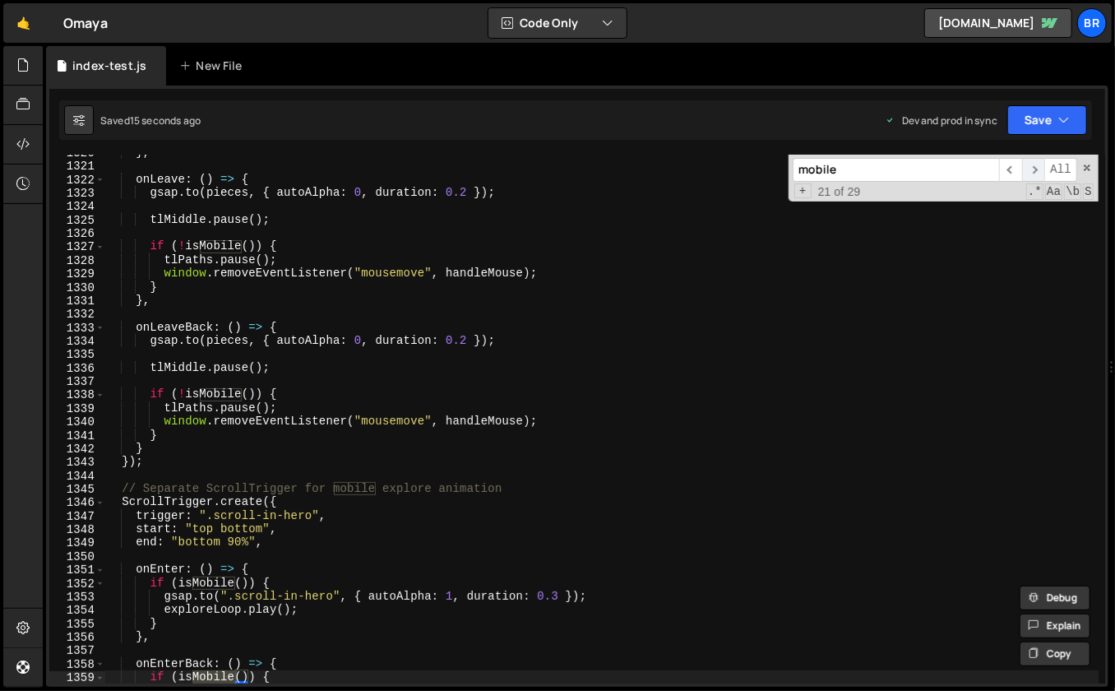
click at [1038, 164] on span "​" at bounding box center [1034, 170] width 23 height 24
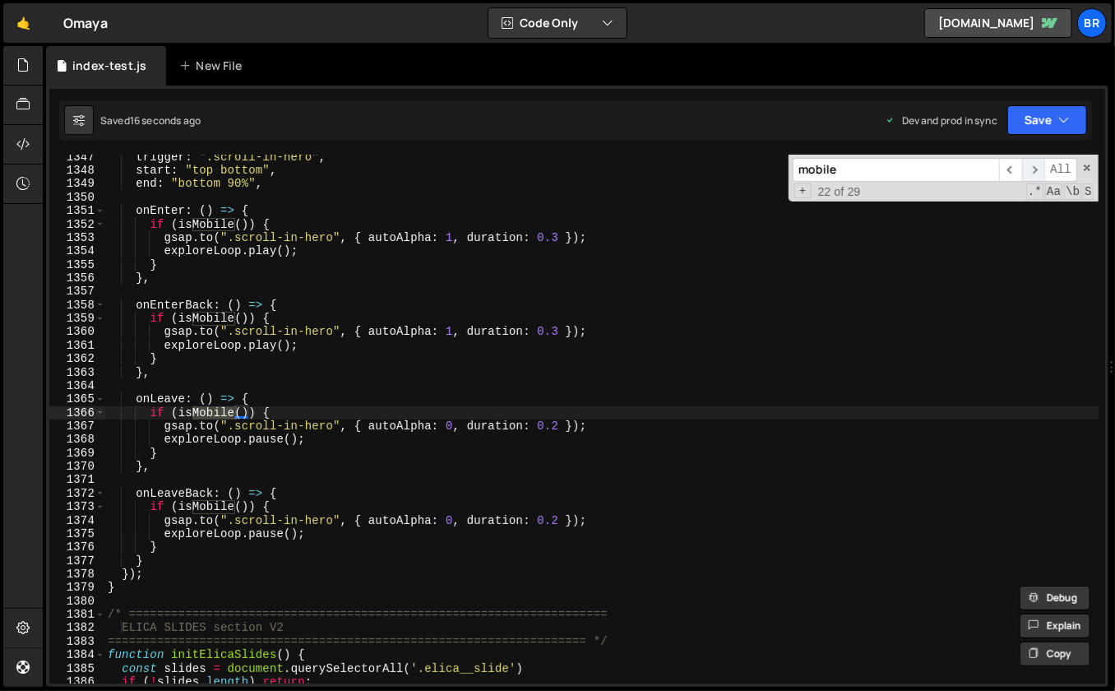
click at [1038, 164] on span "​" at bounding box center [1034, 170] width 23 height 24
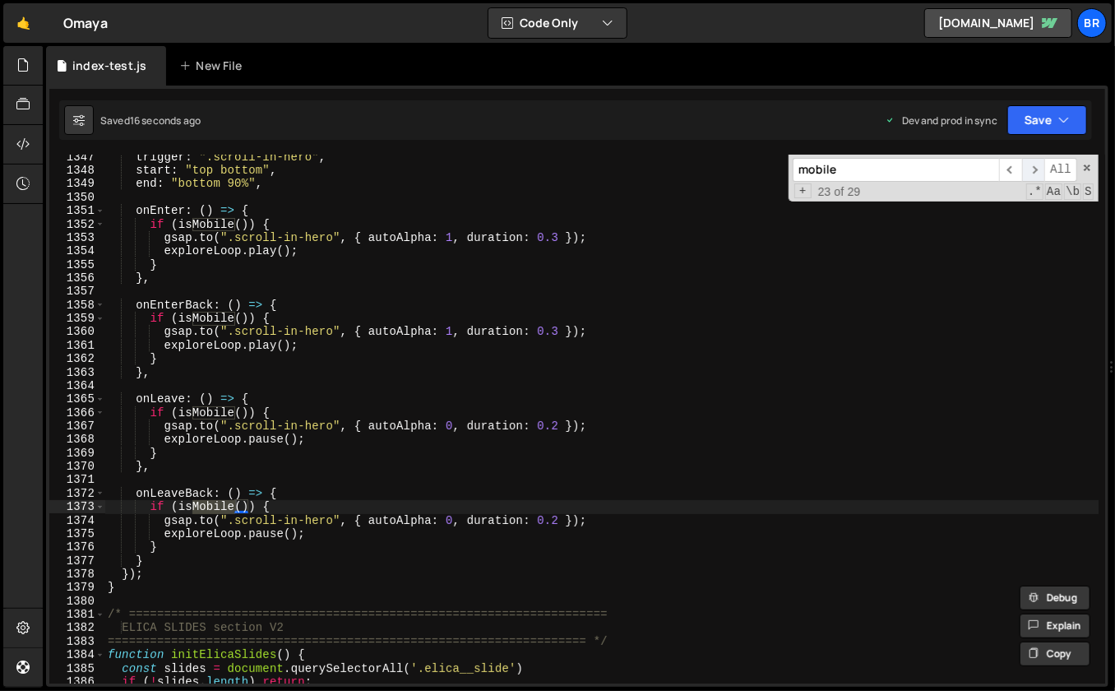
click at [1038, 164] on span "​" at bounding box center [1034, 170] width 23 height 24
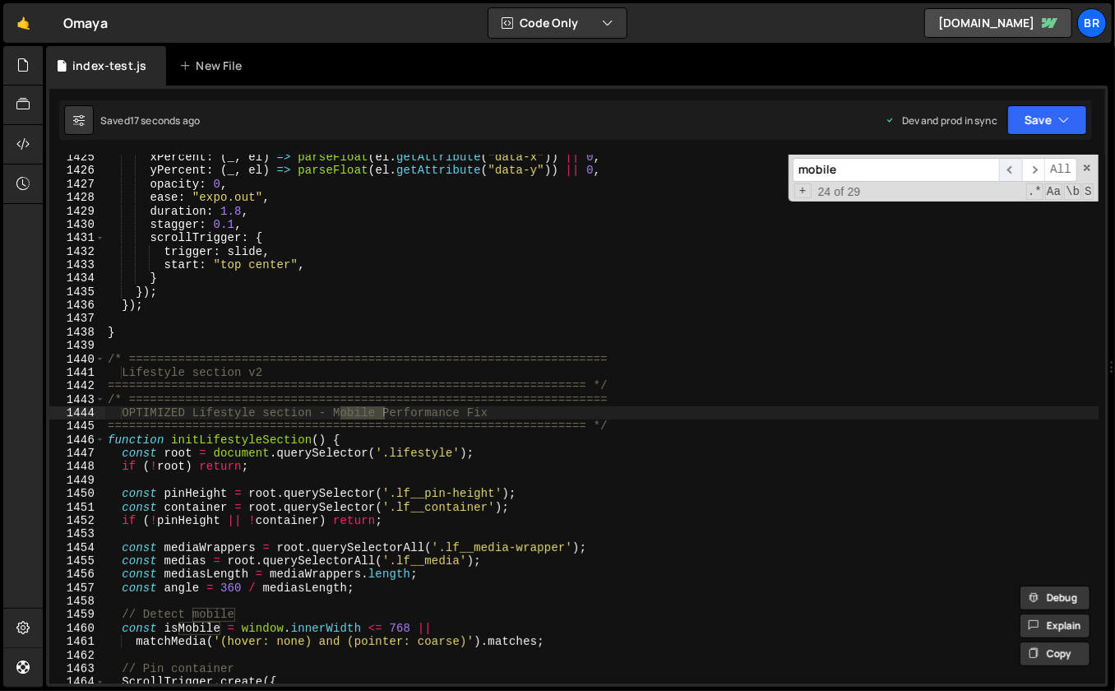
click at [1021, 165] on span "​" at bounding box center [1010, 170] width 23 height 24
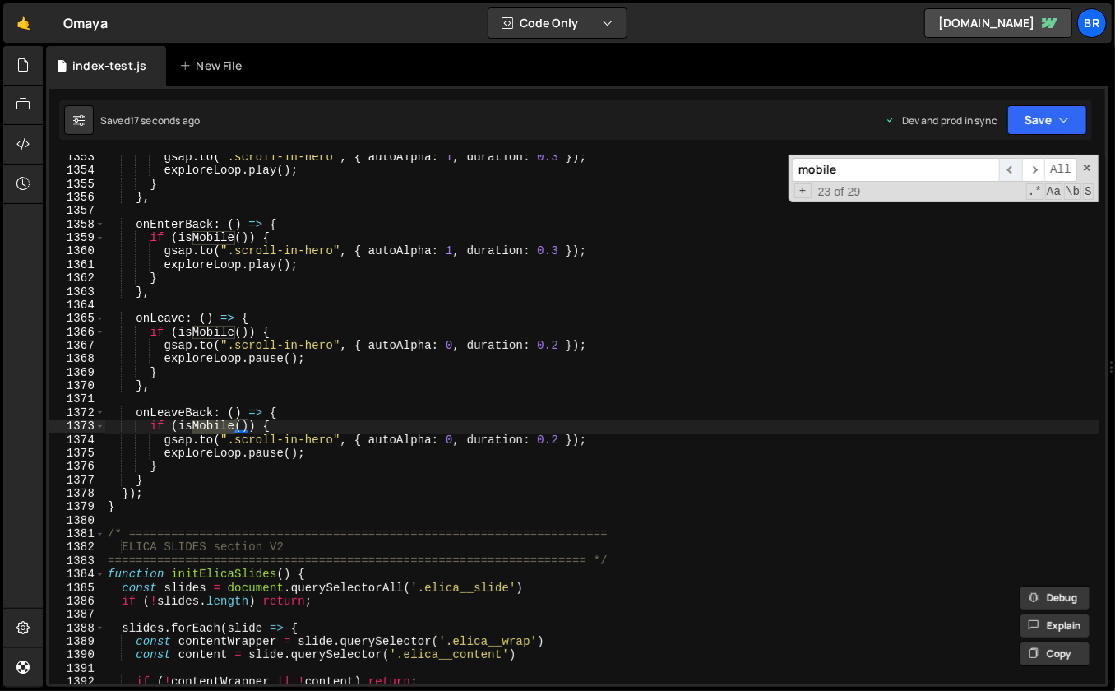
click at [1021, 165] on span "​" at bounding box center [1010, 170] width 23 height 24
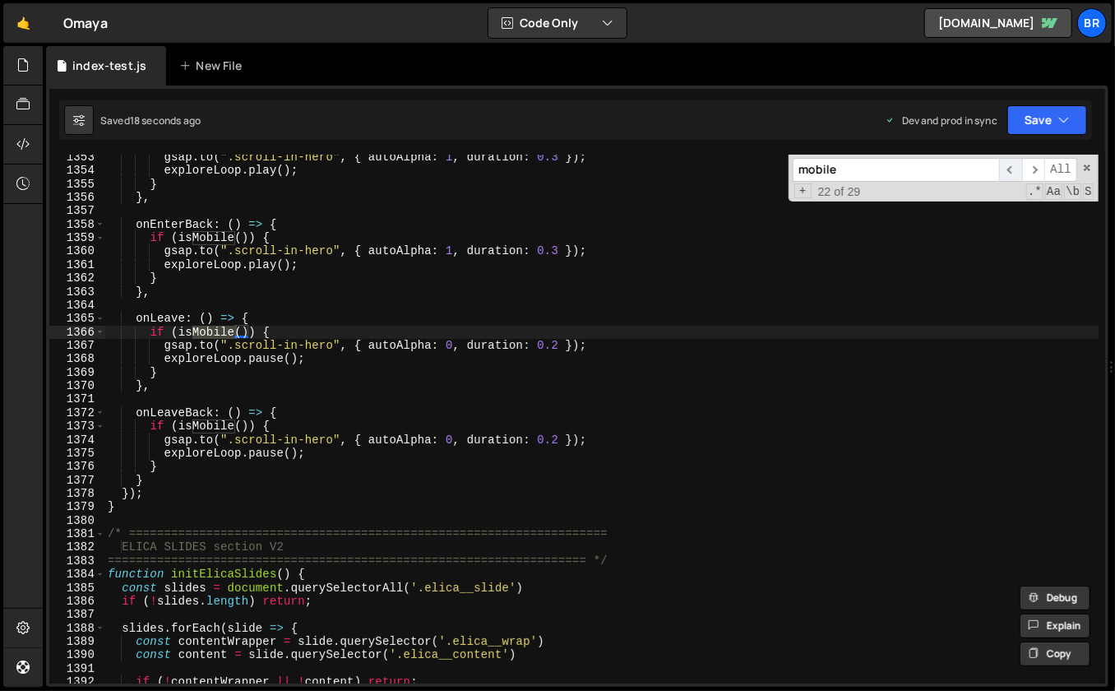
click at [1021, 165] on span "​" at bounding box center [1010, 170] width 23 height 24
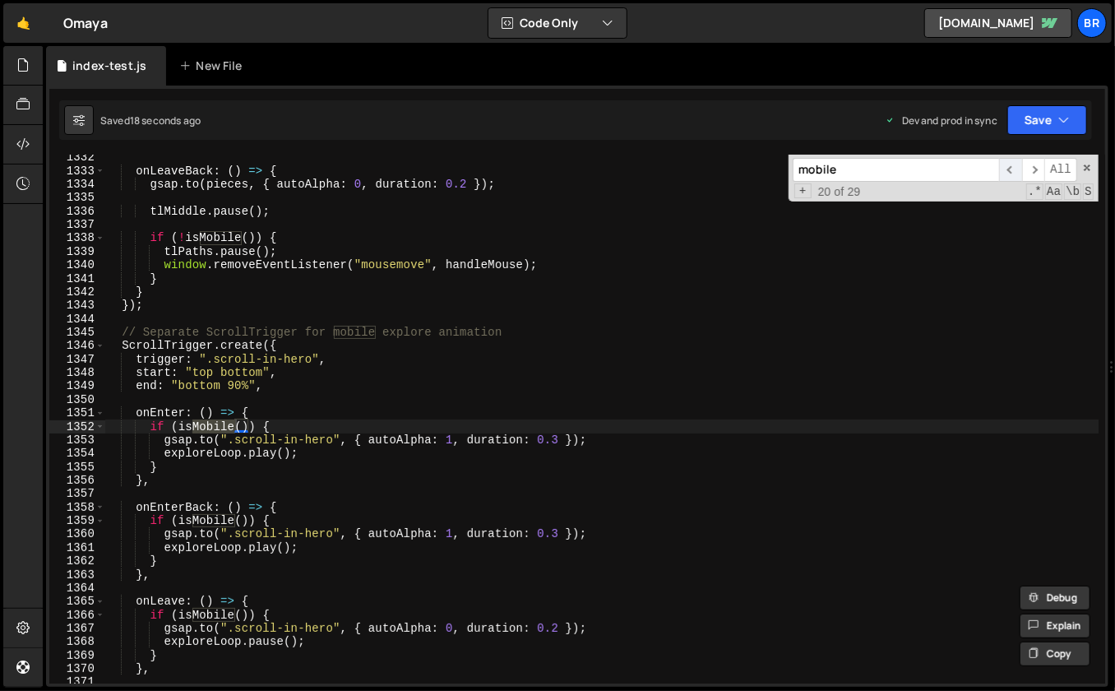
click at [1021, 165] on span "​" at bounding box center [1010, 170] width 23 height 24
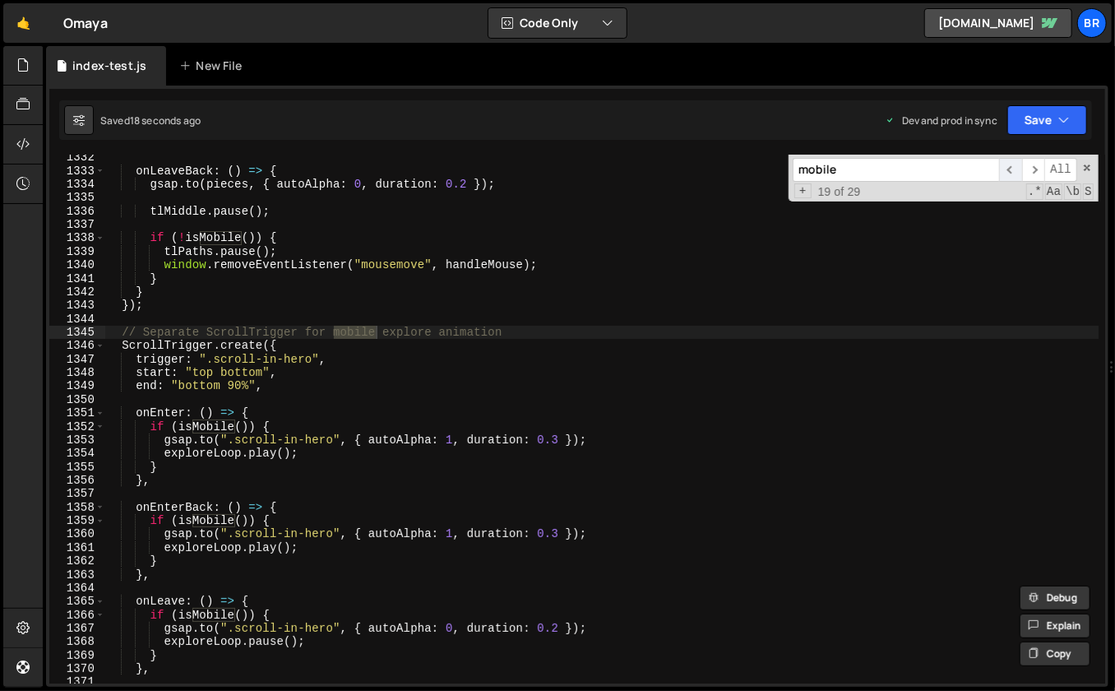
click at [1021, 165] on span "​" at bounding box center [1010, 170] width 23 height 24
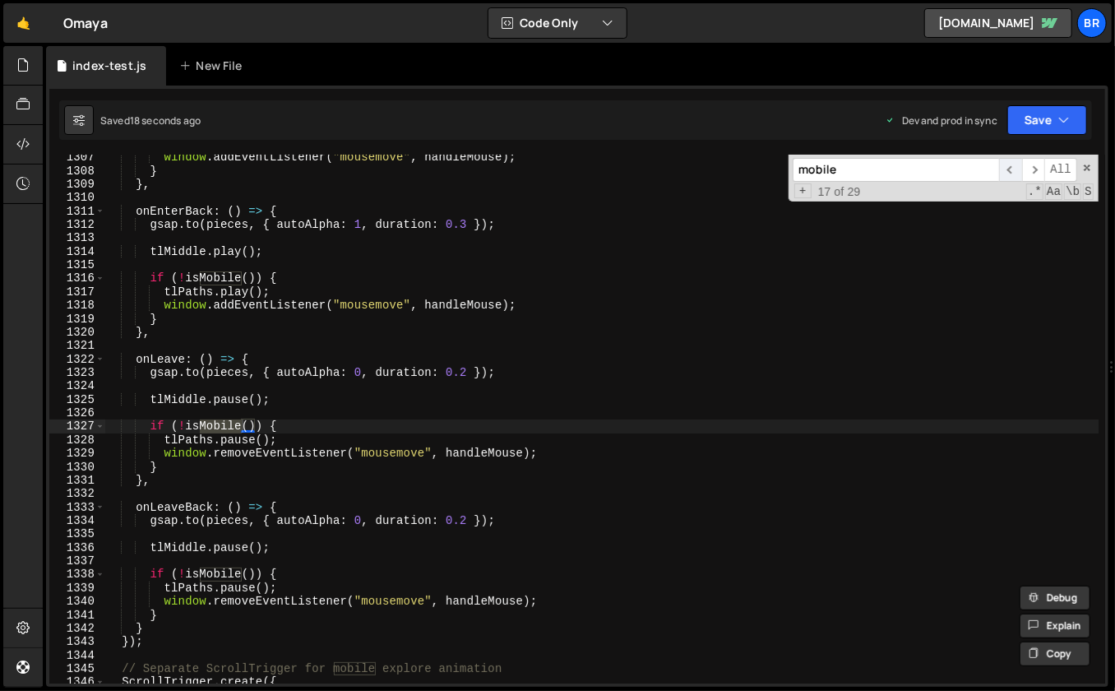
click at [1021, 165] on span "​" at bounding box center [1010, 170] width 23 height 24
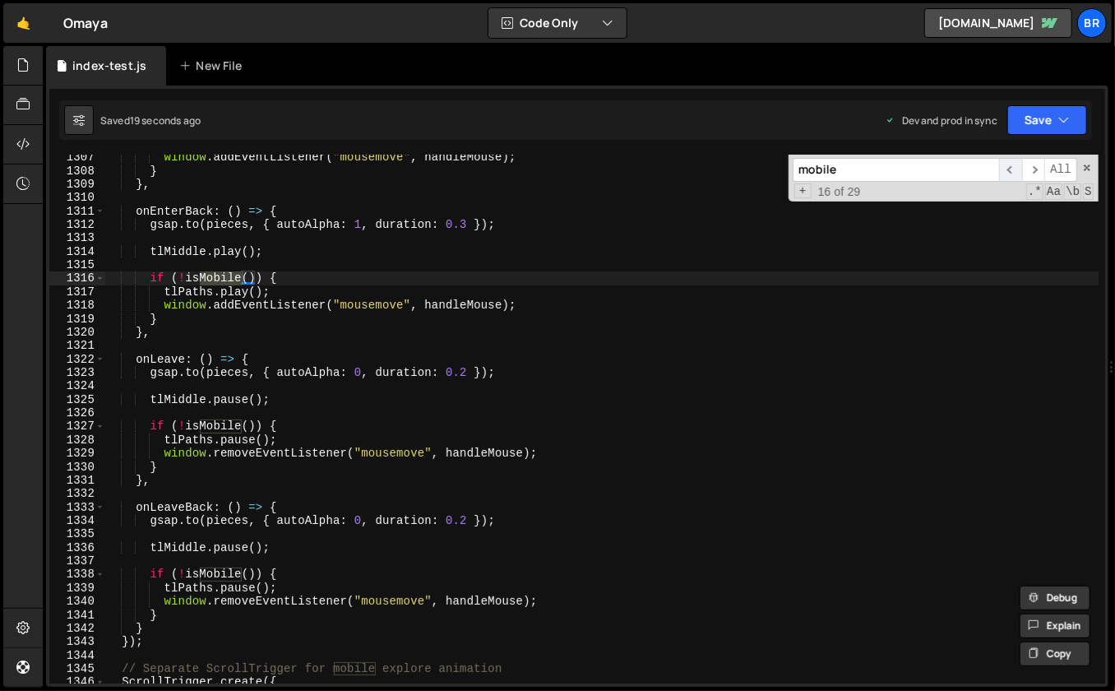
click at [1021, 165] on span "​" at bounding box center [1010, 170] width 23 height 24
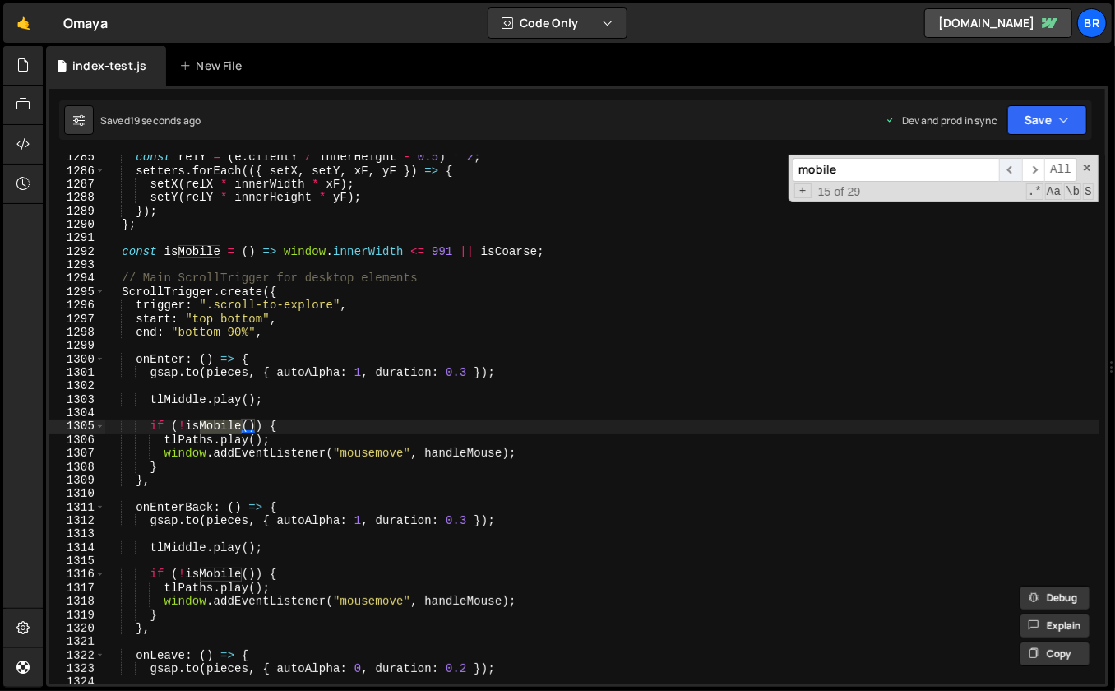
click at [1021, 165] on span "​" at bounding box center [1010, 170] width 23 height 24
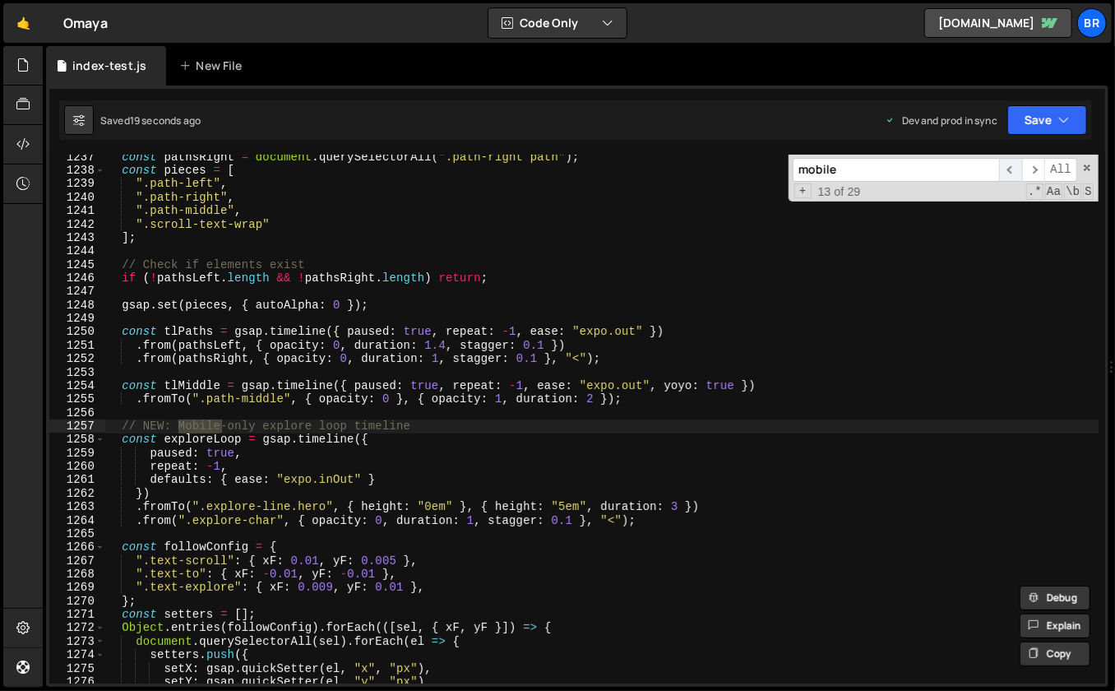
scroll to position [14825, 0]
click at [1021, 165] on span "​" at bounding box center [1010, 170] width 23 height 24
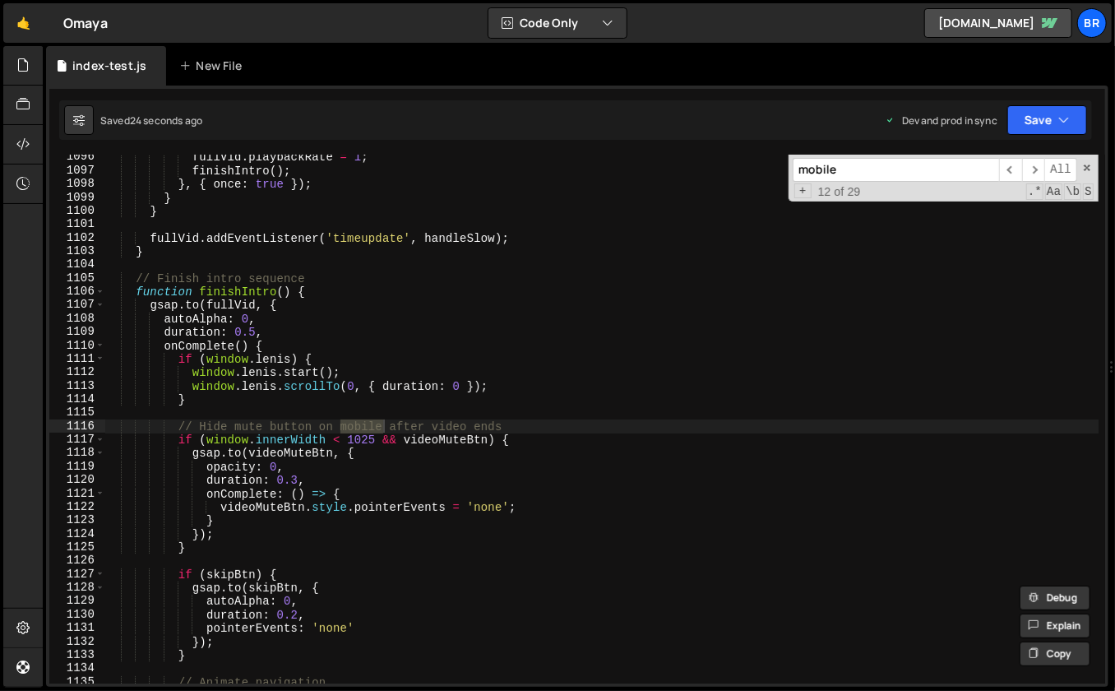
click at [859, 172] on input "mobile" at bounding box center [896, 170] width 206 height 24
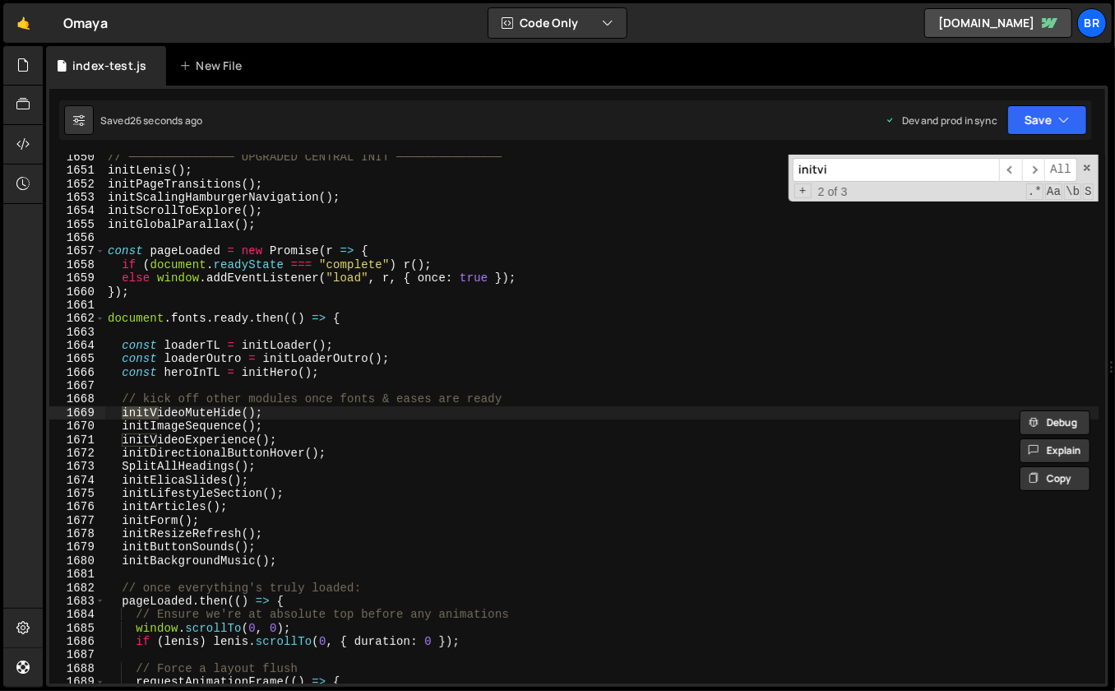
scroll to position [22283, 0]
type input "initvideomut"
click at [1013, 168] on span "​" at bounding box center [1010, 170] width 23 height 24
click at [302, 411] on div "// ─────────────── UPGRADED CENTRAL INIT ─────────────── initLenis ( ) ; initPa…" at bounding box center [601, 429] width 995 height 557
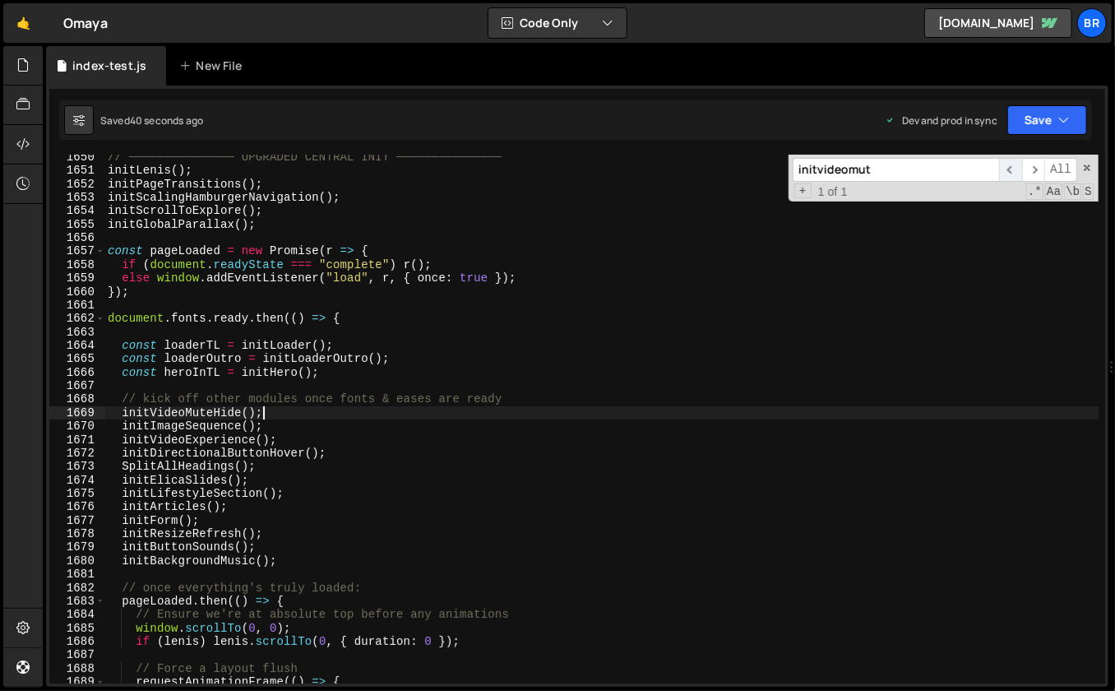
click at [1006, 169] on span "​" at bounding box center [1010, 170] width 23 height 24
click at [575, 313] on div "// ─────────────── UPGRADED CENTRAL INIT ─────────────── initLenis ( ) ; initPa…" at bounding box center [601, 429] width 995 height 557
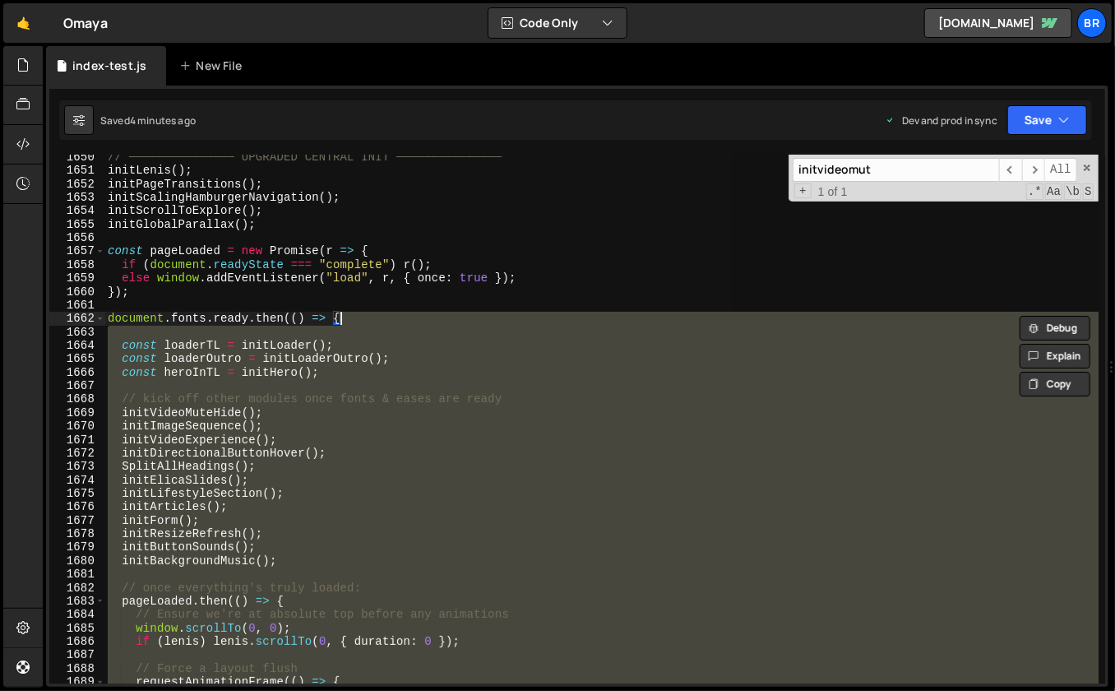
click at [575, 313] on div "// ─────────────── UPGRADED CENTRAL INIT ─────────────── initLenis ( ) ; initPa…" at bounding box center [601, 419] width 995 height 529
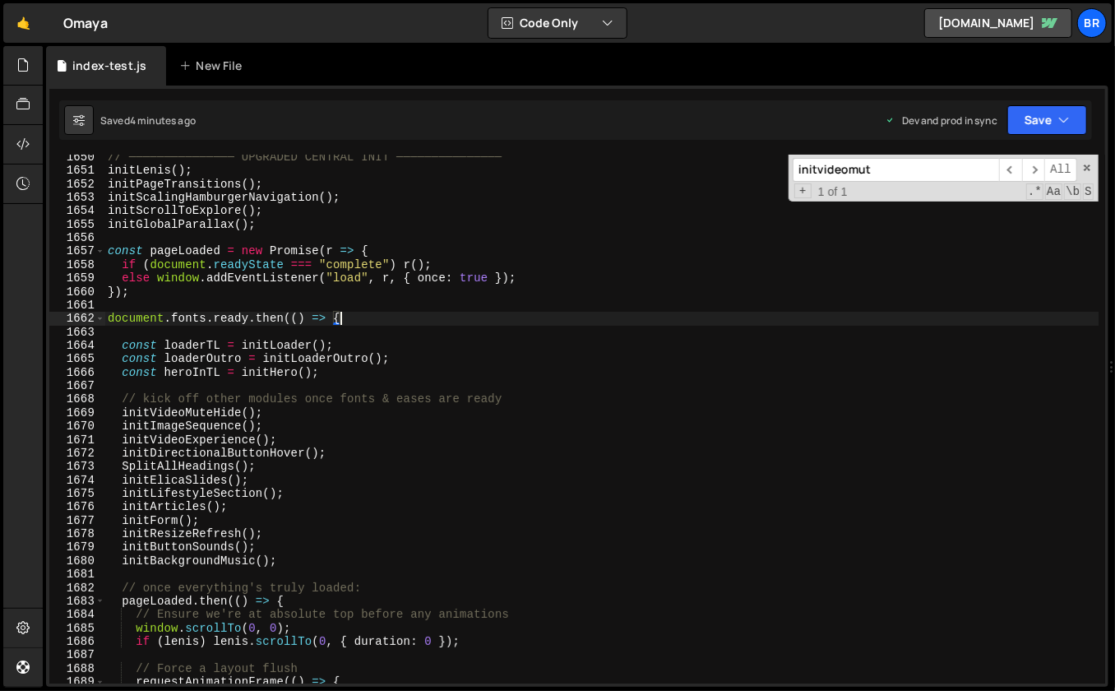
type textarea "/* ===================================================================="
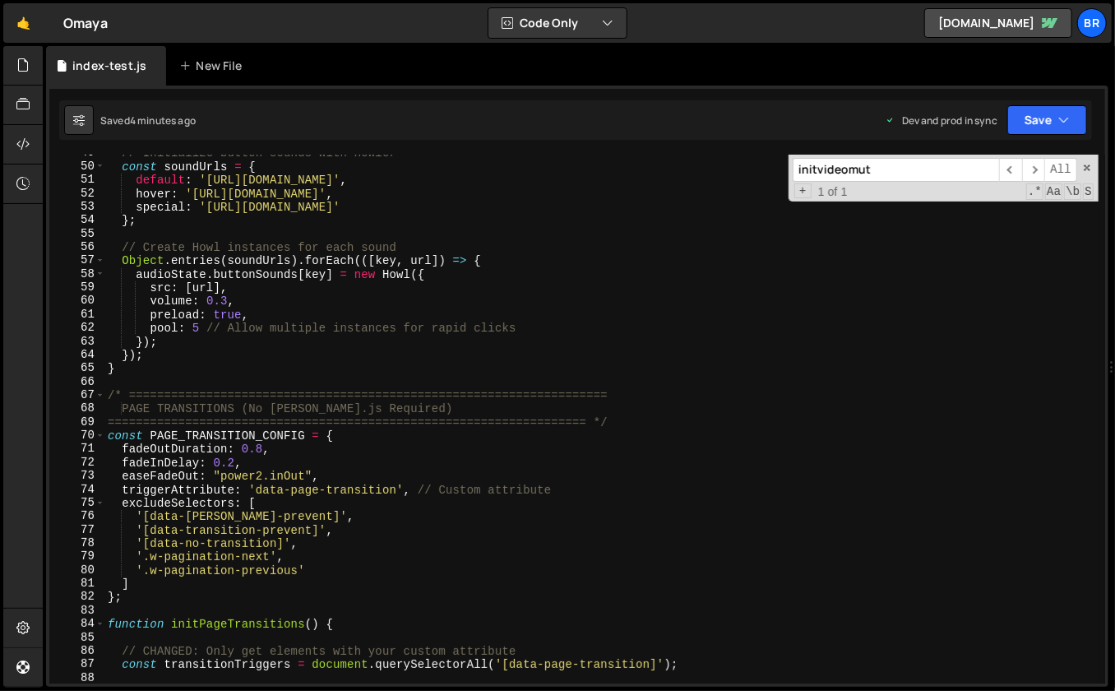
scroll to position [908, 0]
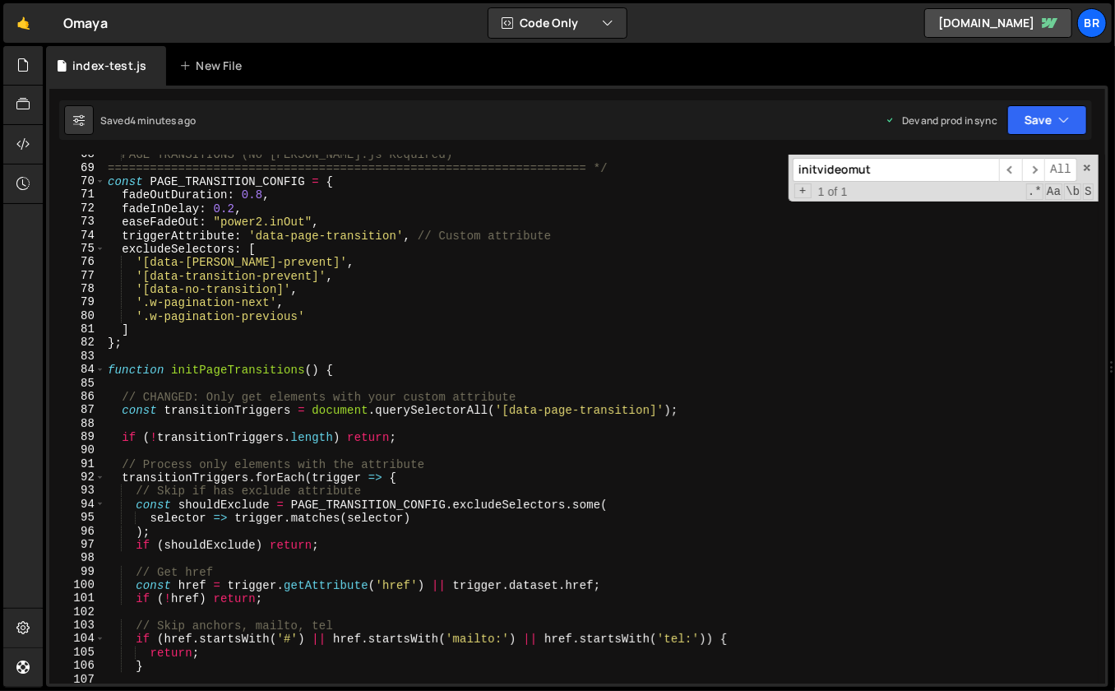
click at [944, 167] on input "initvideomut" at bounding box center [896, 170] width 206 height 24
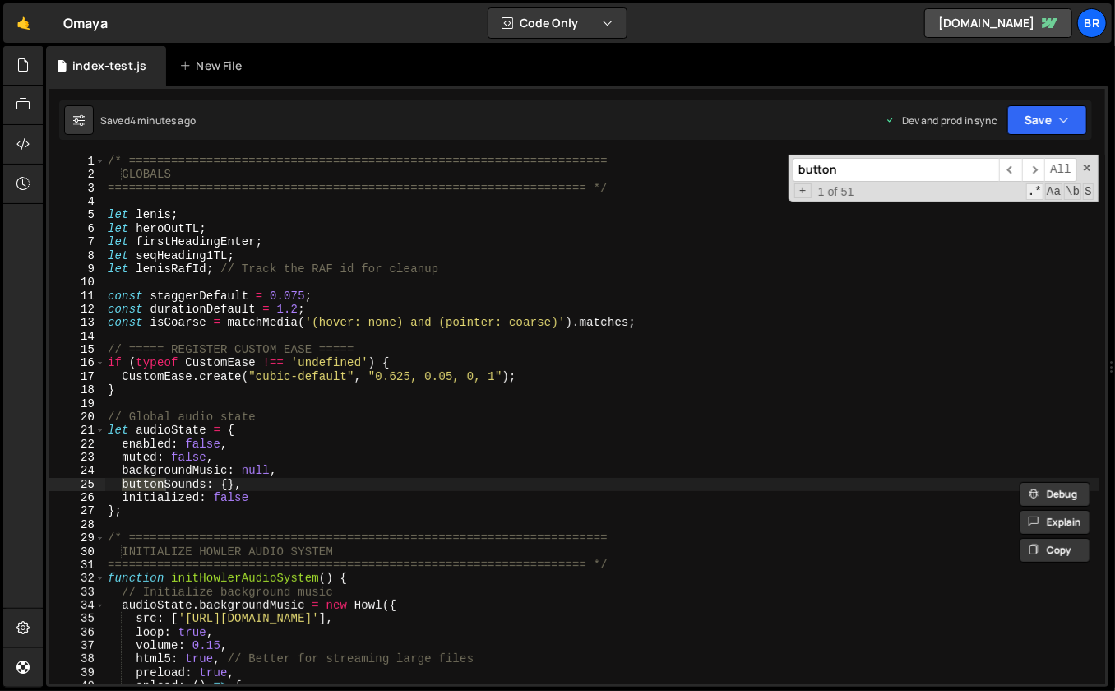
scroll to position [395, 0]
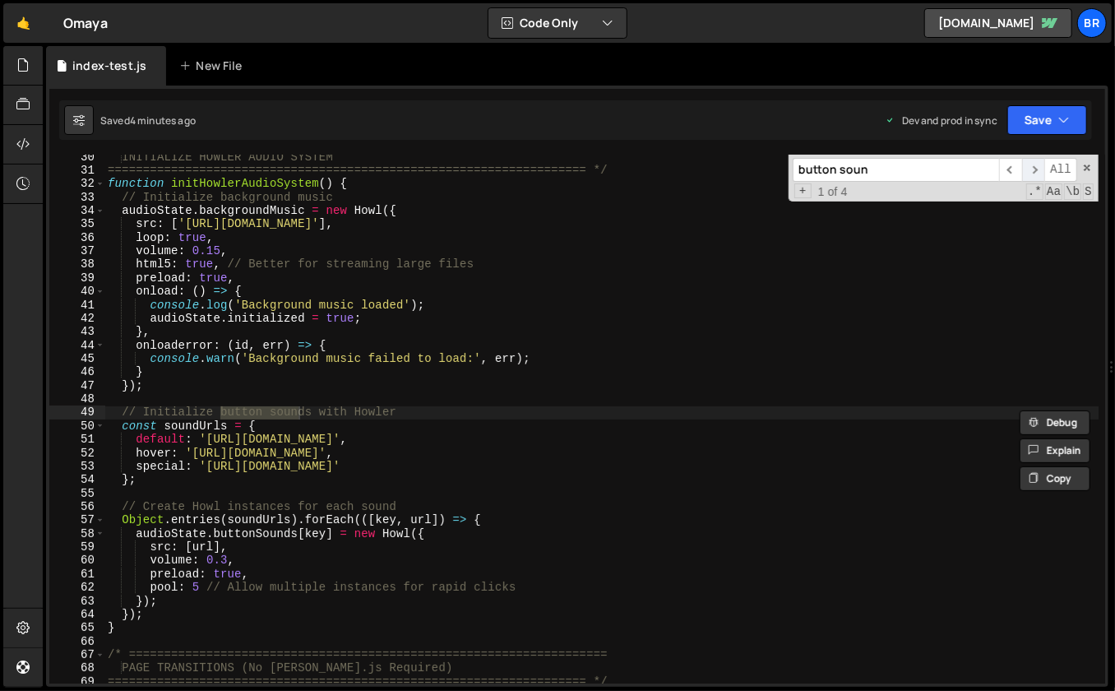
type input "button soun"
click at [1031, 166] on span "​" at bounding box center [1034, 170] width 23 height 24
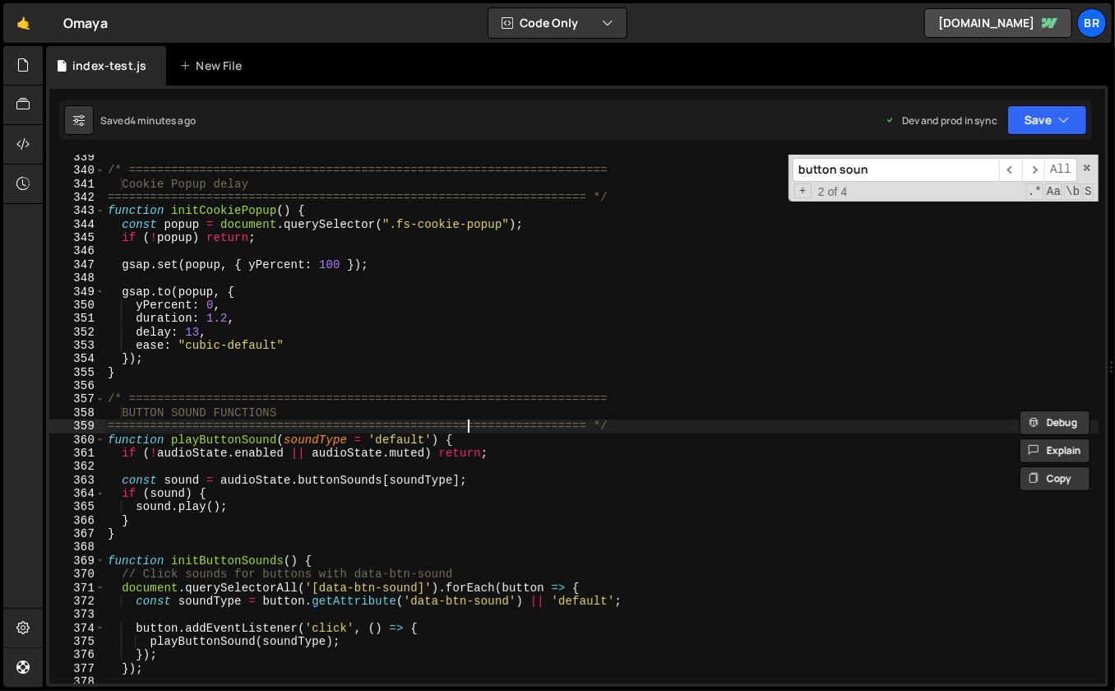
click at [466, 429] on div "/* ==================================================================== Cookie …" at bounding box center [601, 429] width 995 height 557
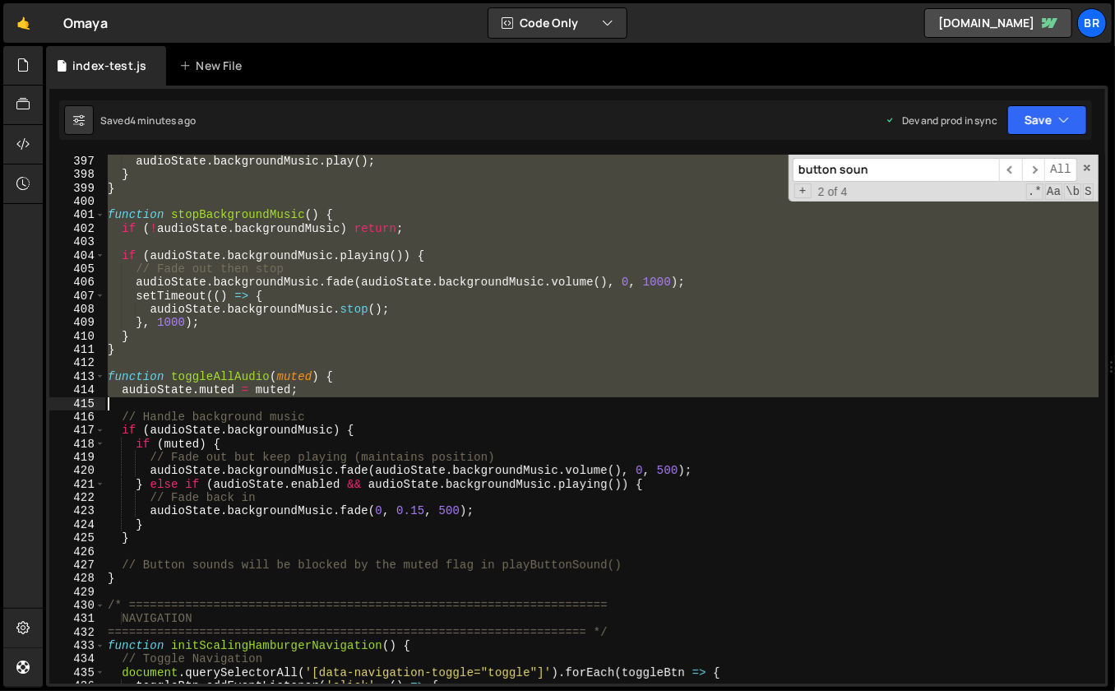
scroll to position [5522, 0]
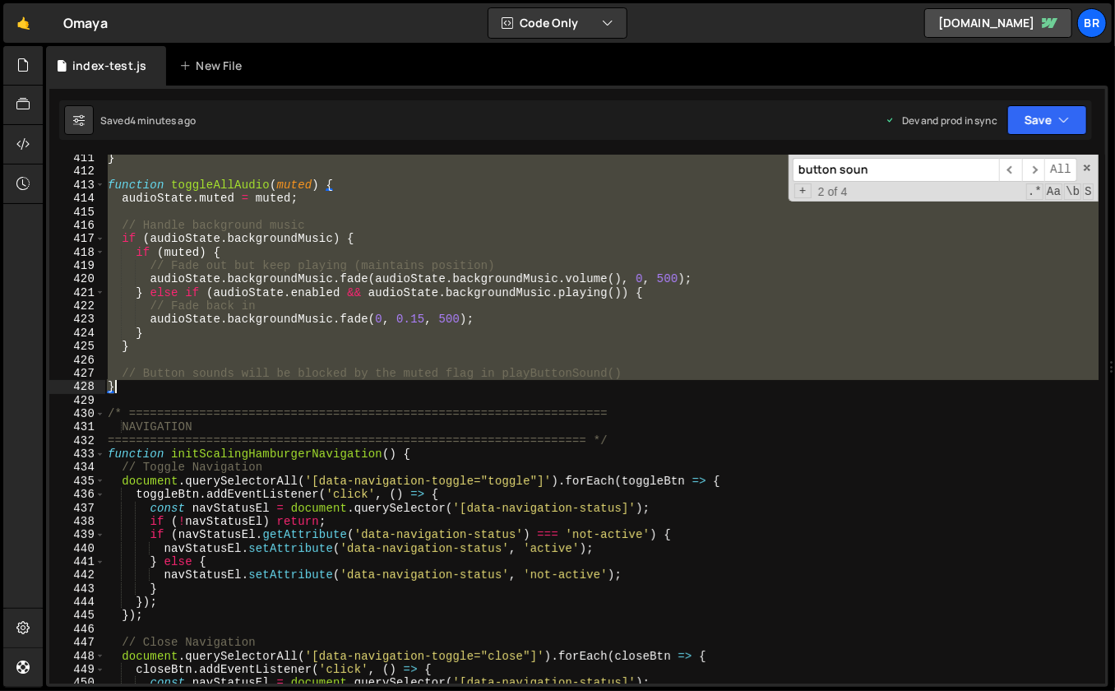
drag, startPoint x: 178, startPoint y: 386, endPoint x: 261, endPoint y: 387, distance: 83.1
click at [262, 390] on div "} function toggleAllAudio ( muted ) { audioState . muted = muted ; // Handle ba…" at bounding box center [601, 429] width 995 height 557
type textarea "// Button sounds will be blocked by the muted flag in playButtonSound() }"
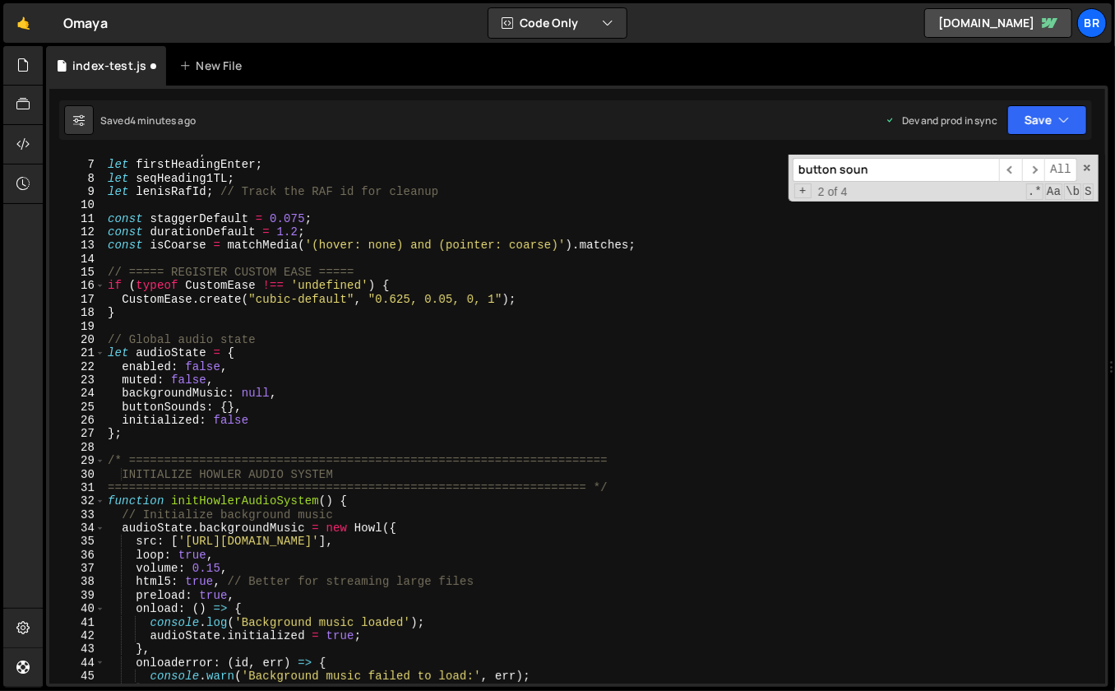
scroll to position [79, 0]
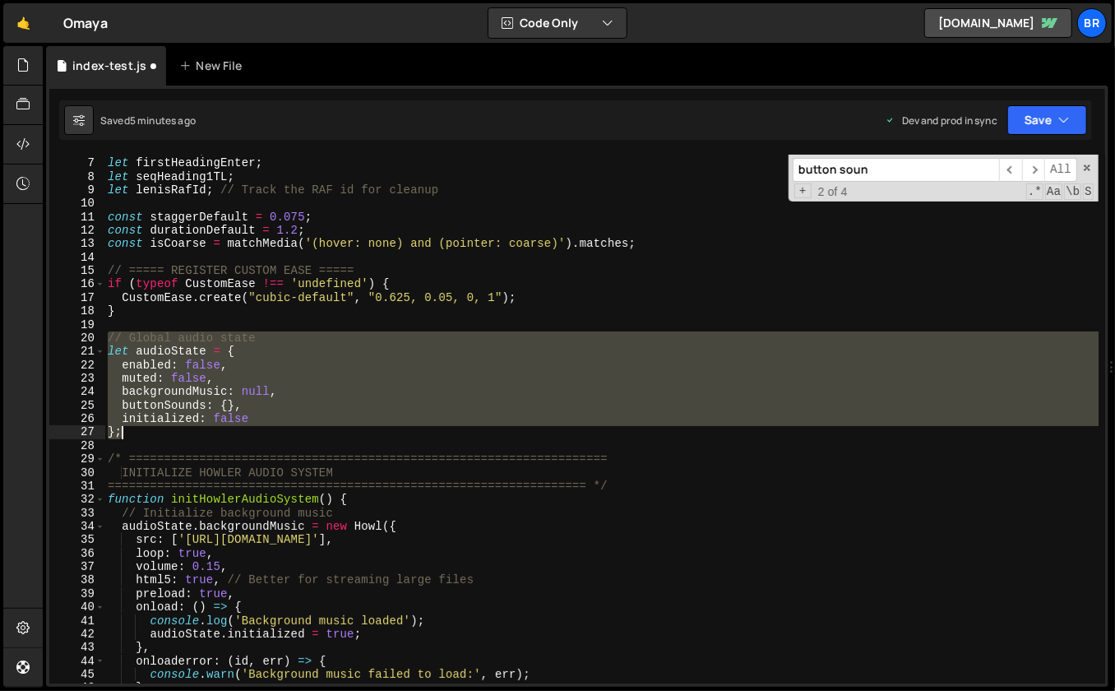
drag, startPoint x: 106, startPoint y: 336, endPoint x: 141, endPoint y: 432, distance: 101.8
click at [142, 431] on div "let heroOutTL ; let firstHeadingEnter ; let seqHeading1TL ; let lenisRafId ; //…" at bounding box center [601, 421] width 995 height 557
paste textarea "}"
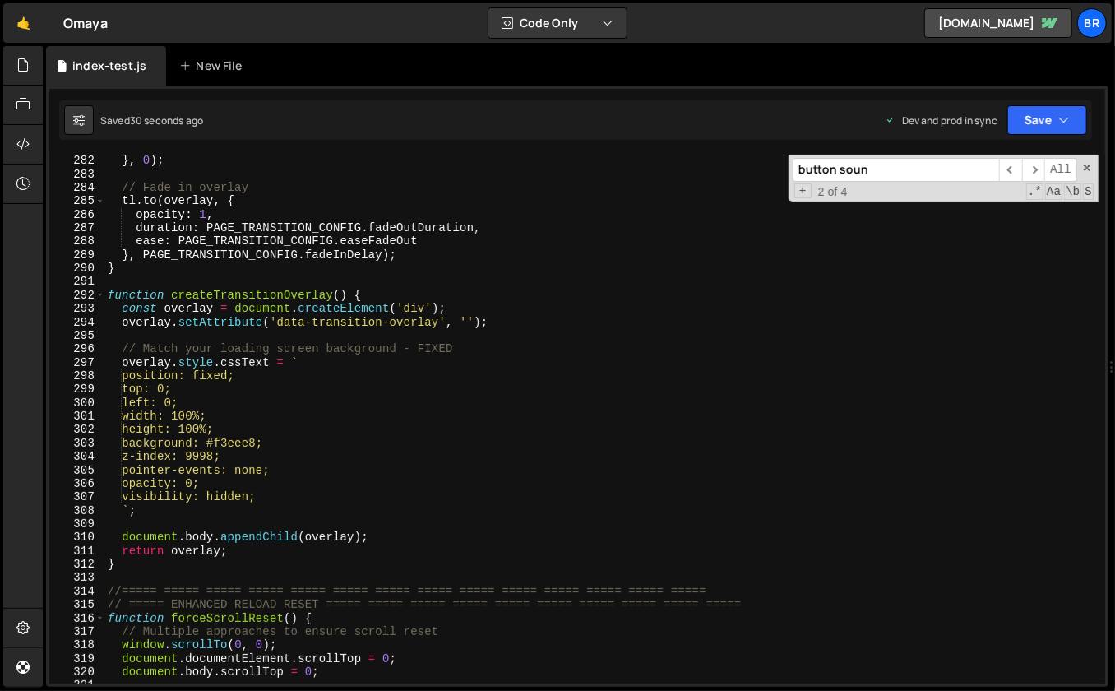
scroll to position [3785, 0]
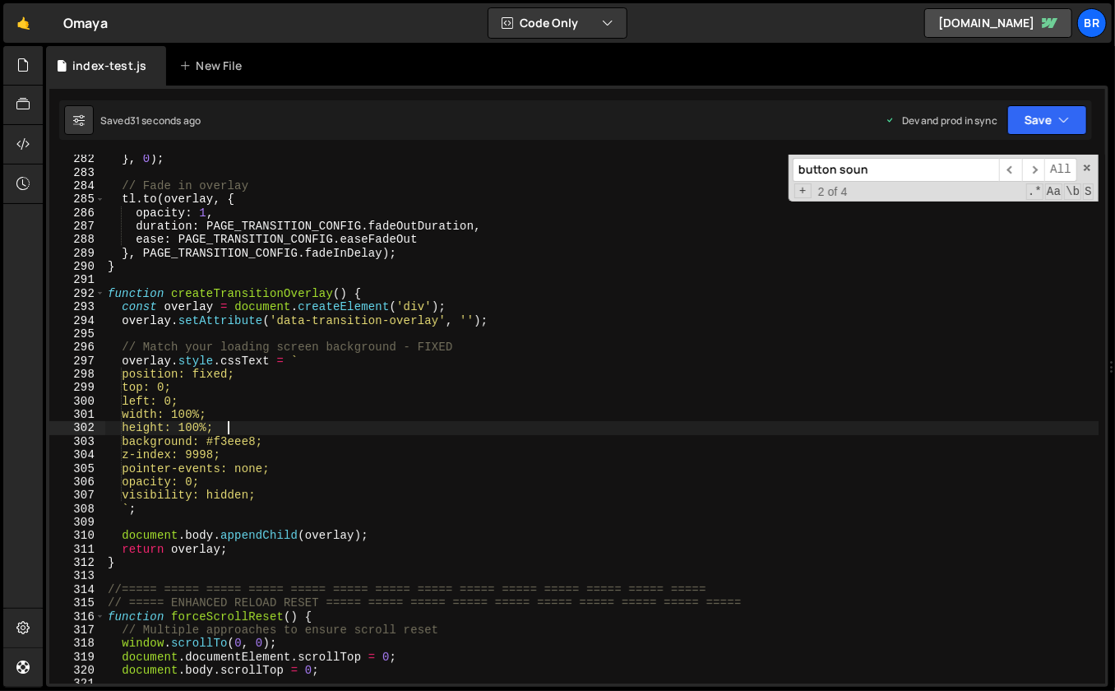
click at [540, 423] on div "} , 0 ) ; // Fade in overlay tl . to ( overlay , { opacity : 1 , duration : PAG…" at bounding box center [601, 430] width 995 height 557
type textarea "height: 100%;"
click at [891, 156] on div "button soun ​ ​ All Replace All + 2 of 4 .* Aa \b S" at bounding box center [944, 178] width 310 height 47
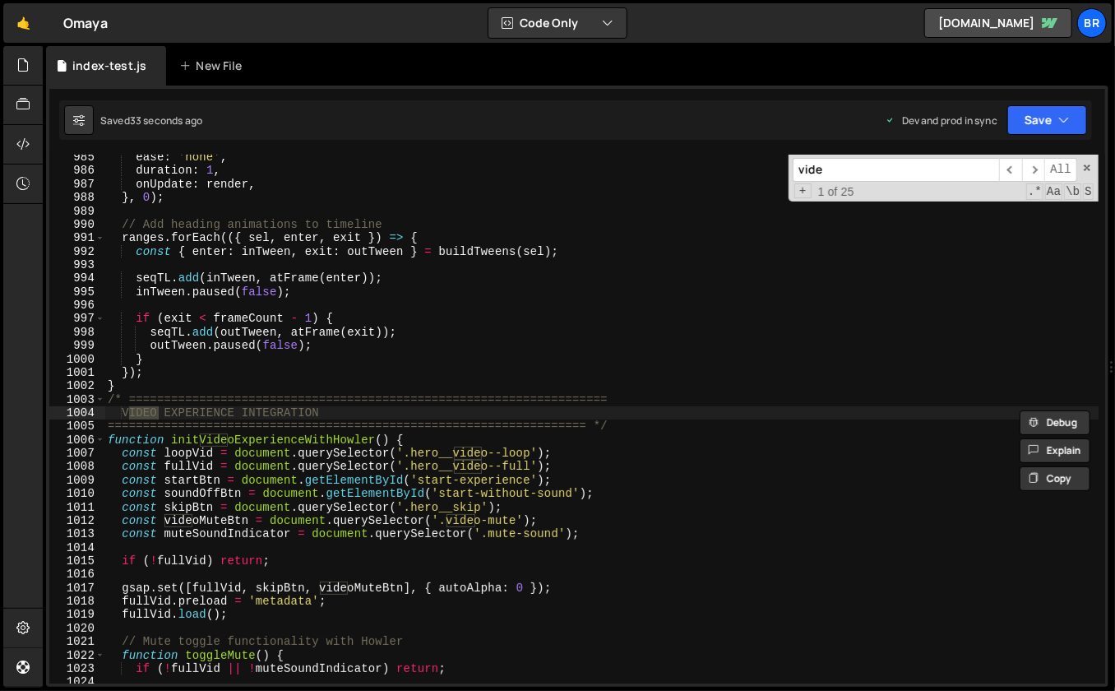
scroll to position [13331, 0]
type input "video ex"
click at [568, 382] on div "ease : 'none' , duration : 1 , onUpdate : render , } , 0 ) ; // Add heading ani…" at bounding box center [601, 429] width 995 height 557
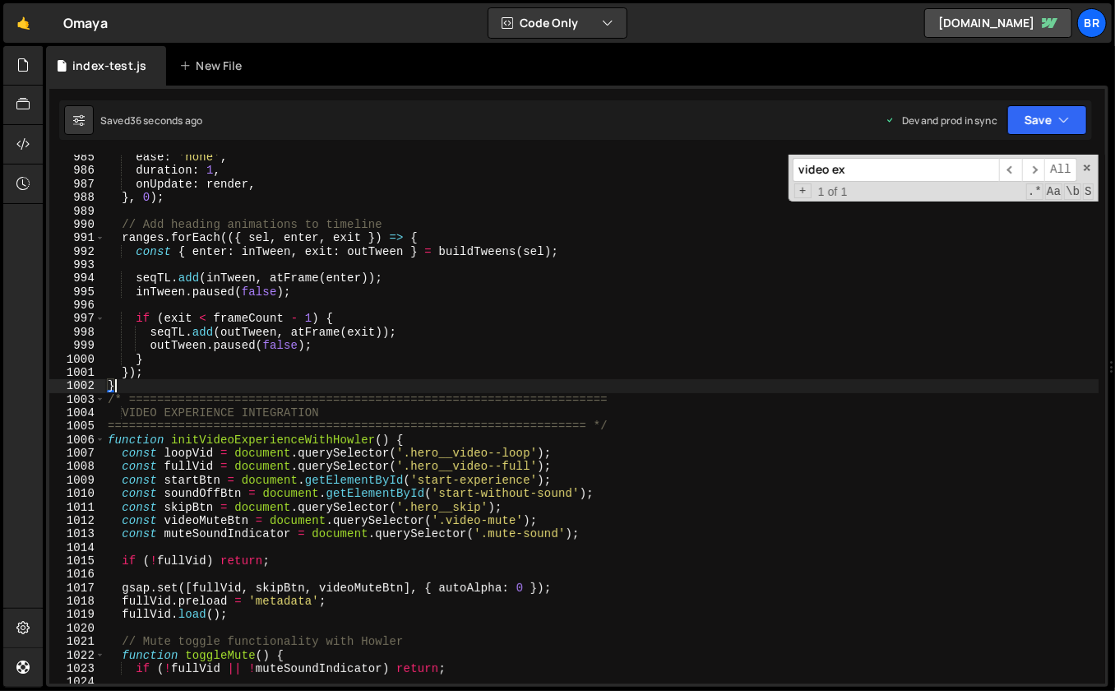
drag, startPoint x: 104, startPoint y: 398, endPoint x: 145, endPoint y: 401, distance: 40.4
click at [164, 408] on div "} 985 986 987 988 989 990 991 992 993 994 995 996 997 998 999 1000 1001 1002 10…" at bounding box center [577, 419] width 1056 height 529
click at [125, 401] on div "ease : 'none' , duration : 1 , onUpdate : render , } , 0 ) ; // Add heading ani…" at bounding box center [601, 429] width 995 height 557
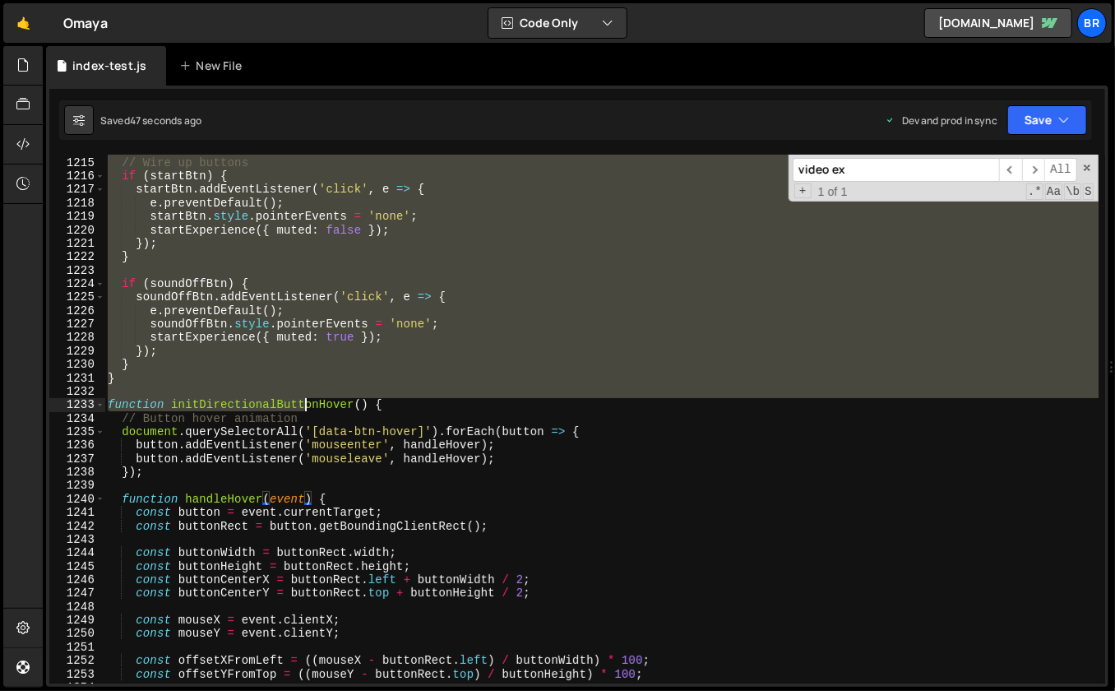
scroll to position [16315, 0]
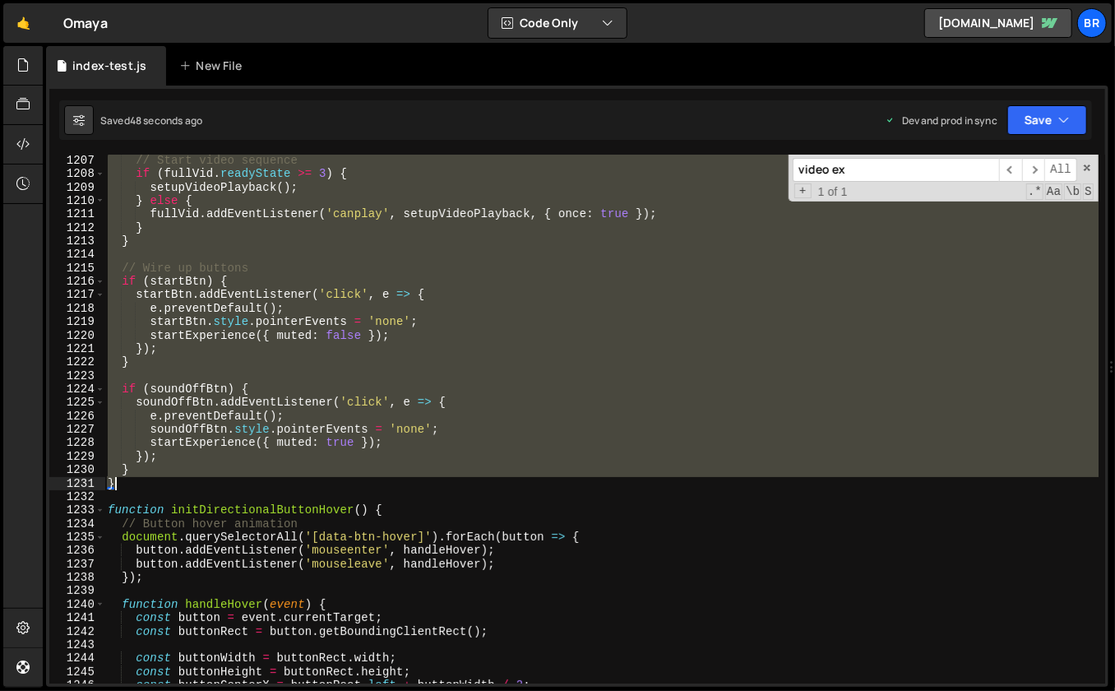
drag, startPoint x: 108, startPoint y: 397, endPoint x: 202, endPoint y: 484, distance: 128.7
click at [202, 484] on div "// Start video sequence if ( fullVid . readyState >= 3 ) { setupVideoPlayback (…" at bounding box center [601, 432] width 995 height 557
paste textarea
type textarea "}"
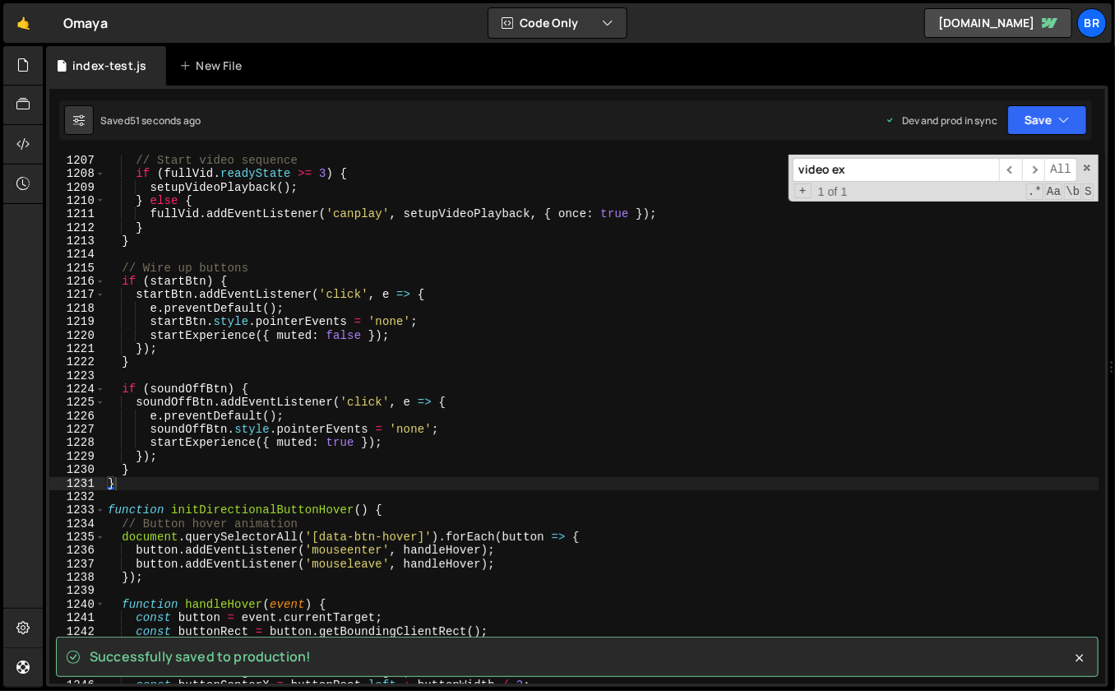
click at [914, 164] on input "video ex" at bounding box center [896, 170] width 206 height 24
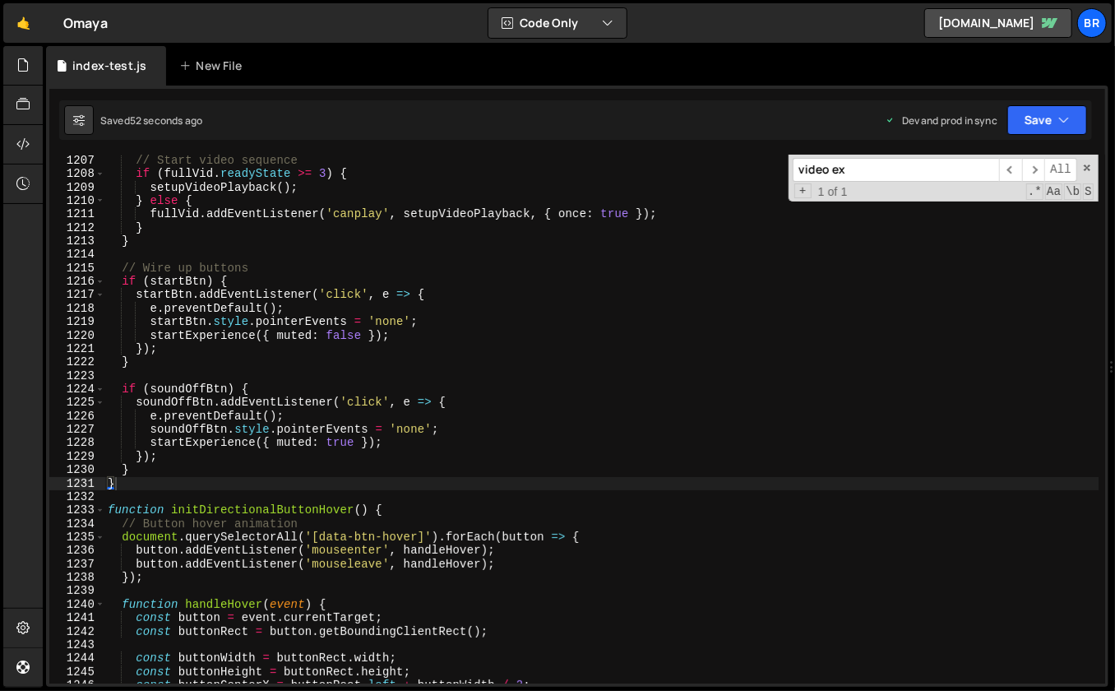
click at [914, 164] on input "video ex" at bounding box center [896, 170] width 206 height 24
paste input "initVideoMuteHide"
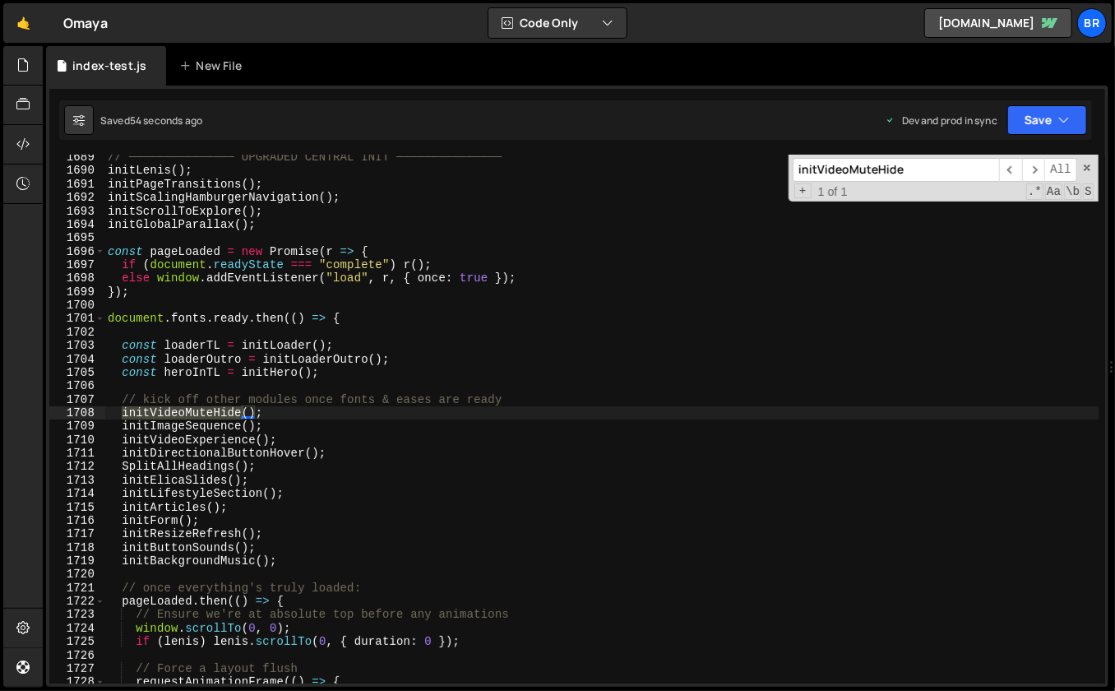
type input "initVideoMuteHide"
type textarea "const loaderOutro = initLoaderOutro();"
click at [531, 354] on div "// ─────────────── UPGRADED CENTRAL INIT ─────────────── initLenis ( ) ; initPa…" at bounding box center [601, 429] width 995 height 557
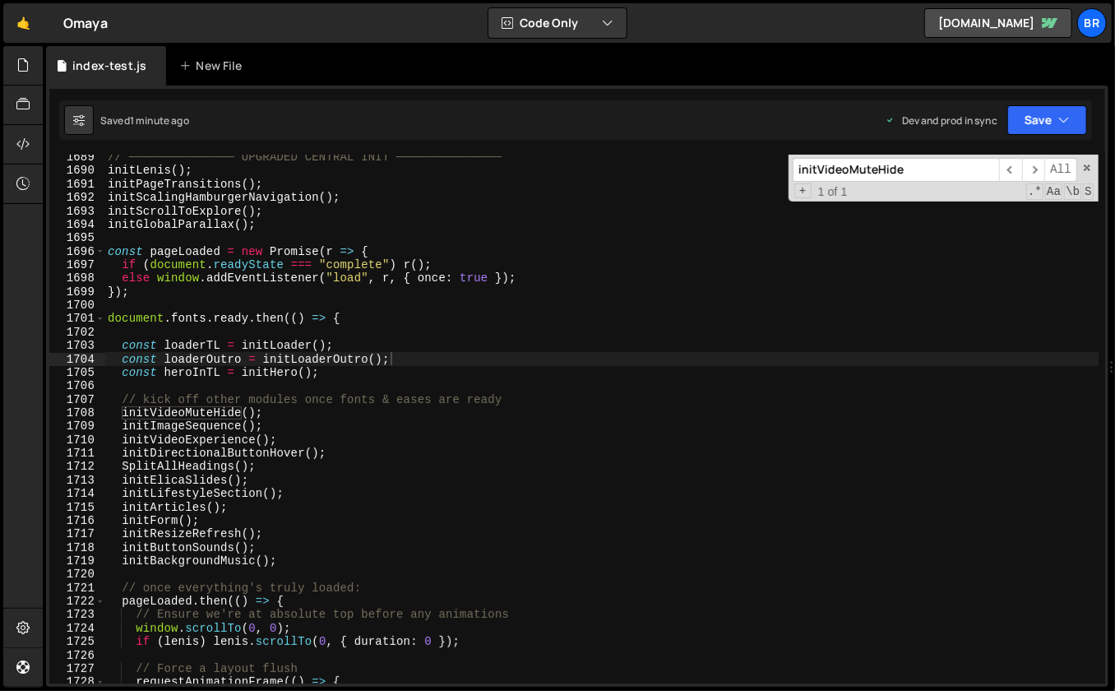
click at [975, 162] on input "initVideoMuteHide" at bounding box center [896, 170] width 206 height 24
click at [973, 162] on input "initVideoMuteHide" at bounding box center [896, 170] width 206 height 24
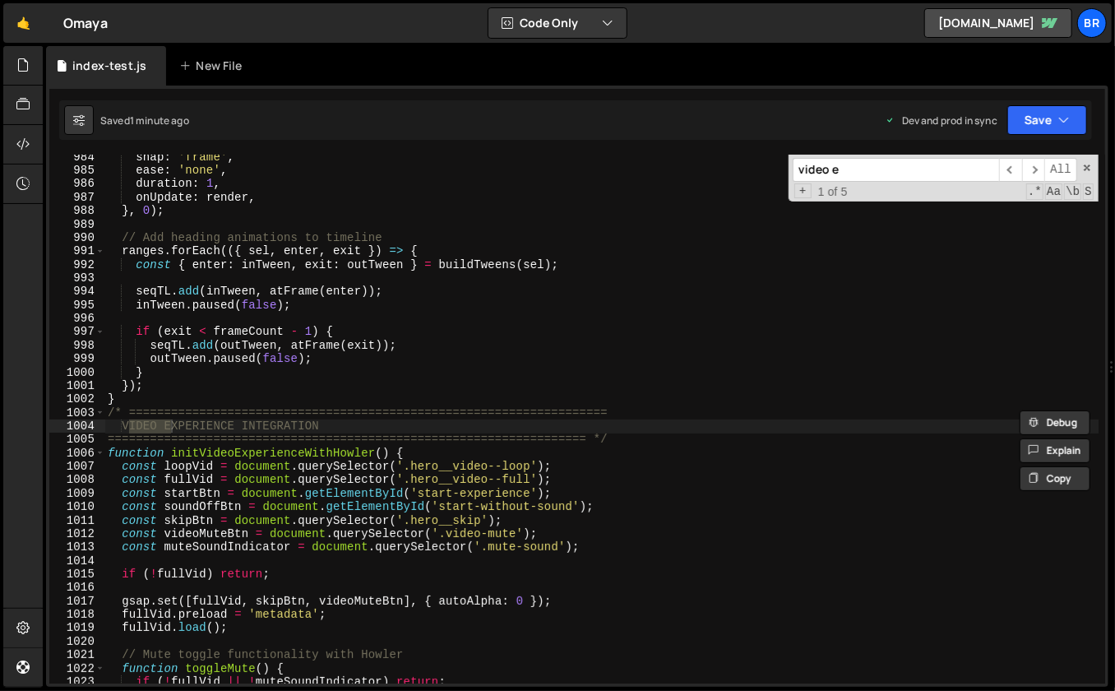
scroll to position [13318, 0]
type input "video ex"
click at [731, 536] on div "snap : 'frame' , ease : 'none' , duration : 1 , onUpdate : render , } , 0 ) ; /…" at bounding box center [601, 429] width 995 height 557
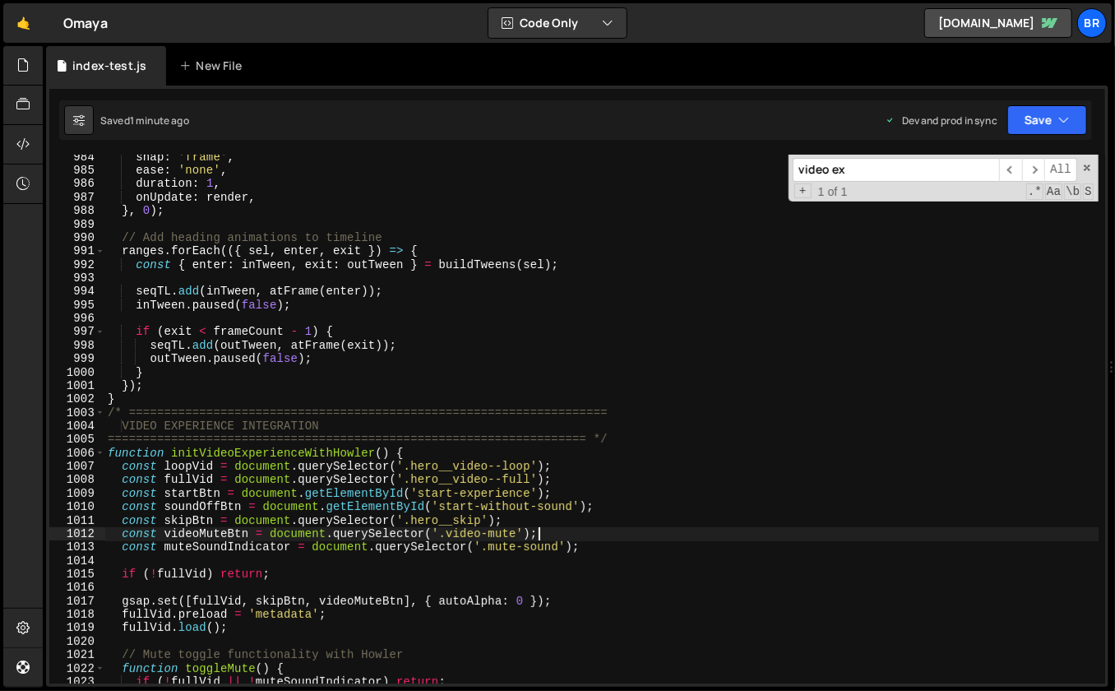
click at [441, 448] on div "snap : 'frame' , ease : 'none' , duration : 1 , onUpdate : render , } , 0 ) ; /…" at bounding box center [601, 429] width 995 height 557
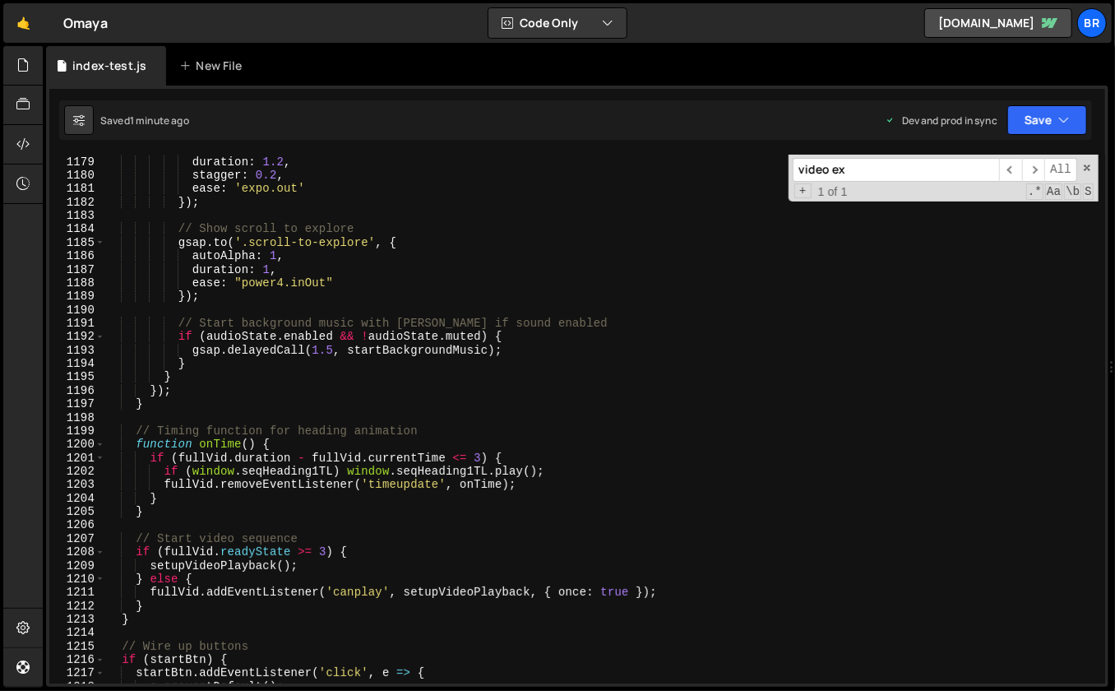
scroll to position [16245, 0]
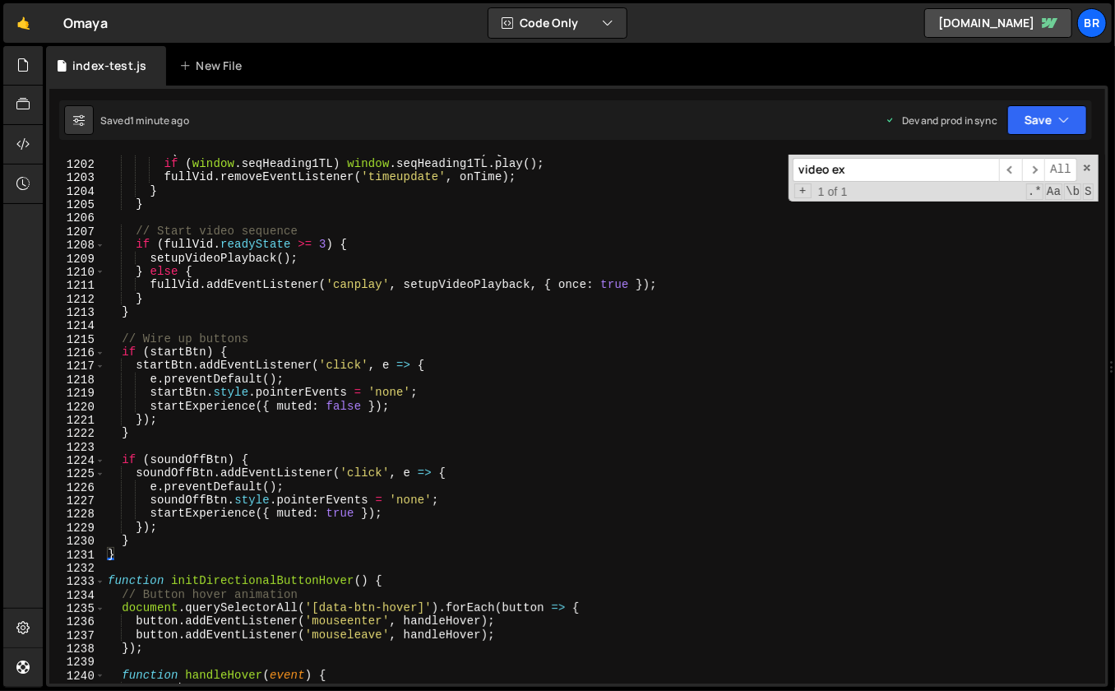
click at [175, 554] on div "if ( fullVid . duration - fullVid . currentTime <= 3 ) { if ( window . seqHeadi…" at bounding box center [601, 422] width 995 height 557
type textarea "}"
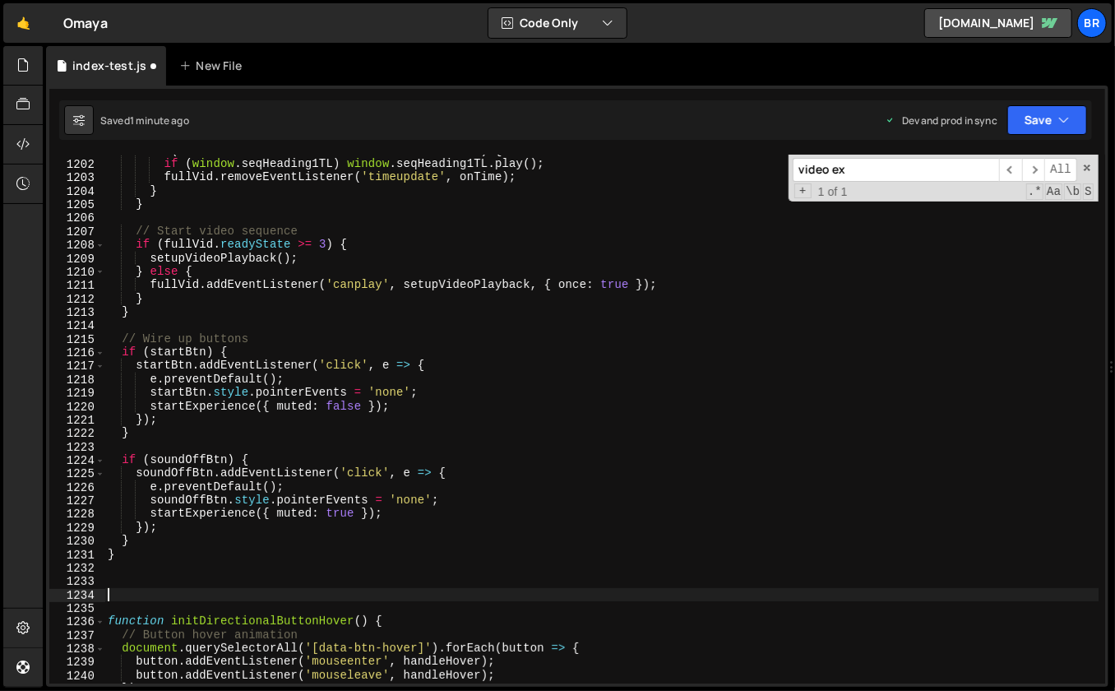
paste textarea "}"
type textarea "}"
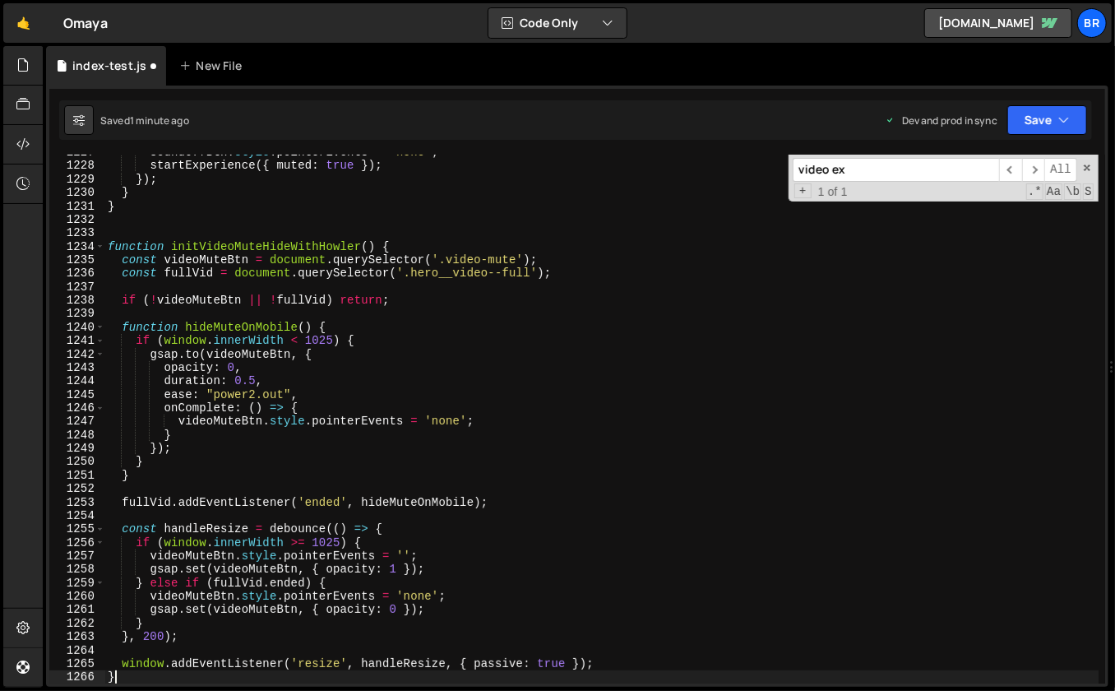
scroll to position [16592, 0]
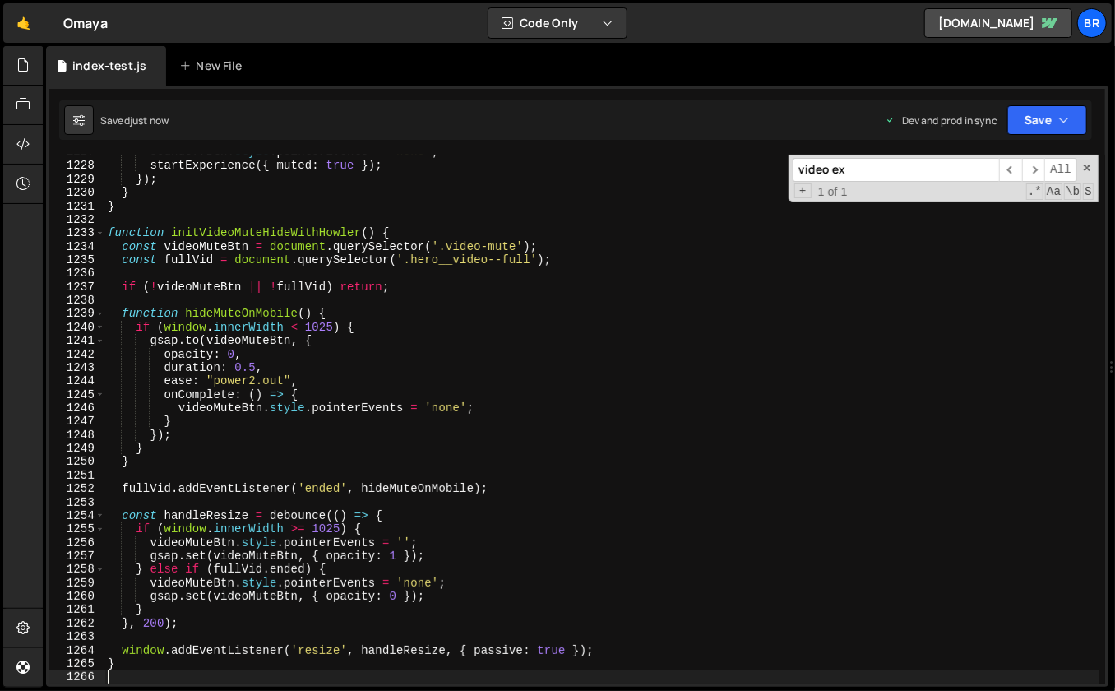
click at [588, 473] on div "soundOffBtn . style . pointerEvents = 'none' ; startExperience ({ muted : true …" at bounding box center [601, 424] width 995 height 557
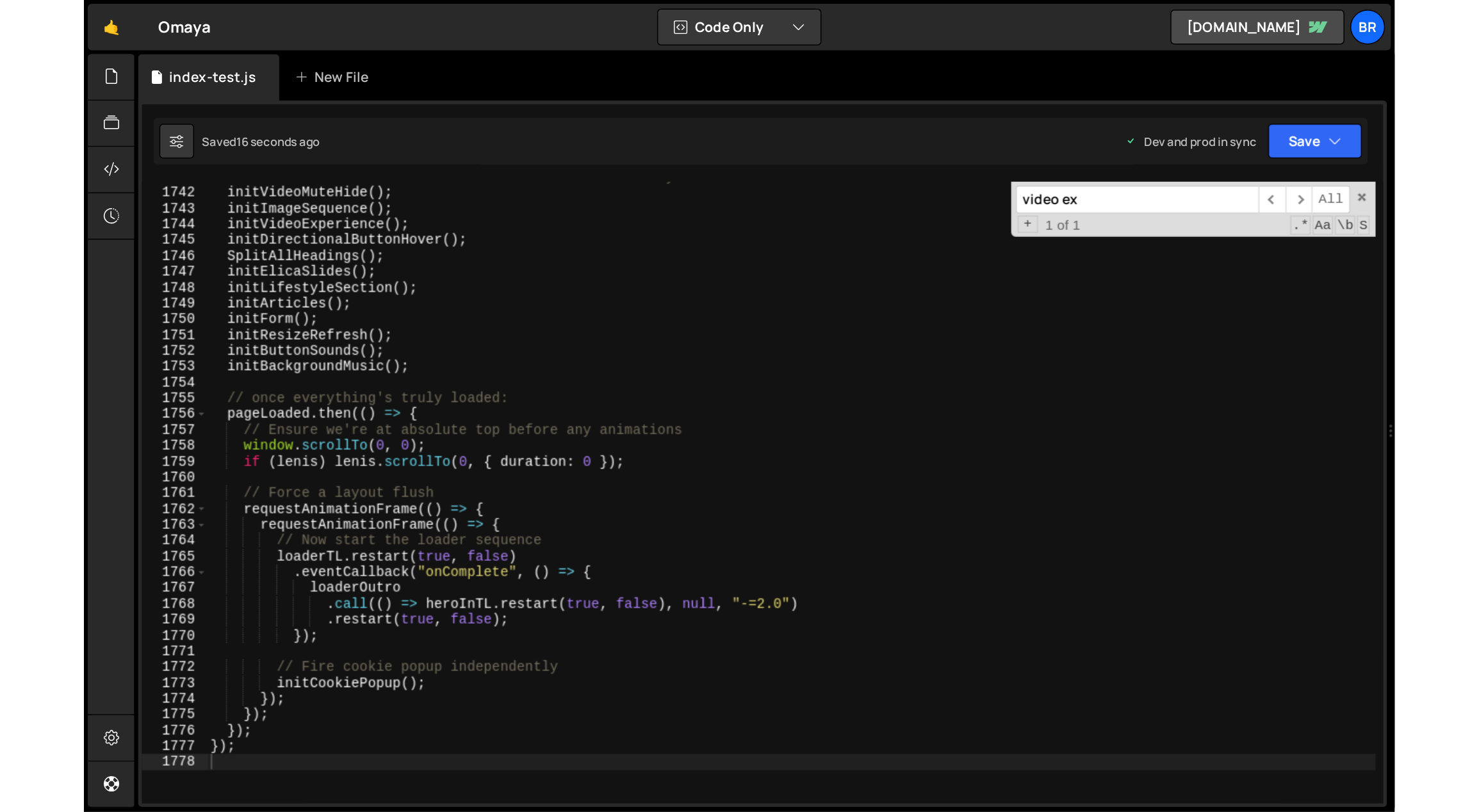
scroll to position [18170, 0]
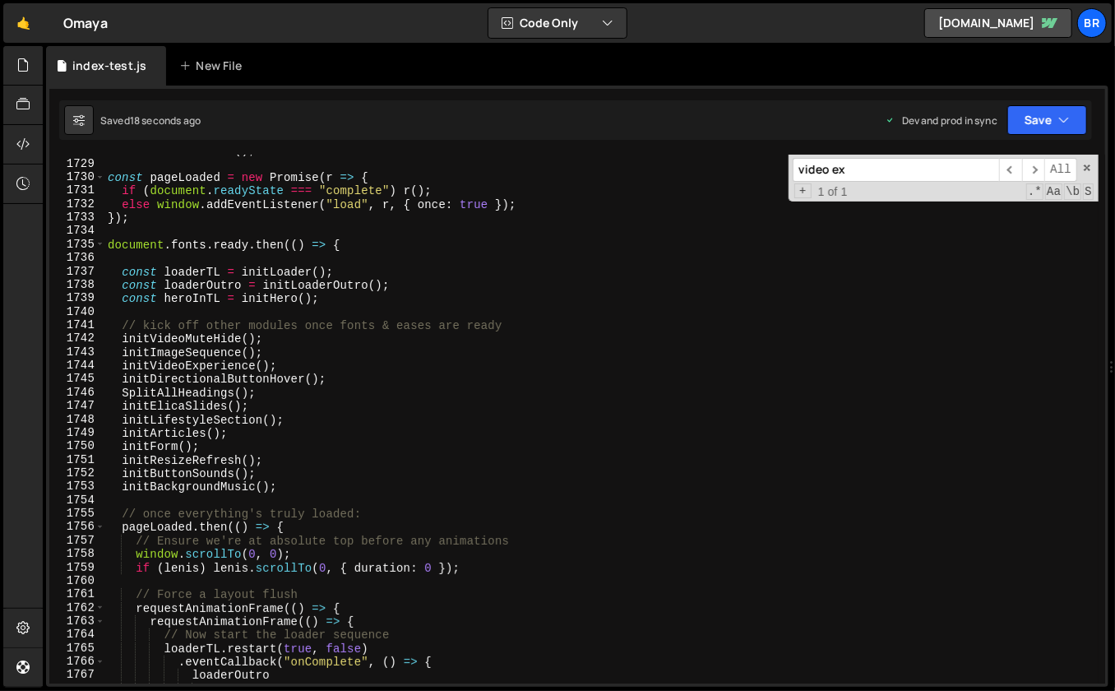
click at [355, 241] on div "initGlobalParallax ( ) ; const pageLoaded = new Promise ( r => { if ( document …" at bounding box center [601, 422] width 995 height 557
drag, startPoint x: 275, startPoint y: 334, endPoint x: 117, endPoint y: 341, distance: 158.1
click at [117, 341] on div "initGlobalParallax ( ) ; const pageLoaded = new Promise ( r => { if ( document …" at bounding box center [601, 422] width 995 height 557
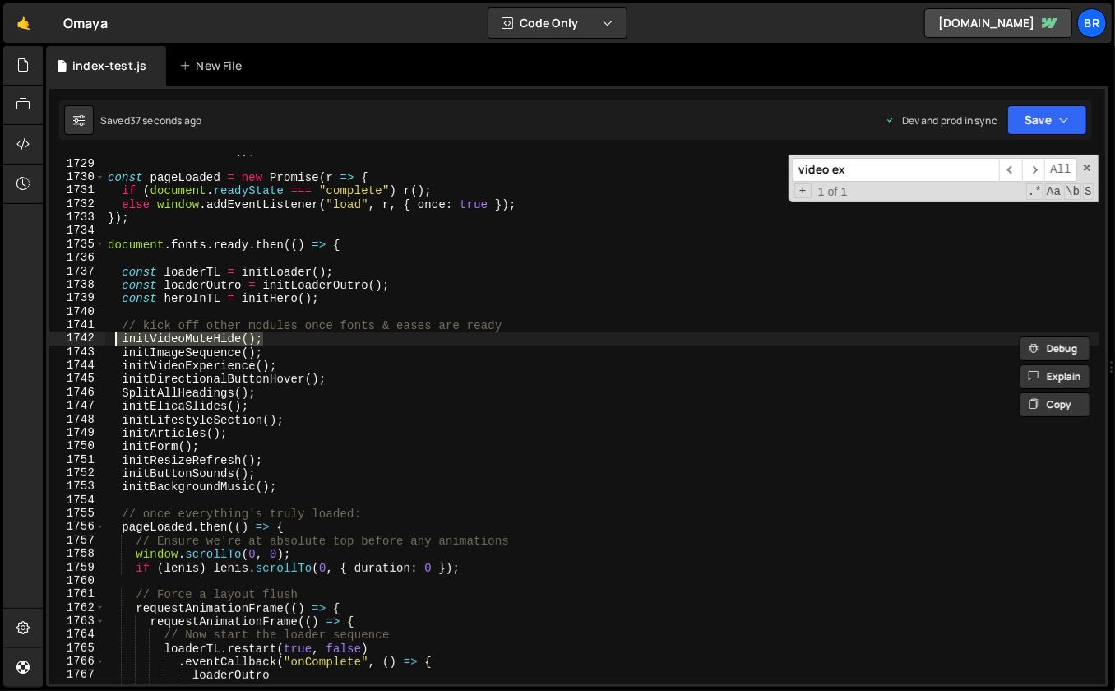
paste textarea "GlobalAudioControl"
type textarea "initGlobalAudioControl();"
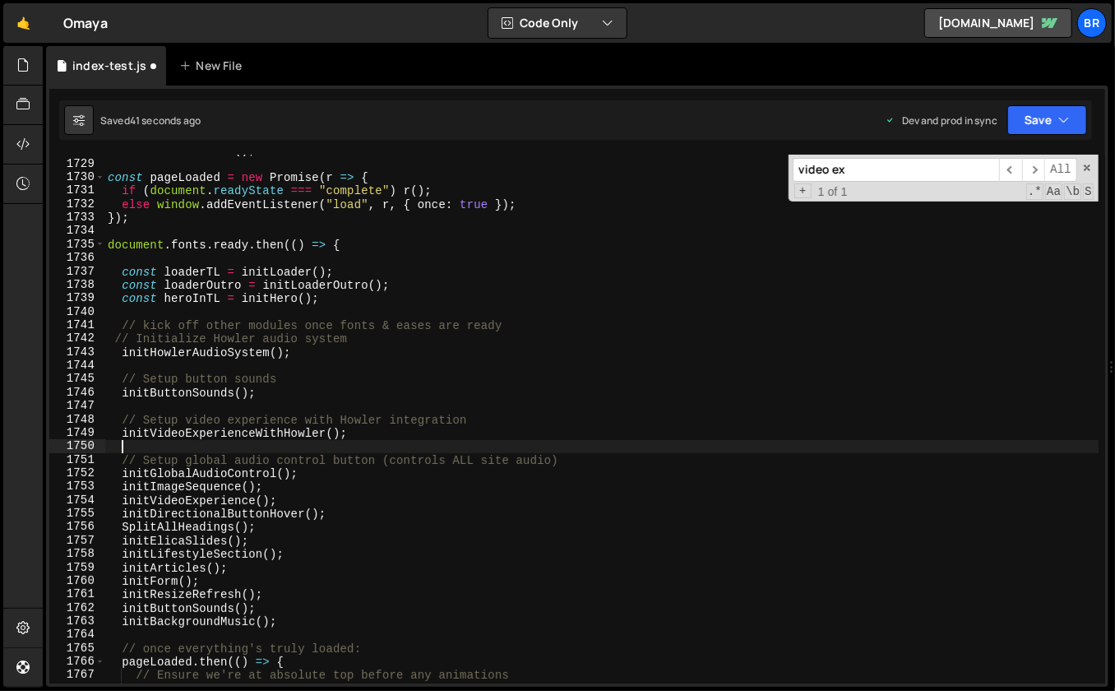
click at [291, 448] on div "initGlobalParallax ( ) ; const pageLoaded = new Promise ( r => { if ( document …" at bounding box center [601, 422] width 995 height 557
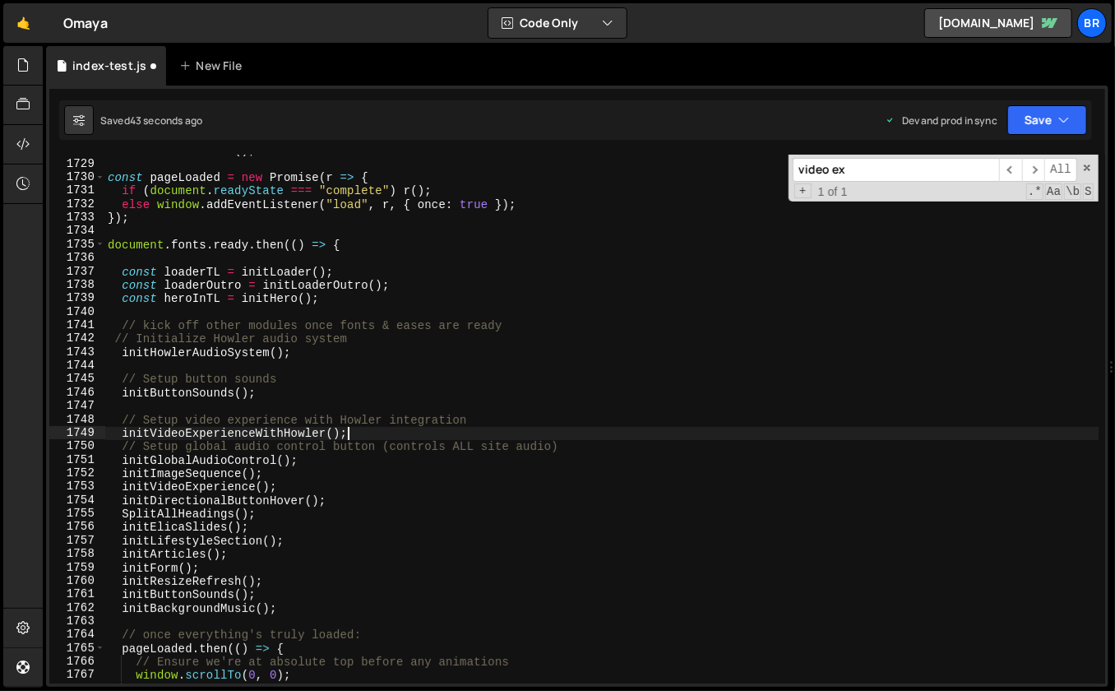
type textarea "// Setup video experience with Howler integration"
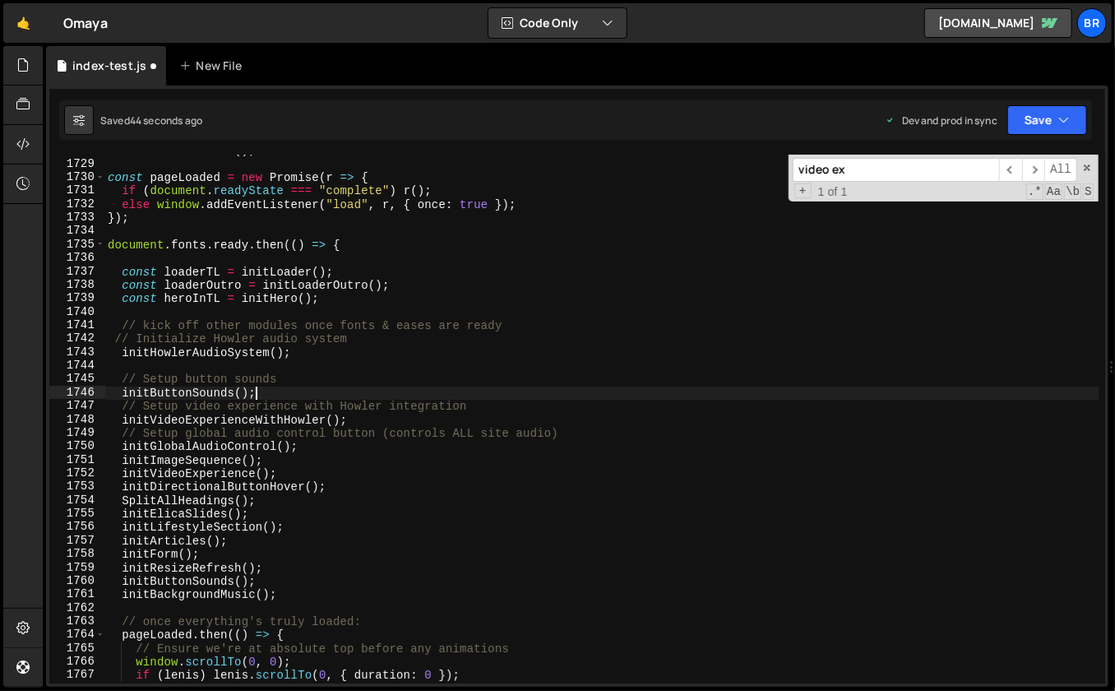
type textarea "// Setup button sounds"
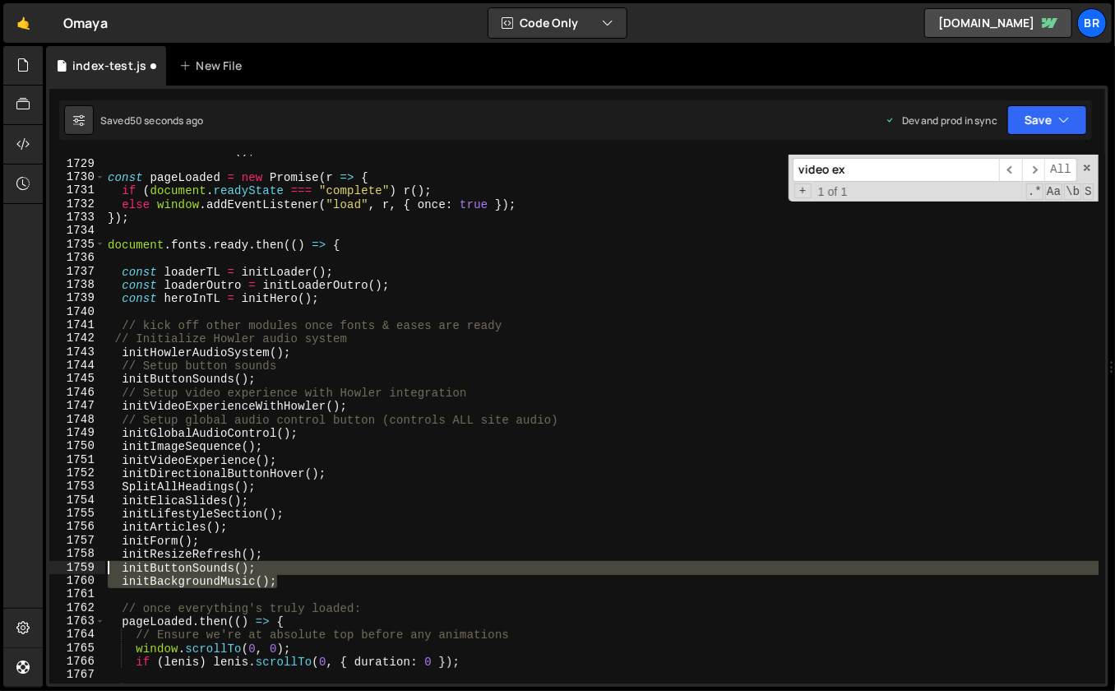
drag, startPoint x: 313, startPoint y: 583, endPoint x: 80, endPoint y: 561, distance: 233.9
click at [80, 561] on div "initHowlerAudioSystem(); 1728 1729 1730 1731 1732 1733 1734 1735 1736 1737 1738…" at bounding box center [577, 419] width 1056 height 529
type textarea "initButtonSounds(); initBackgroundMusic();"
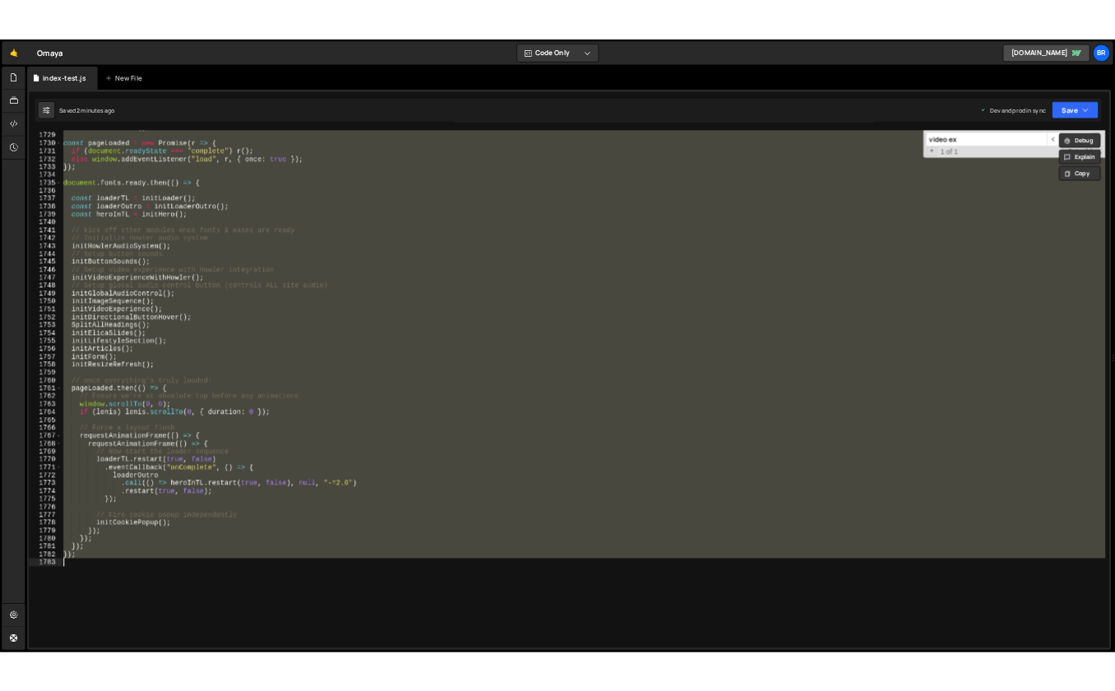
scroll to position [23272, 0]
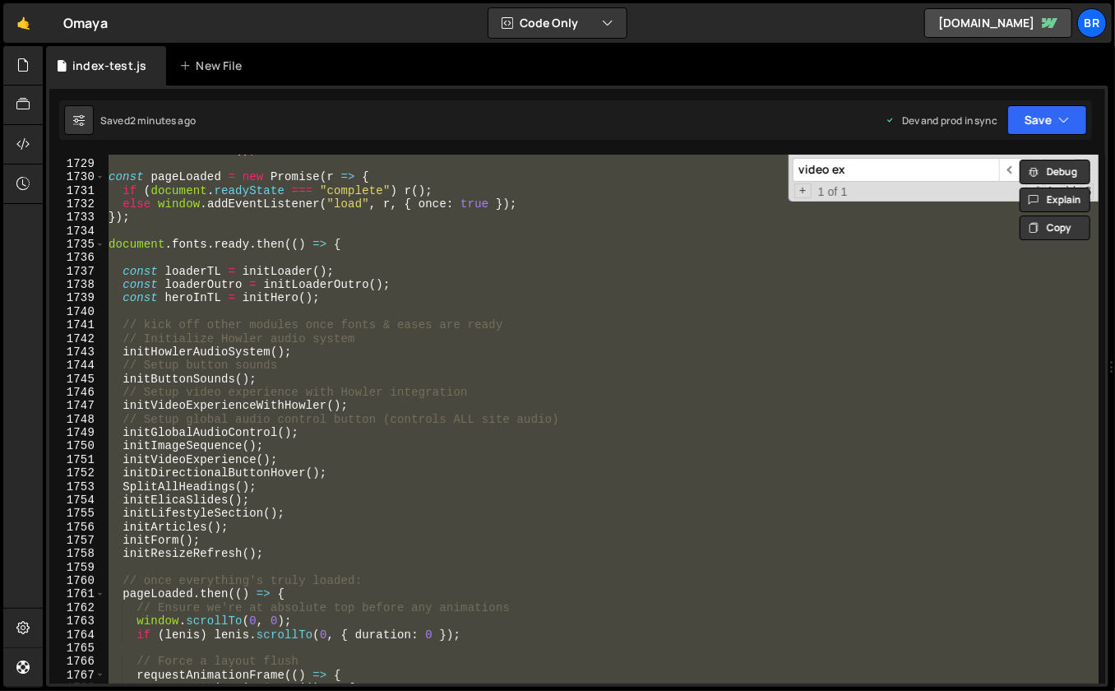
click at [613, 395] on div "initGlobalParallax ( ) ; const pageLoaded = new Promise ( r => { if ( document …" at bounding box center [602, 419] width 994 height 529
type textarea "// Setup video experience with Howler integration"
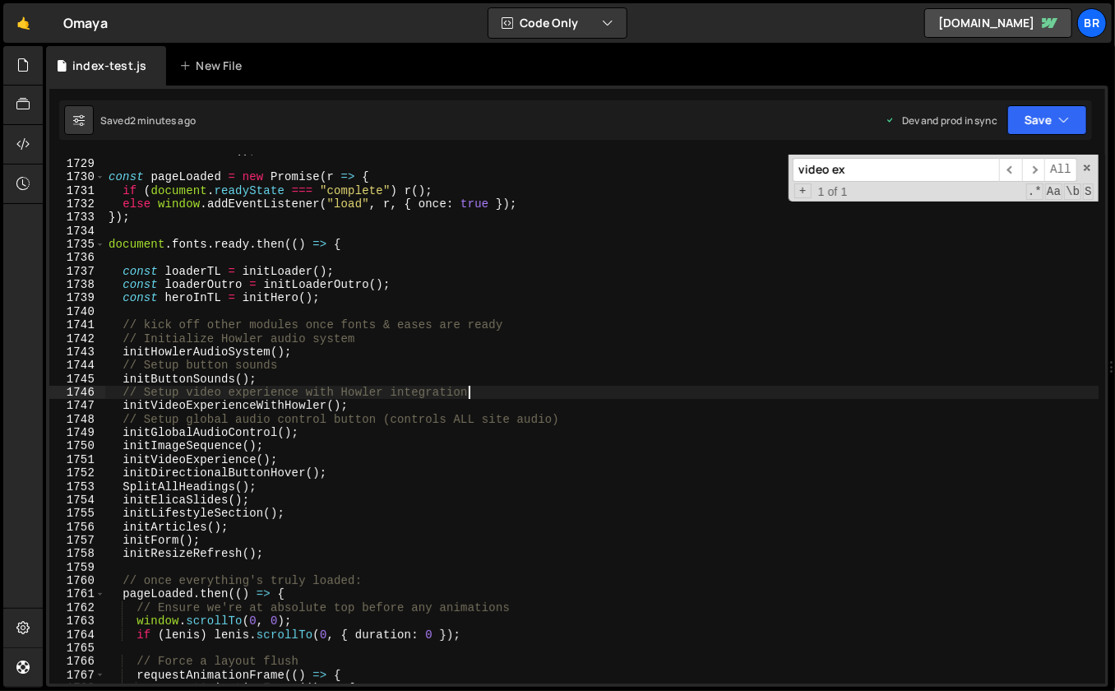
click at [890, 168] on input "video ex" at bounding box center [896, 170] width 206 height 24
paste input "initHowlerAudioSystem"
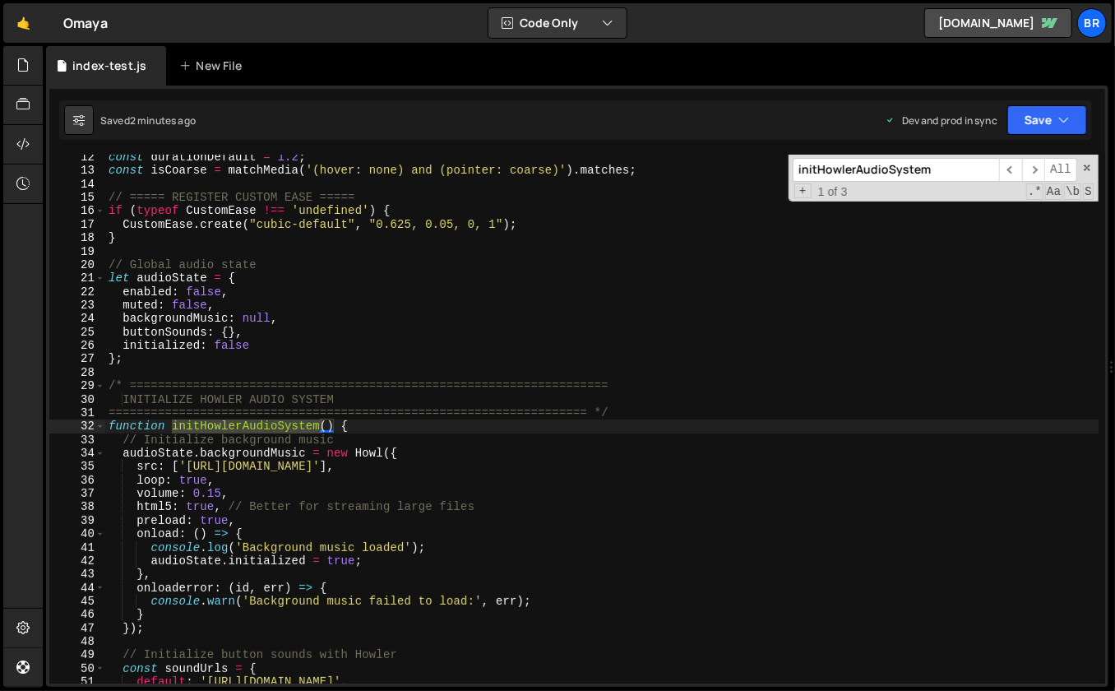
scroll to position [152, 0]
type input "initHowlerAudioSystem"
click at [1036, 171] on span "​" at bounding box center [1034, 170] width 23 height 24
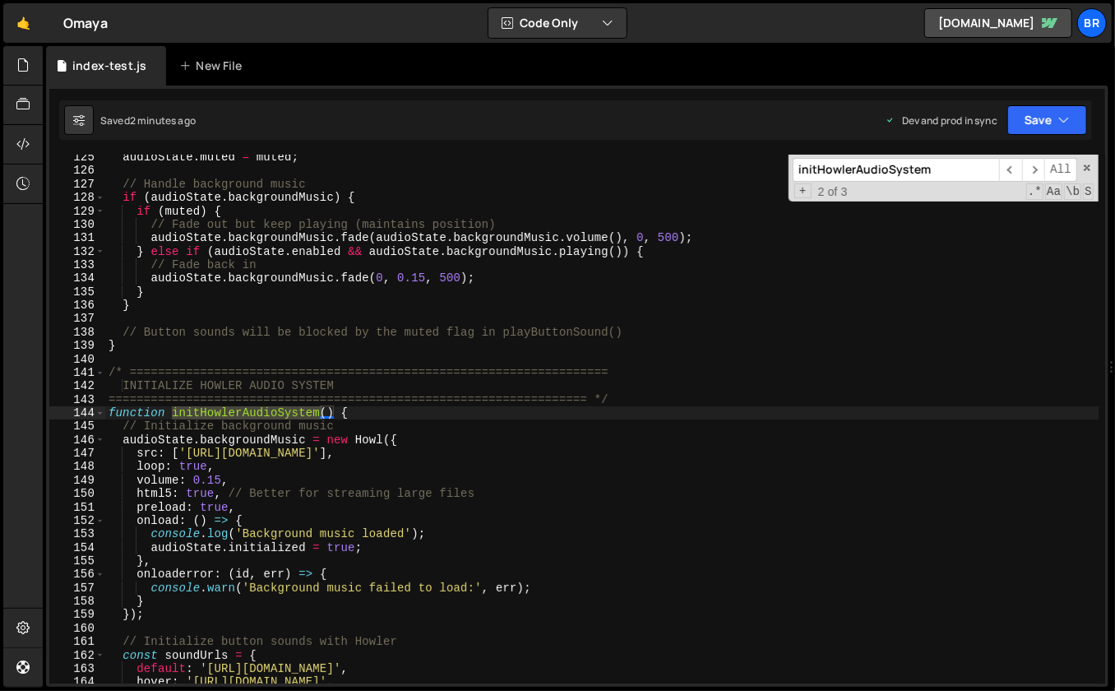
type textarea "function initHowlerAudioSystem() {"
click at [382, 406] on div "audioState . muted = muted ; // Handle background music if ( audioState . backg…" at bounding box center [602, 429] width 995 height 557
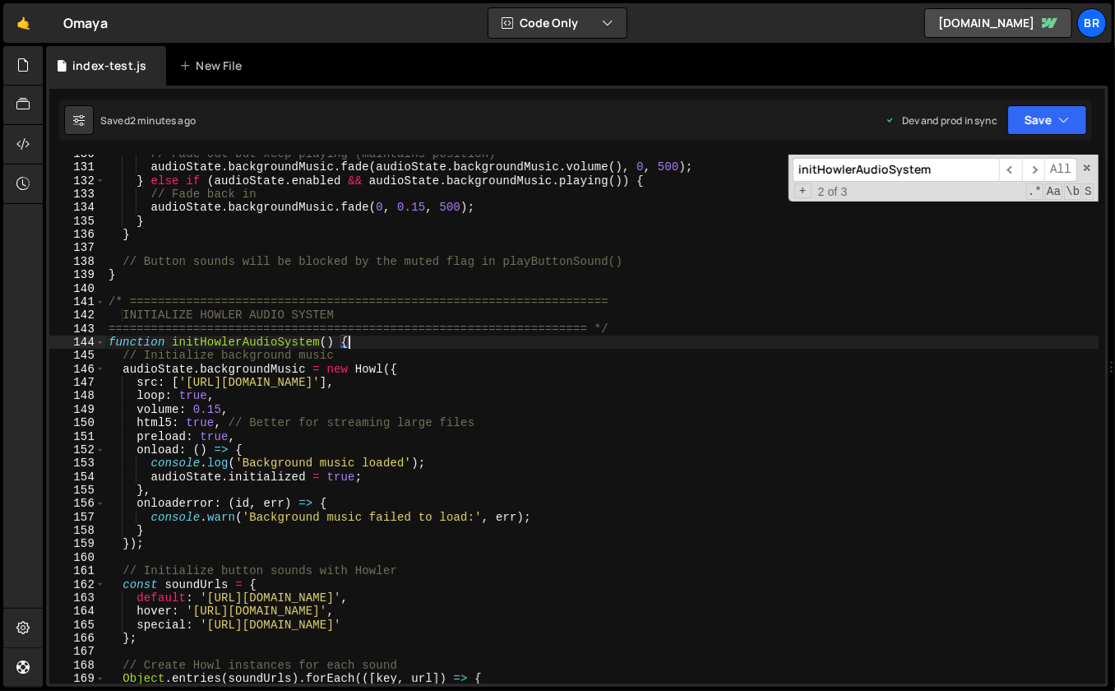
scroll to position [1672, 0]
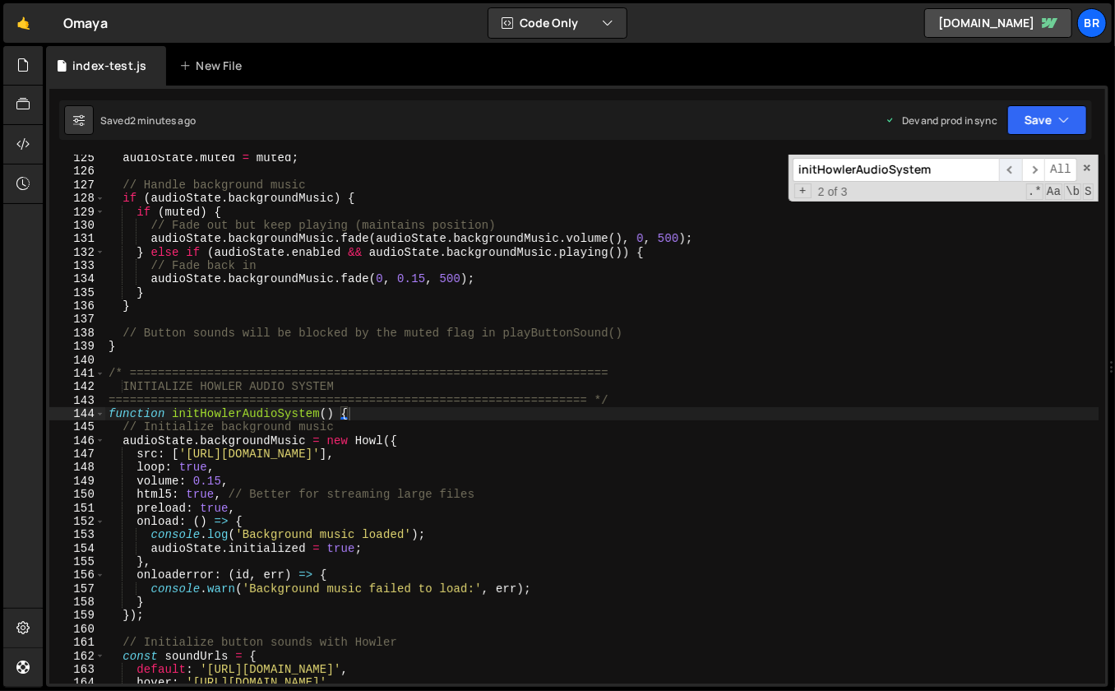
click at [1000, 160] on span "​" at bounding box center [1010, 170] width 23 height 24
click at [999, 155] on div "initHowlerAudioSystem ​ ​ All Replace All + 2 of 3 .* Aa \b S" at bounding box center [944, 178] width 310 height 47
click at [1017, 174] on span "​" at bounding box center [1010, 170] width 23 height 24
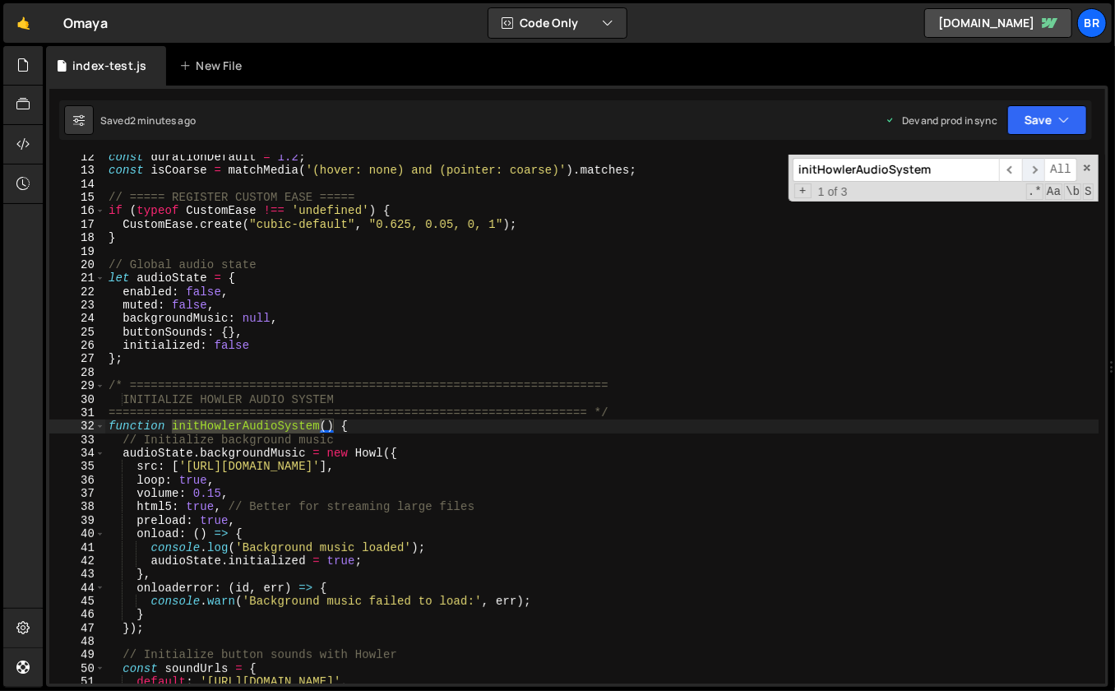
click at [1036, 165] on span "​" at bounding box center [1034, 170] width 23 height 24
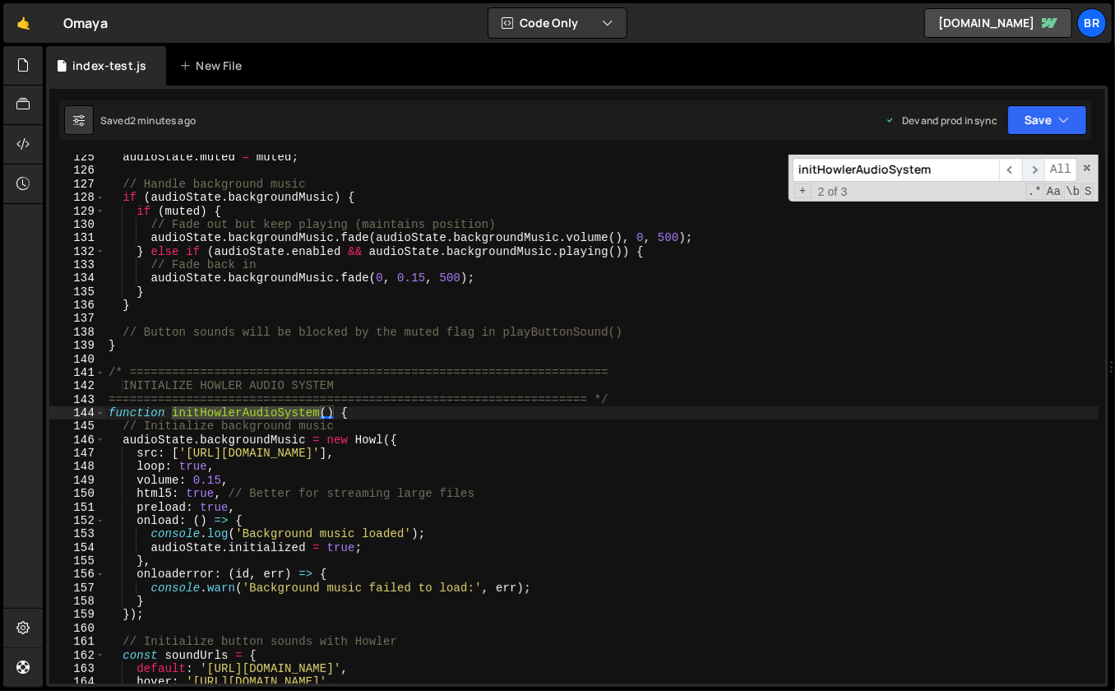
scroll to position [1673, 0]
click at [99, 376] on span at bounding box center [99, 372] width 9 height 13
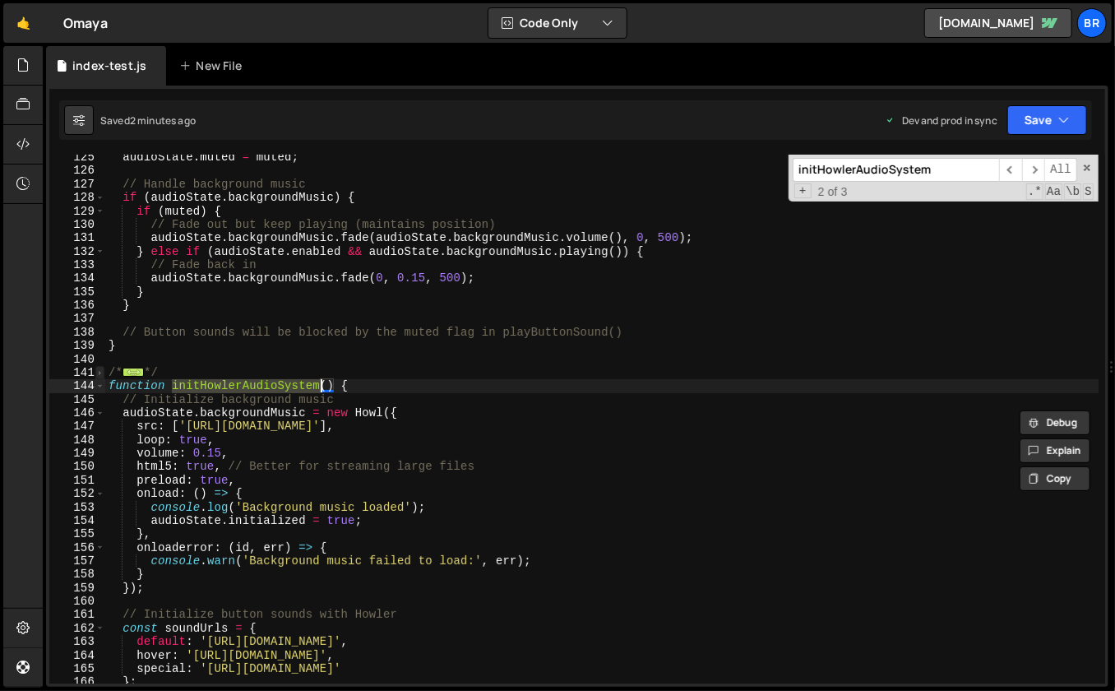
click at [95, 373] on span at bounding box center [99, 372] width 9 height 13
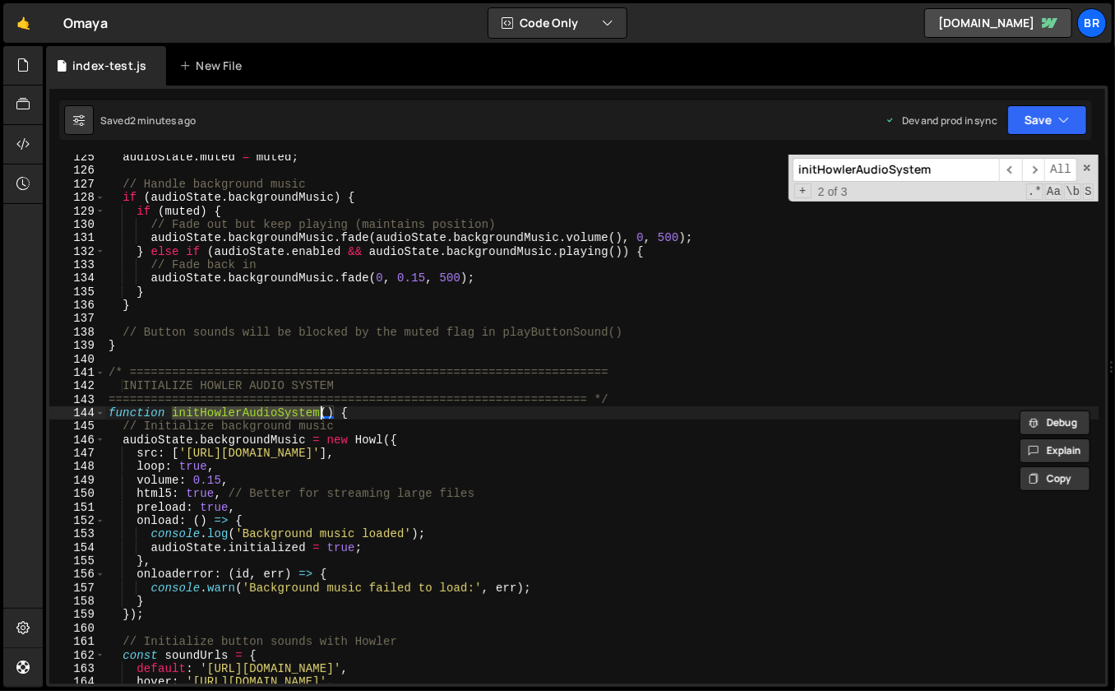
click at [136, 364] on div "audioState . muted = muted ; // Handle background music if ( audioState . backg…" at bounding box center [602, 429] width 995 height 557
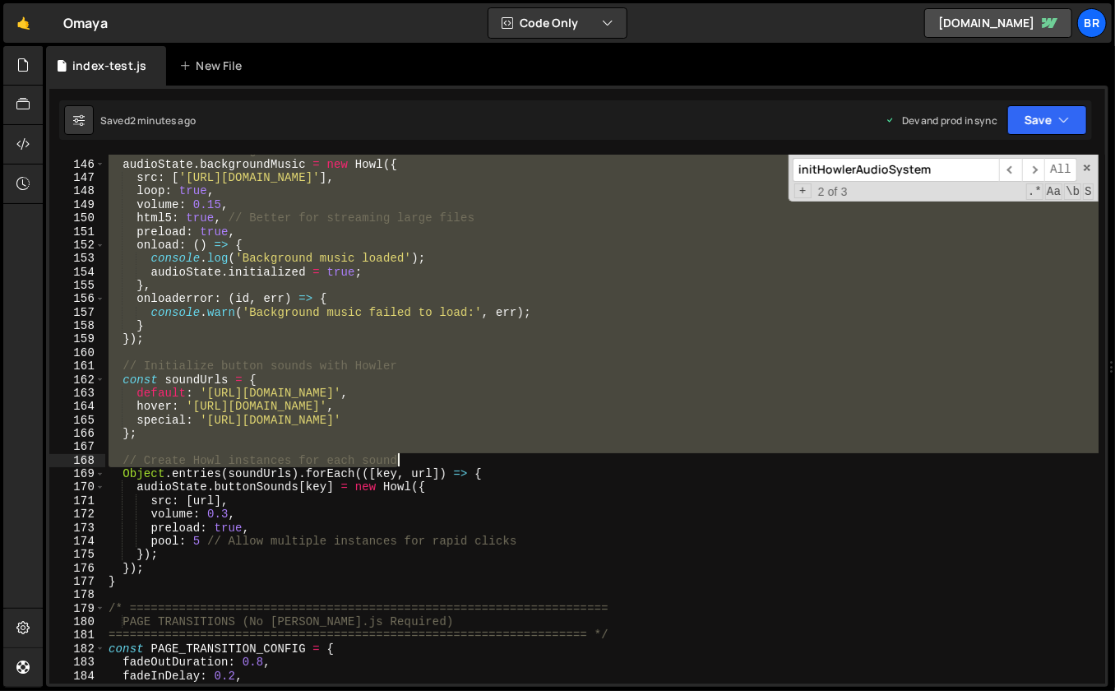
scroll to position [1966, 0]
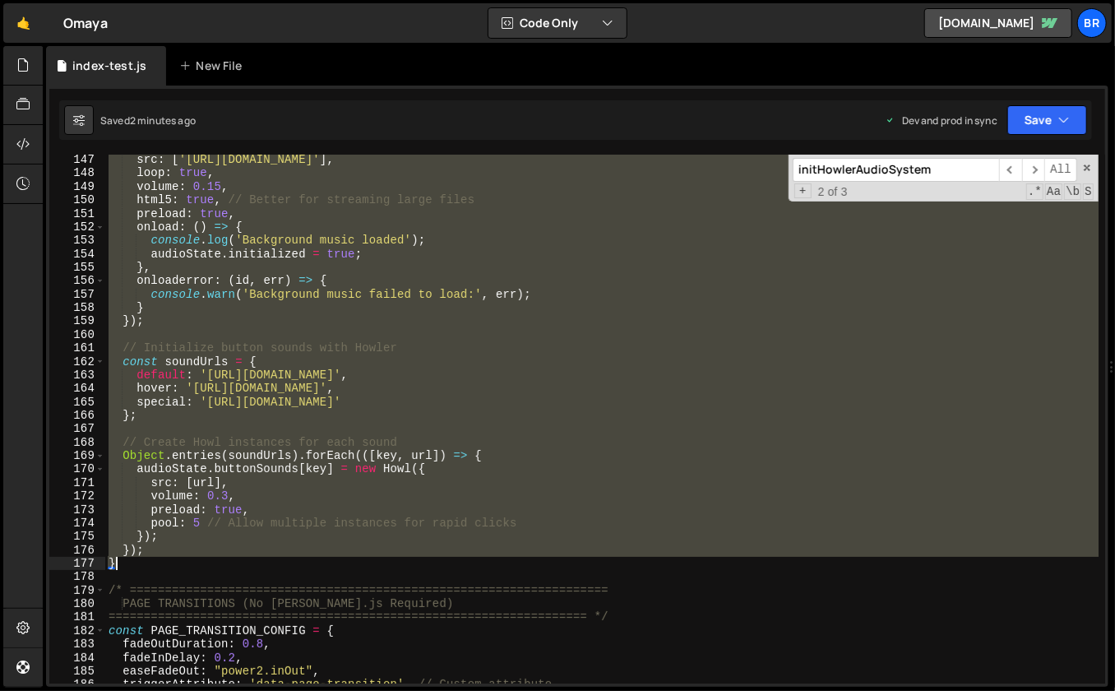
drag, startPoint x: 108, startPoint y: 371, endPoint x: 244, endPoint y: 566, distance: 238.0
click at [244, 566] on div "src : [ 'https://omaya-yachts.b-cdn.net/Sound%20effects/Omaya-audio-carribean.M…" at bounding box center [602, 431] width 995 height 557
type textarea "}); }"
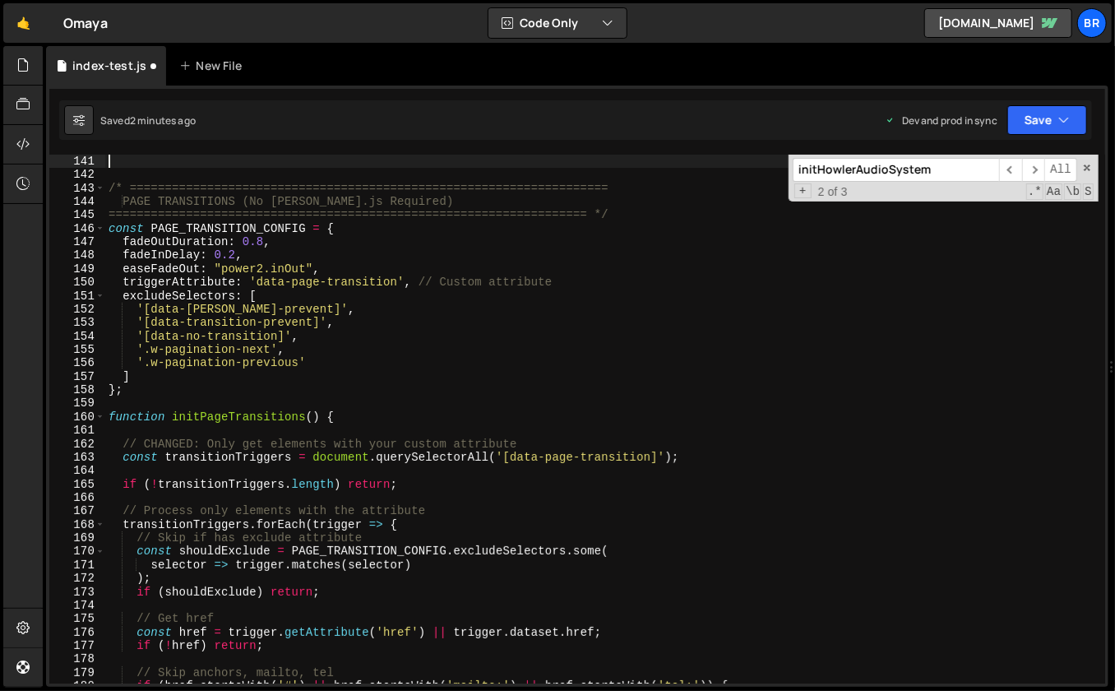
scroll to position [1884, 0]
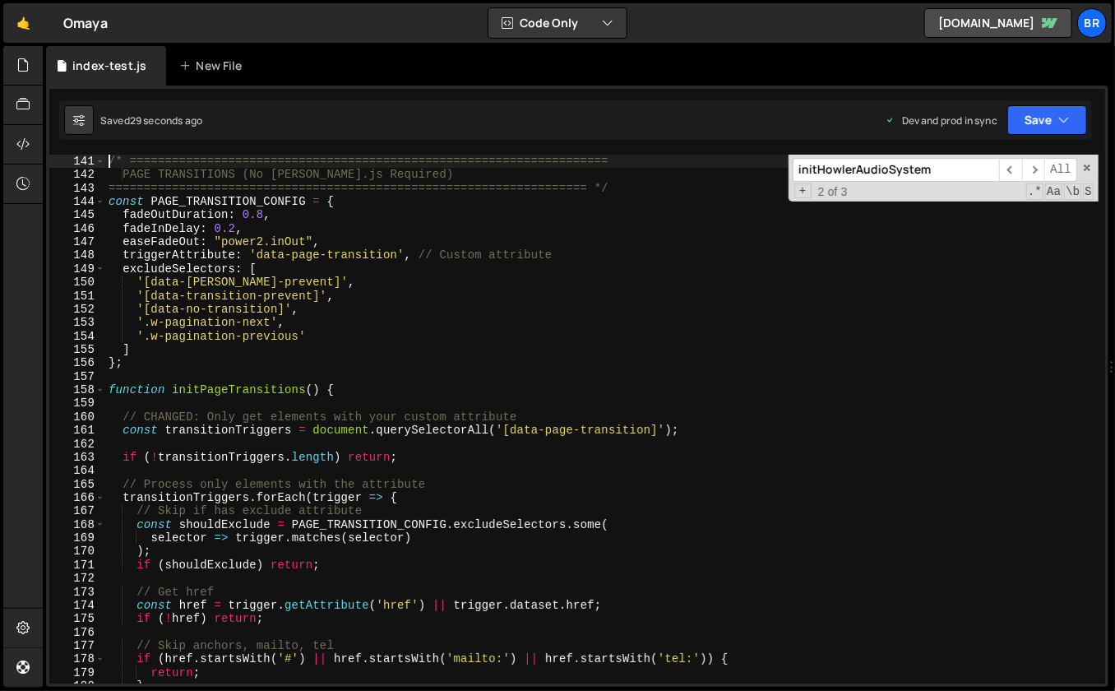
click at [681, 332] on div "/* ==================================================================== PAGE TR…" at bounding box center [602, 433] width 995 height 557
type textarea "'.w-pagination-previous'"
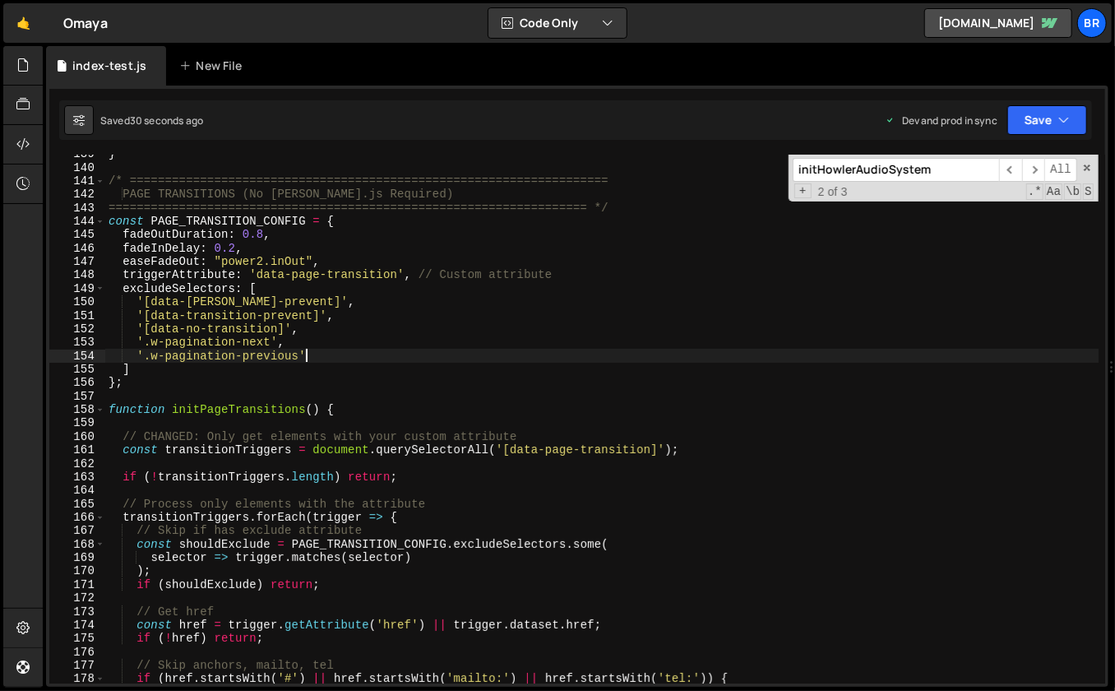
scroll to position [1579, 0]
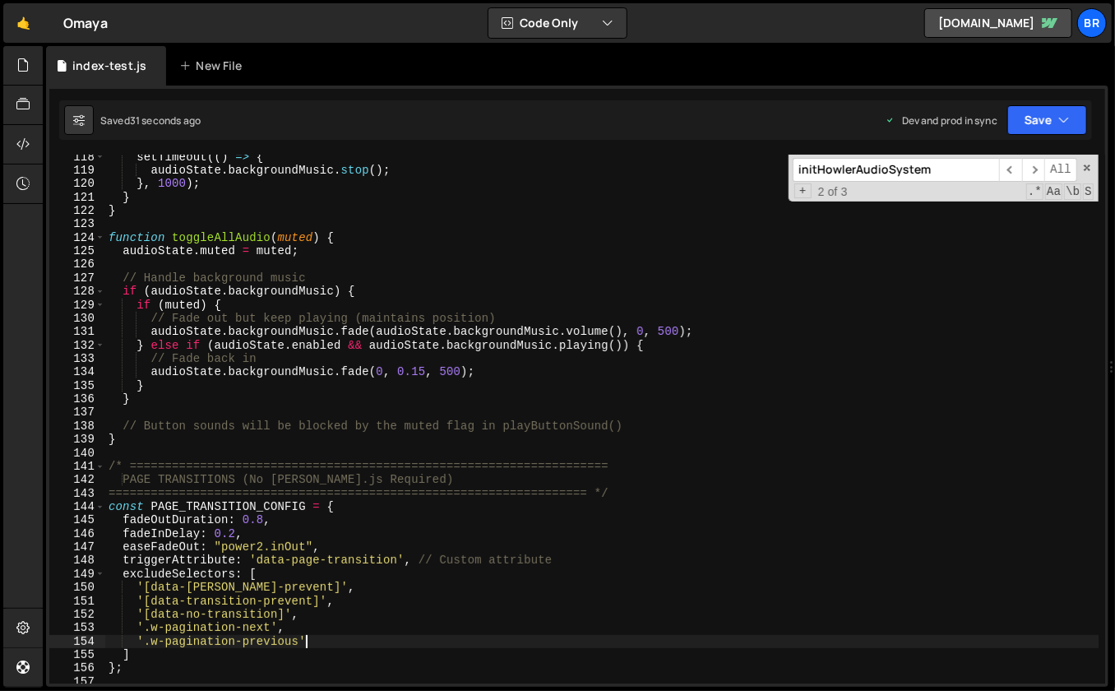
click at [240, 453] on div "setTimeout (( ) => { audioState . backgroundMusic . stop ( ) ; } , 1000 ) ; } }…" at bounding box center [602, 429] width 995 height 557
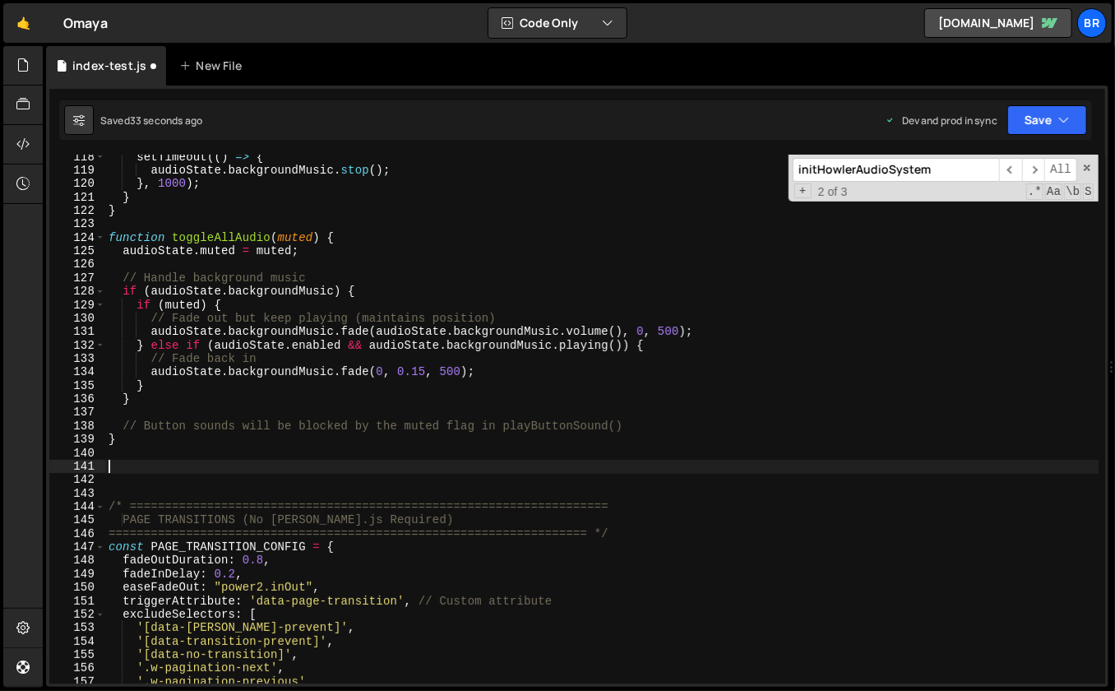
paste textarea "}"
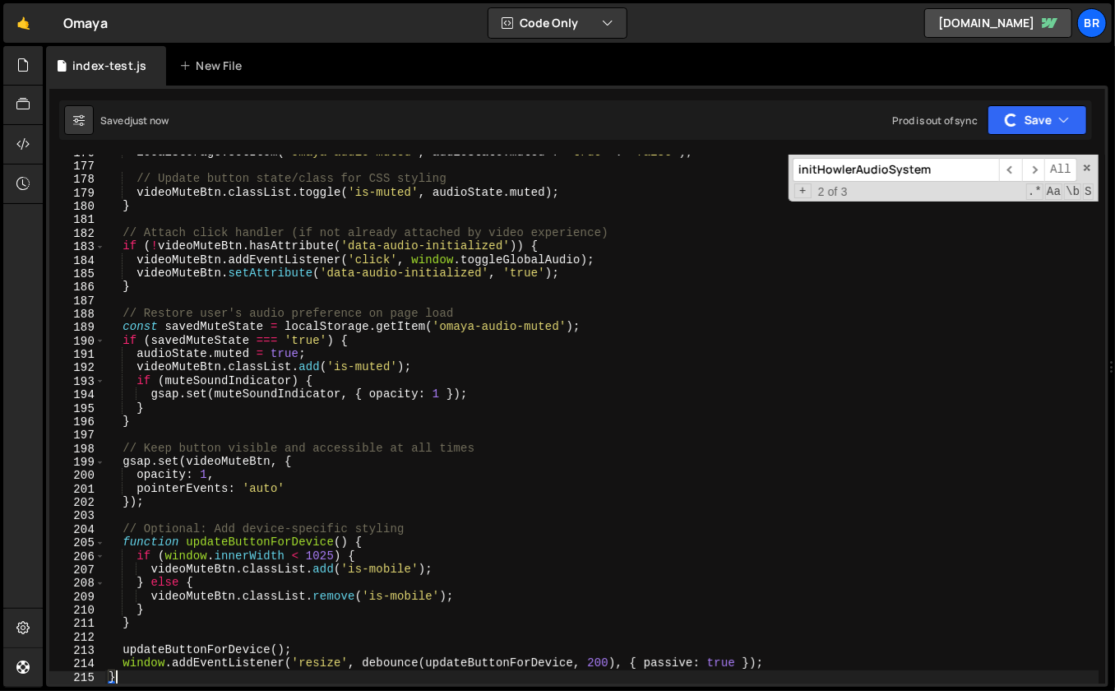
type textarea "}"
paste input "VideoMuteHideWithHowler"
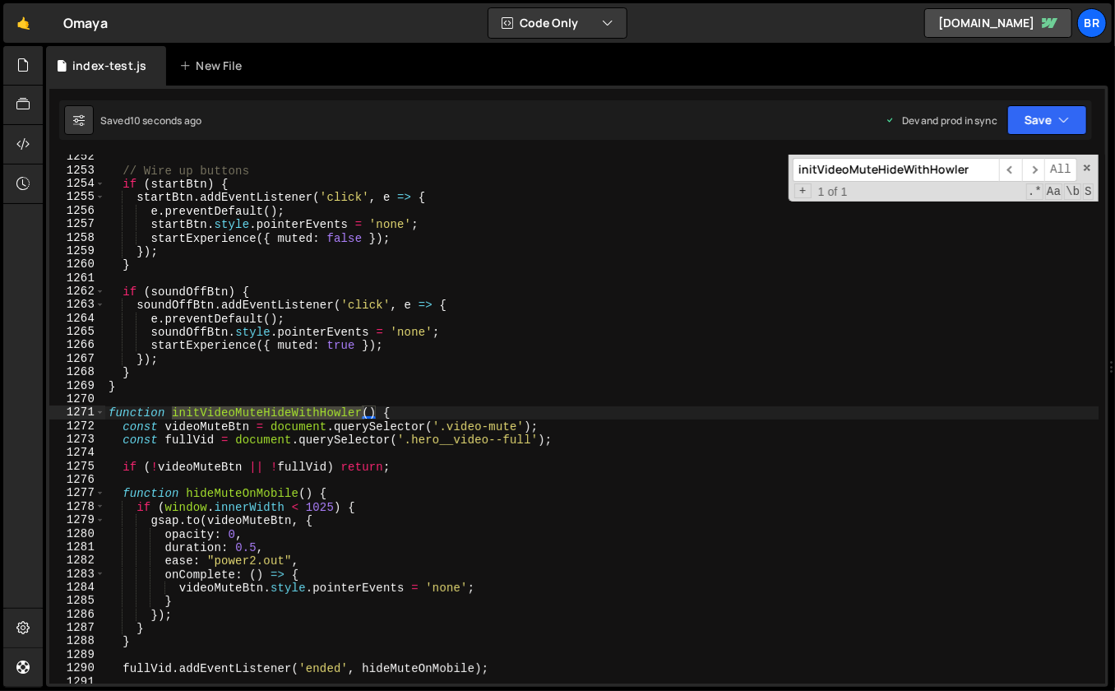
scroll to position [16857, 0]
type input "initVideoMuteHideWithHowler"
click at [536, 398] on div "// Wire up buttons if ( startBtn ) { startBtn . addEventListener ( 'click' , e …" at bounding box center [602, 429] width 995 height 557
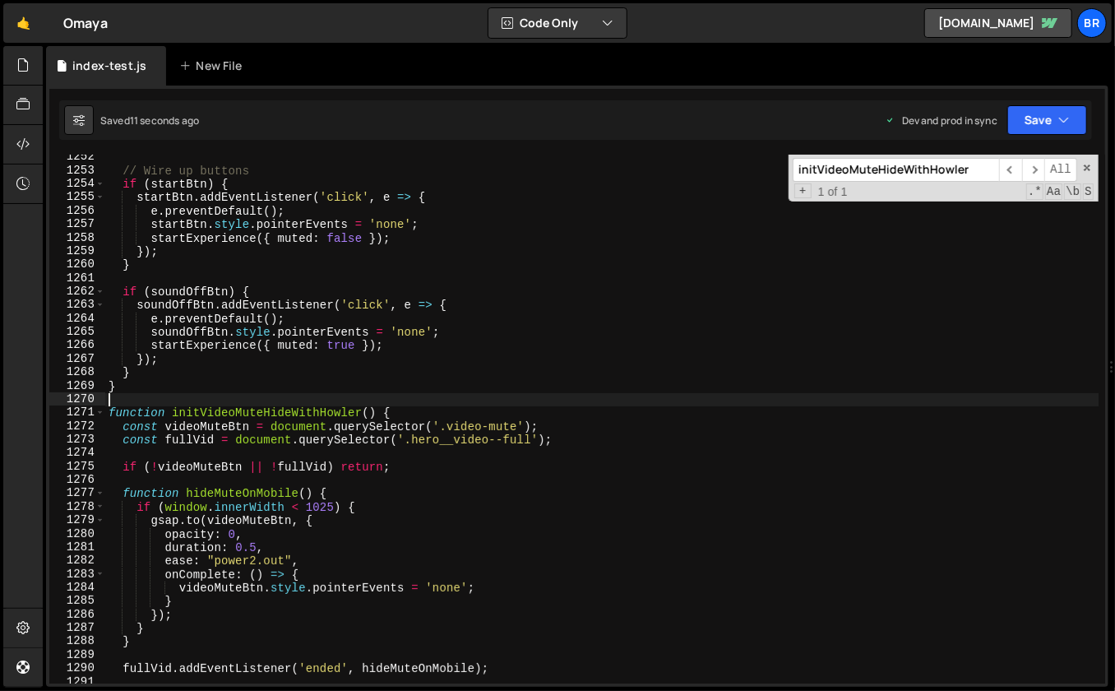
click at [521, 406] on div "// Wire up buttons if ( startBtn ) { startBtn . addEventListener ( 'click' , e …" at bounding box center [602, 429] width 995 height 557
click at [395, 408] on div "// Wire up buttons if ( startBtn ) { startBtn . addEventListener ( 'click' , e …" at bounding box center [602, 429] width 995 height 557
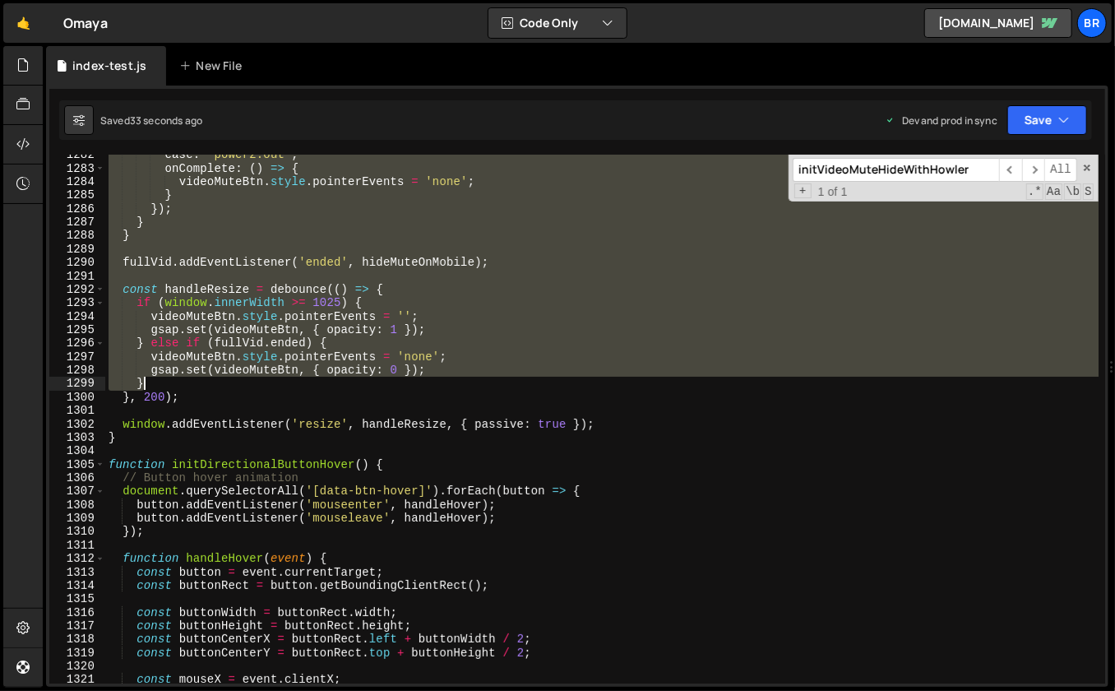
scroll to position [17264, 0]
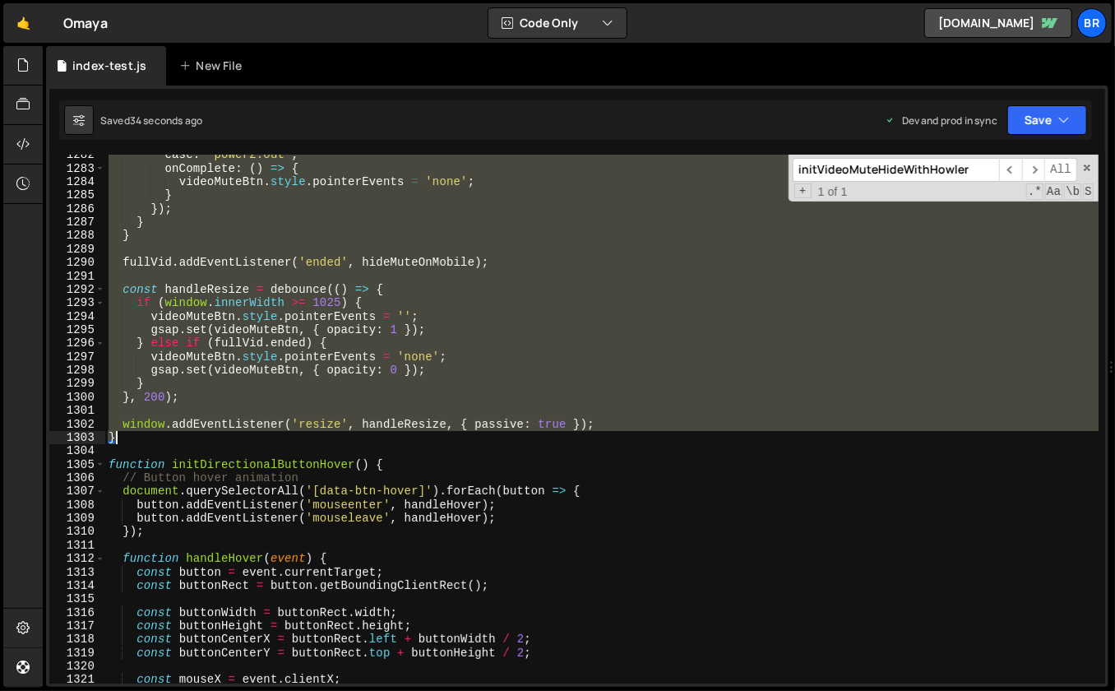
drag, startPoint x: 105, startPoint y: 414, endPoint x: 307, endPoint y: 436, distance: 202.8
click at [307, 436] on div "ease : "power2.out" , onComplete : ( ) => { videoMuteBtn . style . pointerEvent…" at bounding box center [602, 426] width 995 height 557
paste textarea
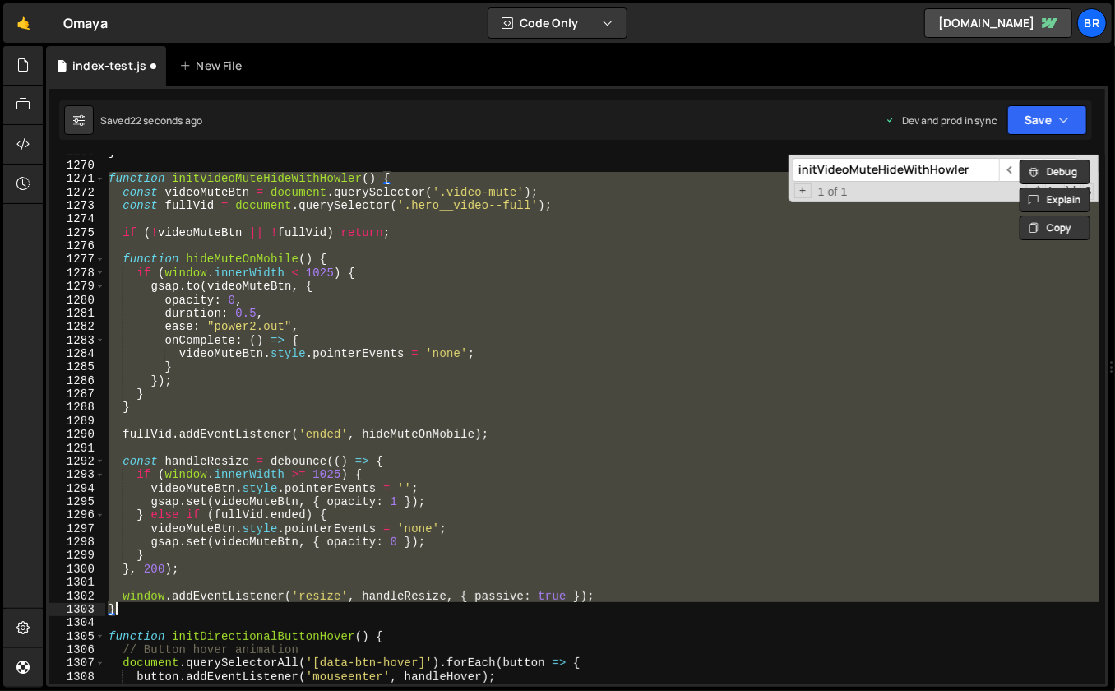
scroll to position [17074, 0]
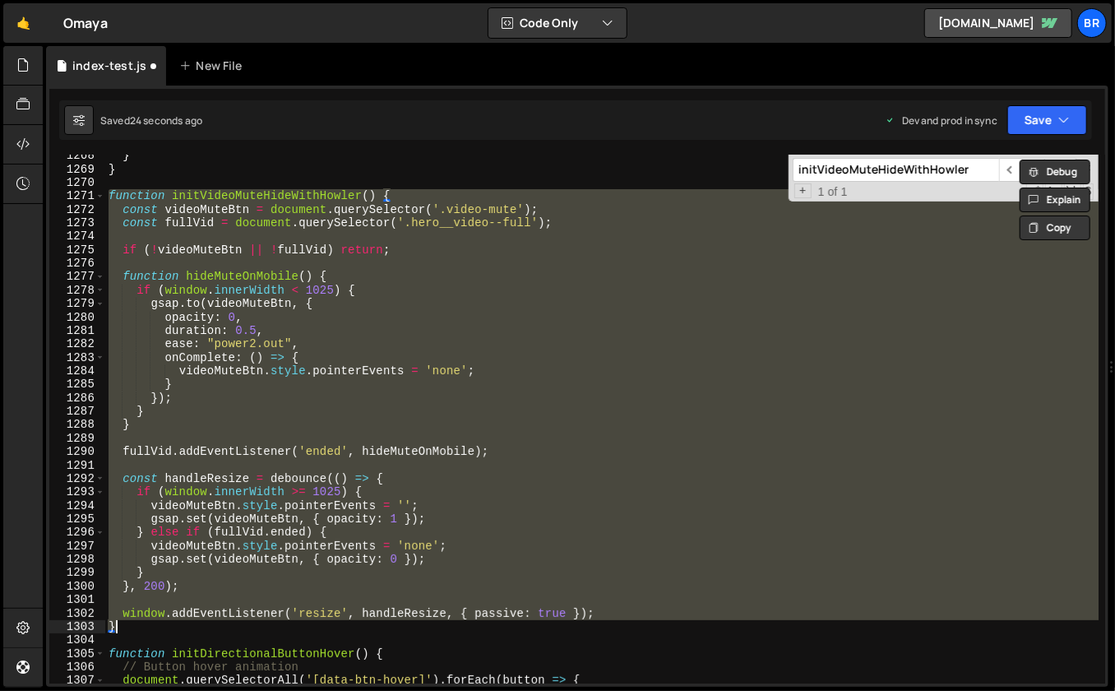
paste textarea
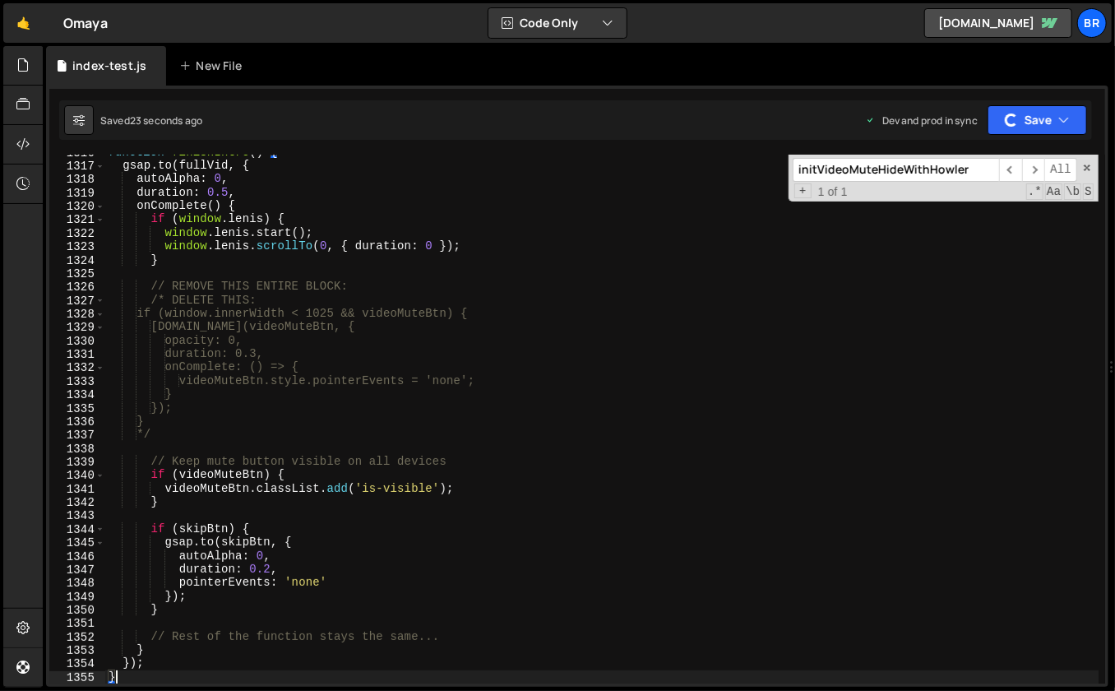
scroll to position [17721, 0]
click at [693, 330] on div "function finishIntro ( ) { gsap . to ( fullVid , { autoAlpha : 0 , duration : 0…" at bounding box center [602, 426] width 995 height 557
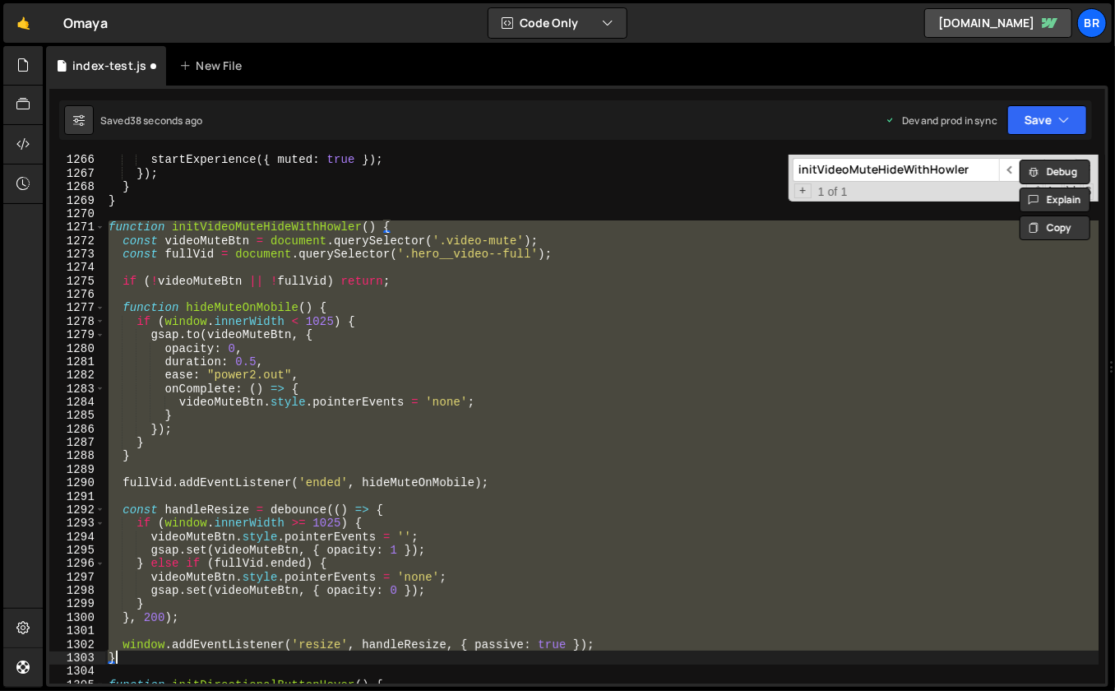
scroll to position [17043, 0]
click at [410, 226] on div "startExperience ({ muted : true }) ; }) ; } } function initVideoMuteHideWithHow…" at bounding box center [602, 419] width 994 height 529
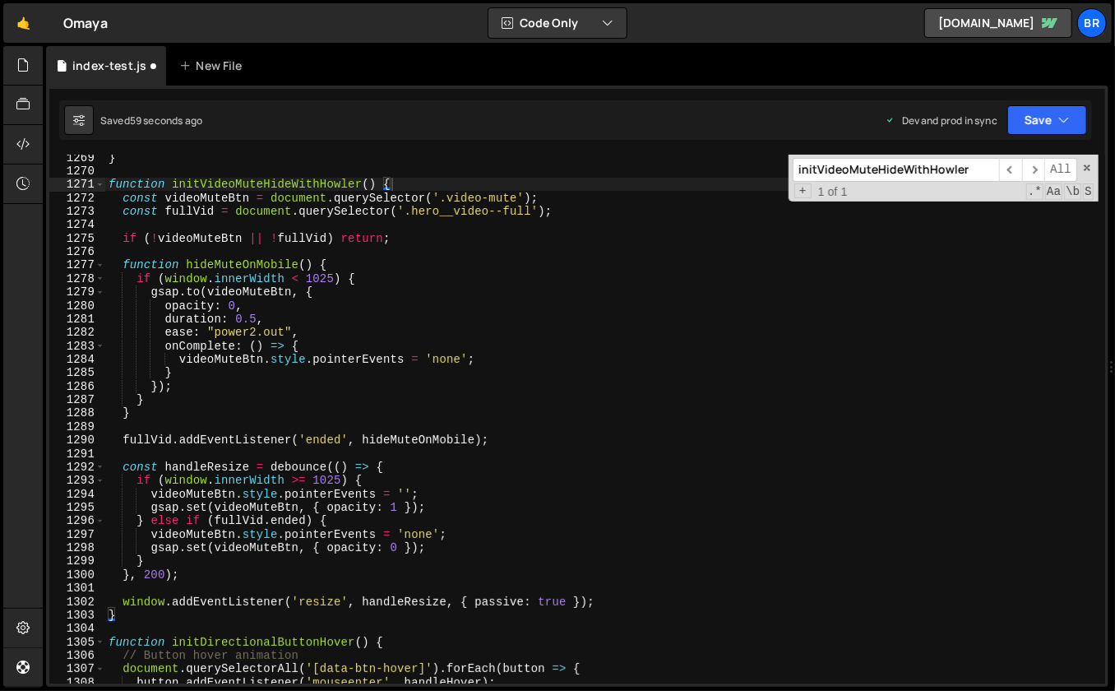
scroll to position [17084, 0]
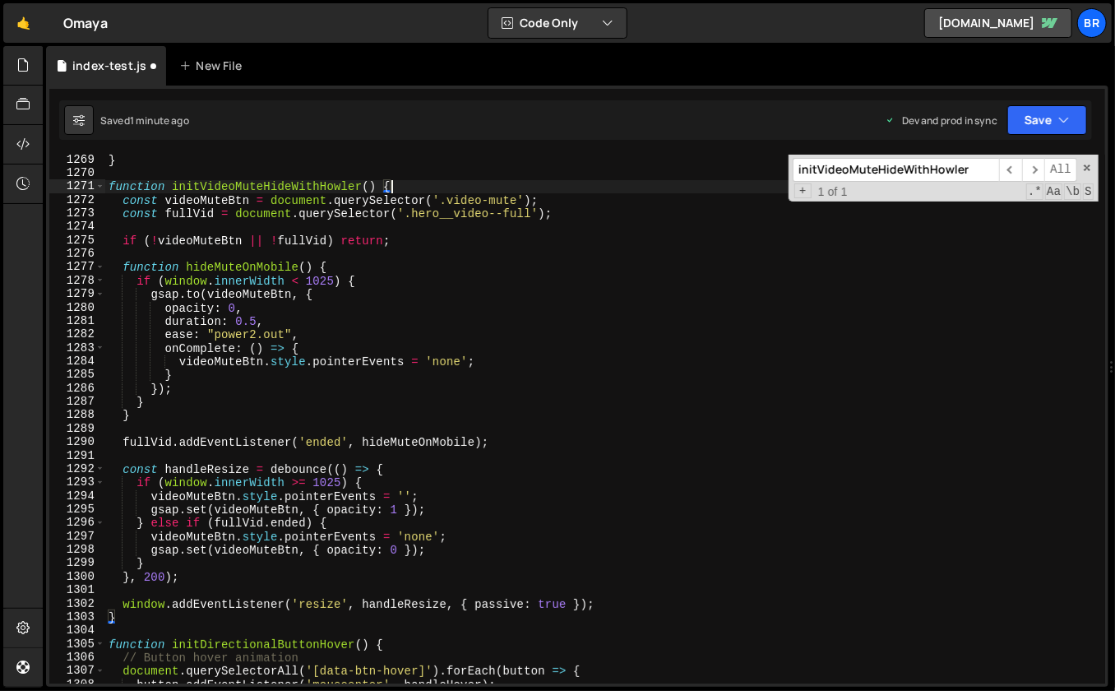
click at [80, 489] on div "1294" at bounding box center [77, 495] width 56 height 13
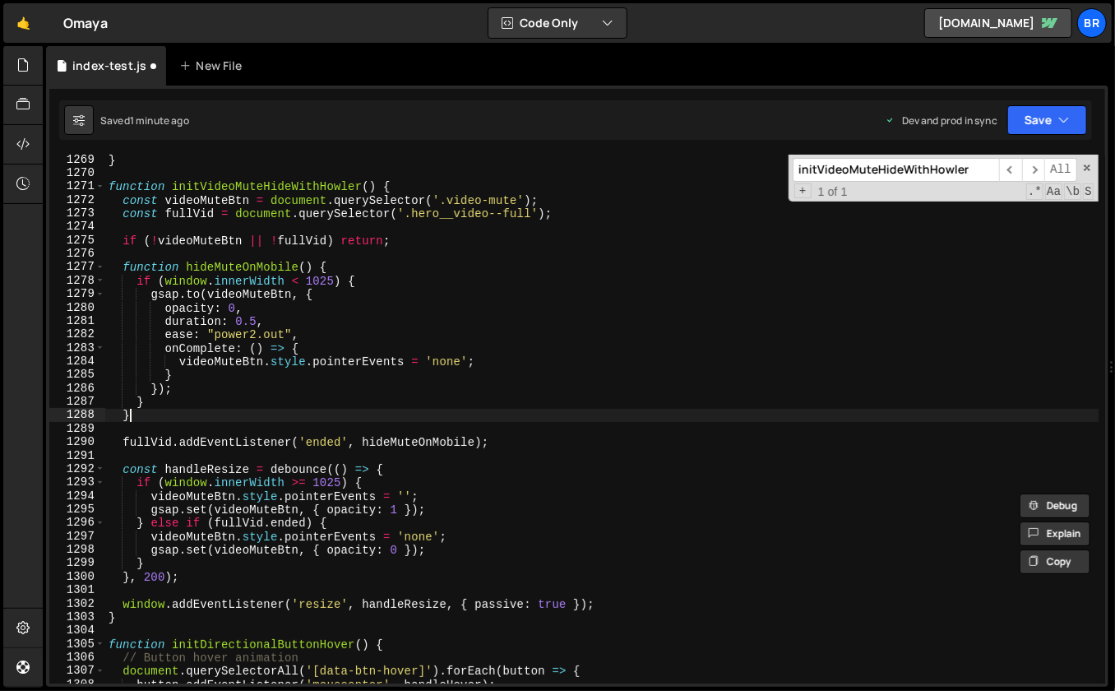
click at [191, 419] on div "} function initVideoMuteHideWithHowler ( ) { const videoMuteBtn = document . qu…" at bounding box center [602, 431] width 995 height 557
click at [346, 261] on div "} function initVideoMuteHideWithHowler ( ) { const videoMuteBtn = document . qu…" at bounding box center [602, 431] width 995 height 557
click at [164, 409] on div "} function initVideoMuteHideWithHowler ( ) { const videoMuteBtn = document . qu…" at bounding box center [602, 431] width 995 height 557
click at [408, 183] on div "} function initVideoMuteHideWithHowler ( ) { const videoMuteBtn = document . qu…" at bounding box center [602, 431] width 995 height 557
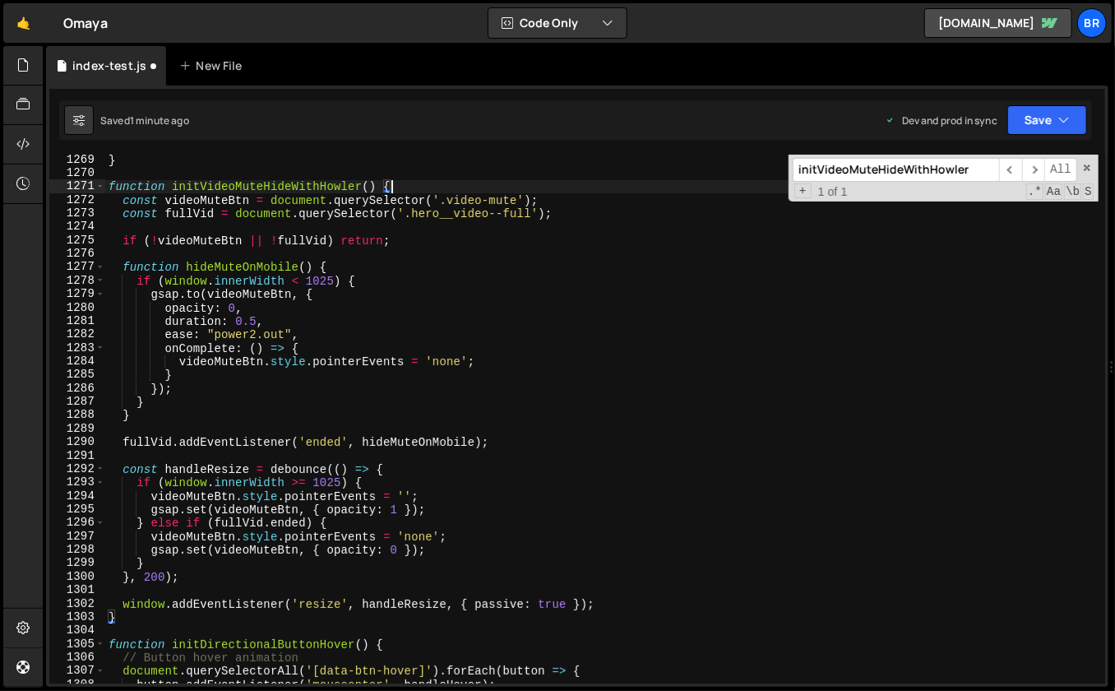
click at [415, 188] on div "} function initVideoMuteHideWithHowler ( ) { const videoMuteBtn = document . qu…" at bounding box center [602, 431] width 995 height 557
click at [331, 360] on div "} function initVideoMuteHideWithHowler ( ) { const videoMuteBtn = document . qu…" at bounding box center [602, 431] width 995 height 557
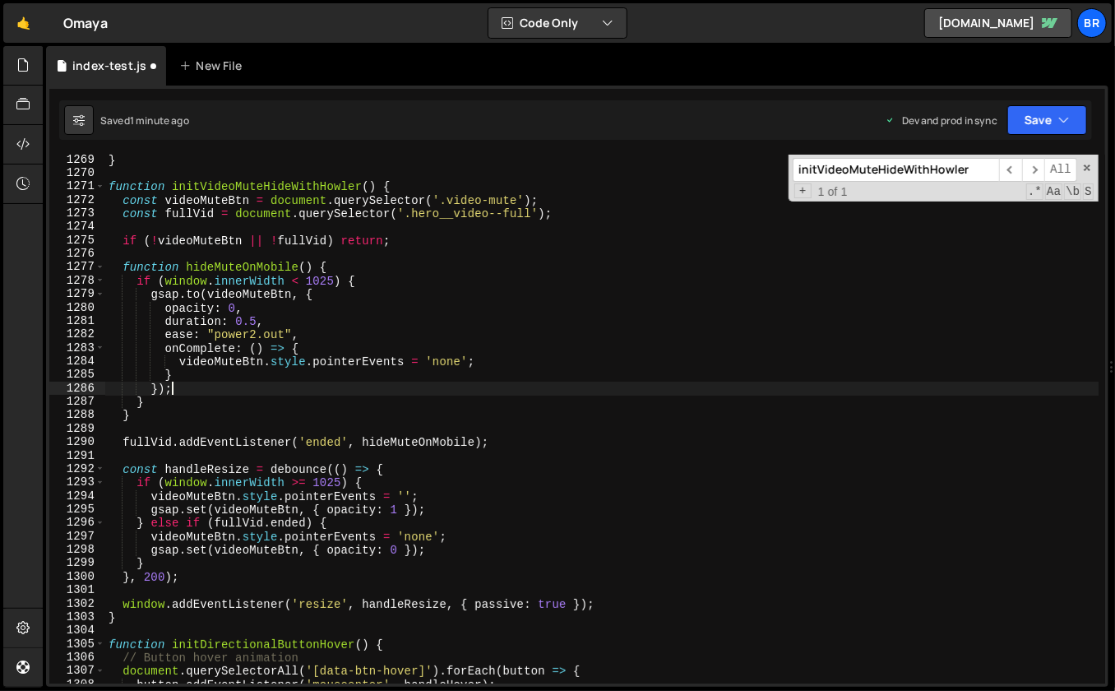
click at [327, 385] on div "} function initVideoMuteHideWithHowler ( ) { const videoMuteBtn = document . qu…" at bounding box center [602, 431] width 995 height 557
click at [412, 185] on div "} function initVideoMuteHideWithHowler ( ) { const videoMuteBtn = document . qu…" at bounding box center [602, 431] width 995 height 557
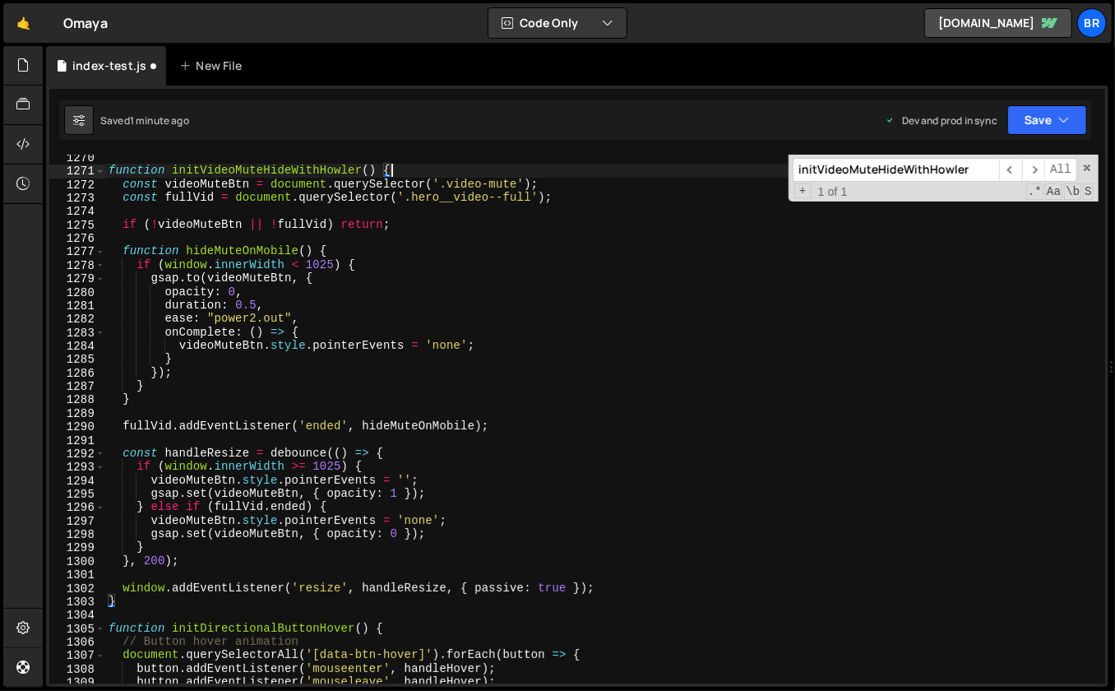
scroll to position [17140, 0]
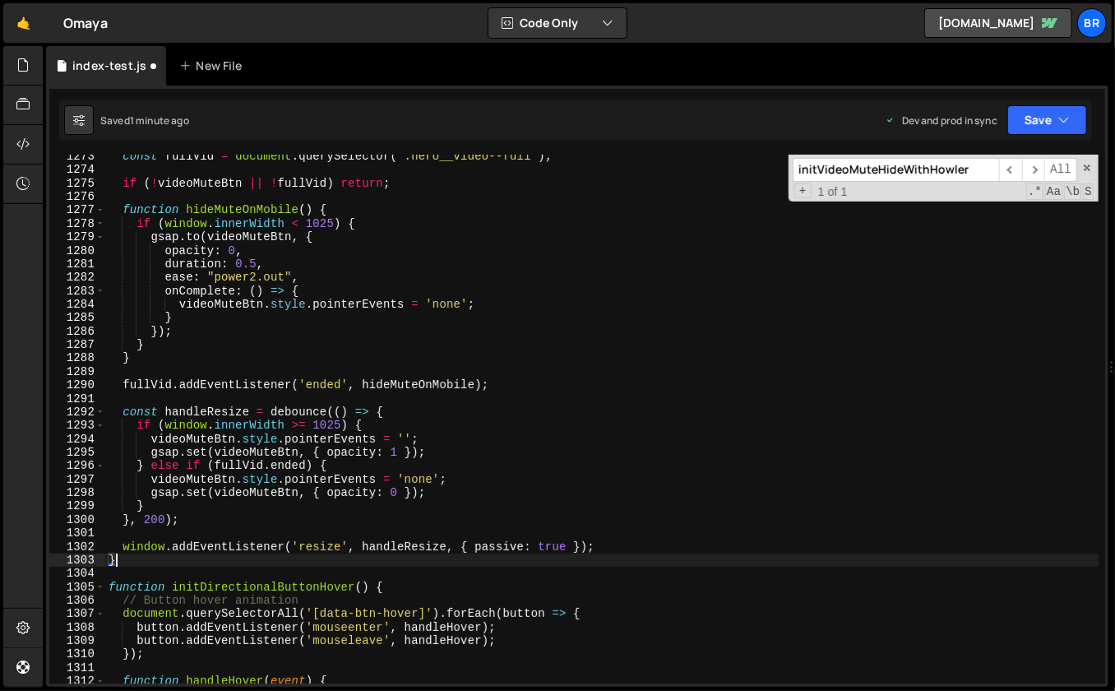
click at [147, 559] on div "const fullVid = document . querySelector ( '.hero__video--full' ) ; if ( ! vide…" at bounding box center [602, 428] width 995 height 557
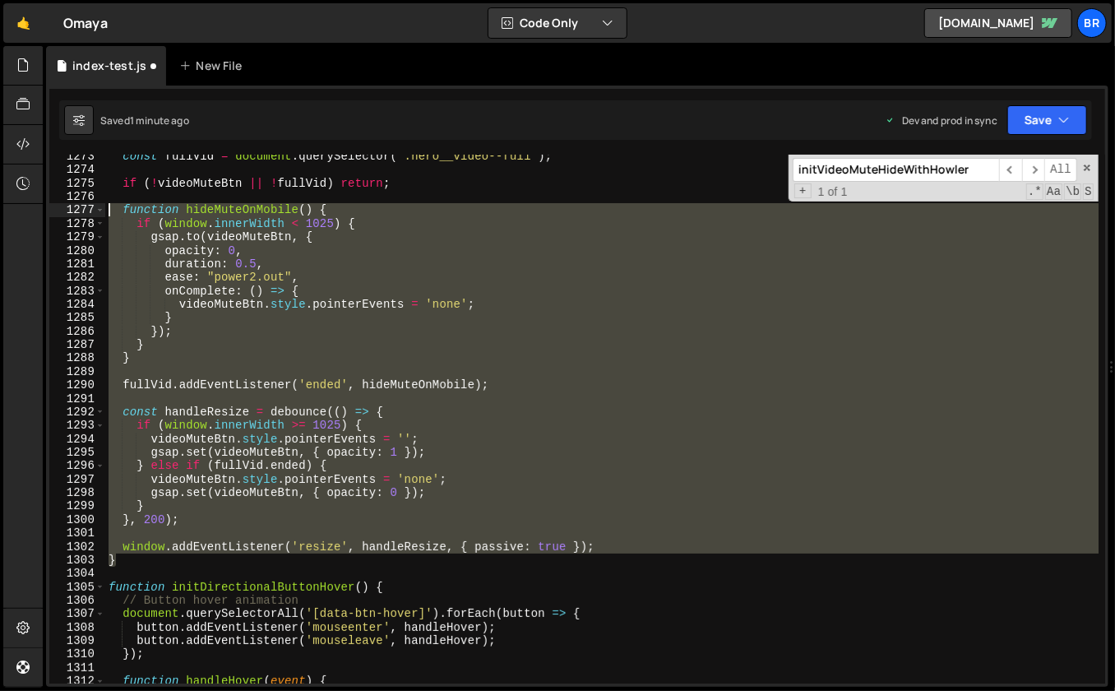
drag, startPoint x: 145, startPoint y: 559, endPoint x: 114, endPoint y: 209, distance: 351.8
click at [114, 209] on div "const fullVid = document . querySelector ( '.hero__video--full' ) ; if ( ! vide…" at bounding box center [602, 428] width 995 height 557
paste textarea "}"
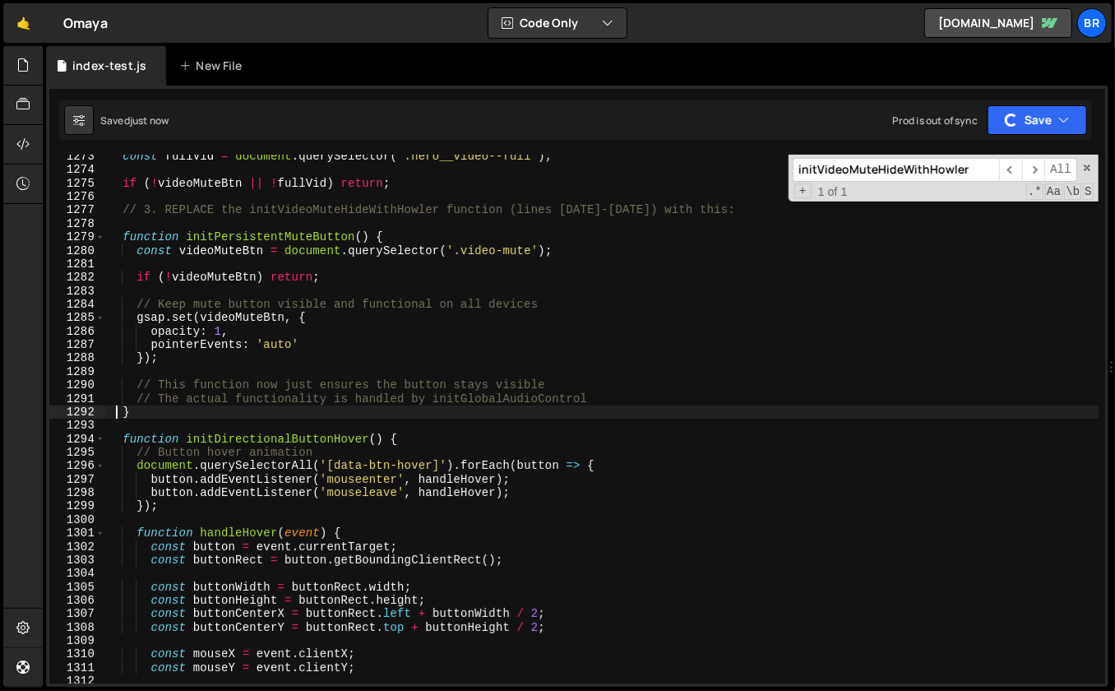
scroll to position [17074, 0]
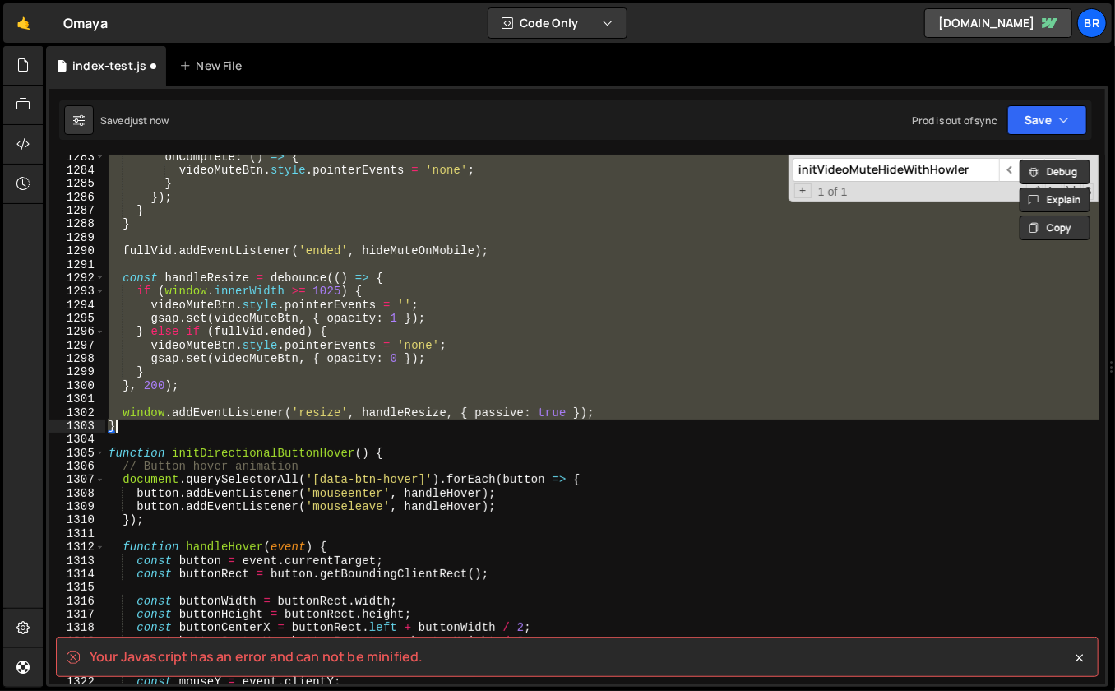
type textarea "});"
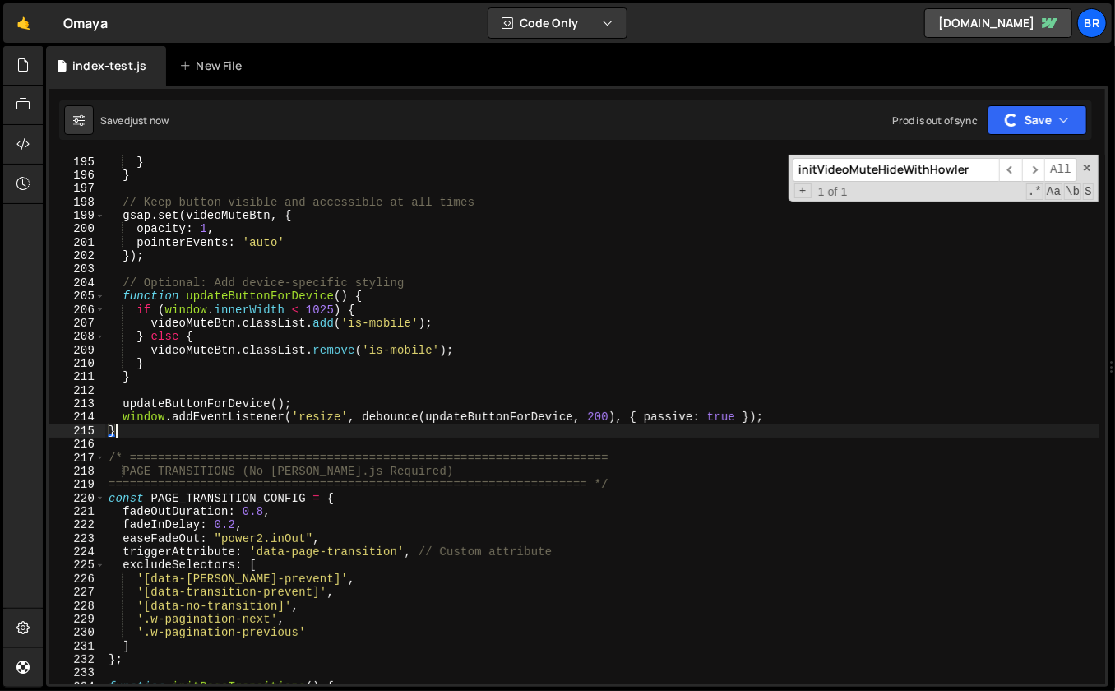
scroll to position [2558, 0]
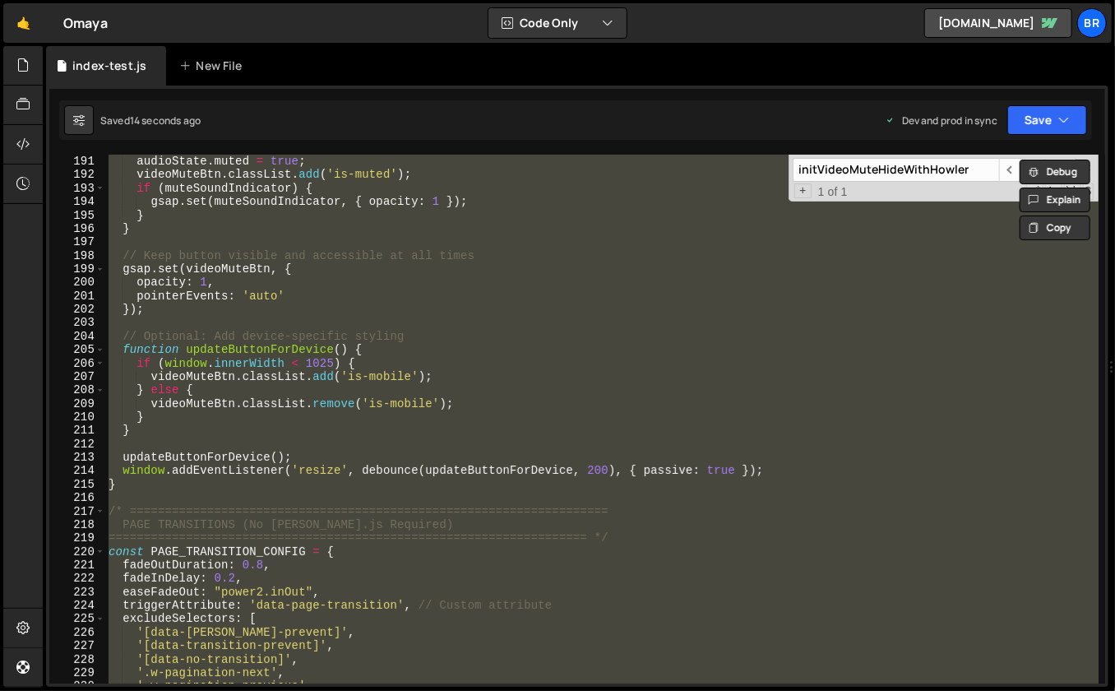
click at [751, 285] on div "if ( savedMuteState === 'true' ) { audioState . muted = true ; videoMuteBtn . c…" at bounding box center [602, 419] width 994 height 529
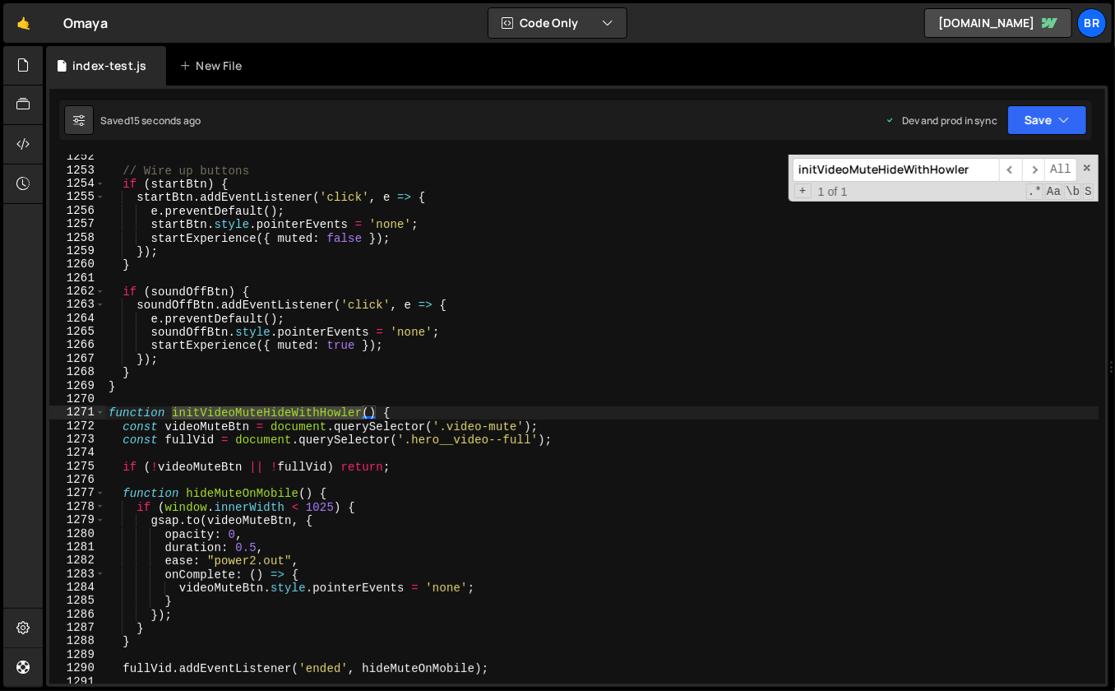
scroll to position [16857, 0]
click at [671, 368] on div "// Wire up buttons if ( startBtn ) { startBtn . addEventListener ( 'click' , e …" at bounding box center [602, 429] width 995 height 557
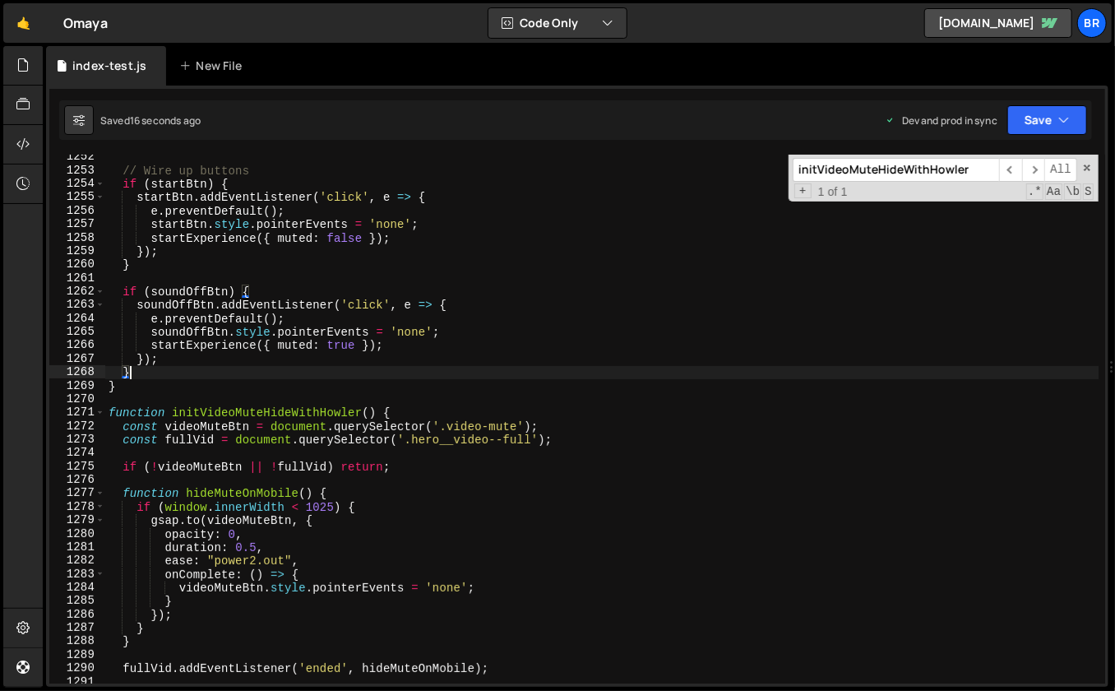
click at [484, 406] on div "// Wire up buttons if ( startBtn ) { startBtn . addEventListener ( 'click' , e …" at bounding box center [602, 429] width 995 height 557
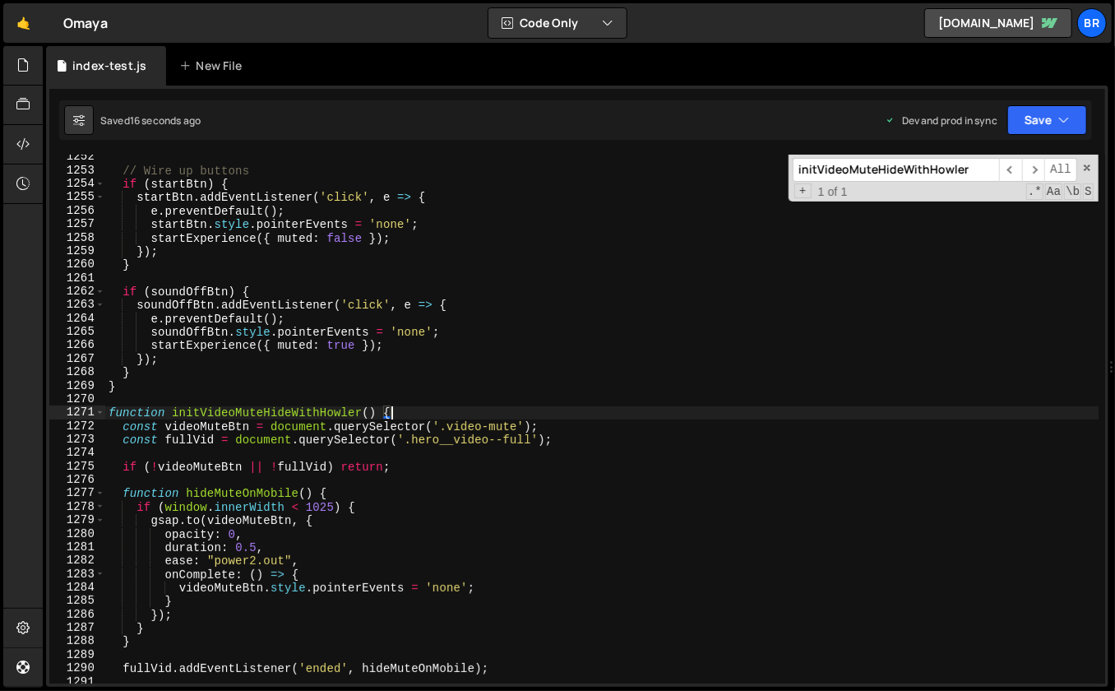
scroll to position [17033, 0]
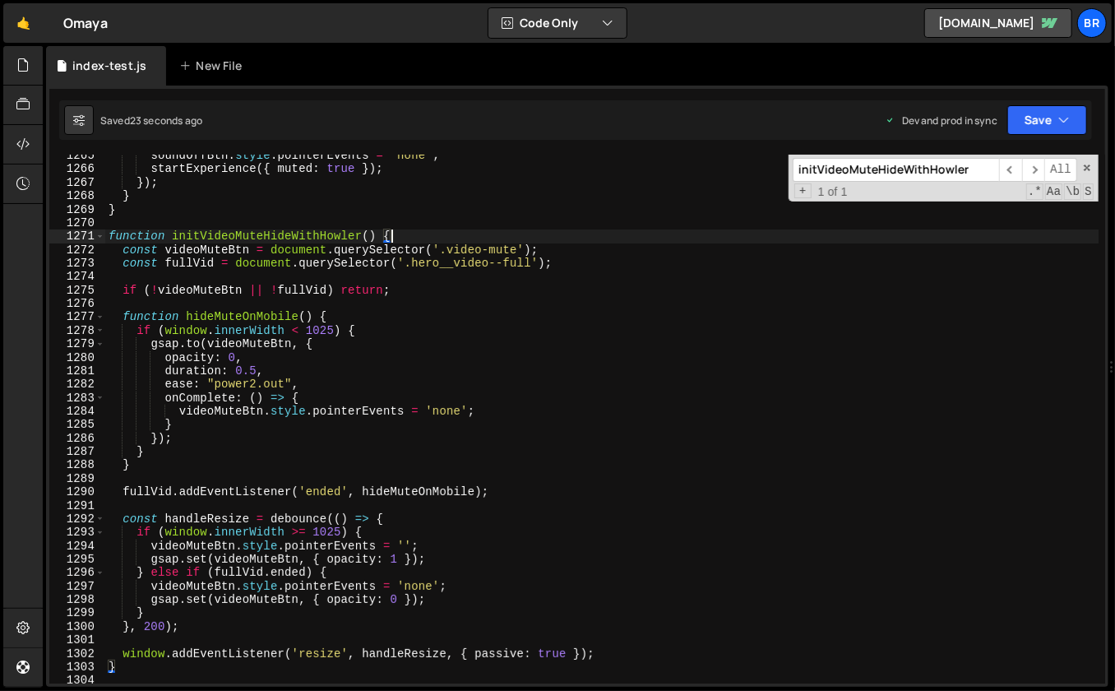
click at [406, 234] on div "soundOffBtn . style . pointerEvents = 'none' ; startExperience ({ muted : true …" at bounding box center [602, 427] width 995 height 557
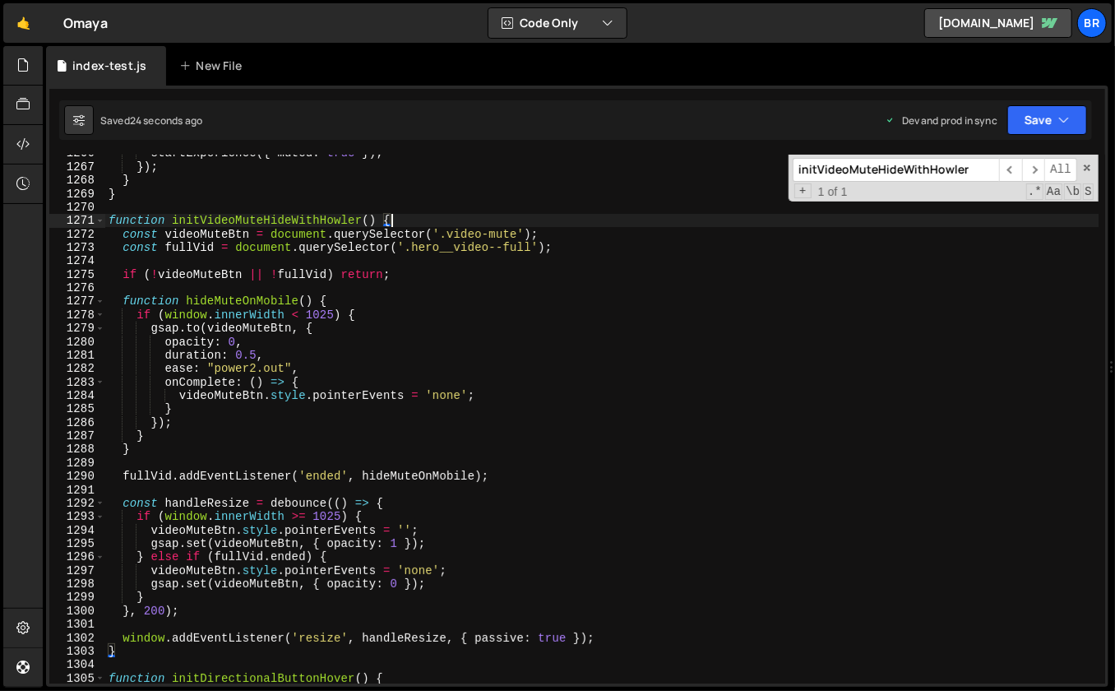
scroll to position [17049, 0]
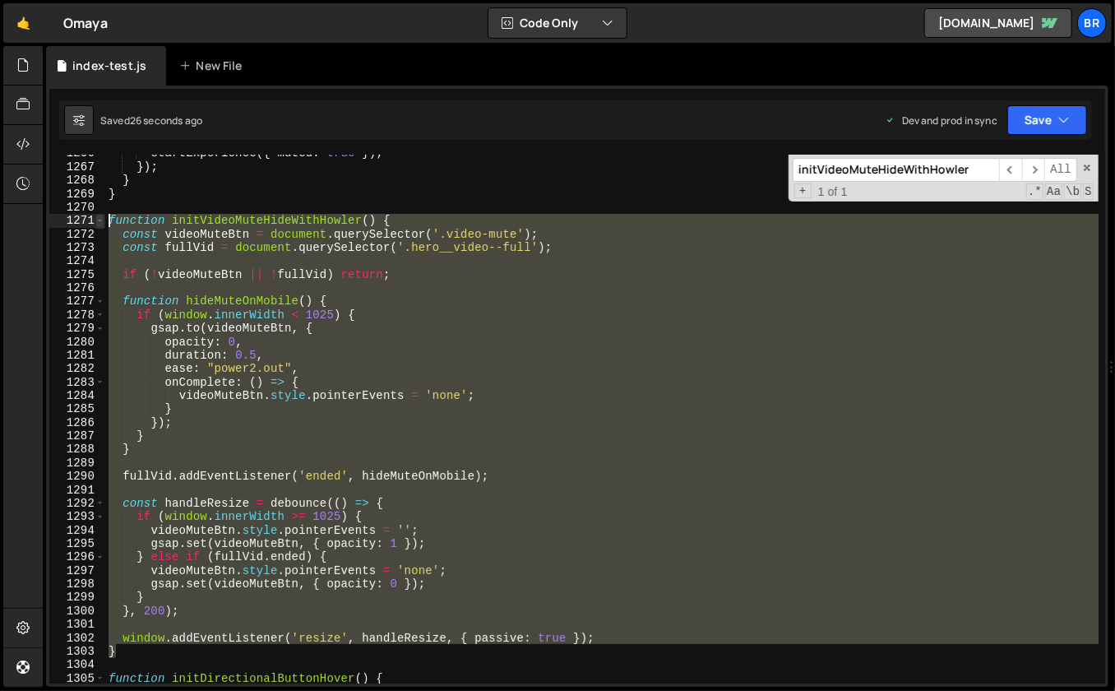
drag, startPoint x: 119, startPoint y: 651, endPoint x: 99, endPoint y: 214, distance: 437.3
click at [99, 214] on div "function initVideoMuteHideWithHowler() { 1266 1267 1268 1269 1270 1271 1272 127…" at bounding box center [577, 419] width 1056 height 529
paste textarea "}"
type textarea "}"
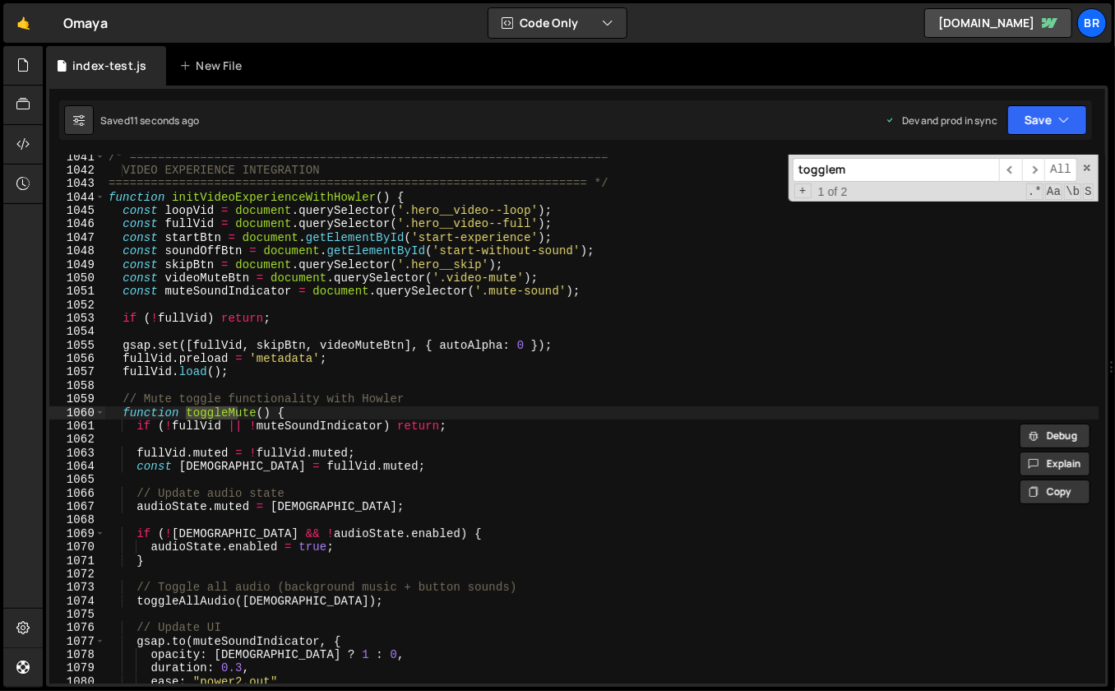
scroll to position [14018, 0]
type input "togglemute"
click at [298, 411] on div "/* ==================================================================== VIDEO E…" at bounding box center [602, 429] width 995 height 557
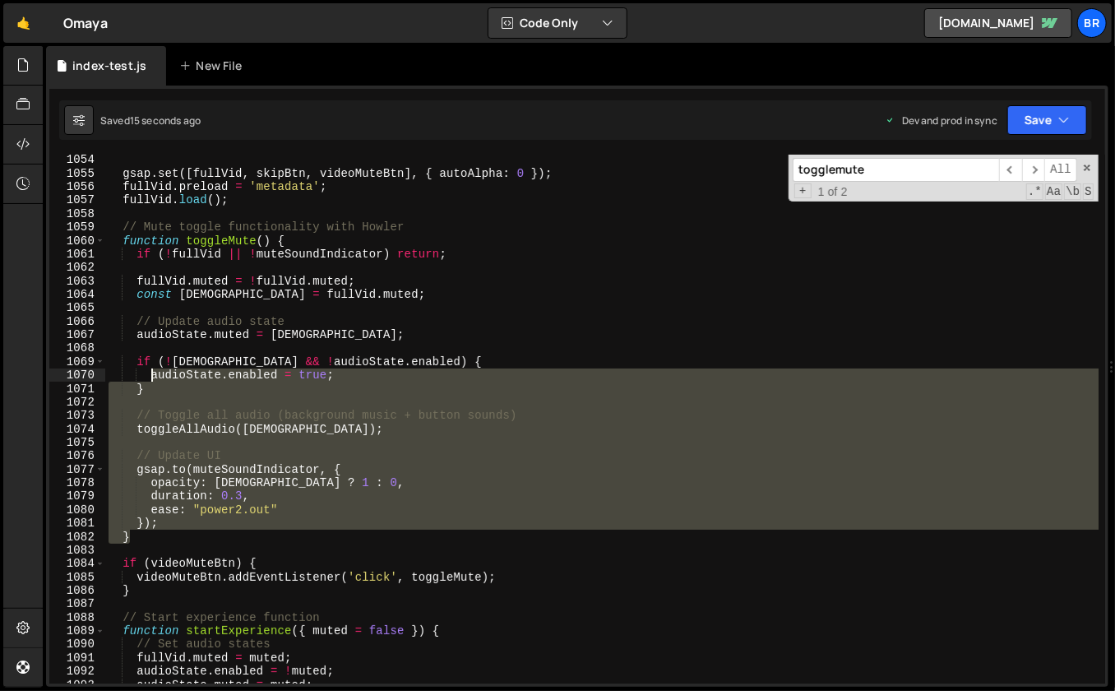
scroll to position [14130, 0]
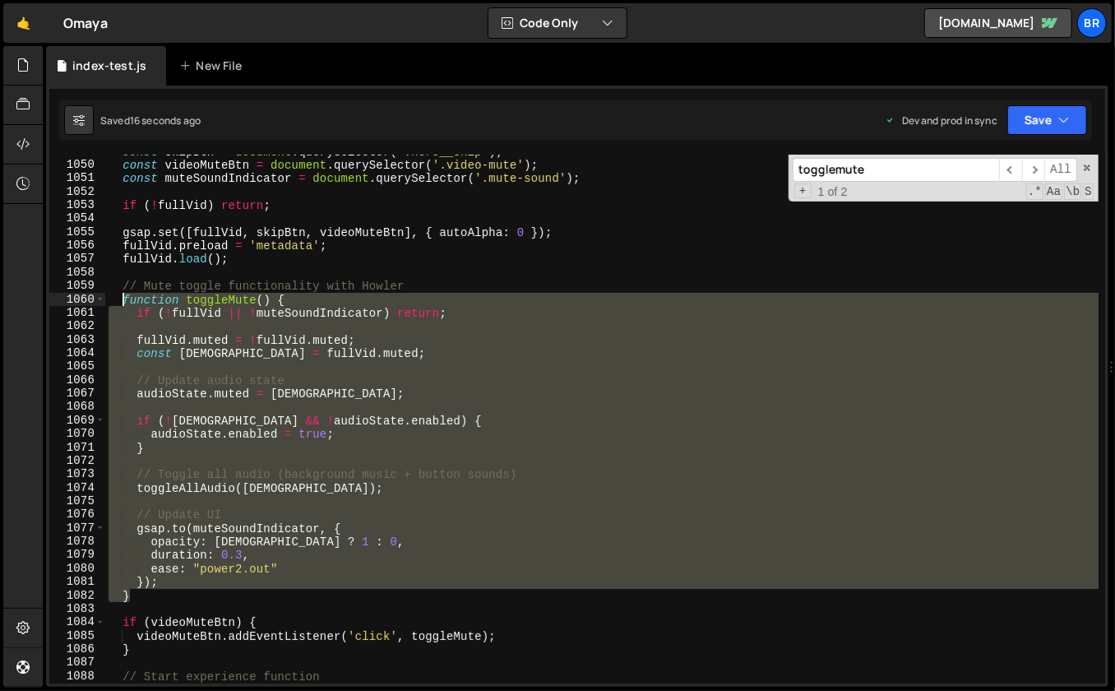
drag, startPoint x: 146, startPoint y: 456, endPoint x: 123, endPoint y: 302, distance: 155.4
click at [123, 302] on div "const skipBtn = document . querySelector ( '.hero__skip' ) ; const videoMuteBtn…" at bounding box center [602, 423] width 995 height 557
paste textarea "}"
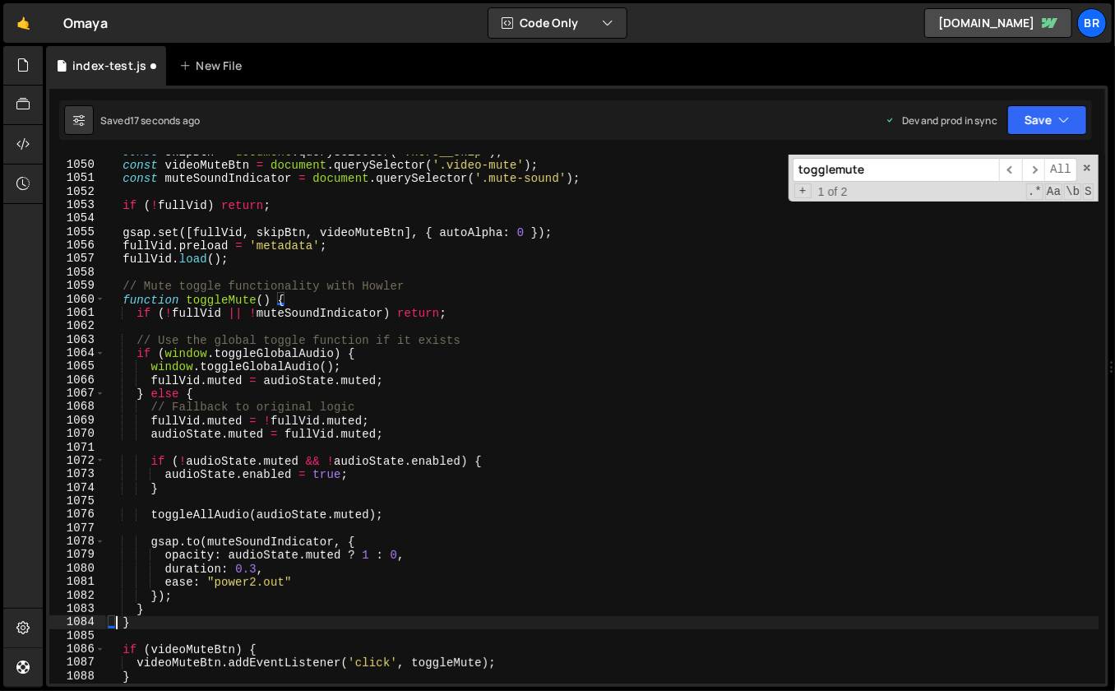
type textarea "}"
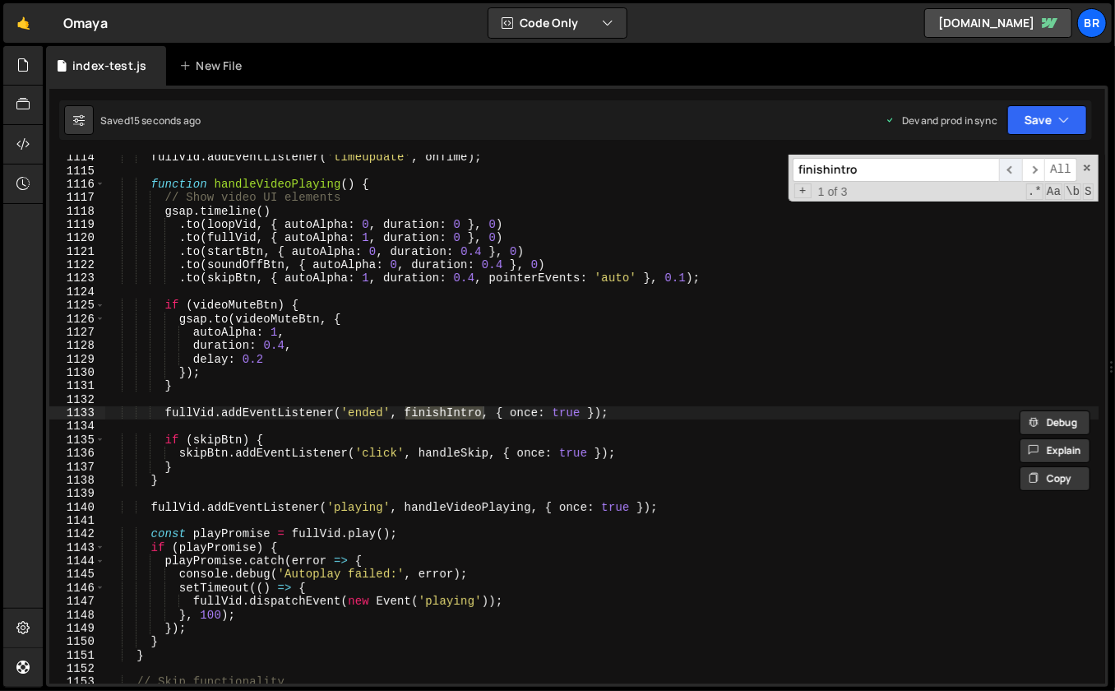
type input "finishintro"
click at [1016, 167] on span "​" at bounding box center [1010, 170] width 23 height 24
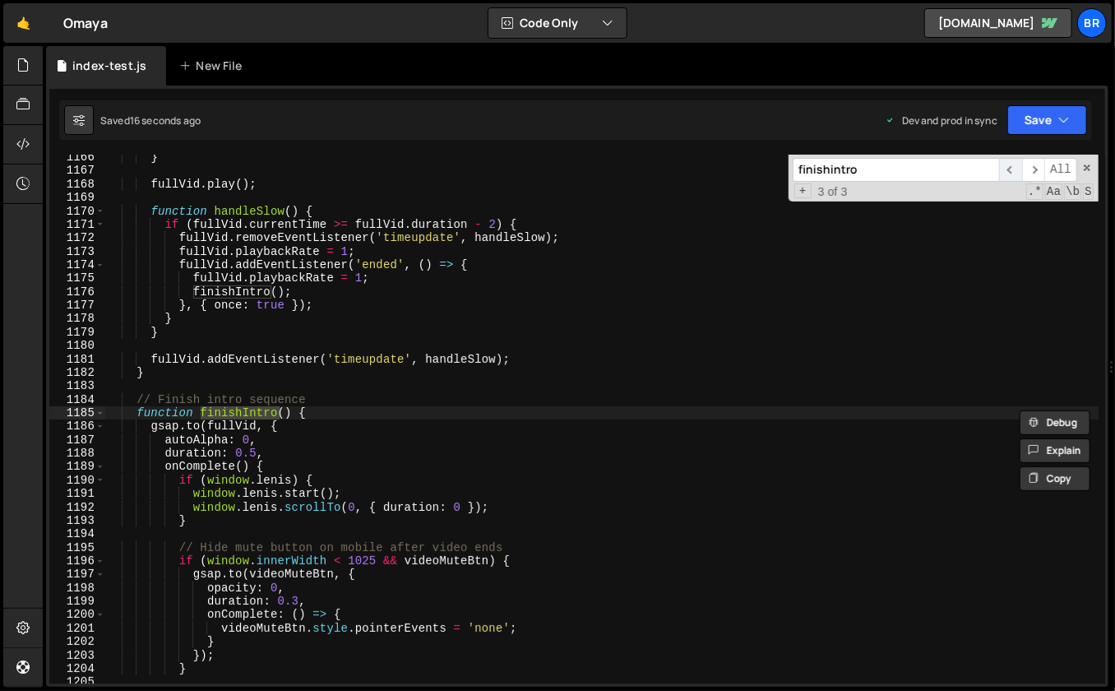
scroll to position [15700, 0]
click at [418, 424] on div "} fullVid . play ( ) ; function handleSlow ( ) { if ( fullVid . currentTime >= …" at bounding box center [602, 429] width 995 height 557
click at [387, 410] on div "} fullVid . play ( ) ; function handleSlow ( ) { if ( fullVid . currentTime >= …" at bounding box center [602, 429] width 995 height 557
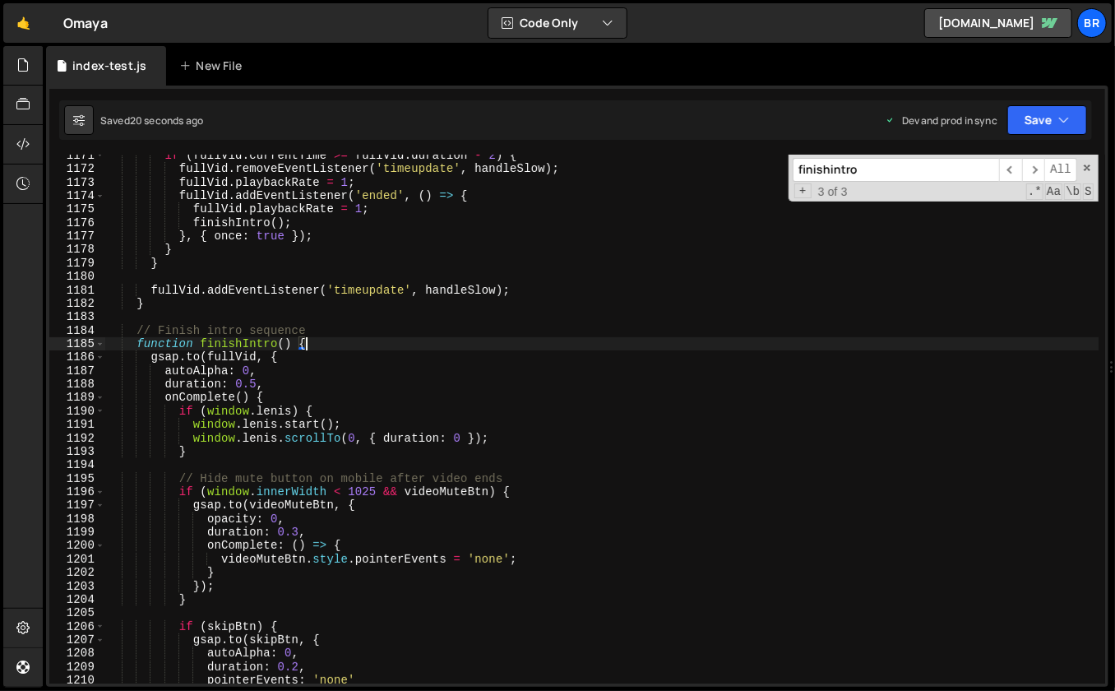
click at [273, 550] on div "if ( fullVid . currentTime >= fullVid . duration - 2 ) { fullVid . removeEventL…" at bounding box center [602, 427] width 995 height 557
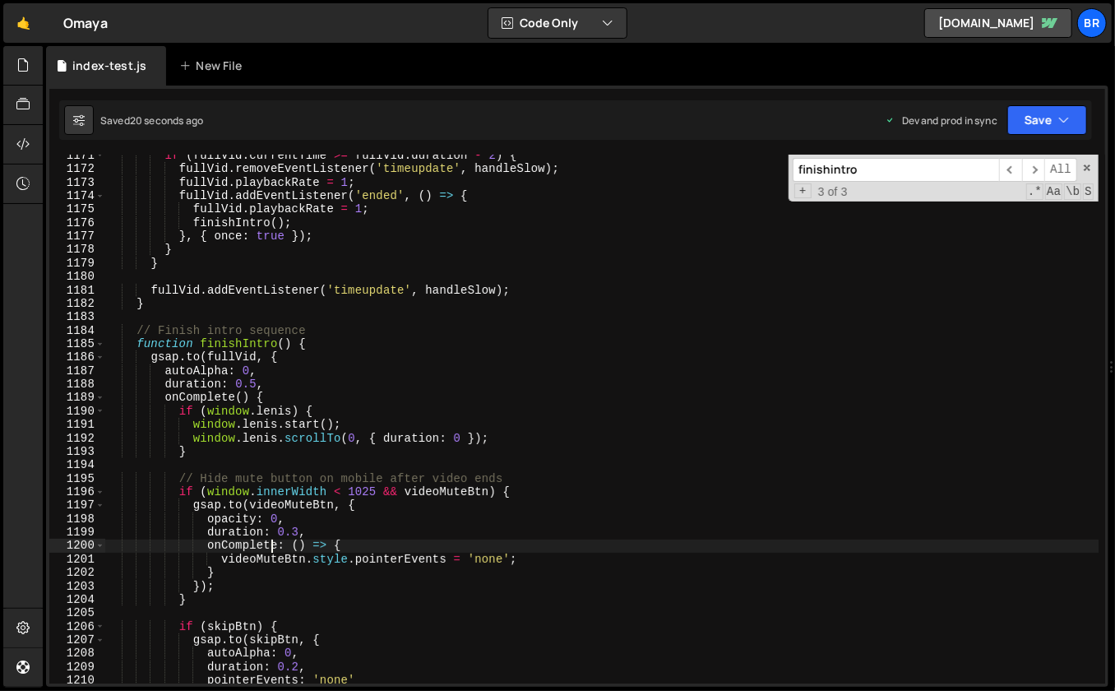
click at [218, 601] on div "if ( fullVid . currentTime >= fullVid . duration - 2 ) { fullVid . removeEventL…" at bounding box center [602, 427] width 995 height 557
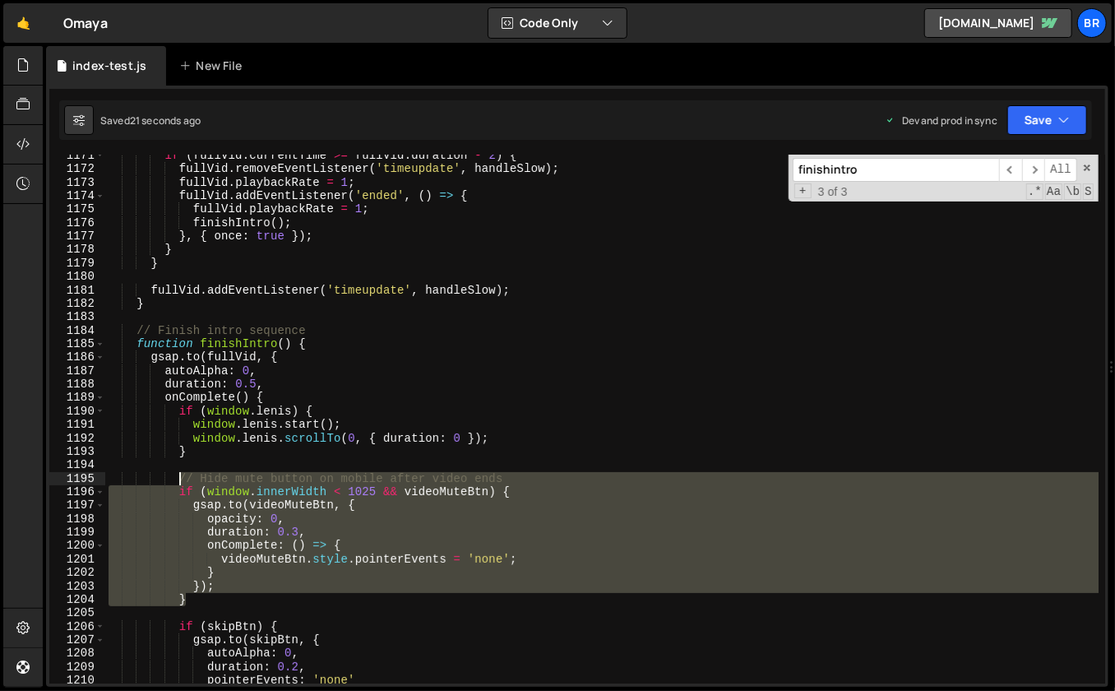
drag, startPoint x: 203, startPoint y: 573, endPoint x: 178, endPoint y: 475, distance: 102.0
click at [178, 475] on div "if ( fullVid . currentTime >= fullVid . duration - 2 ) { fullVid . removeEventL…" at bounding box center [602, 427] width 995 height 557
type textarea "// Hide mute button on mobile after video ends if (window.innerWidth < 1025 && …"
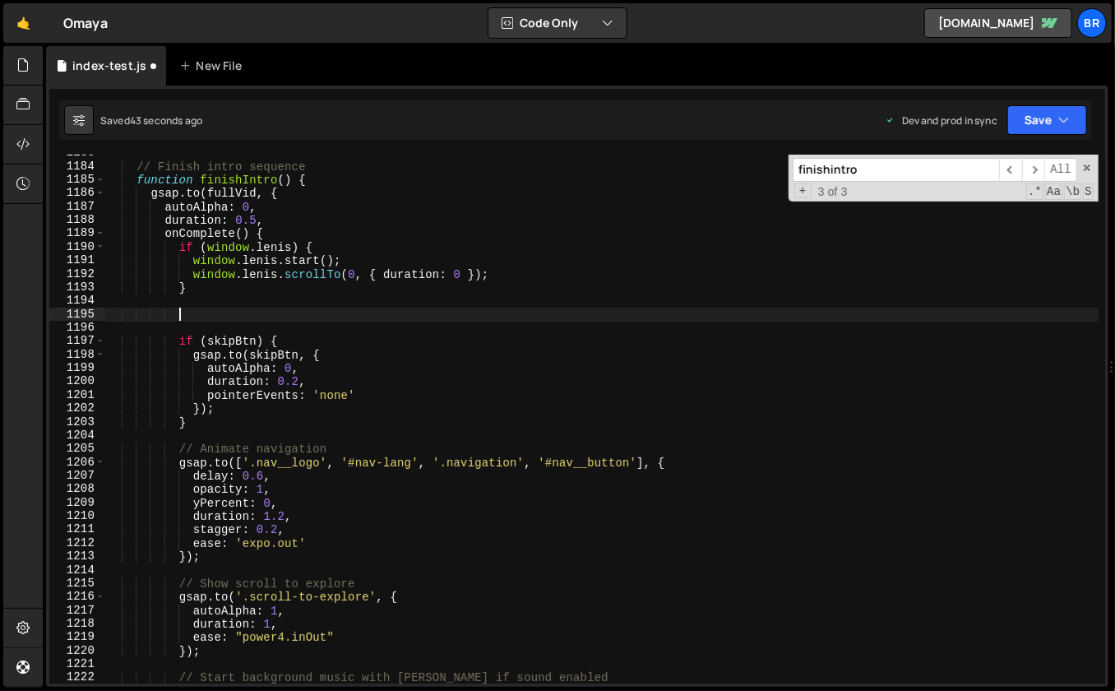
scroll to position [15933, 0]
type textarea "}); }"
paste textarea "videoMuteBtn.classList.add('is-visible');"
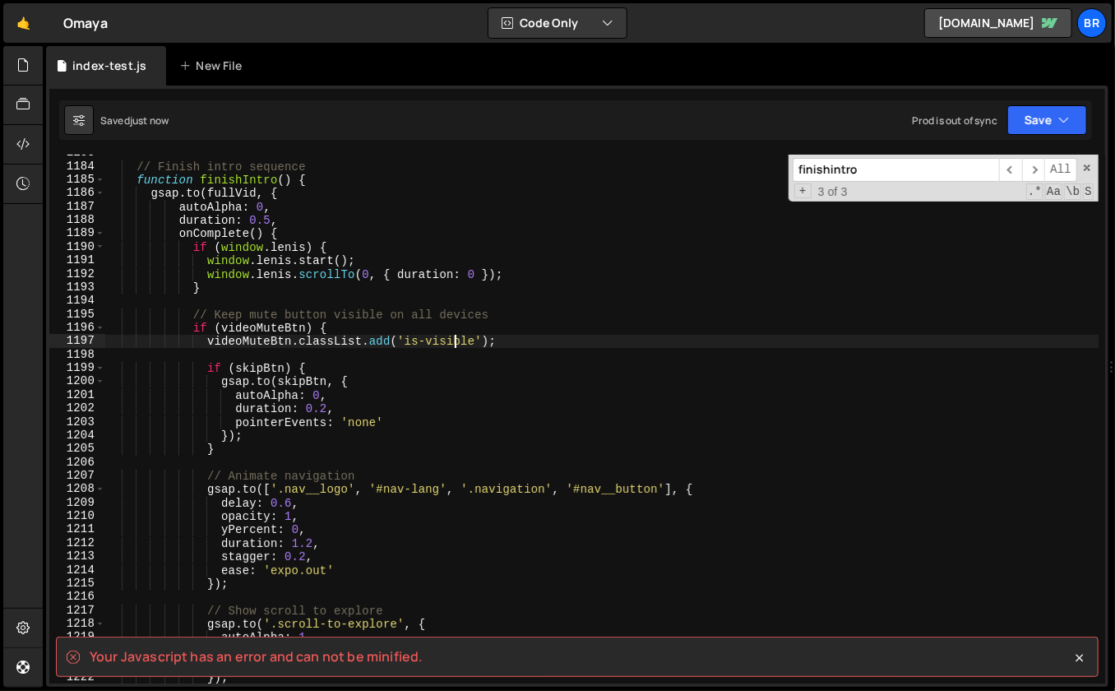
type textarea "});"
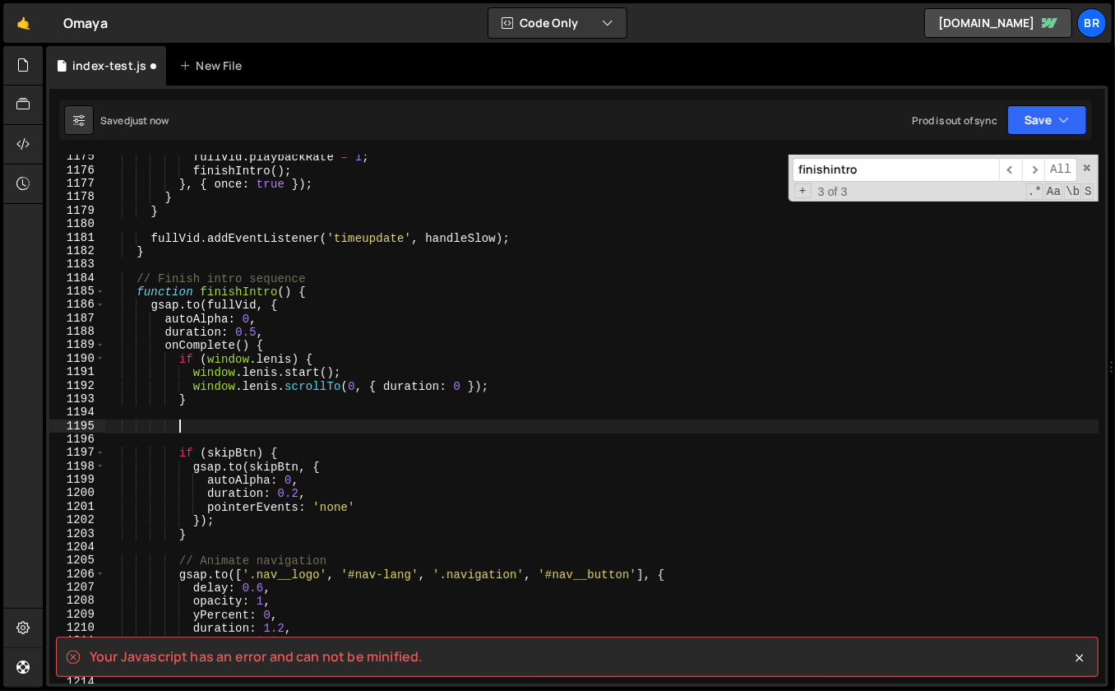
scroll to position [15821, 0]
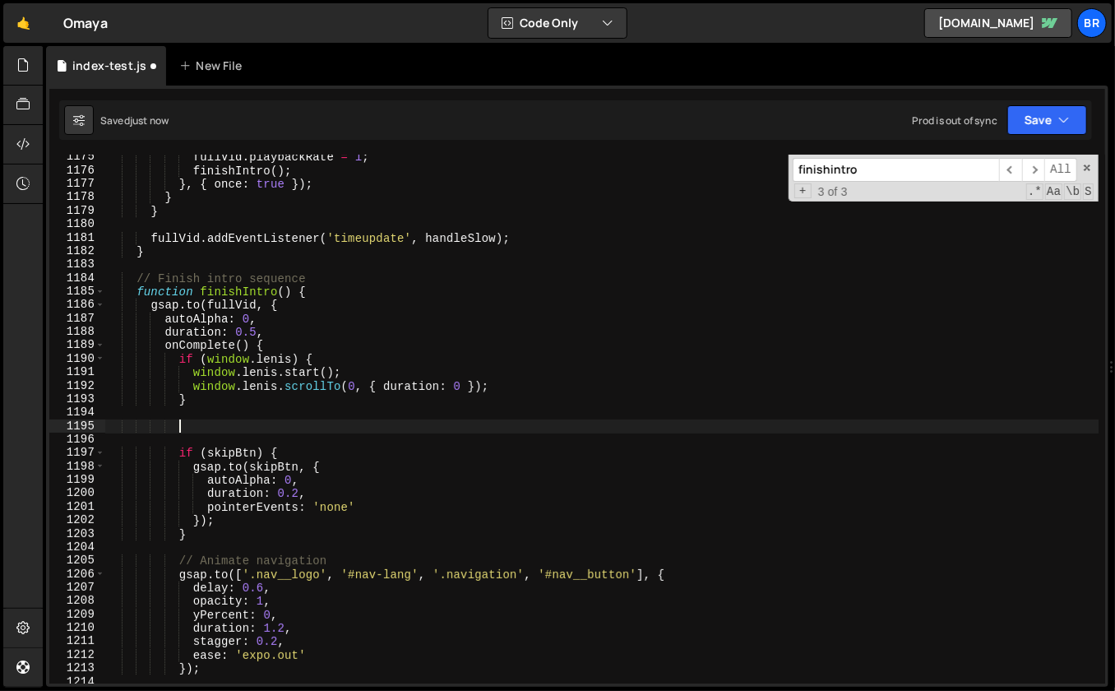
paste textarea "}"
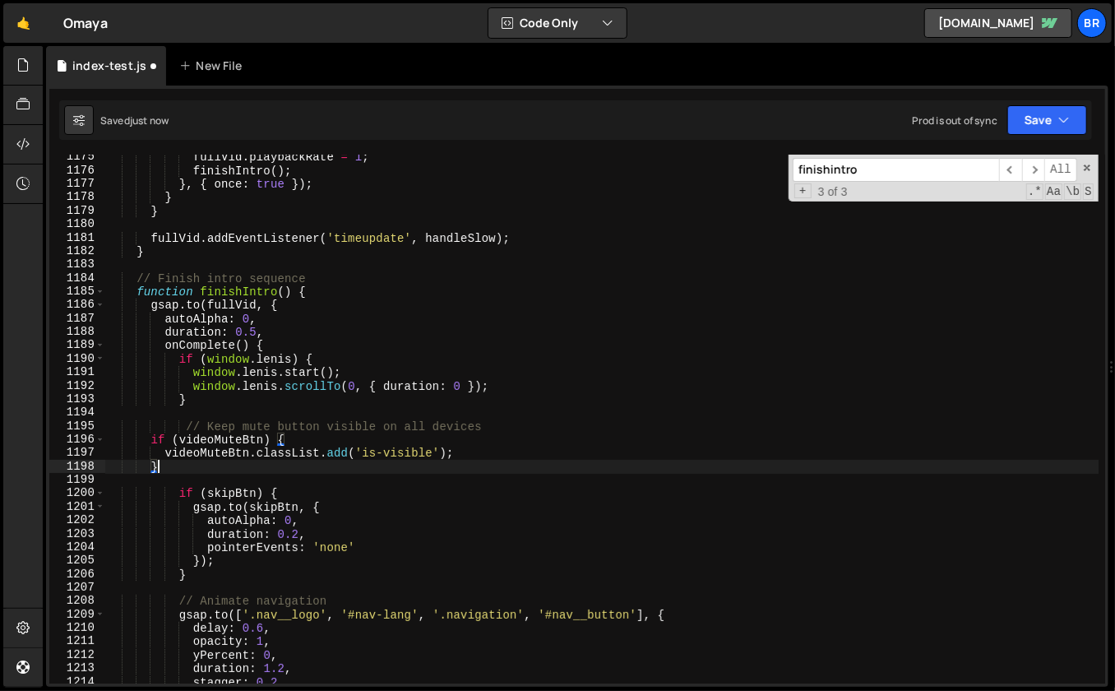
type textarea "}"
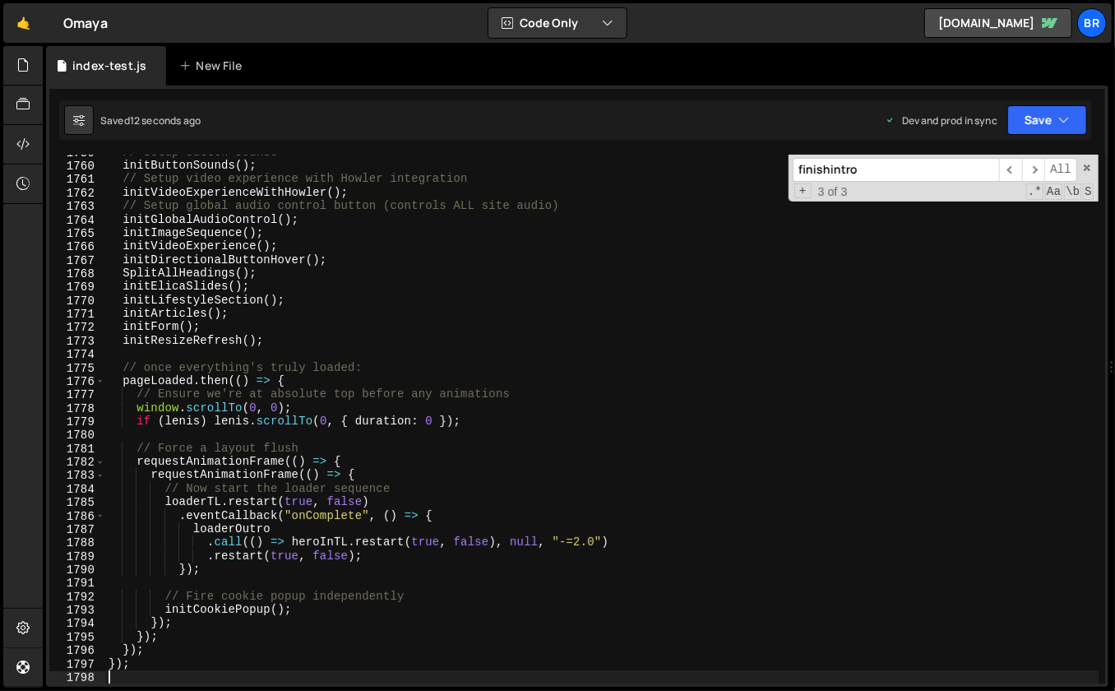
scroll to position [23687, 0]
click at [549, 459] on div "// Setup button sounds initButtonSounds ( ) ; // Setup video experience with Ho…" at bounding box center [602, 424] width 995 height 557
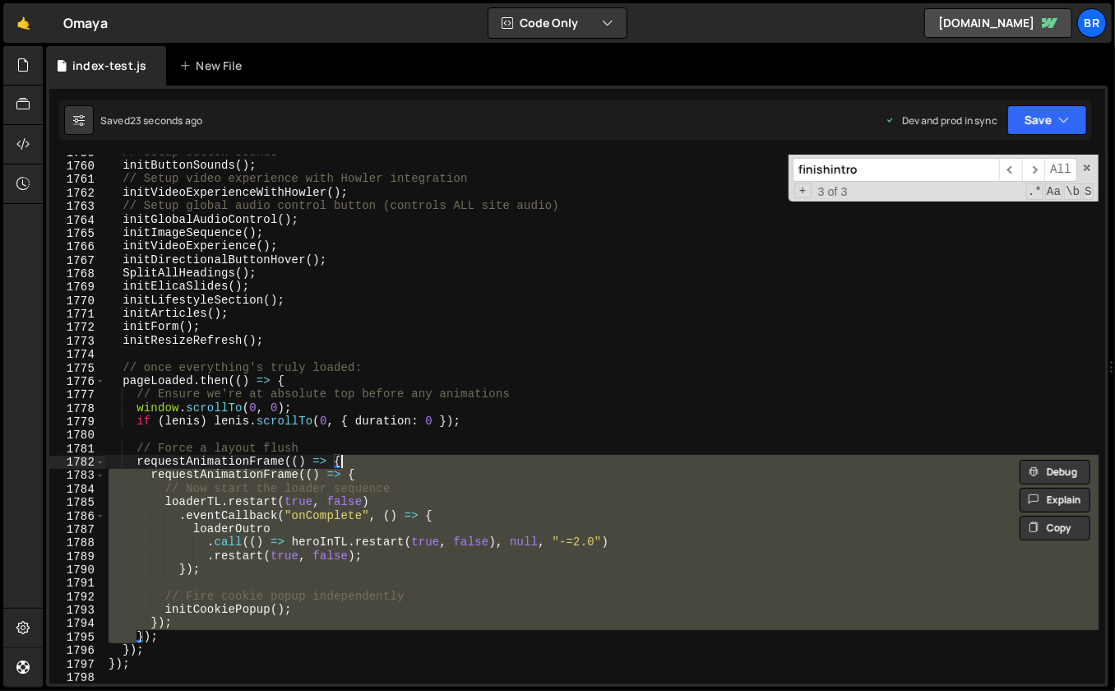
click at [587, 399] on div "// Setup button sounds initButtonSounds ( ) ; // Setup video experience with Ho…" at bounding box center [602, 424] width 995 height 557
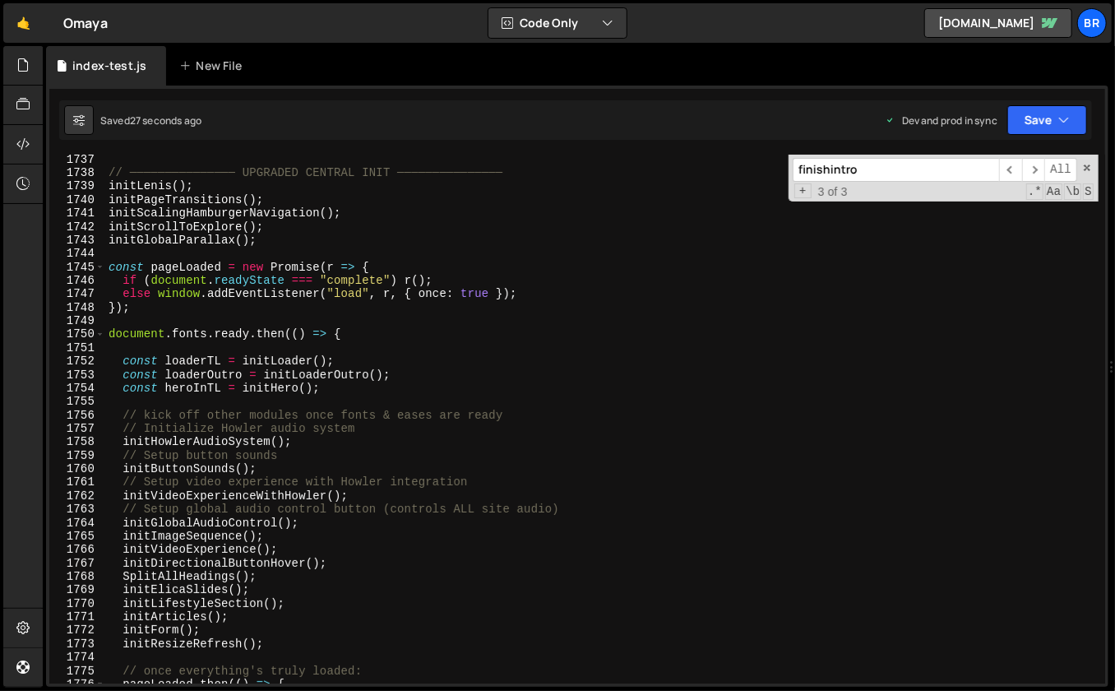
scroll to position [23397, 0]
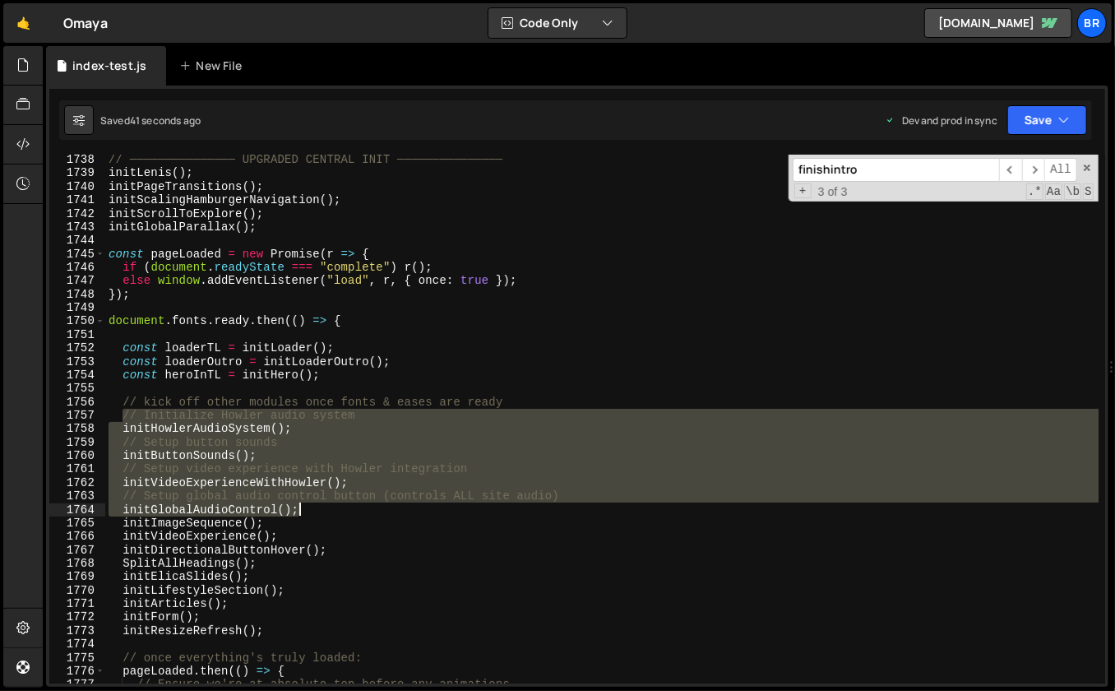
drag, startPoint x: 124, startPoint y: 416, endPoint x: 472, endPoint y: 511, distance: 360.6
click at [472, 511] on div "// ─────────────── UPGRADED CENTRAL INIT ─────────────── initLenis ( ) ; initPa…" at bounding box center [602, 431] width 995 height 557
paste textarea
type textarea "initGlobalAudioControl();"
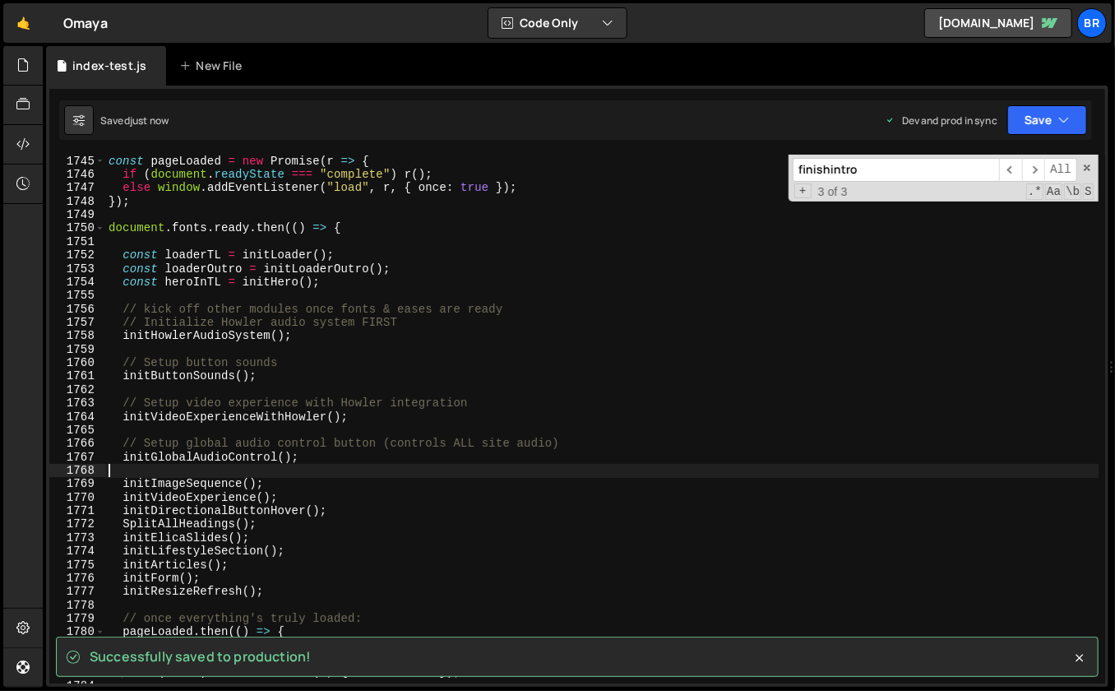
scroll to position [23554, 0]
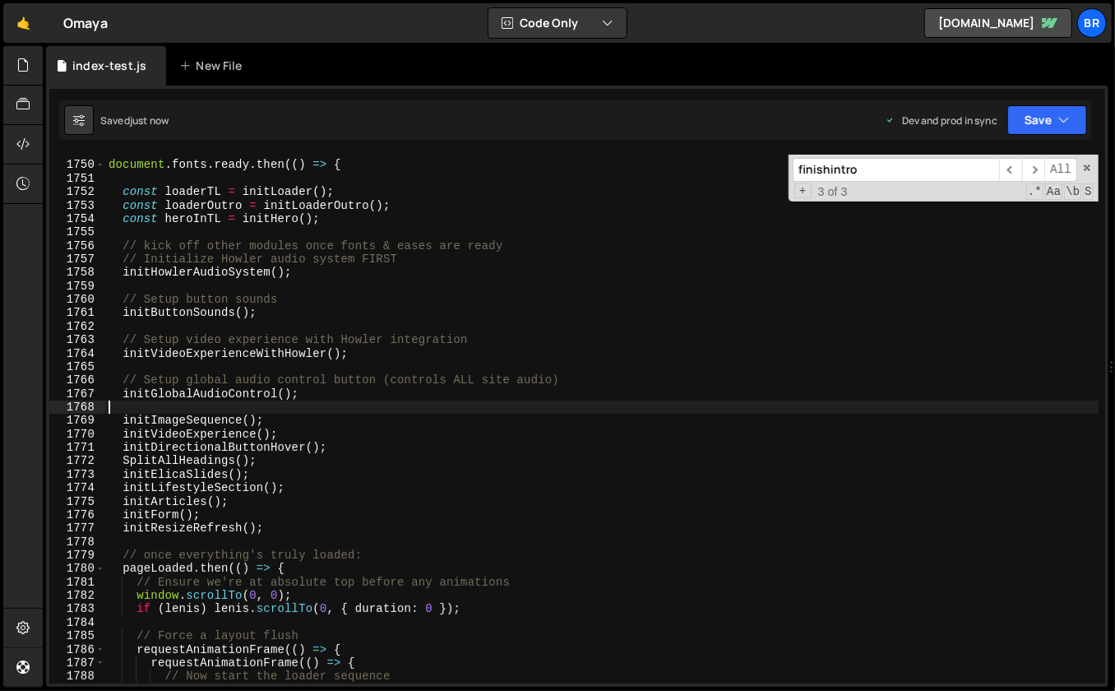
click at [529, 555] on div "document . fonts . ready . then (( ) => { const loaderTL = initLoader ( ) ; con…" at bounding box center [602, 423] width 995 height 557
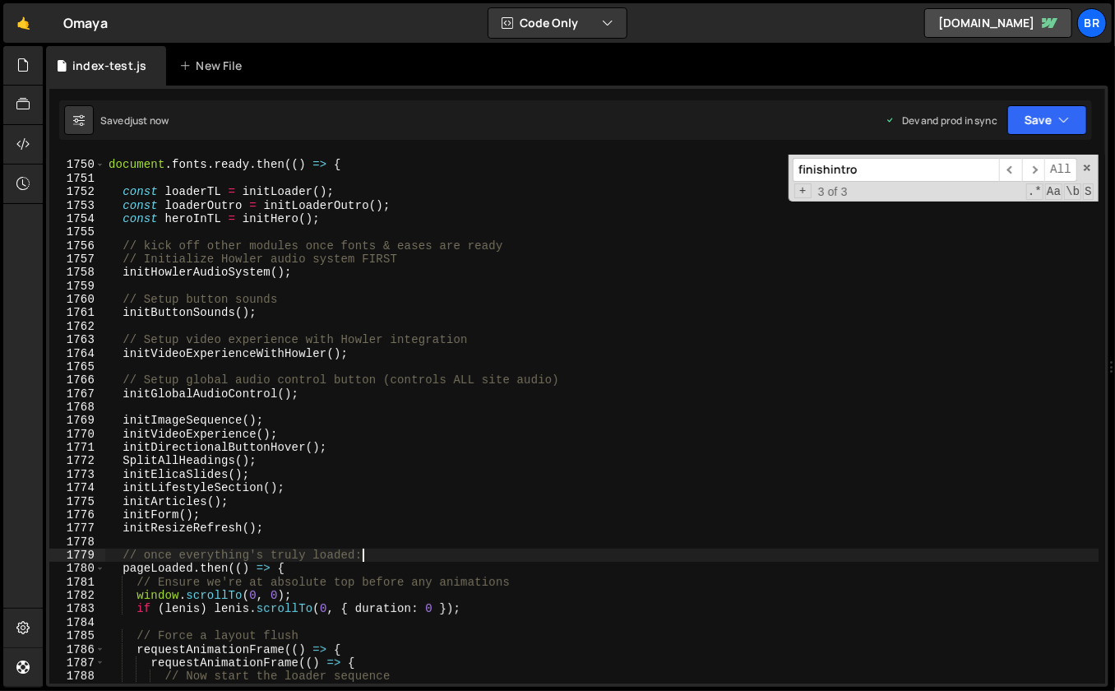
type textarea "// once everything's truly loaded:"
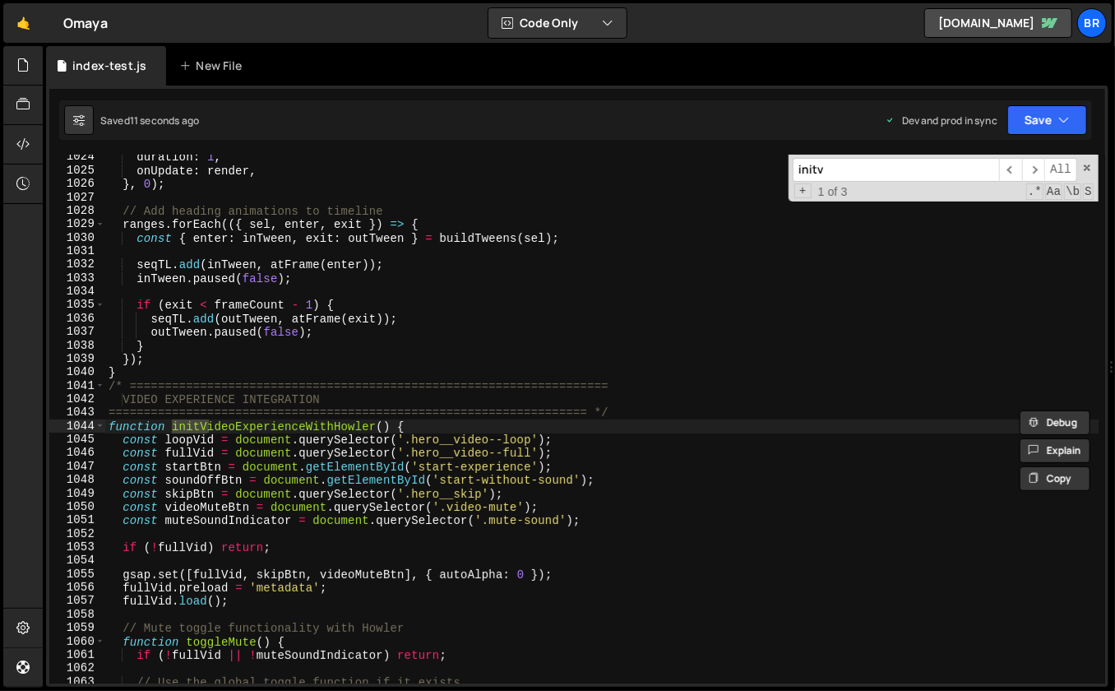
scroll to position [13788, 0]
type input "initvideoexpe"
click at [1040, 174] on span "​" at bounding box center [1034, 170] width 23 height 24
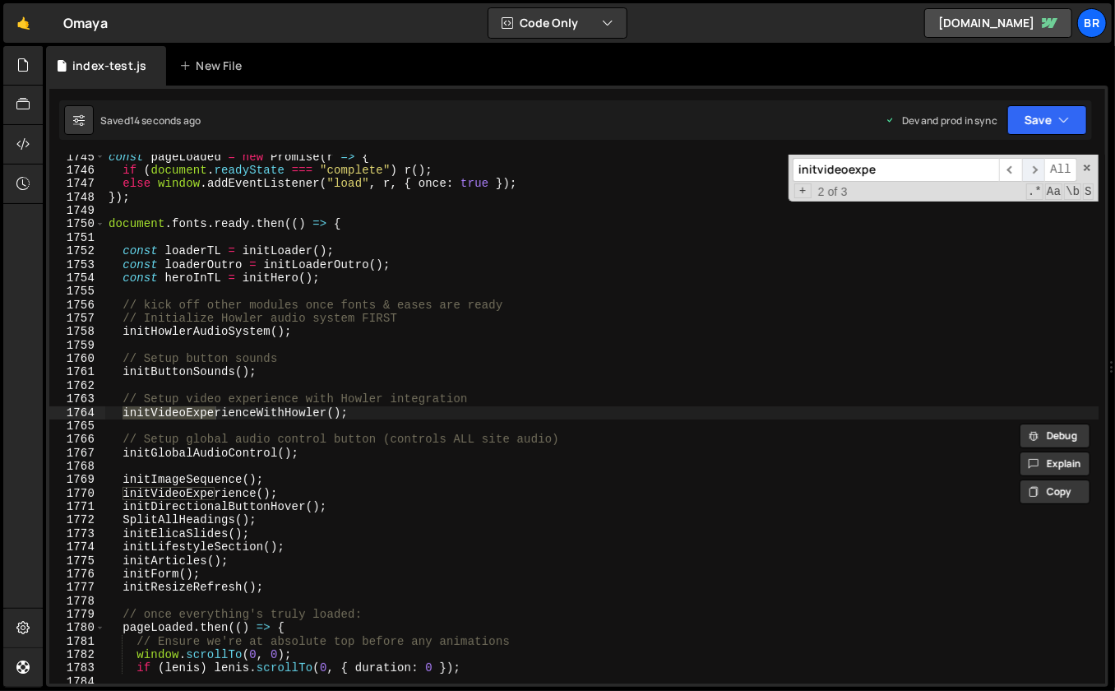
scroll to position [23494, 0]
click at [1038, 162] on span "​" at bounding box center [1034, 170] width 23 height 24
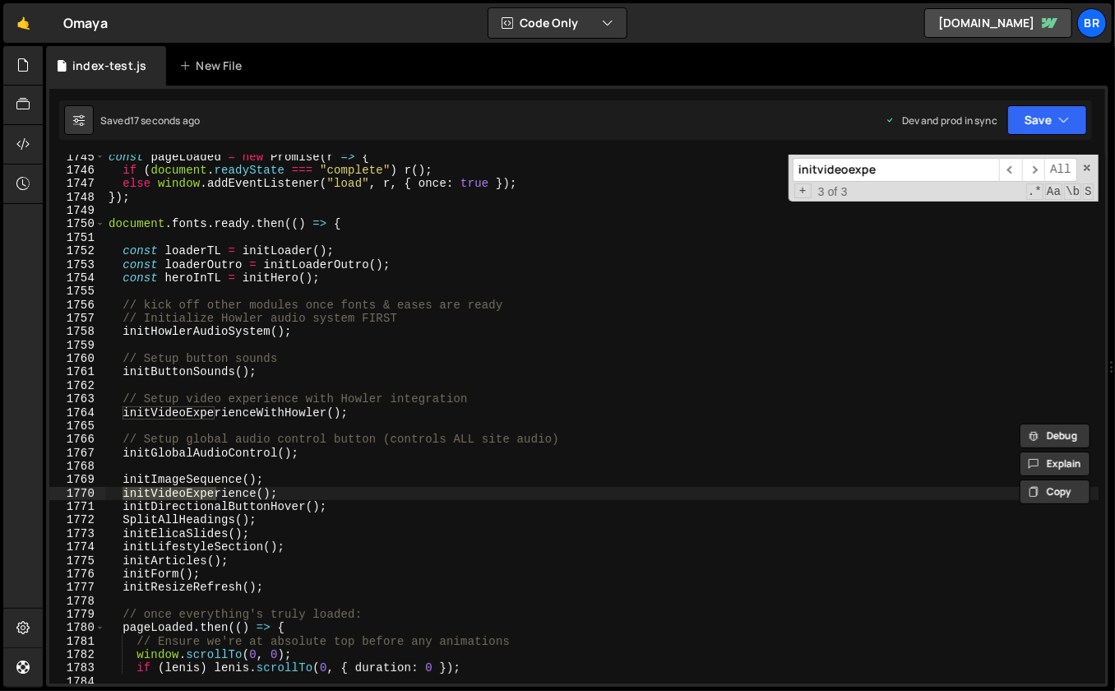
click at [293, 492] on div "const pageLoaded = new Promise ( r => { if ( document . readyState === "complet…" at bounding box center [602, 429] width 995 height 557
click at [1014, 162] on span "​" at bounding box center [1010, 170] width 23 height 24
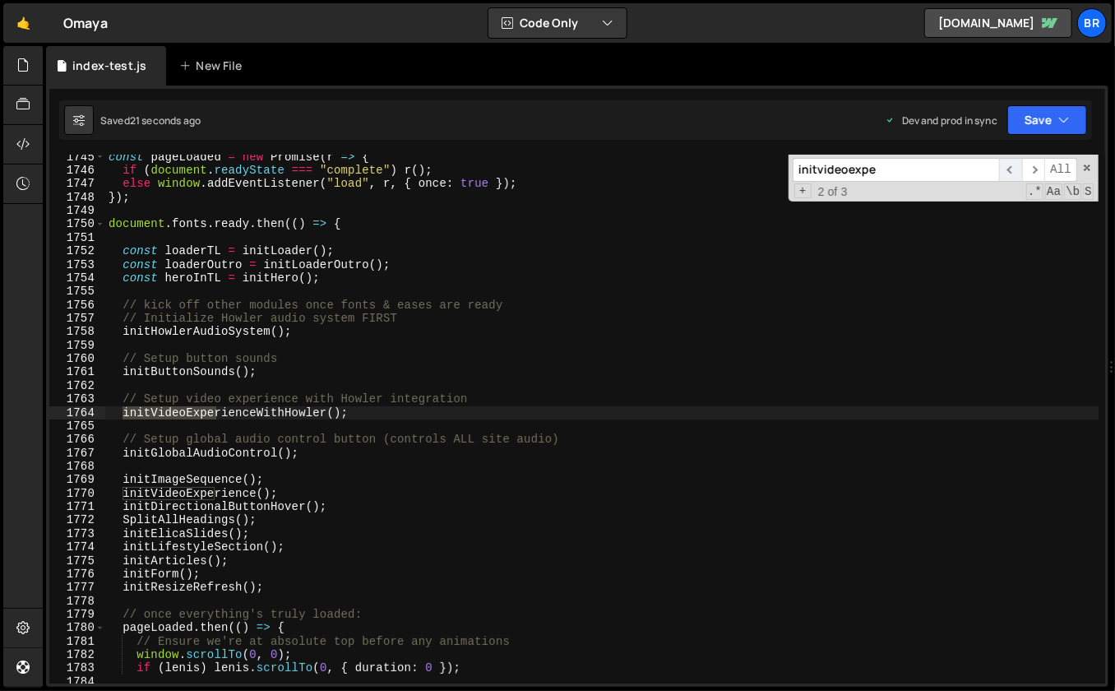
click at [1014, 162] on span "​" at bounding box center [1010, 170] width 23 height 24
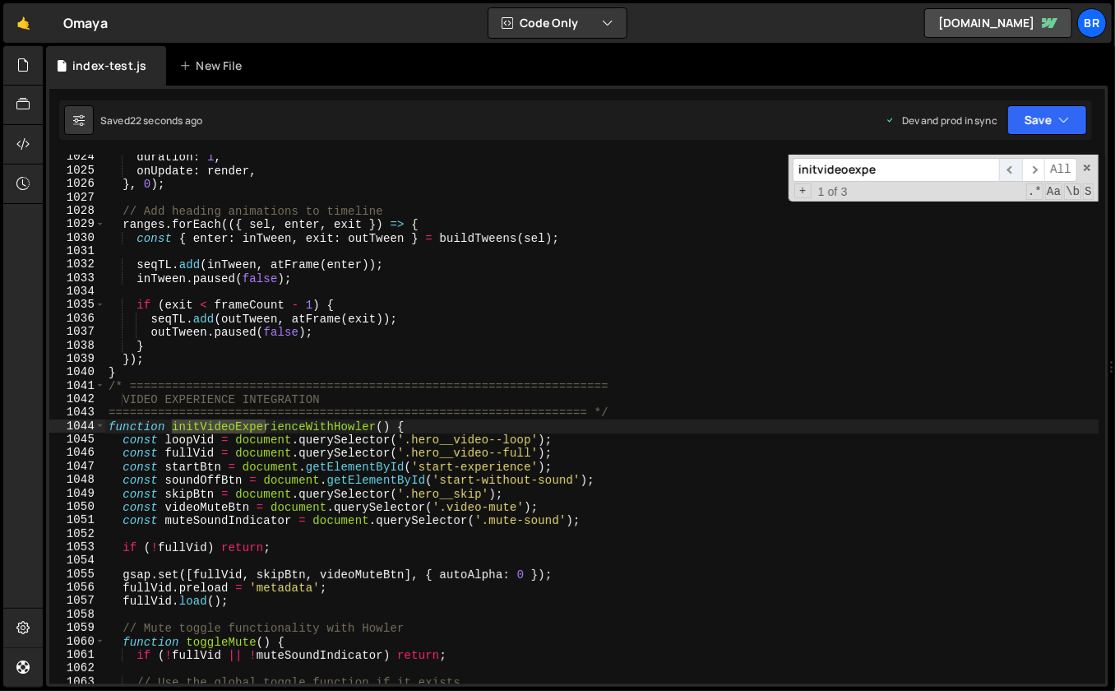
scroll to position [13788, 0]
click at [1029, 165] on span "​" at bounding box center [1034, 170] width 23 height 24
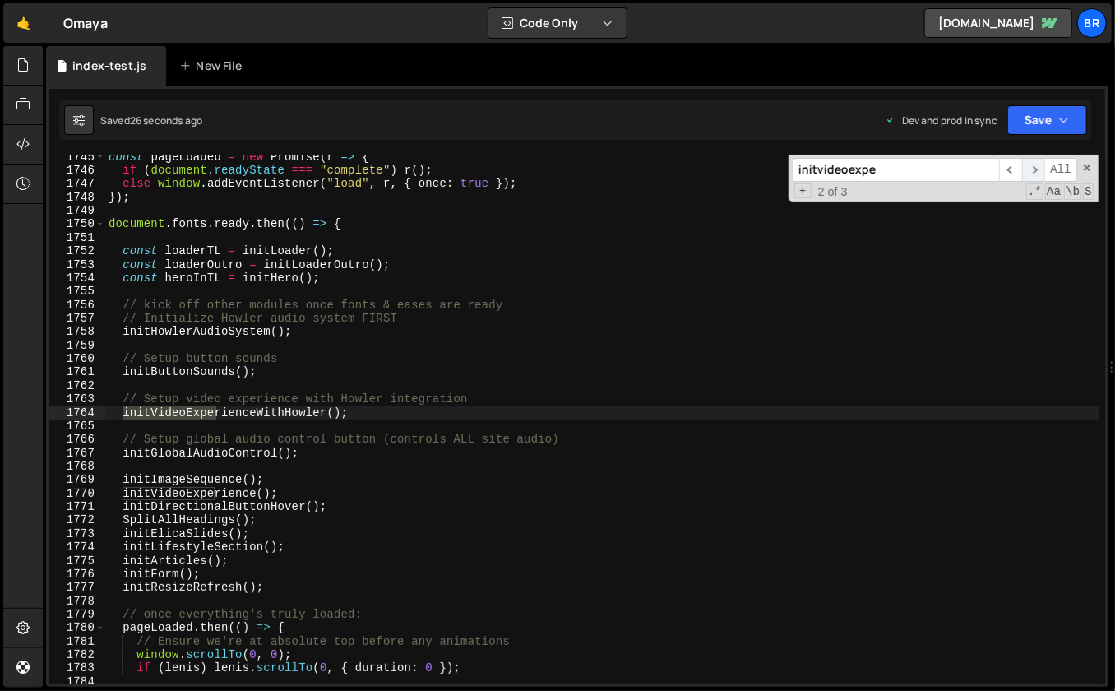
click at [1029, 165] on span "​" at bounding box center [1034, 170] width 23 height 24
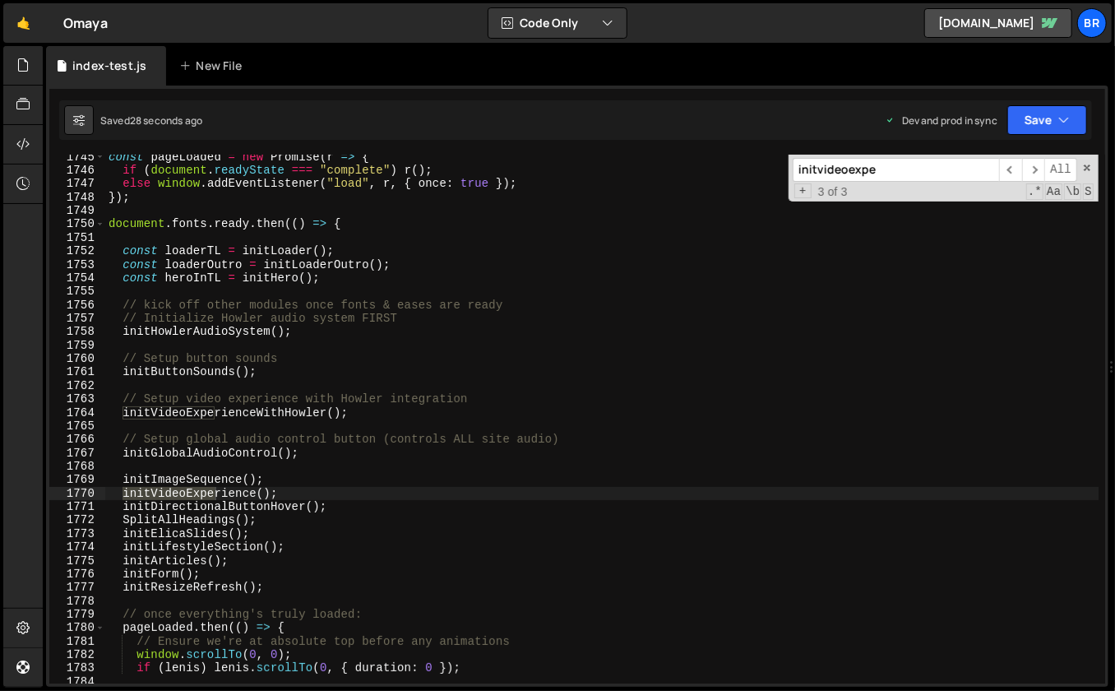
click at [288, 491] on div "const pageLoaded = new Promise ( r => { if ( document . readyState === "complet…" at bounding box center [602, 429] width 995 height 557
type textarea "// initVideoExperience();"
click at [328, 470] on div "const pageLoaded = new Promise ( r => { if ( document . readyState === "complet…" at bounding box center [602, 429] width 995 height 557
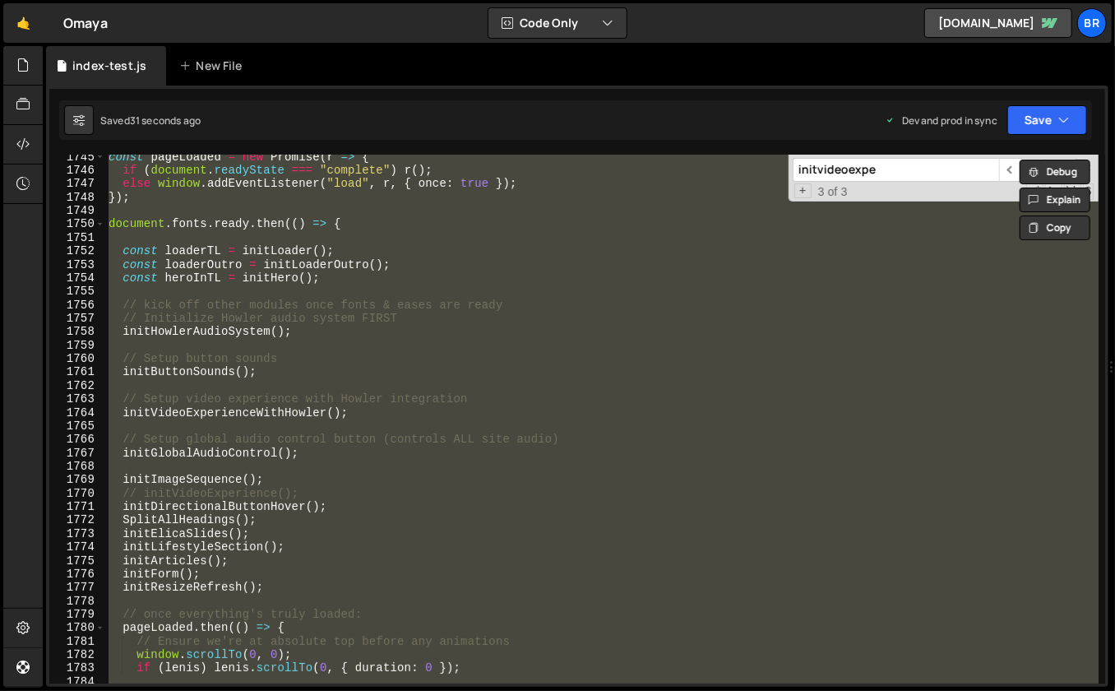
click at [939, 545] on div "const pageLoaded = new Promise ( r => { if ( document . readyState === "complet…" at bounding box center [602, 419] width 994 height 529
type textarea "initLifestyleSection();"
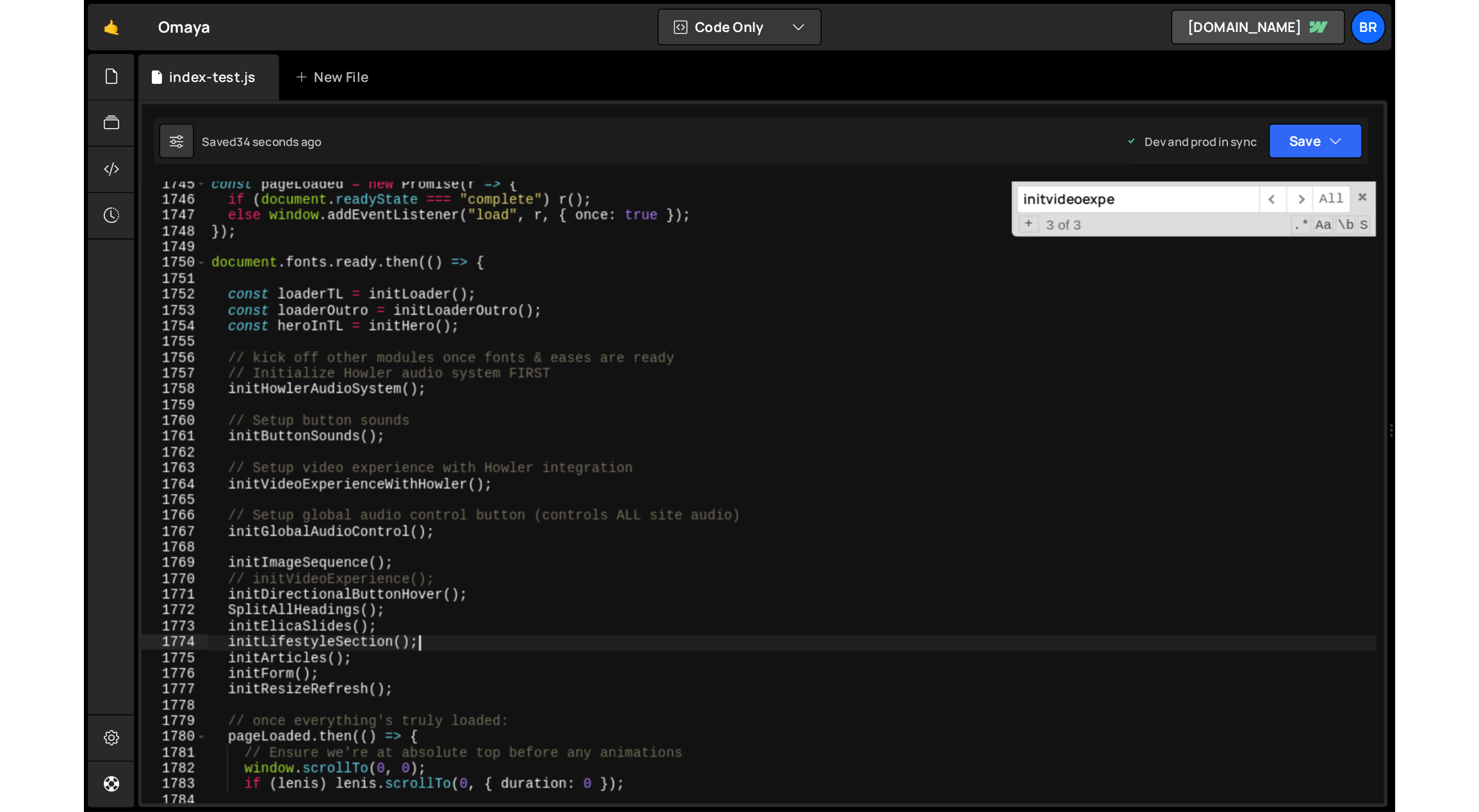
scroll to position [18280, 0]
